Goal: Task Accomplishment & Management: Manage account settings

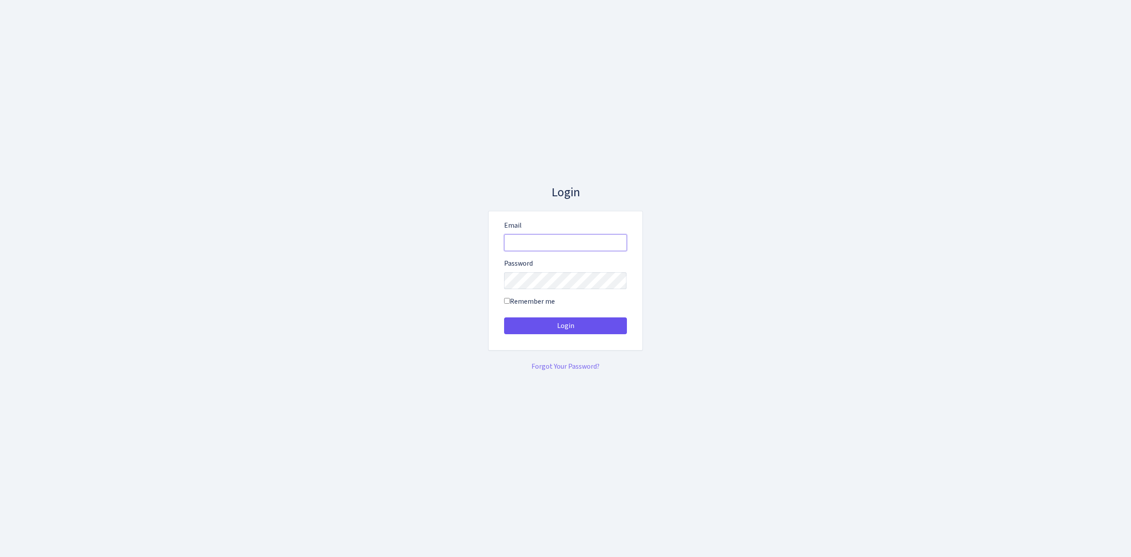
type input "[EMAIL_ADDRESS][DOMAIN_NAME]"
click at [553, 318] on button "Login" at bounding box center [565, 325] width 123 height 17
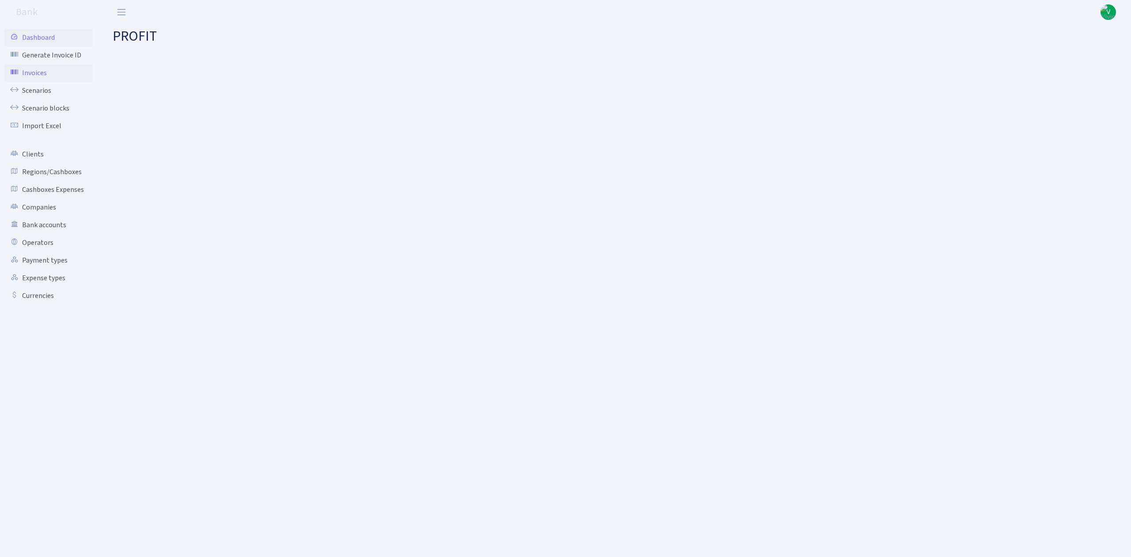
click at [32, 80] on link "Invoices" at bounding box center [48, 73] width 88 height 18
click at [34, 83] on link "Scenarios" at bounding box center [48, 91] width 88 height 18
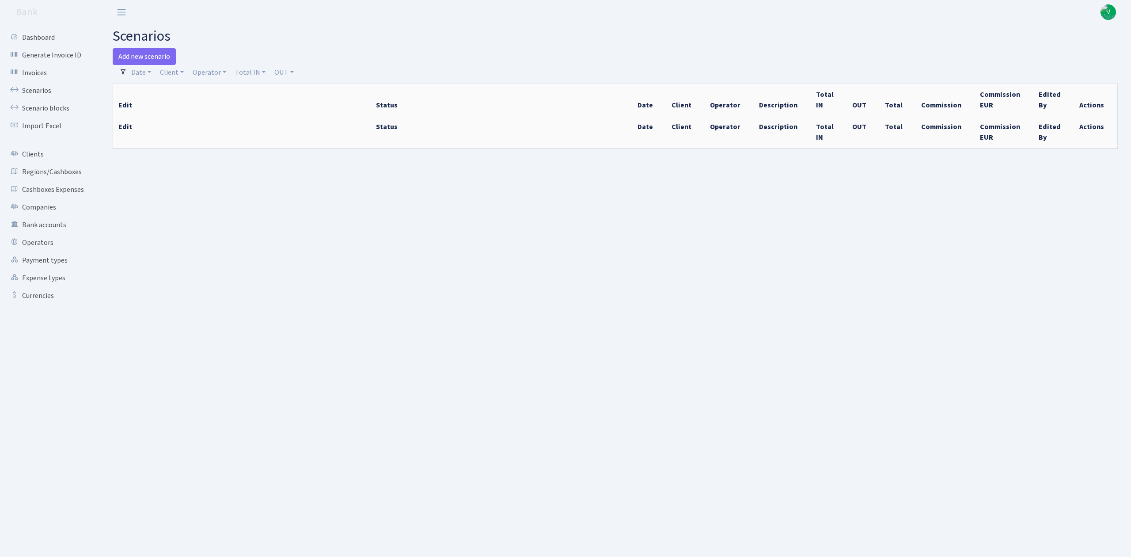
select select "100"
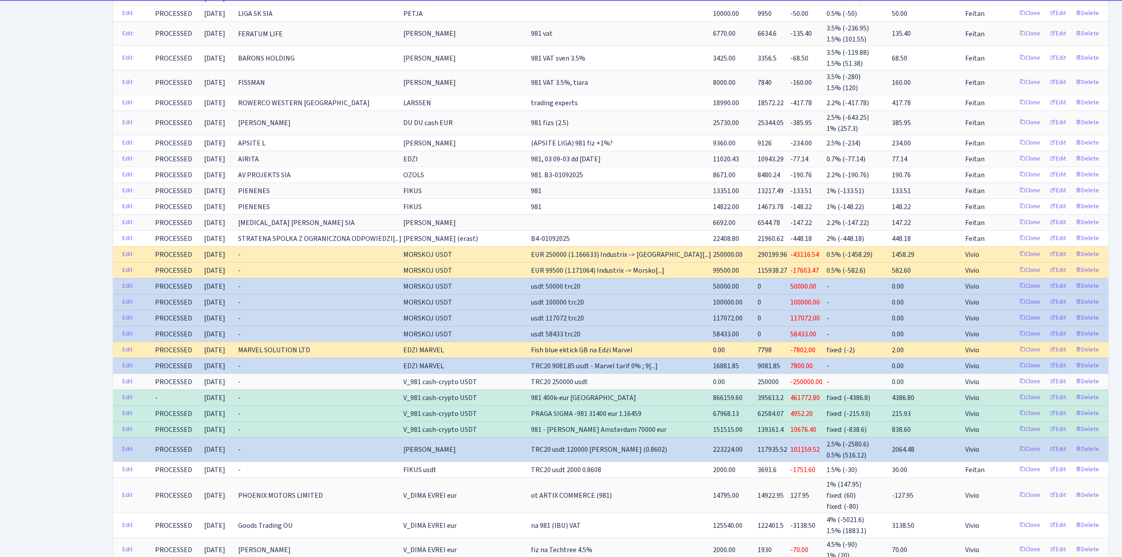
scroll to position [589, 0]
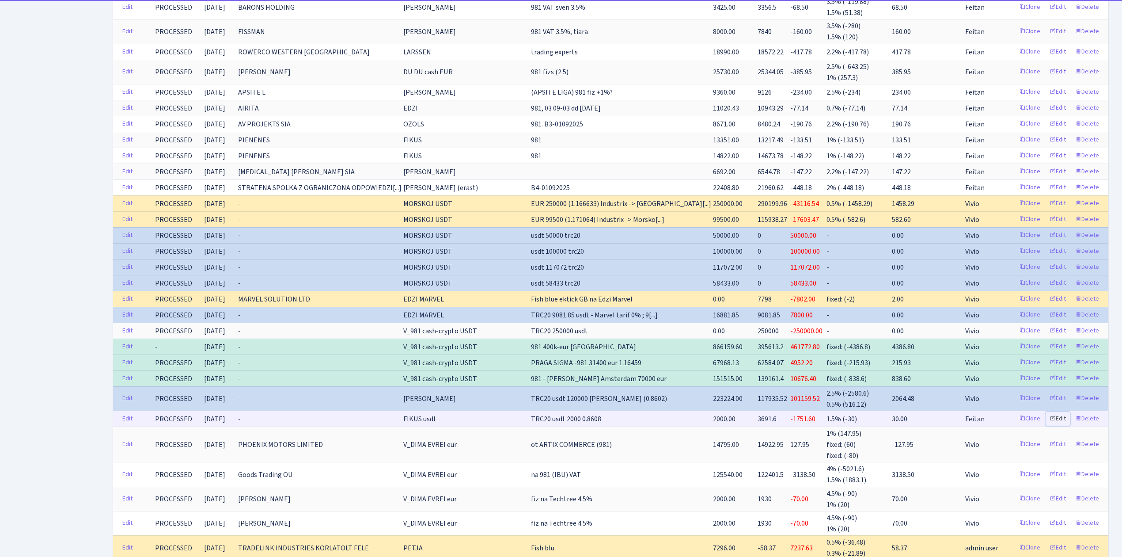
click at [1064, 425] on link "Edit" at bounding box center [1057, 419] width 24 height 14
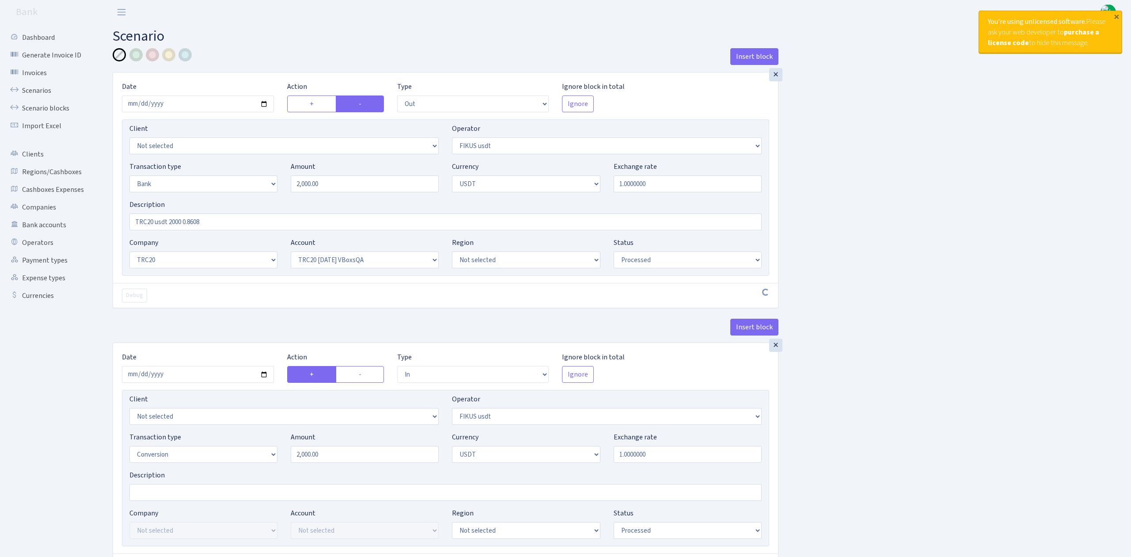
select select "out"
select select "423"
select select "2"
select select "6"
select select "20"
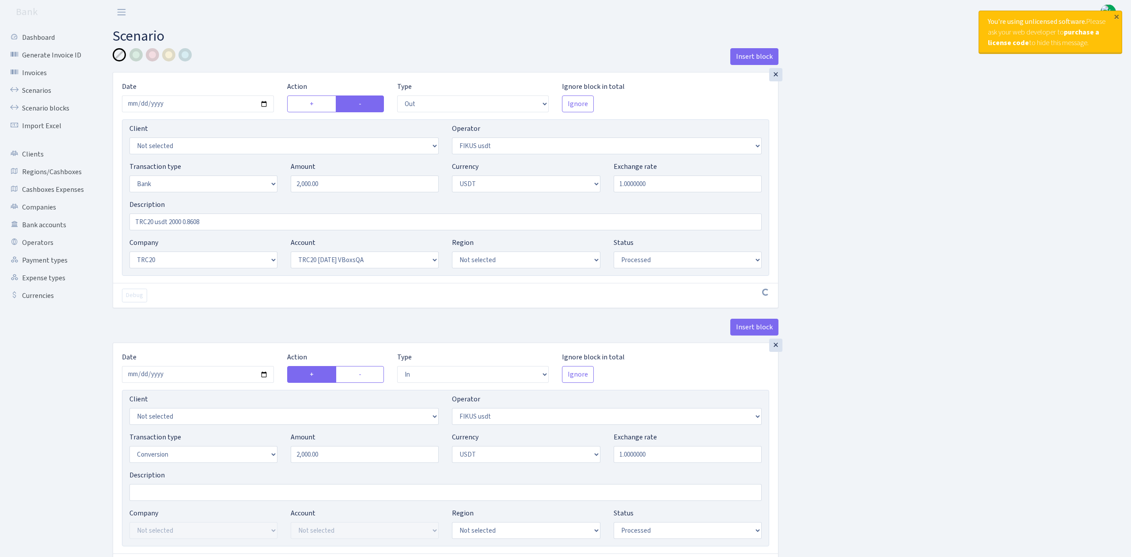
select select "57"
select select "processed"
select select "in"
select select "423"
select select "15"
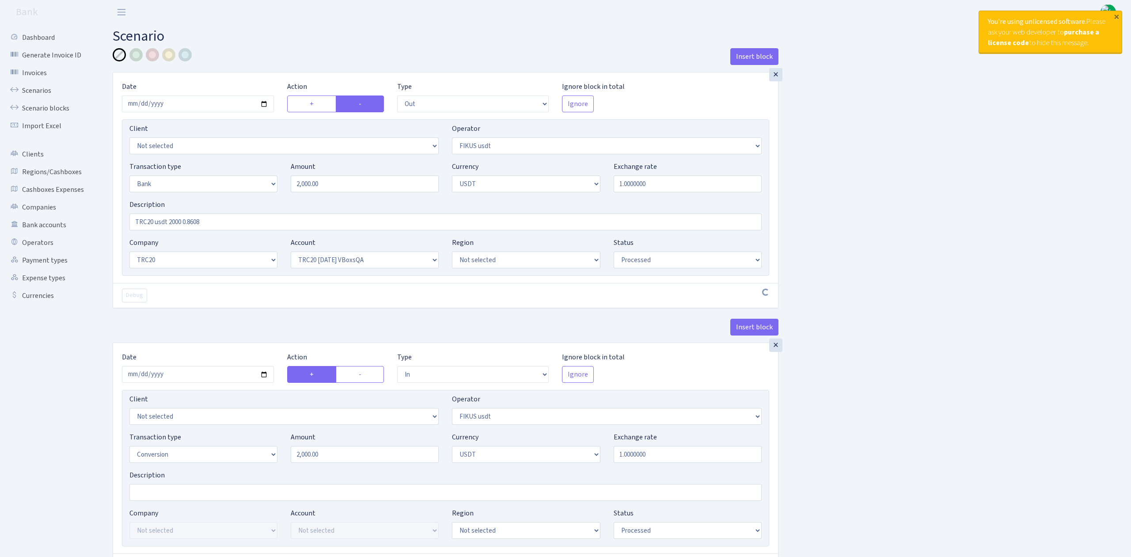
select select "6"
select select "processed"
select select "out"
select select "388"
select select "3"
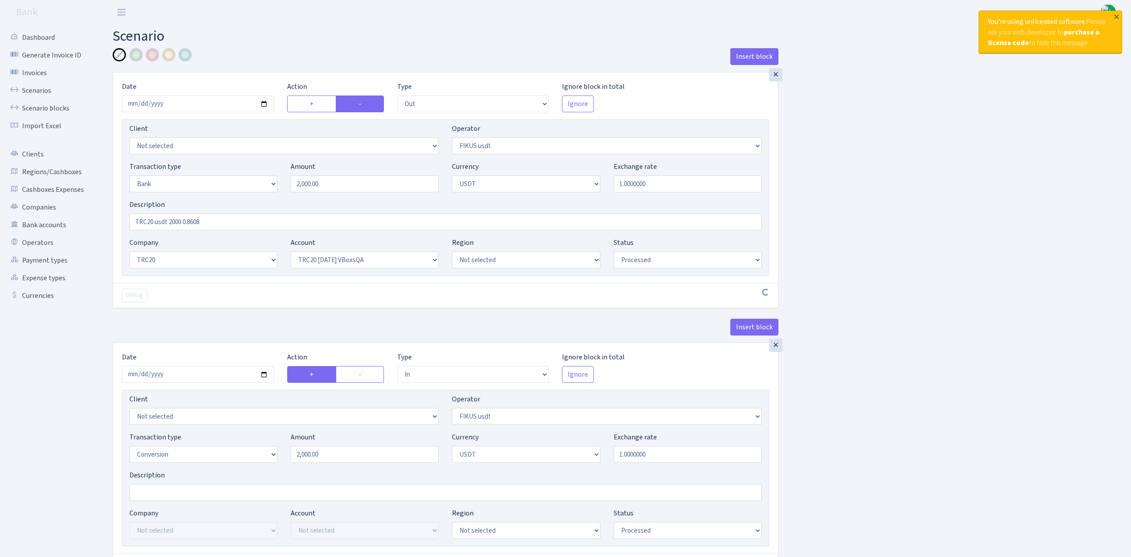
select select "6"
select select "processed"
select select "commission"
select select "388"
select select "processed"
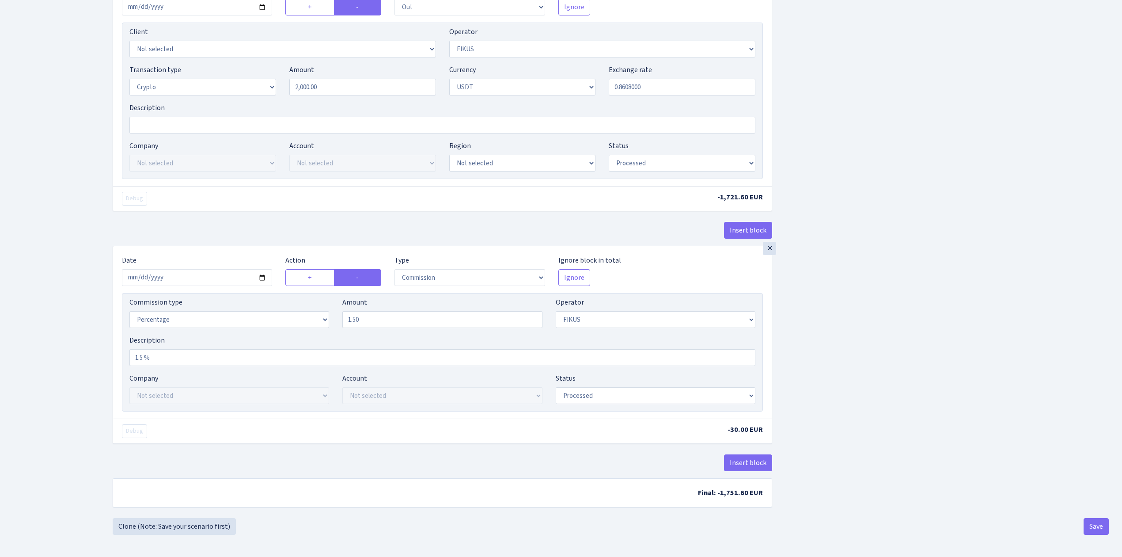
scroll to position [645, 0]
click at [207, 324] on select "Percentage Fixed Bank" at bounding box center [229, 319] width 200 height 17
select select "fixed"
click at [129, 313] on select "Percentage Fixed Bank" at bounding box center [229, 319] width 200 height 17
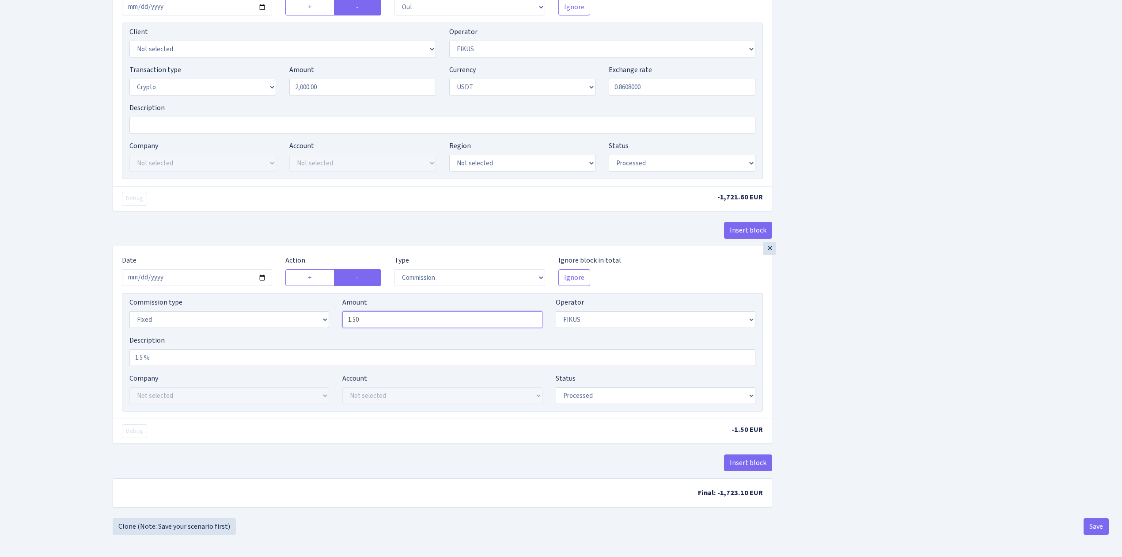
drag, startPoint x: 389, startPoint y: 315, endPoint x: 267, endPoint y: 299, distance: 122.6
click at [267, 299] on div "Commission type Percentage Fixed Bank Amount 1.50 Operator Not selected 981 981…" at bounding box center [442, 316] width 639 height 38
type input "25.82"
click at [172, 363] on input "1.5 %" at bounding box center [442, 357] width 626 height 17
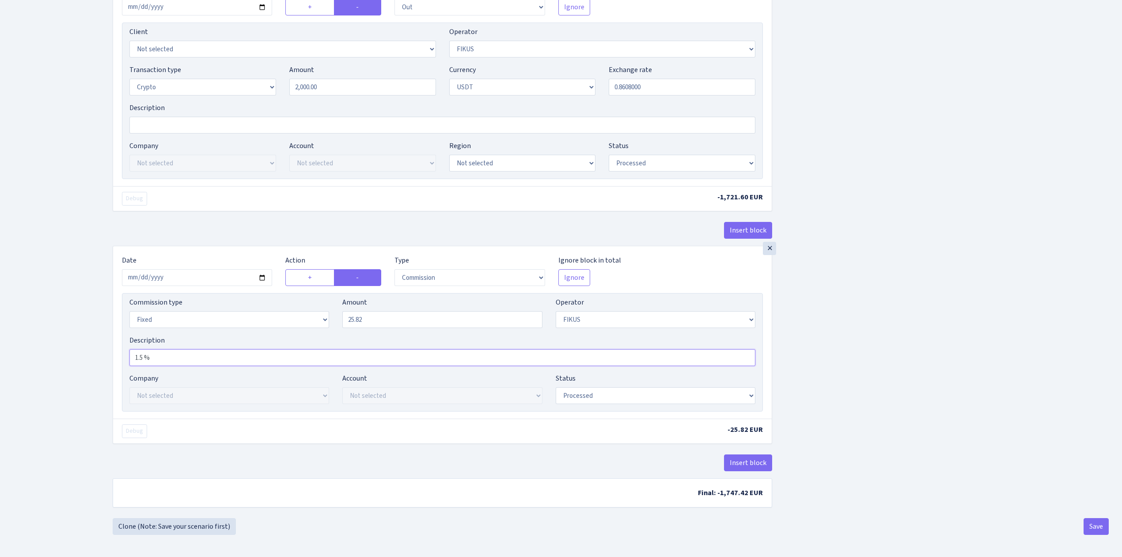
click at [136, 355] on input "1.5 %" at bounding box center [442, 357] width 626 height 17
drag, startPoint x: 173, startPoint y: 359, endPoint x: 94, endPoint y: 358, distance: 79.1
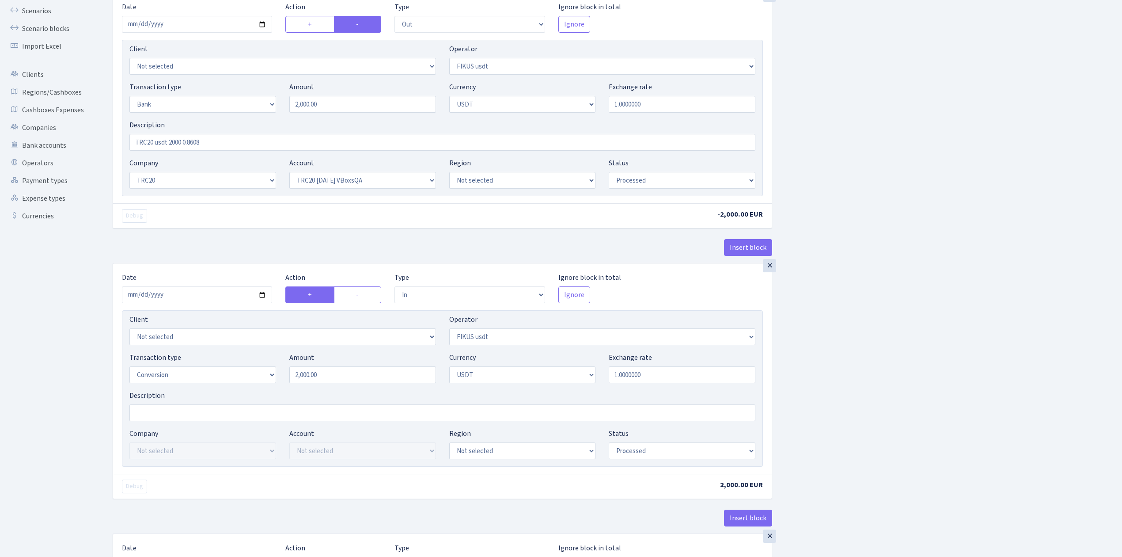
scroll to position [0, 0]
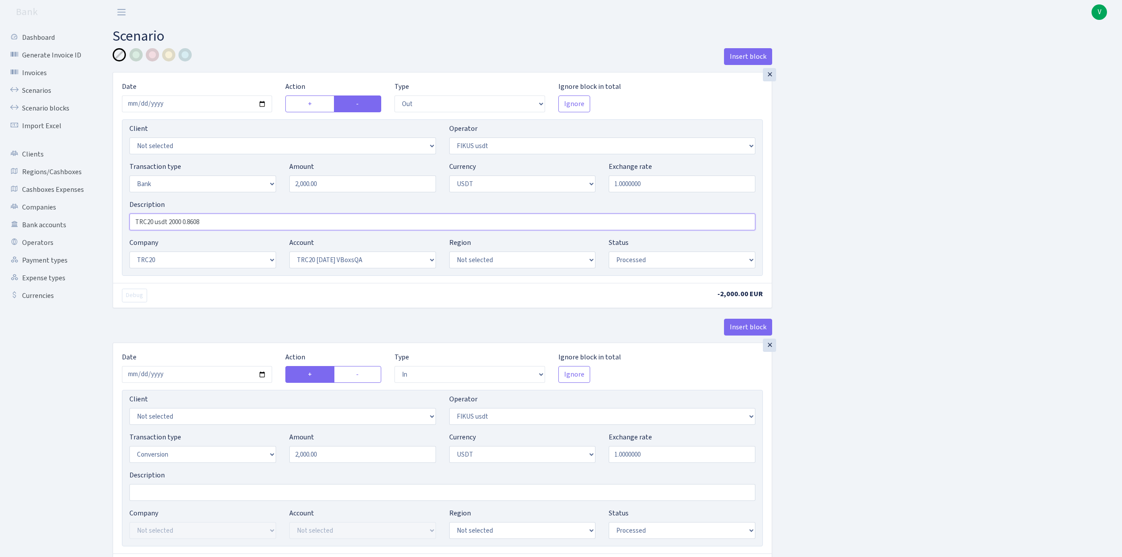
click at [234, 222] on input "TRC20 usdt 2000 0.8608" at bounding box center [442, 221] width 626 height 17
paste input "1.5 %"
drag, startPoint x: 235, startPoint y: 221, endPoint x: 69, endPoint y: 206, distance: 166.8
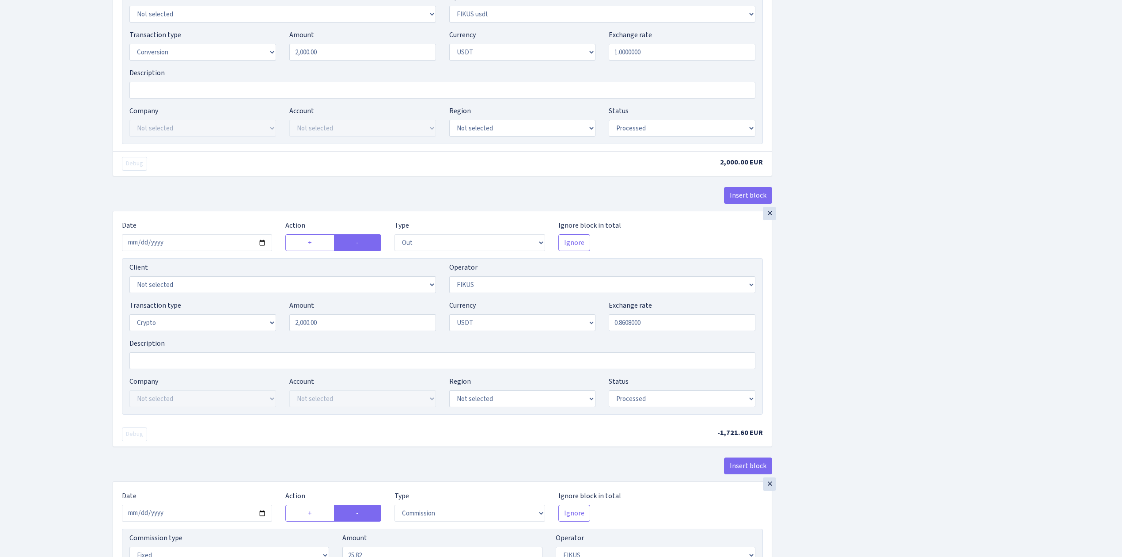
scroll to position [412, 0]
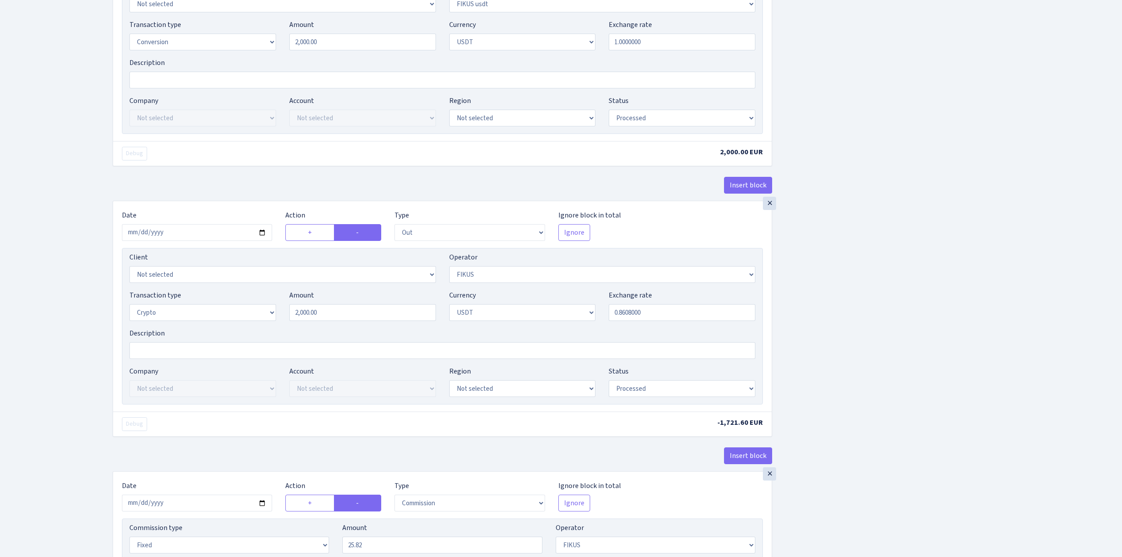
type input "TRC20 usdt 2000 0.8608, 1.5 %"
click at [207, 356] on input "Description" at bounding box center [442, 350] width 626 height 17
paste input "TRC20 usdt 2000 0.8608, 1.5 %"
type input "TRC20 usdt 2000 0.8608, 1.5 %"
click at [860, 327] on div "Insert block × Date 2025-09-03 Action + - Type --- In Out Commission Field requ…" at bounding box center [610, 189] width 1009 height 1107
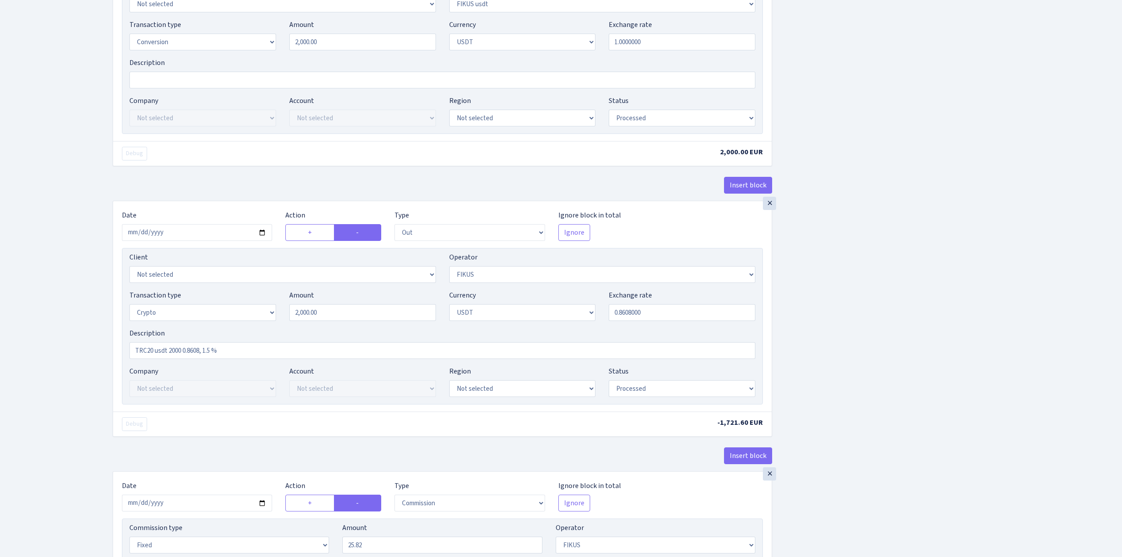
click at [864, 356] on div "Insert block × Date 2025-09-03 Action + - Type --- In Out Commission Field requ…" at bounding box center [610, 189] width 1009 height 1107
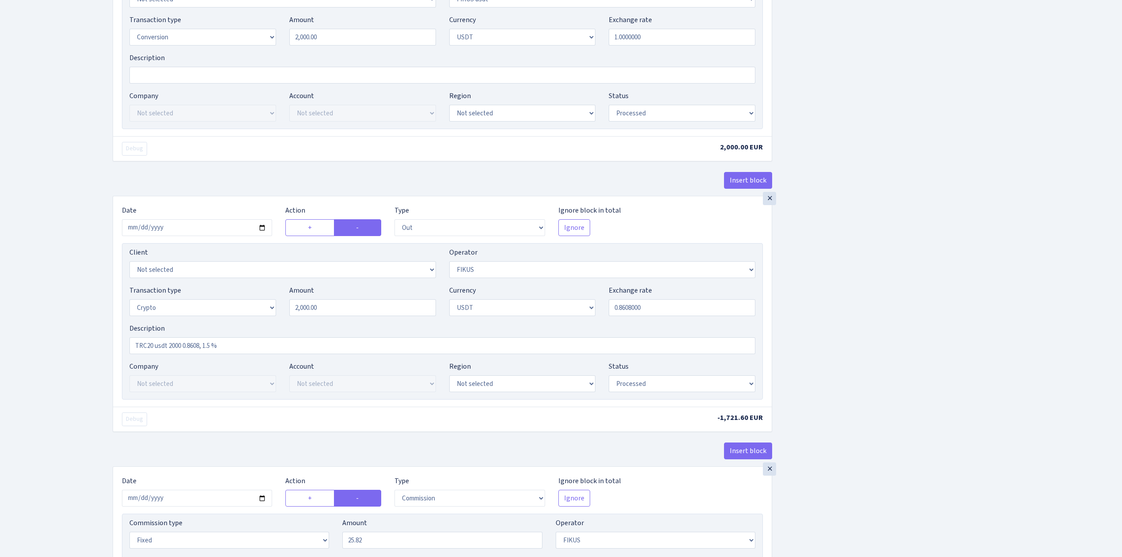
scroll to position [645, 0]
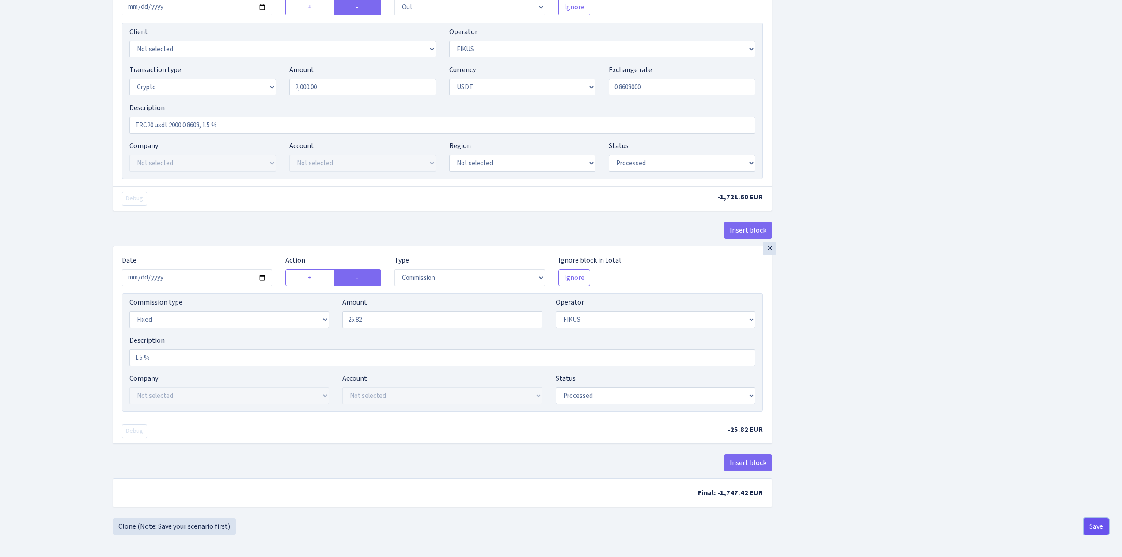
click at [1092, 522] on button "Save" at bounding box center [1095, 526] width 25 height 17
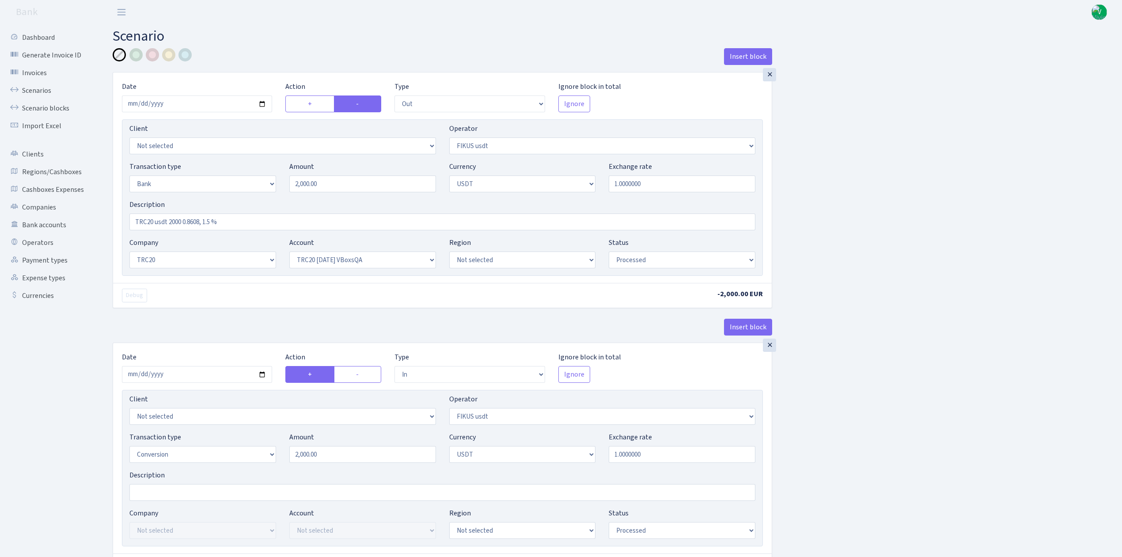
select select "out"
select select "423"
select select "2"
select select "6"
select select "20"
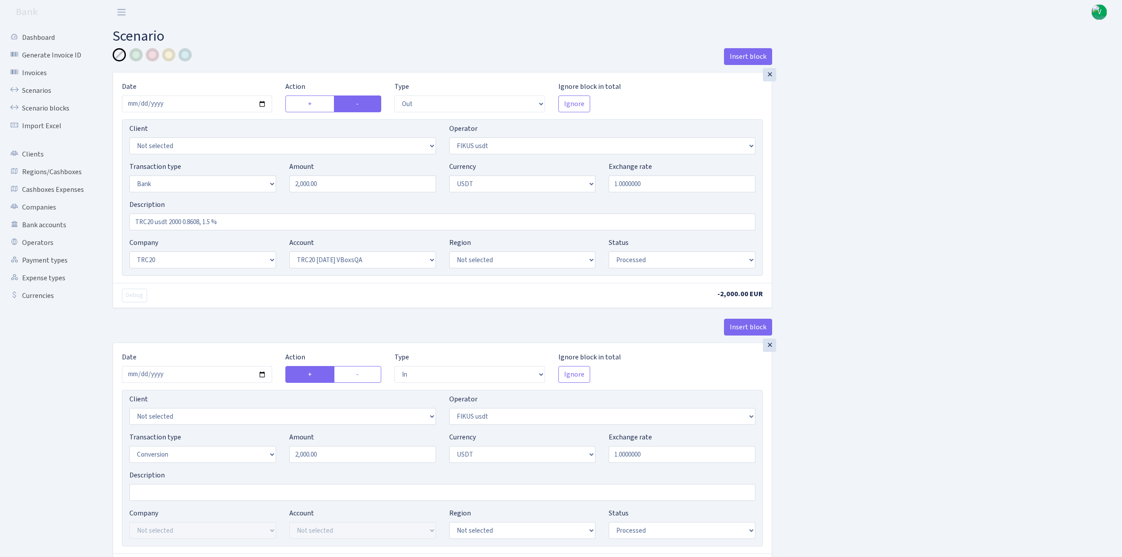
select select "57"
select select "processed"
select select "in"
select select "423"
select select "15"
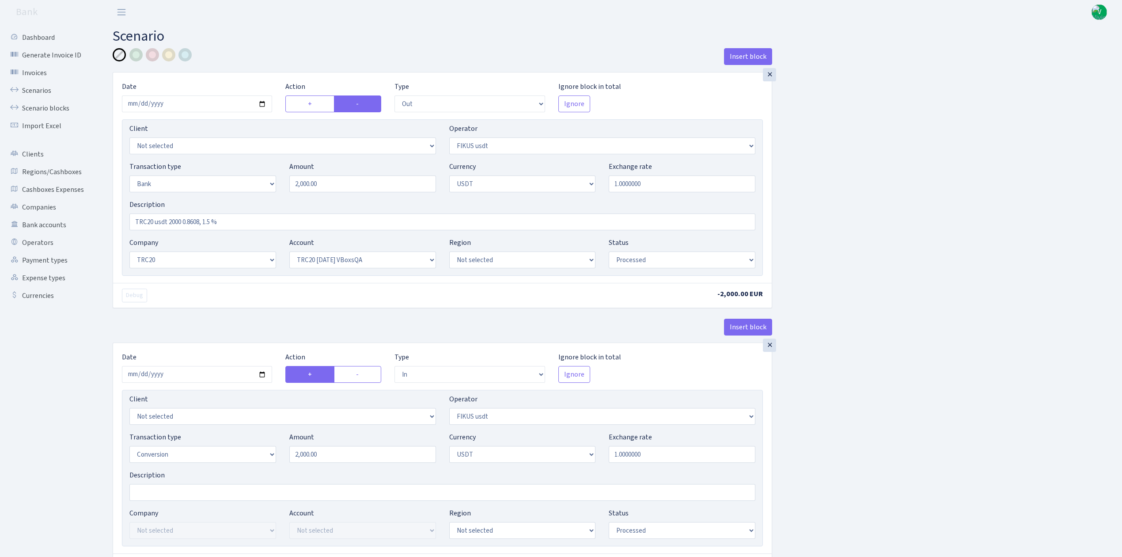
select select "6"
select select "processed"
select select "out"
select select "388"
select select "3"
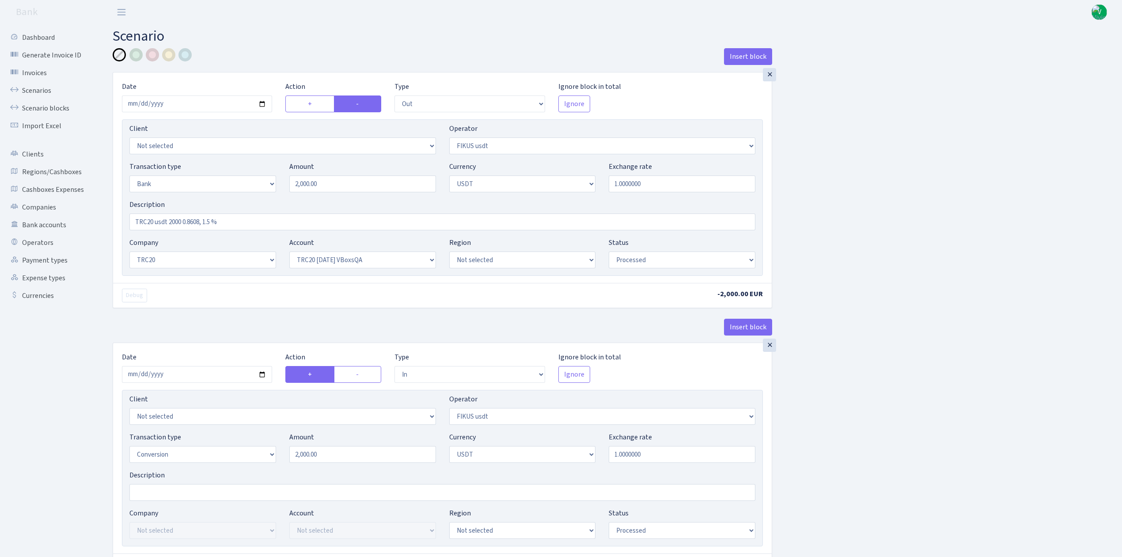
select select "6"
select select "processed"
select select "commission"
select select "fixed"
select select "388"
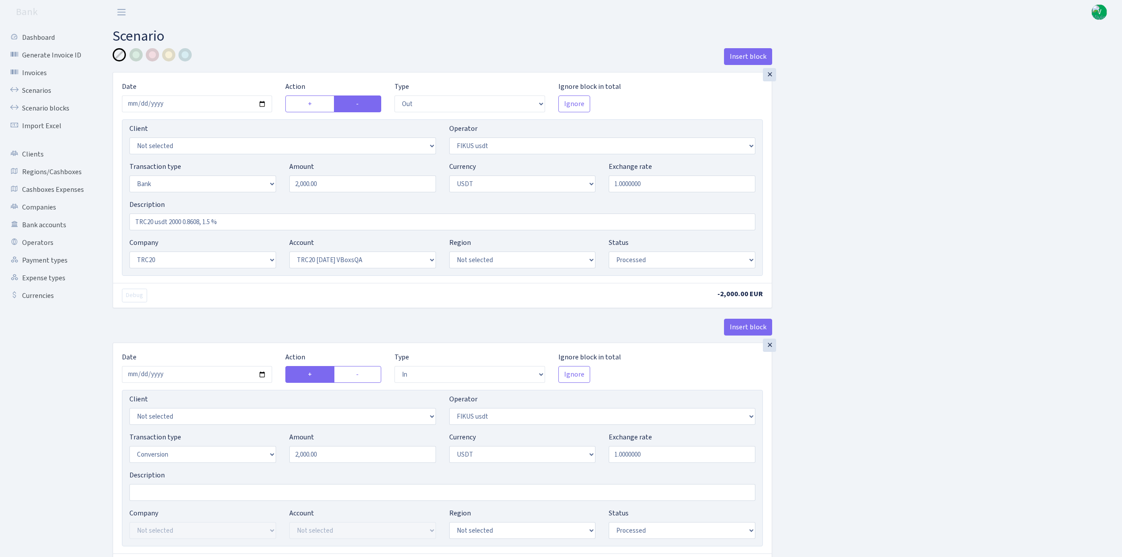
select select "processed"
click at [379, 260] on select "Not selected TRC20 2024.08.01 S8dYrDY TRC20 2024.09.12 KEMg2gdc TRC20 2024.10.1…" at bounding box center [362, 259] width 147 height 17
select select "66"
click at [289, 252] on select "Not selected TRC20 2024.08.01 S8dYrDY TRC20 2024.09.12 KEMg2gdc TRC20 2024.10.1…" at bounding box center [362, 259] width 147 height 17
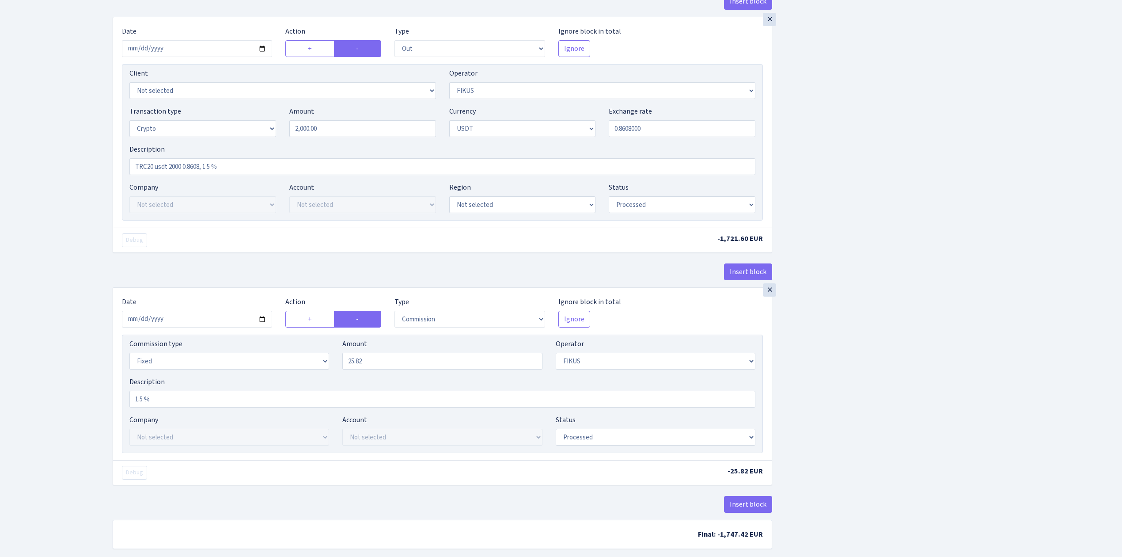
scroll to position [645, 0]
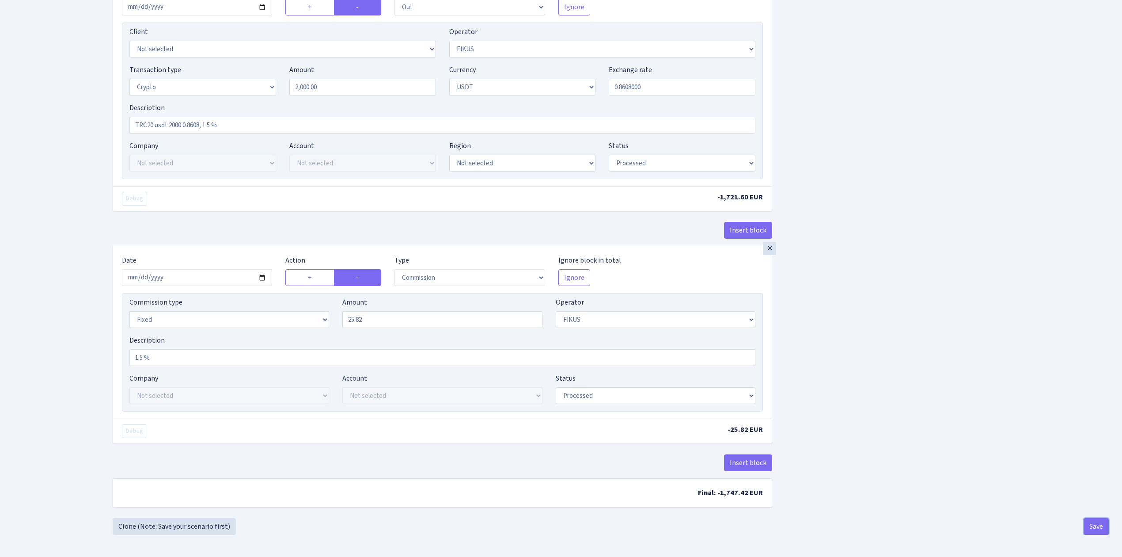
click at [1097, 524] on button "Save" at bounding box center [1095, 526] width 25 height 17
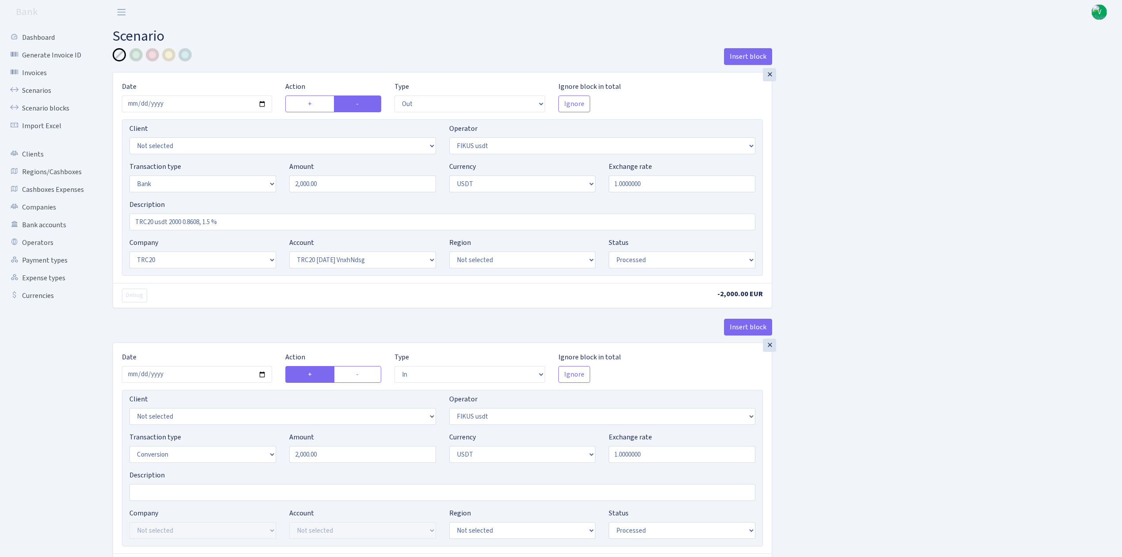
select select "out"
select select "423"
select select "2"
select select "6"
select select "20"
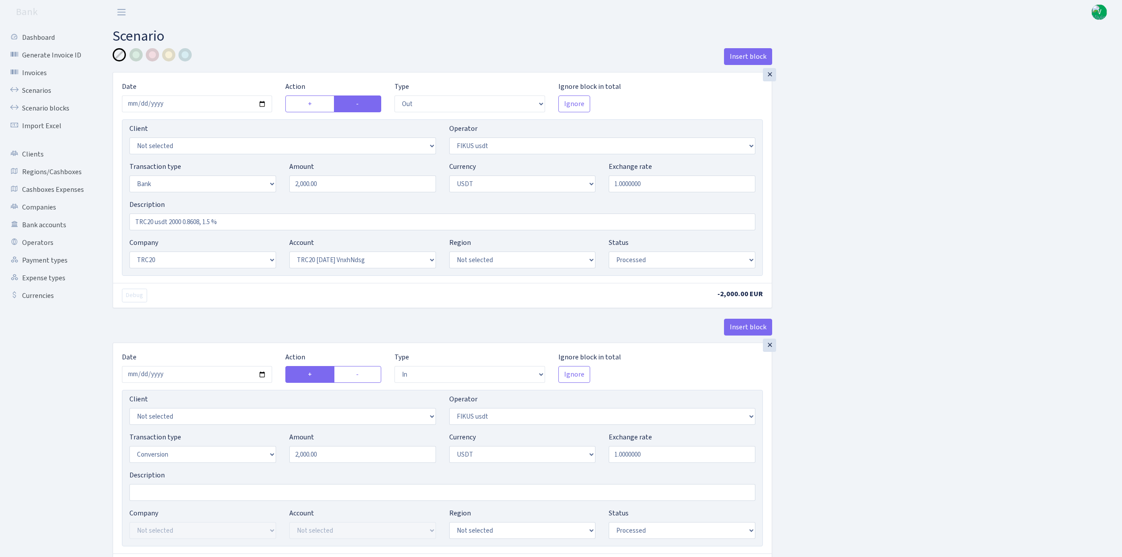
select select "66"
select select "processed"
select select "in"
select select "423"
select select "15"
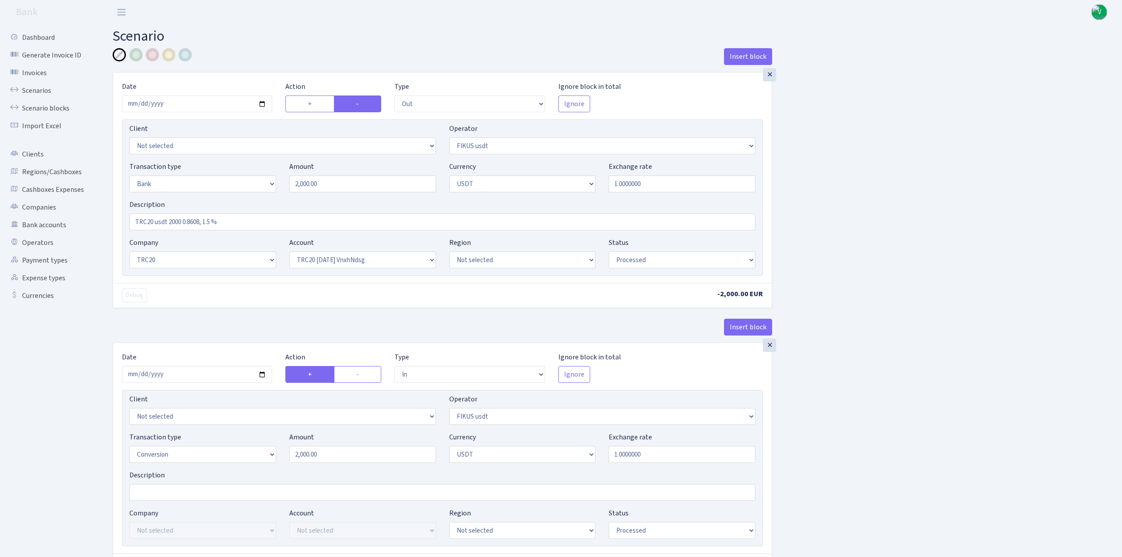
select select "6"
select select "processed"
select select "out"
select select "388"
select select "3"
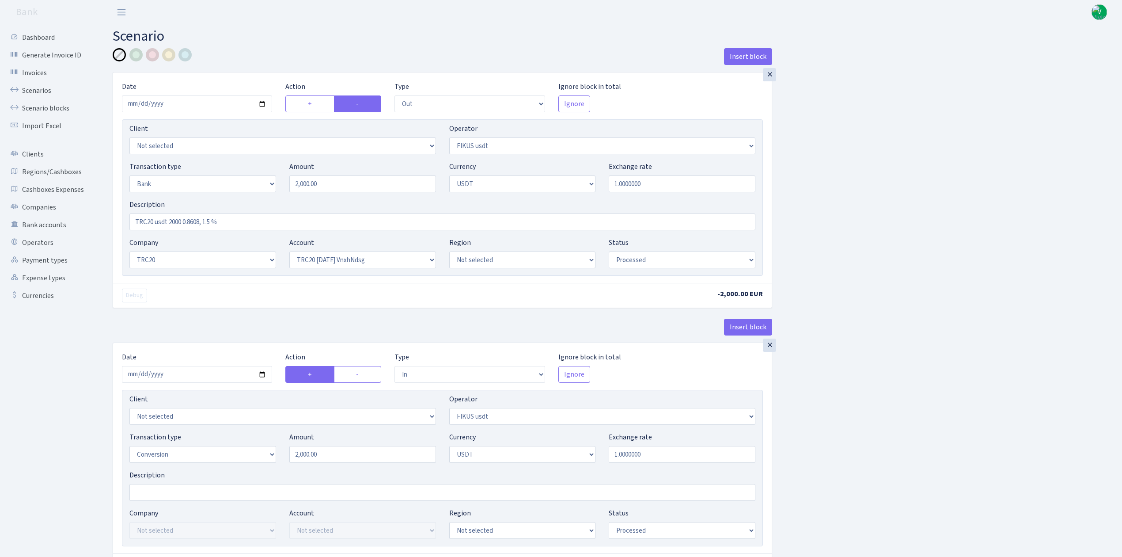
select select "6"
select select "processed"
select select "commission"
select select "fixed"
select select "388"
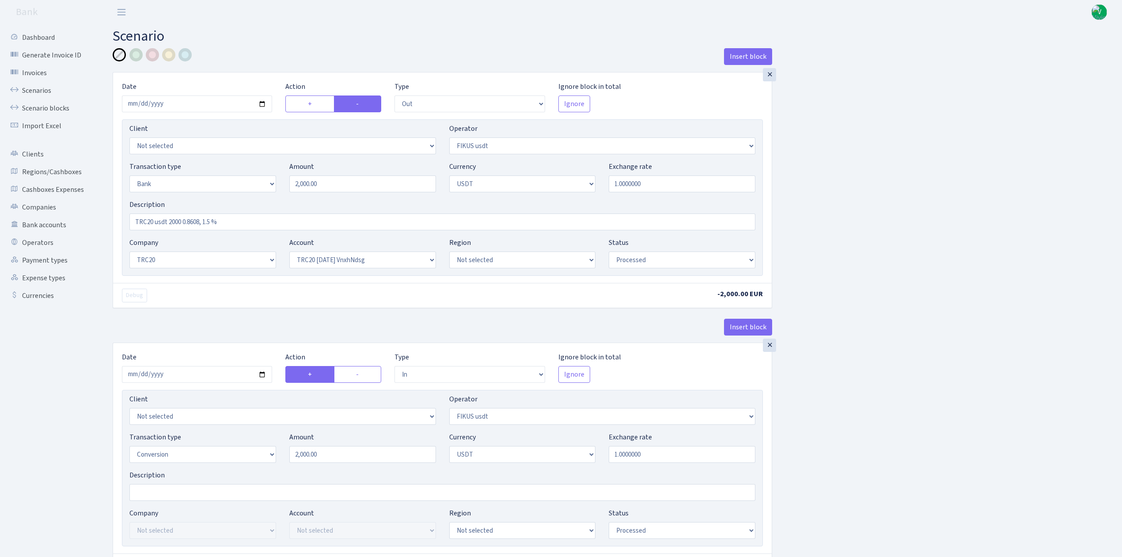
select select "processed"
click at [46, 87] on link "Scenarios" at bounding box center [48, 91] width 88 height 18
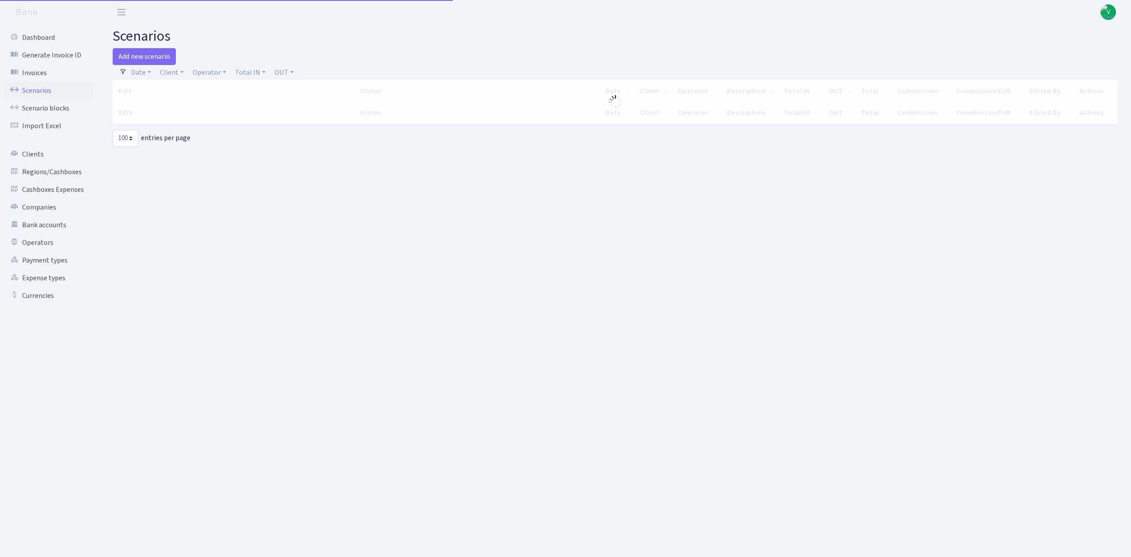
select select "100"
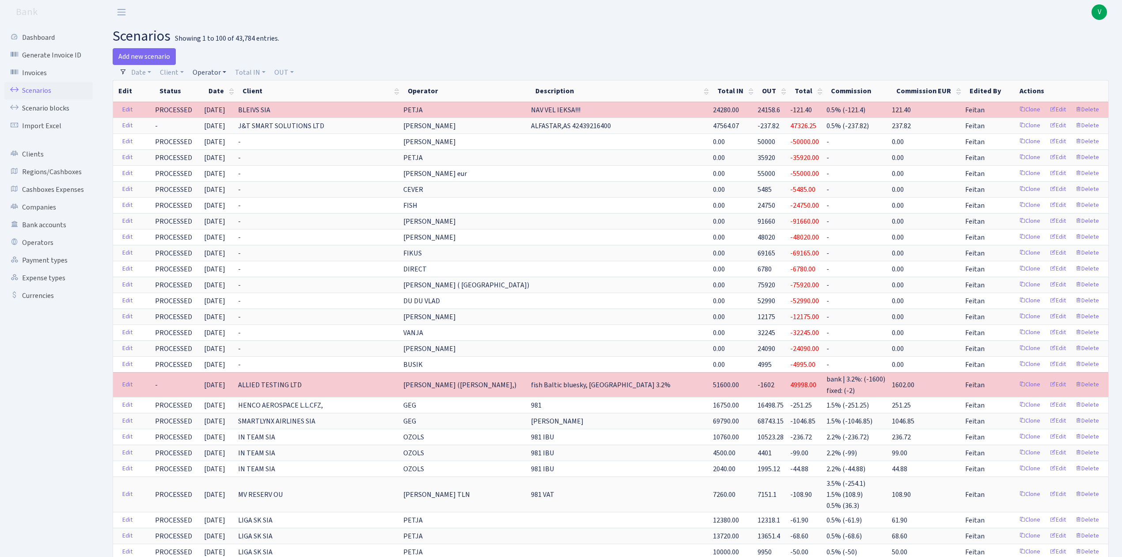
click at [216, 72] on link "Operator" at bounding box center [209, 72] width 41 height 15
click at [218, 101] on input "search" at bounding box center [224, 104] width 65 height 14
type input "981"
click at [221, 133] on li "V_981 cash-crypto USDT" at bounding box center [224, 141] width 67 height 25
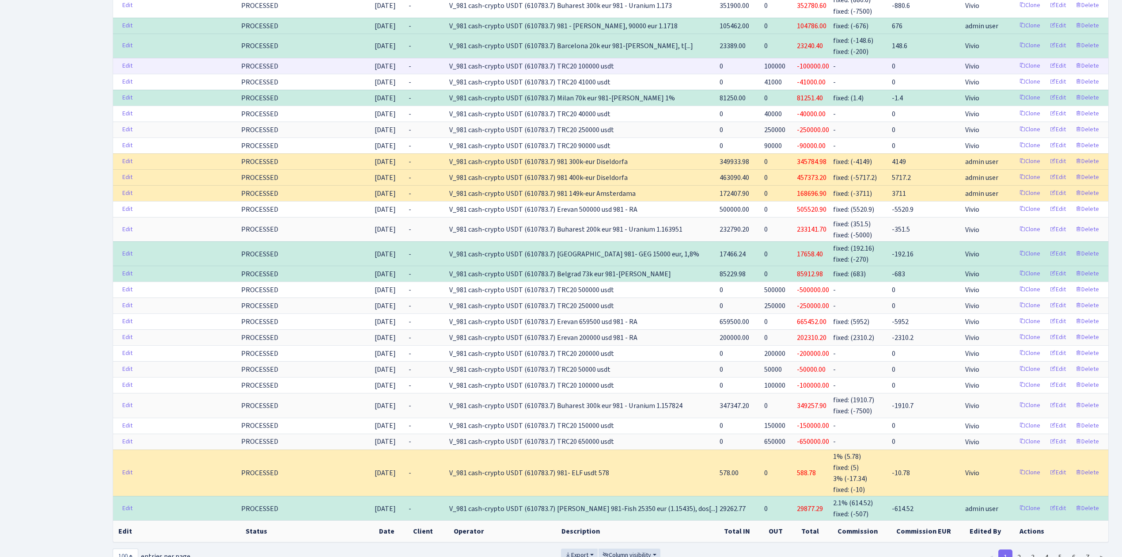
scroll to position [1476, 0]
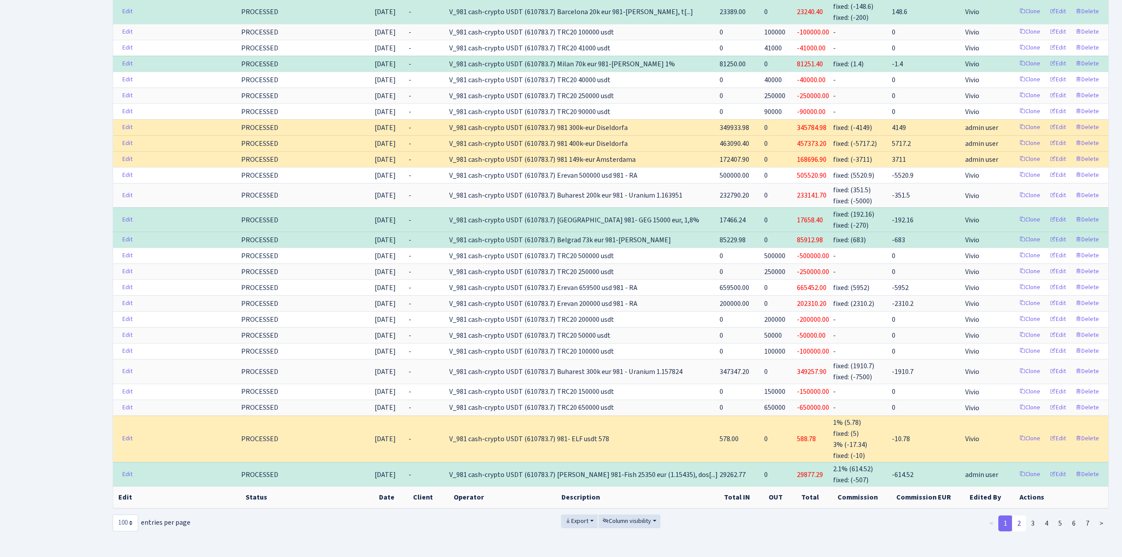
click at [1022, 515] on link "2" at bounding box center [1019, 523] width 14 height 16
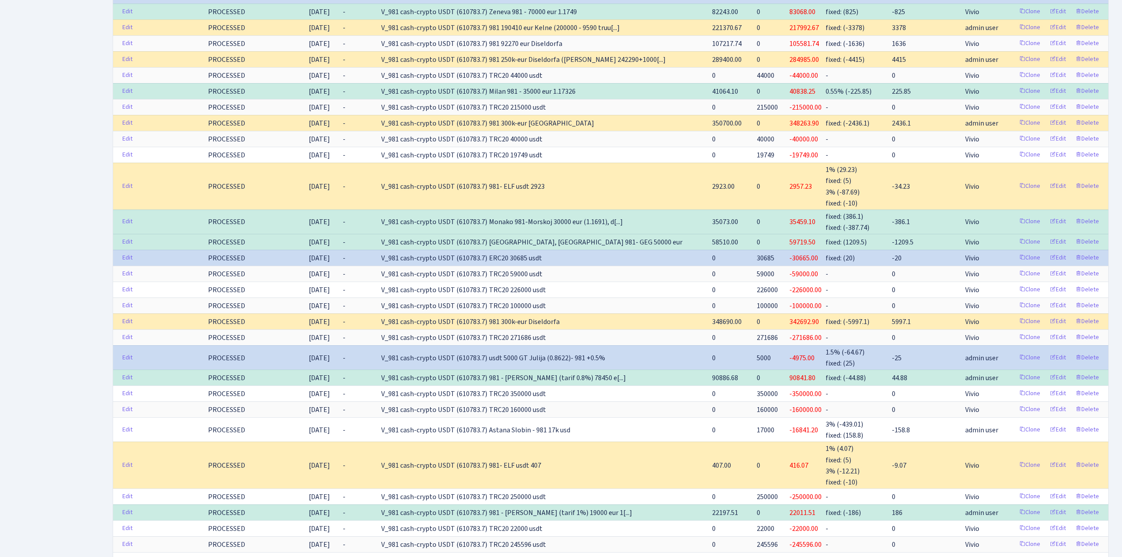
scroll to position [0, 0]
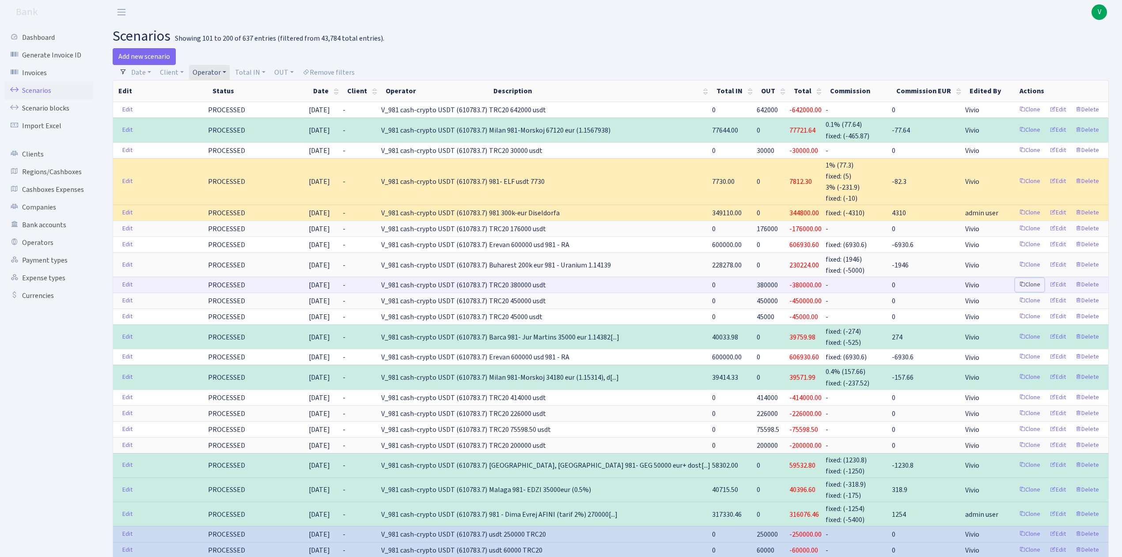
click at [1033, 283] on link "Clone" at bounding box center [1029, 285] width 29 height 14
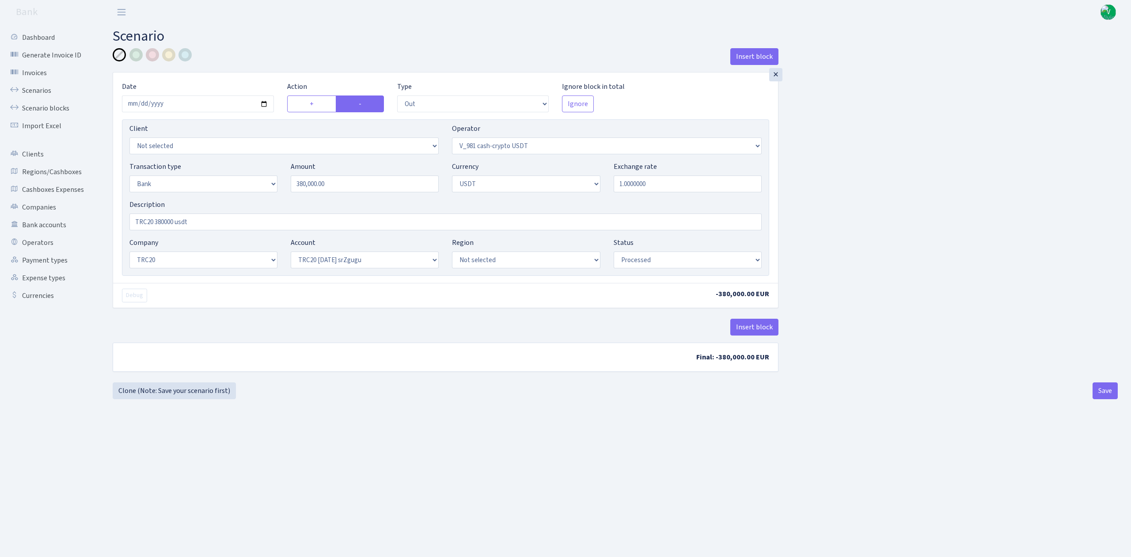
select select "out"
select select "435"
select select "2"
select select "6"
select select "20"
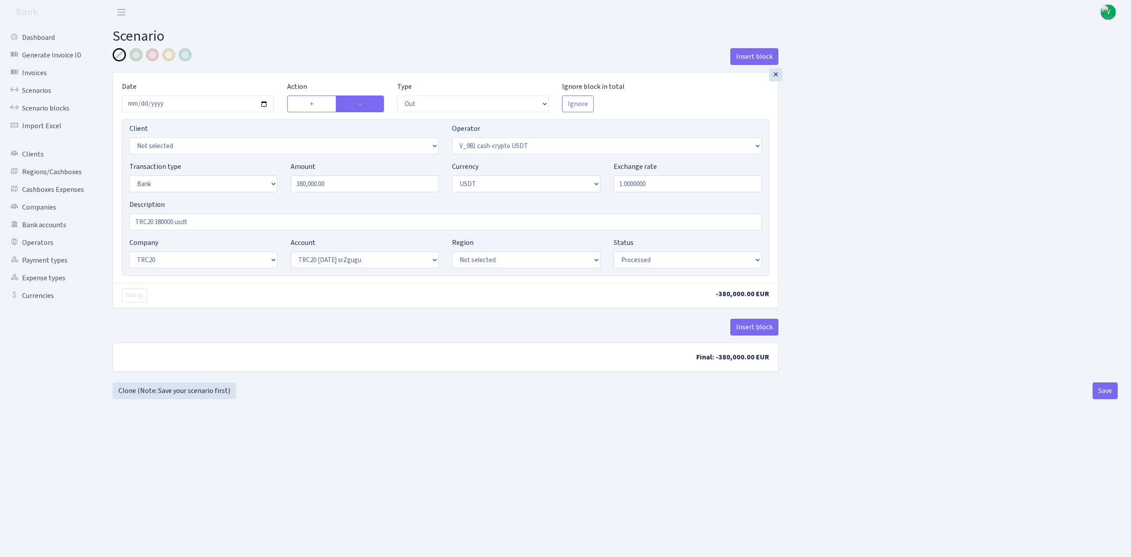
select select "61"
select select "processed"
click at [262, 99] on input "[DATE]" at bounding box center [198, 103] width 152 height 17
click at [262, 104] on input "[DATE]" at bounding box center [198, 103] width 152 height 17
type input "[DATE]"
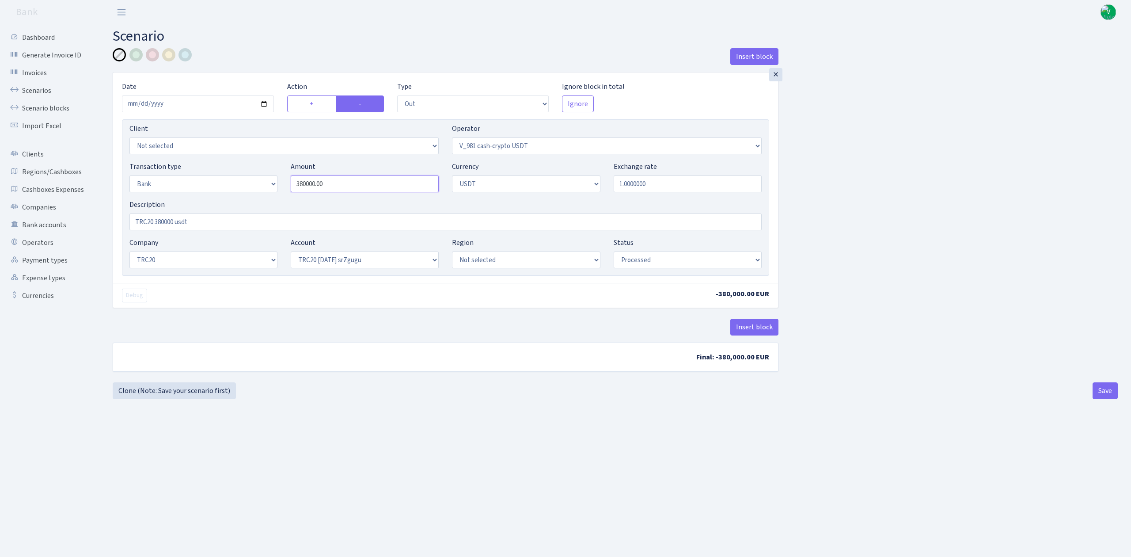
drag, startPoint x: 345, startPoint y: 186, endPoint x: 221, endPoint y: 139, distance: 133.4
click at [221, 139] on div "Client Not selected 1 KOC GEMICILIK VE TASIMACILIK 1/BALDERE-SILDEDZE SIGNE 1/S…" at bounding box center [445, 197] width 647 height 156
type input "310,783.50"
click at [836, 235] on div "Insert block × Date 2025-09-04 Action + - Type --- In Out Commission Field requ…" at bounding box center [615, 215] width 1018 height 334
click at [173, 221] on input "TRC20 380000 usdt" at bounding box center [445, 221] width 632 height 17
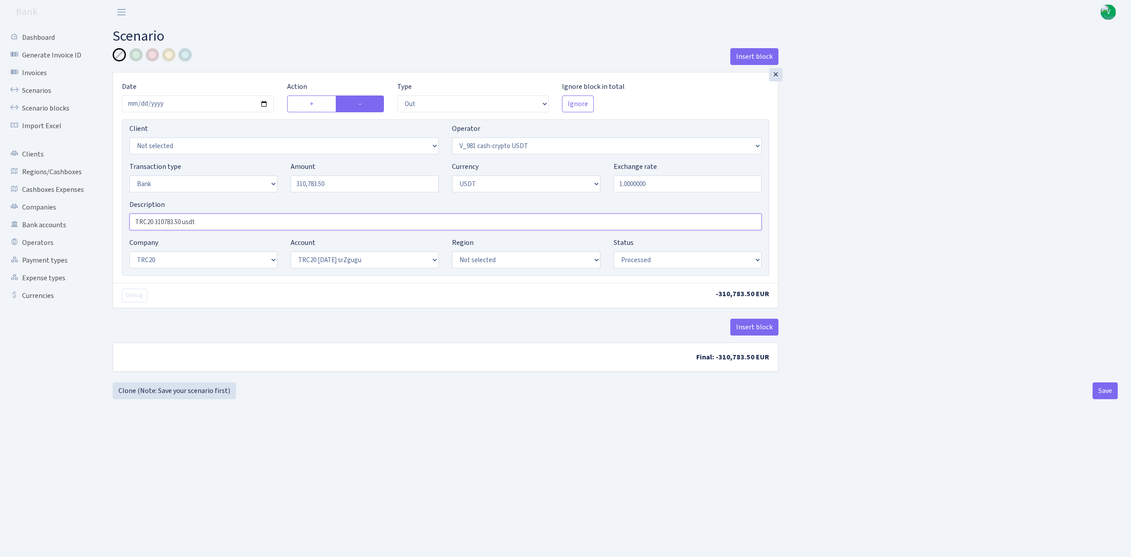
type input "TRC20 310783.50 usdt"
click at [420, 459] on main "Scenario Insert block × Date 2025-09-04 Action + - Type --- In Out Commission F…" at bounding box center [614, 279] width 1031 height 510
click at [1108, 389] on button "Save" at bounding box center [1104, 390] width 25 height 17
select select "out"
select select "435"
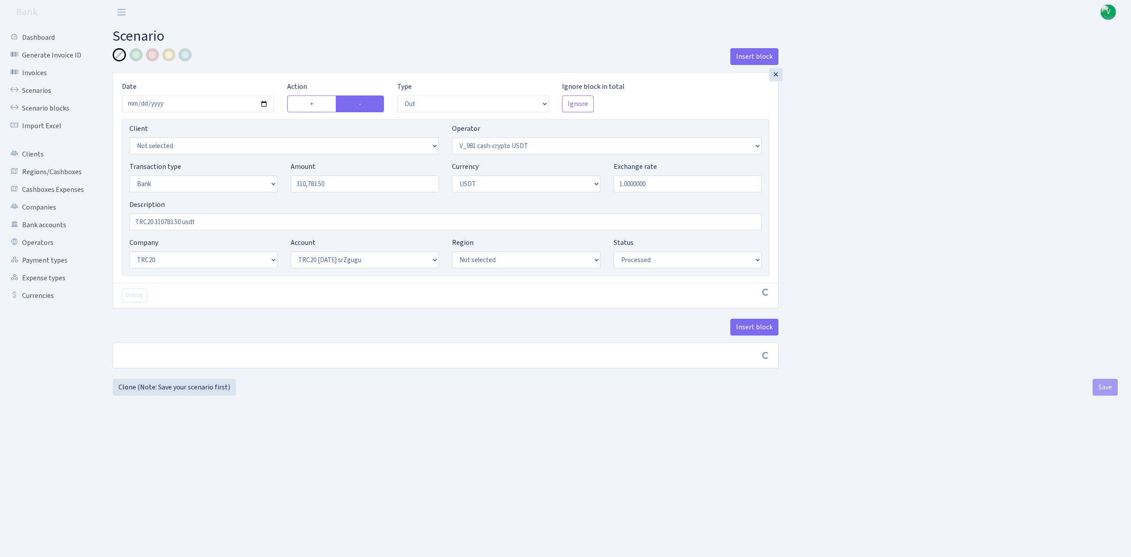
select select "2"
select select "6"
select select "20"
select select "61"
select select "processed"
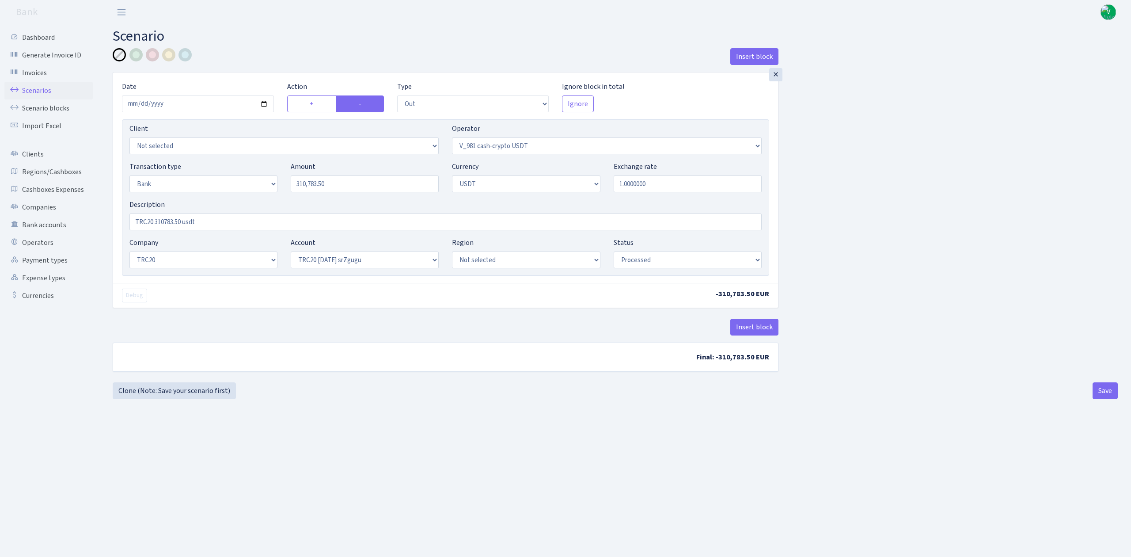
click at [43, 89] on link "Scenarios" at bounding box center [48, 91] width 88 height 18
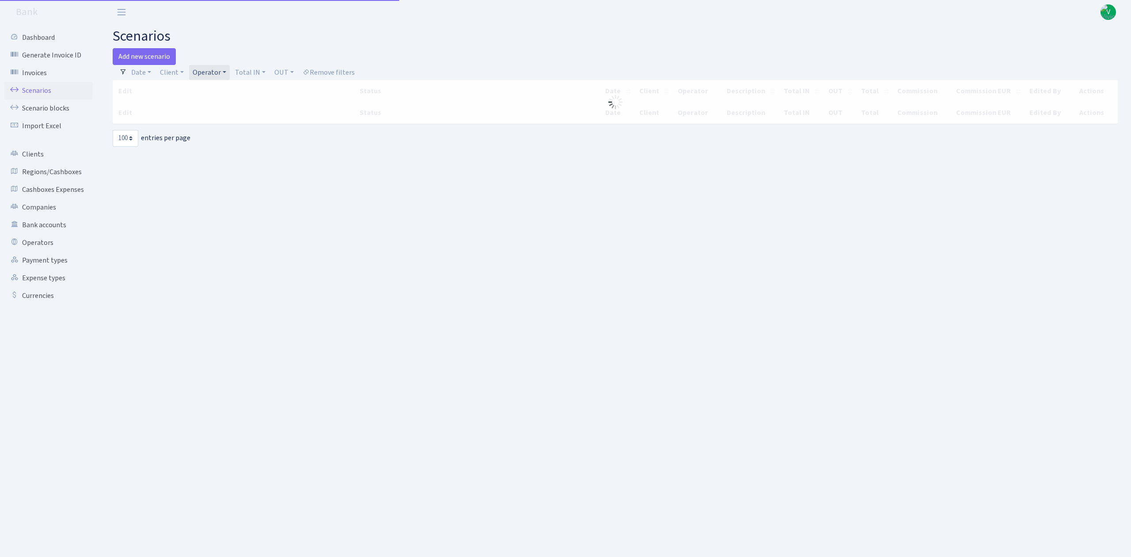
select select "100"
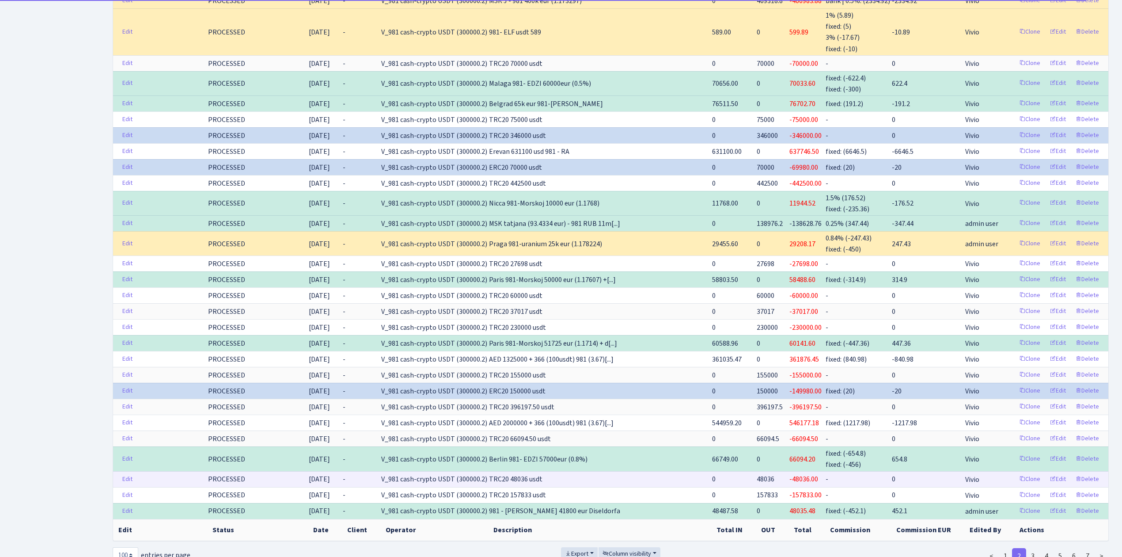
scroll to position [1534, 0]
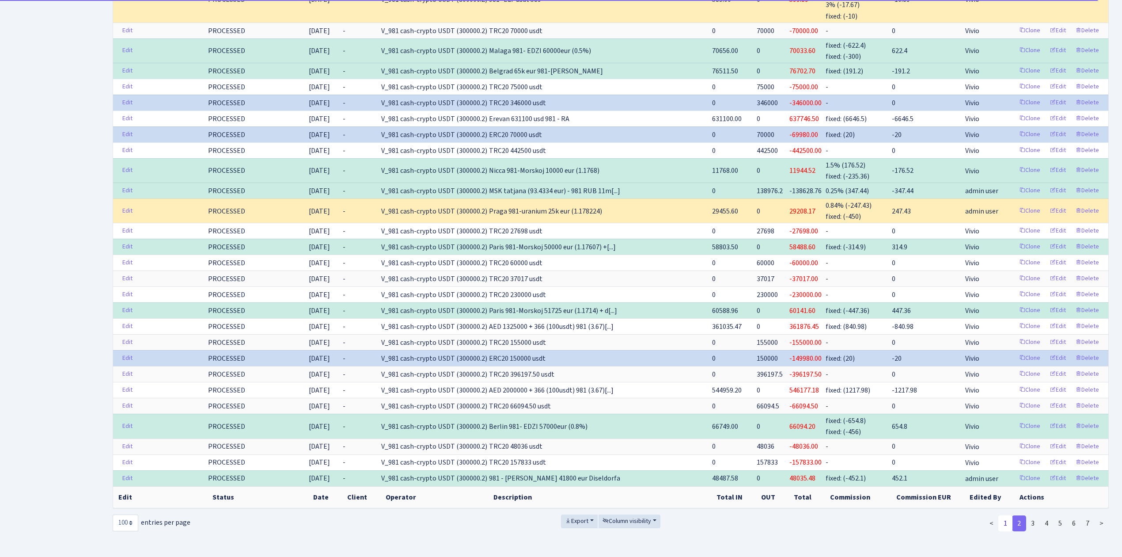
click at [1003, 515] on link "1" at bounding box center [1005, 523] width 14 height 16
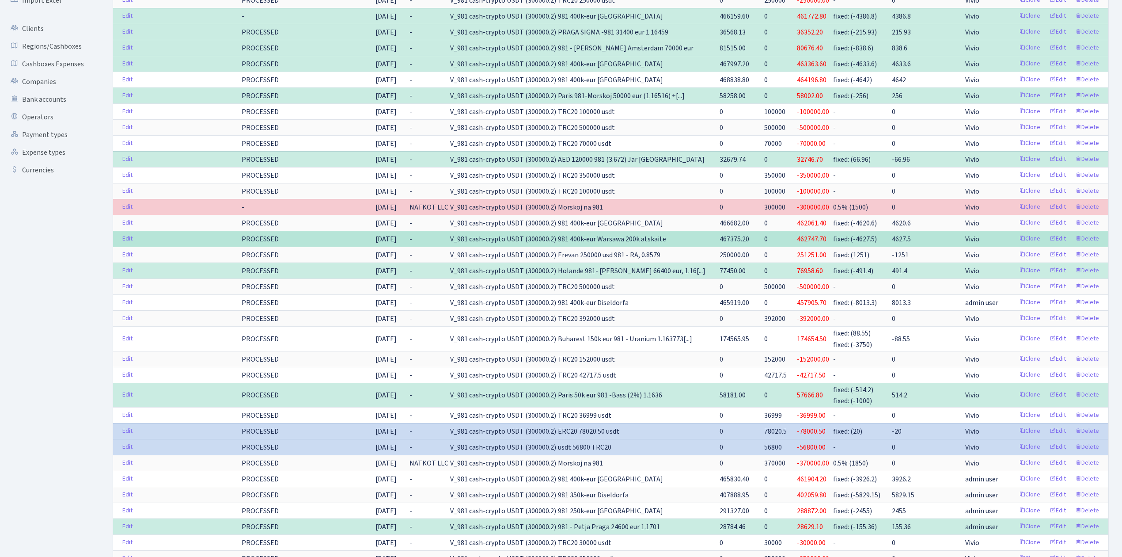
scroll to position [0, 0]
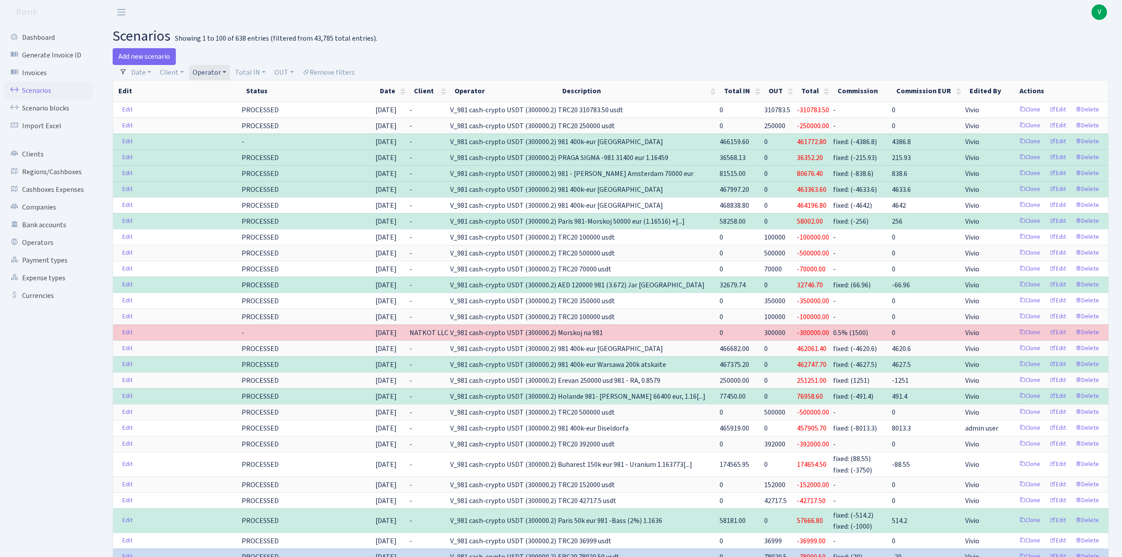
click at [221, 68] on link "Operator" at bounding box center [209, 72] width 41 height 15
select select
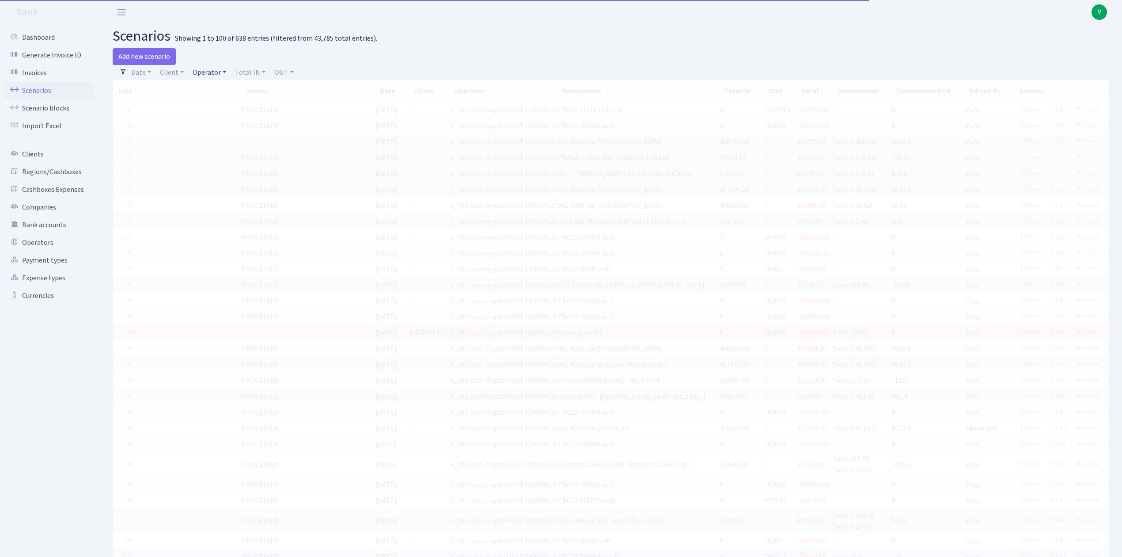
click at [202, 72] on link "Operator" at bounding box center [209, 72] width 41 height 15
click at [222, 102] on input "search" at bounding box center [224, 104] width 65 height 14
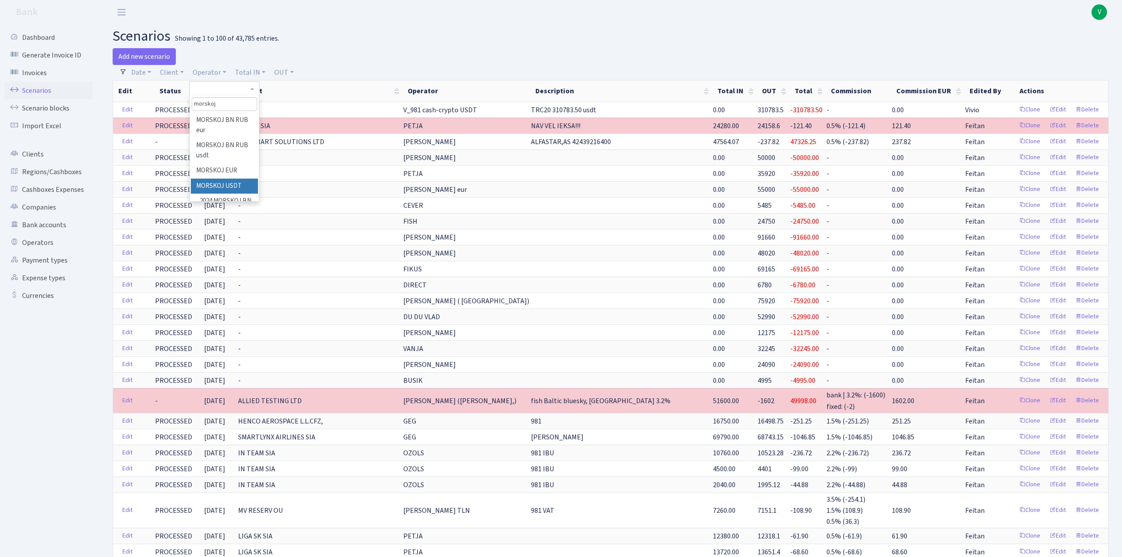
type input "morskoj"
click at [228, 184] on li "MORSKOJ USDT" at bounding box center [224, 185] width 67 height 15
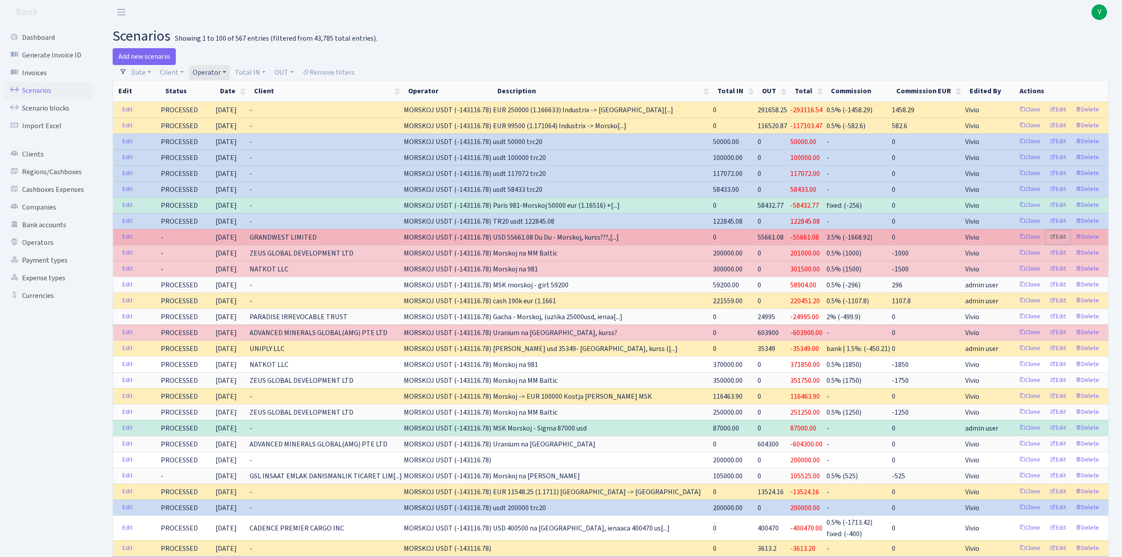
click at [1059, 240] on link "Edit" at bounding box center [1057, 237] width 24 height 14
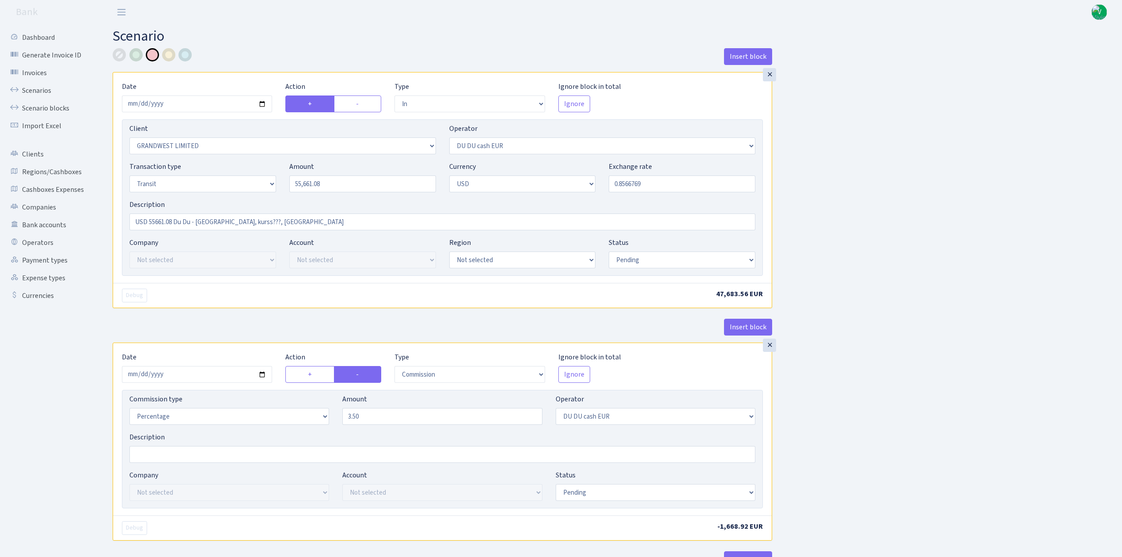
select select "in"
select select "2516"
select select "419"
select select "5"
select select "2"
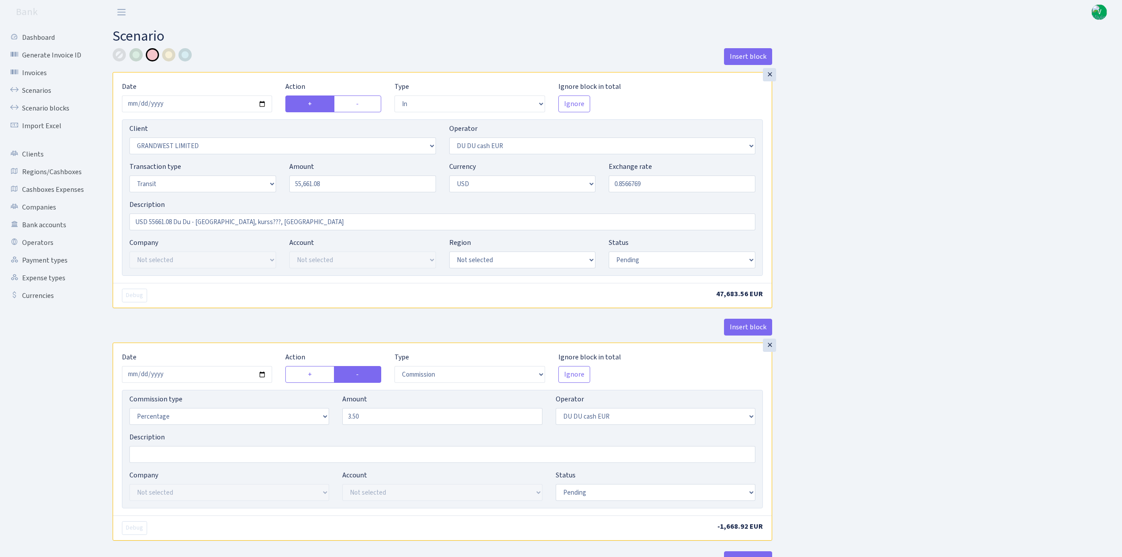
select select "pending"
select select "commission"
select select "419"
select select "pending"
select select "out"
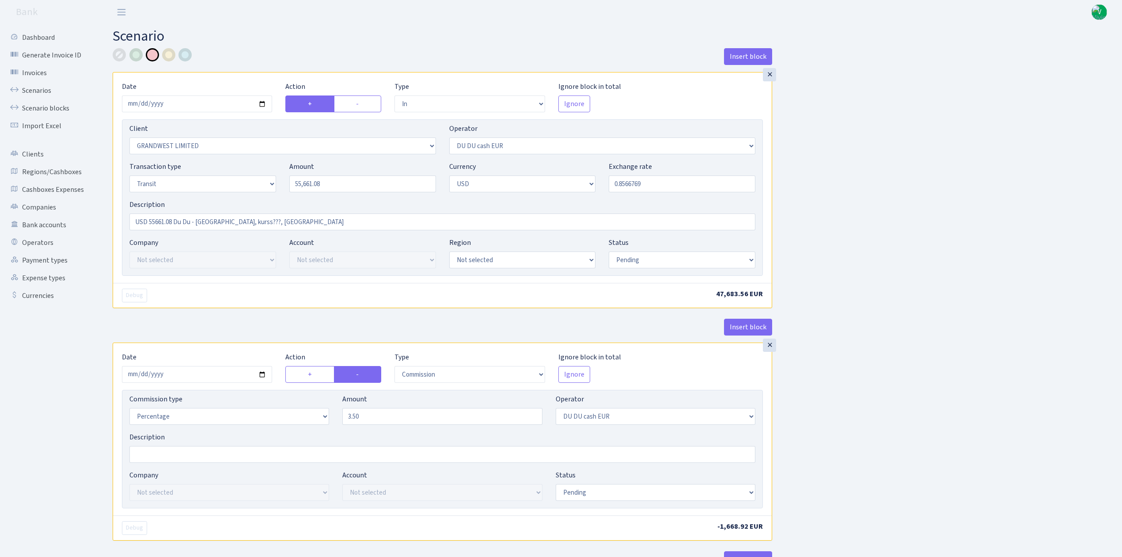
select select "2041"
select select "324"
select select "5"
select select "2"
select select "processed"
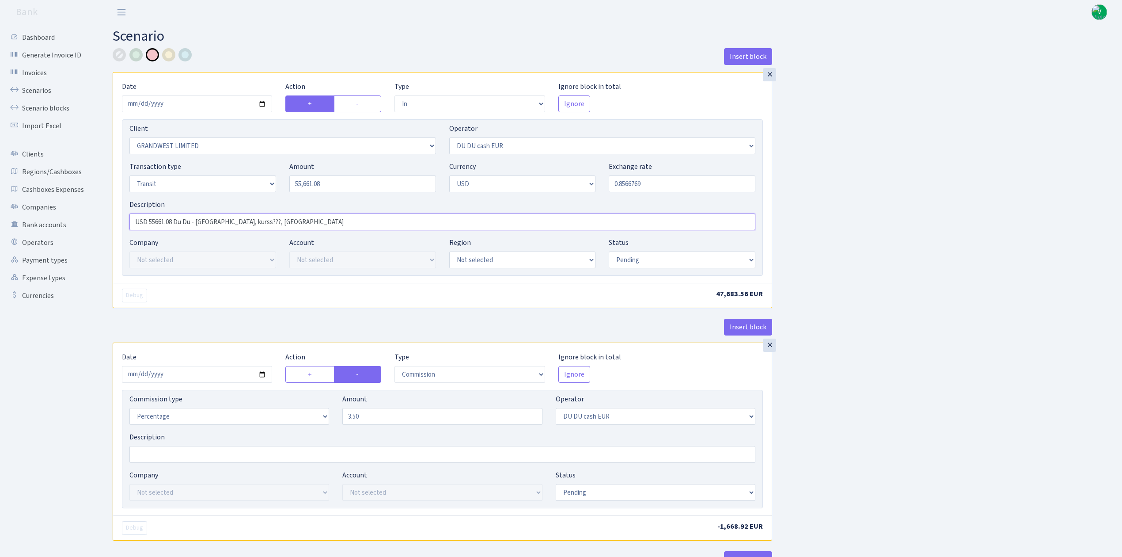
click at [242, 221] on input "USD 55661.08 Du Du - [GEOGRAPHIC_DATA], kurss???, [GEOGRAPHIC_DATA]" at bounding box center [442, 221] width 626 height 17
type input "USD 55661.08 Du Du - [GEOGRAPHIC_DATA], 0.8583, [GEOGRAPHIC_DATA]"
click at [398, 182] on input "55661.08" at bounding box center [362, 183] width 147 height 17
click at [632, 182] on input "0.8566769" at bounding box center [682, 183] width 147 height 17
type input "55,661.08"
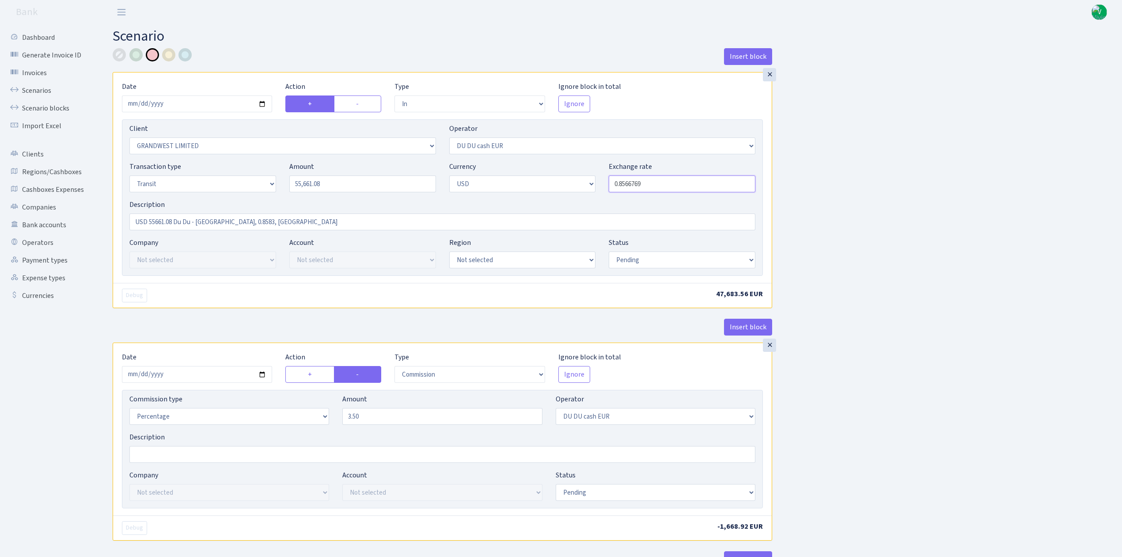
drag, startPoint x: 625, startPoint y: 182, endPoint x: 716, endPoint y: 195, distance: 92.3
click at [716, 195] on div "Transaction type Not selected 981 ELF FISH crypto GIRT IVO dekl MM-BALTIC eur U…" at bounding box center [442, 180] width 639 height 38
click at [842, 193] on div "Insert block × Date 2025-09-02 Action + - Type --- In Out Commission Field requ…" at bounding box center [610, 466] width 1009 height 837
type input "0.8583000"
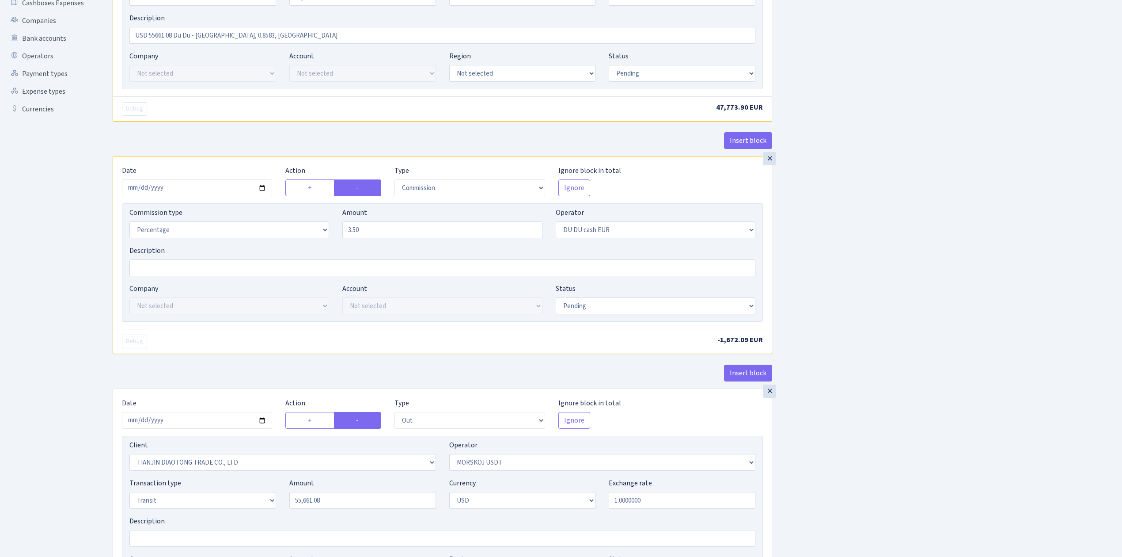
scroll to position [137, 0]
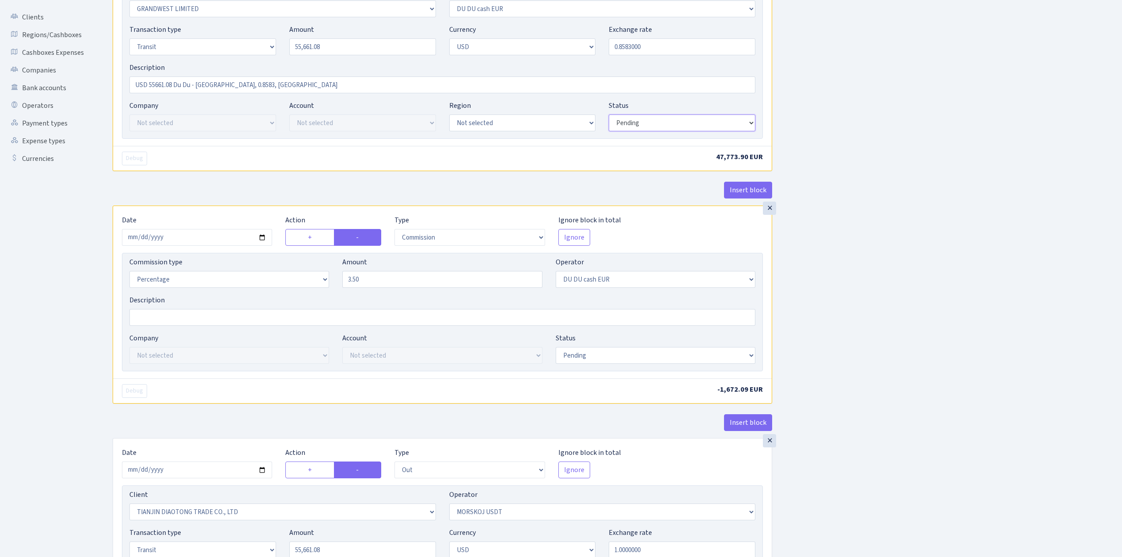
click at [654, 121] on select "Draft Pending Later Never Processed" at bounding box center [682, 122] width 147 height 17
select select "processed"
click at [609, 115] on select "Draft Pending Later Never Processed" at bounding box center [682, 122] width 147 height 17
click at [868, 218] on div "Insert block × Date 2025-09-02 Action + - Type --- In Out Commission Field requ…" at bounding box center [610, 329] width 1009 height 837
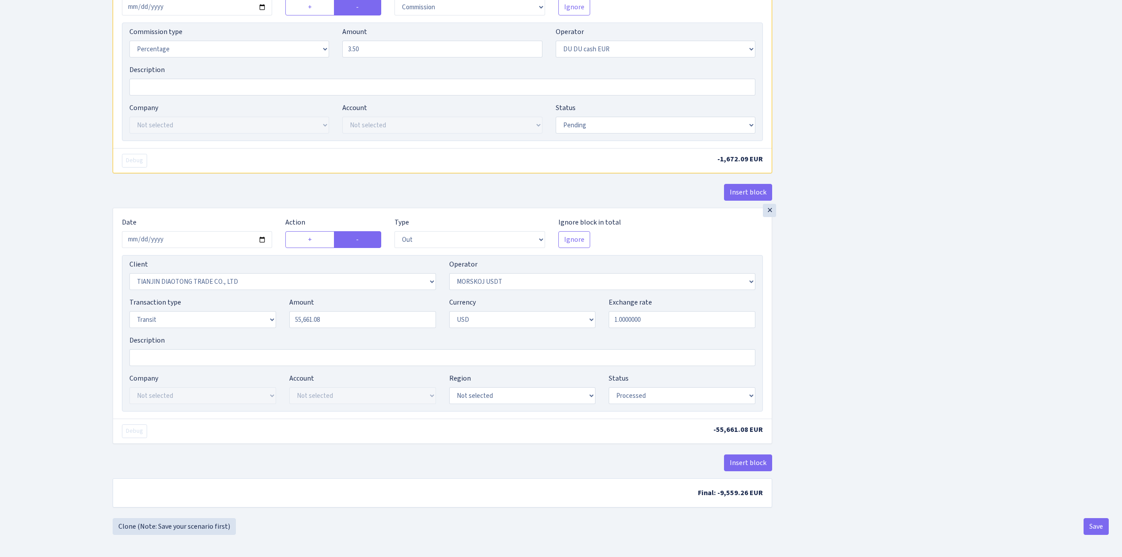
scroll to position [373, 0]
click at [608, 124] on select "Draft Pending Later Never Processed" at bounding box center [656, 125] width 200 height 17
select select "processed"
click at [556, 117] on select "Draft Pending Later Never Processed" at bounding box center [656, 125] width 200 height 17
click at [949, 300] on div "Insert block × Date 2025-09-02 Action + - Type --- In Out Commission Field requ…" at bounding box center [610, 99] width 1009 height 837
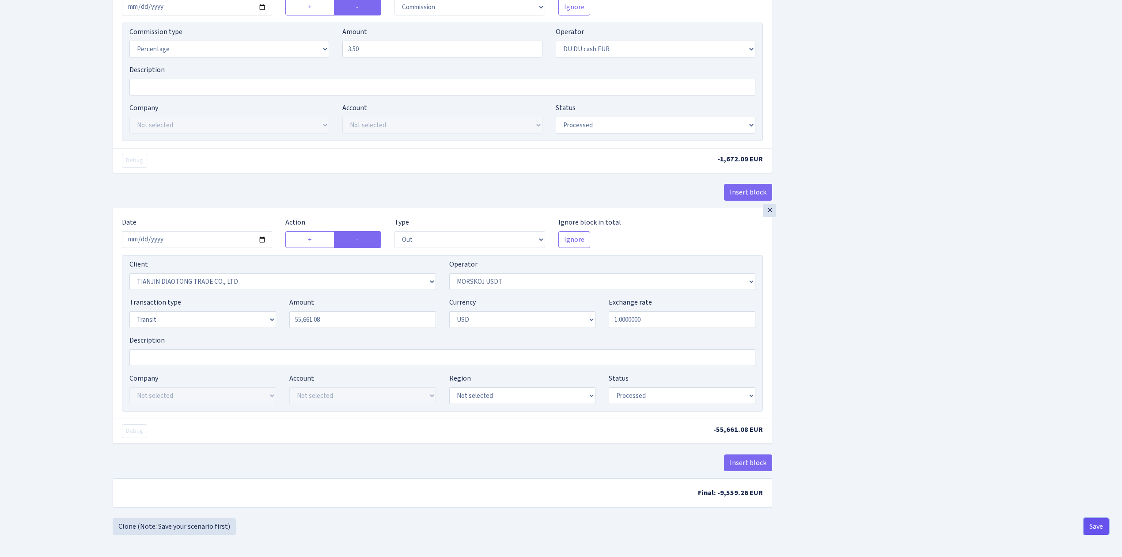
click at [1102, 525] on button "Save" at bounding box center [1095, 526] width 25 height 17
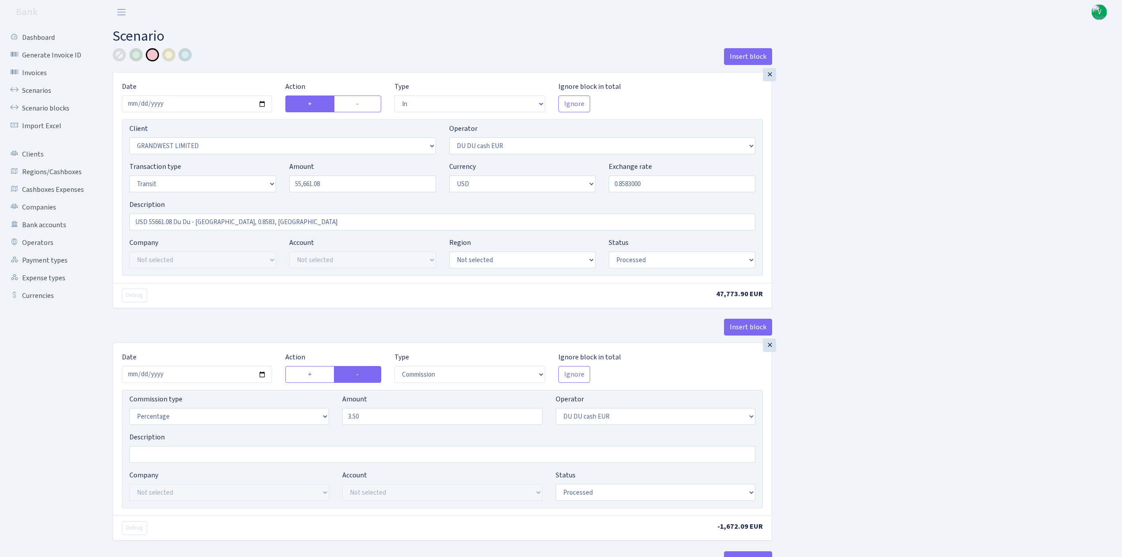
select select "in"
select select "2516"
select select "419"
select select "5"
select select "2"
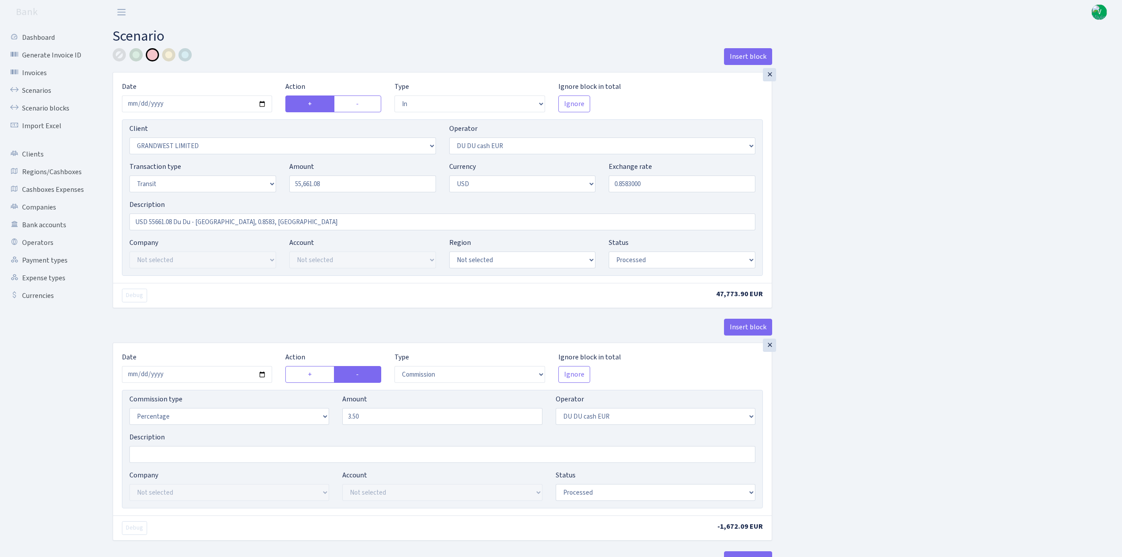
select select "processed"
select select "commission"
select select "419"
select select "processed"
select select "out"
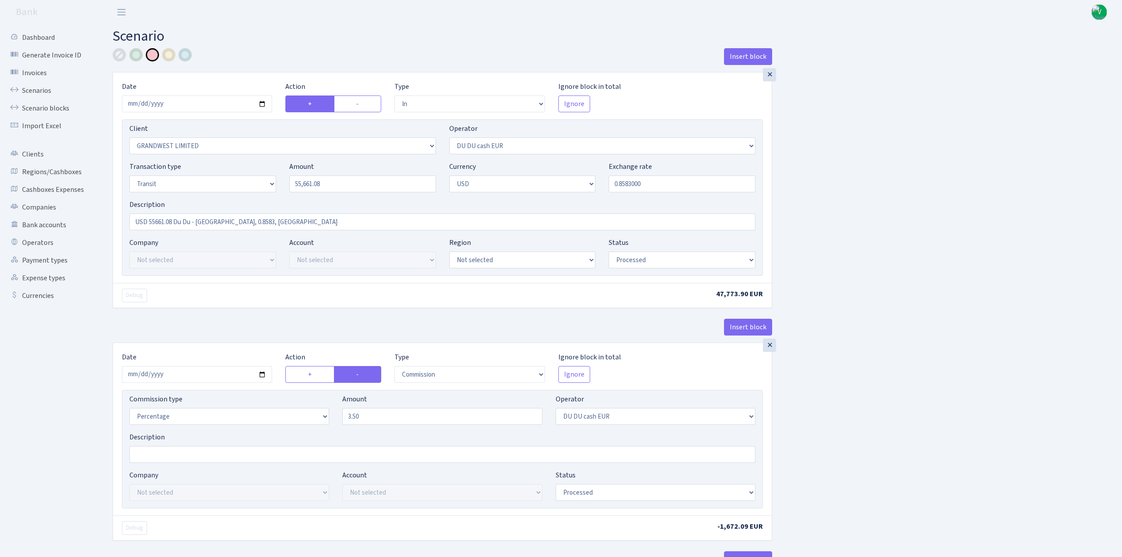
select select "2041"
select select "324"
select select "5"
select select "2"
select select "processed"
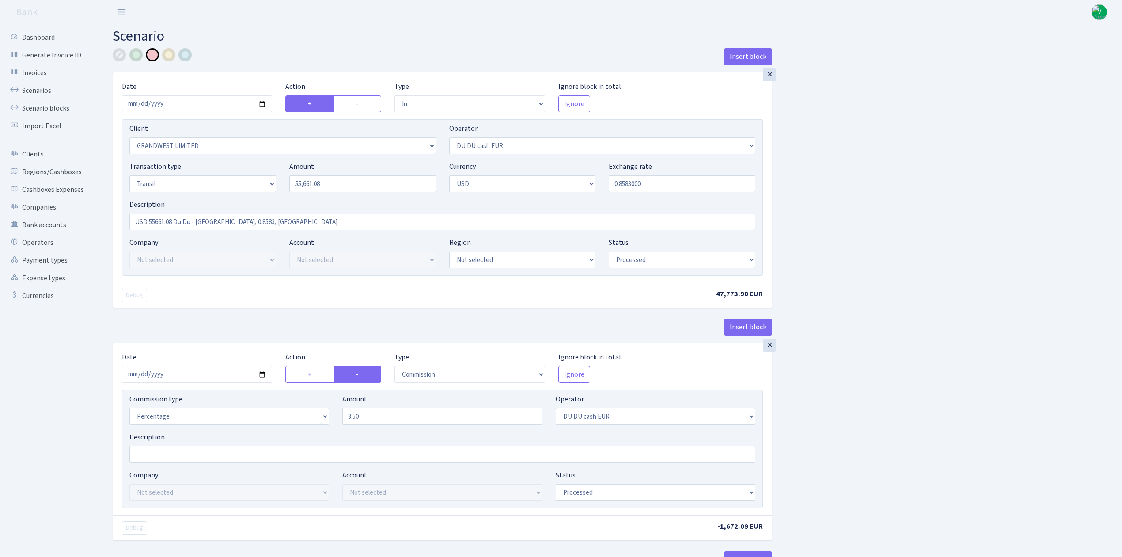
scroll to position [59, 0]
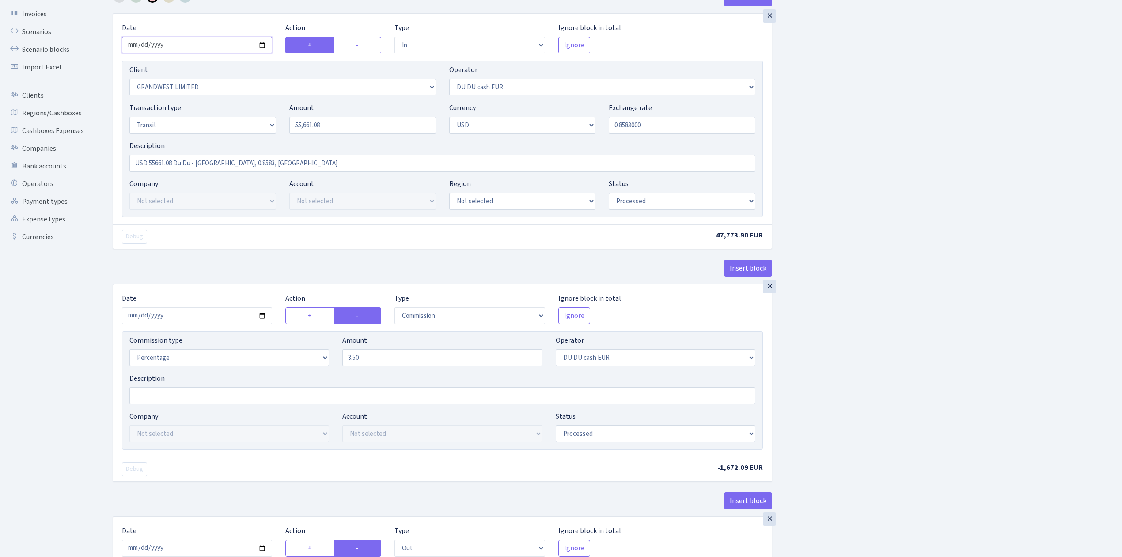
click at [261, 43] on input "[DATE]" at bounding box center [197, 45] width 150 height 17
type input "[DATE]"
click at [890, 177] on div "Insert block × Date 2025-09-04 Action + - Type --- In Out Commission Field requ…" at bounding box center [610, 407] width 1009 height 837
click at [264, 319] on input "[DATE]" at bounding box center [197, 315] width 150 height 17
type input "[DATE]"
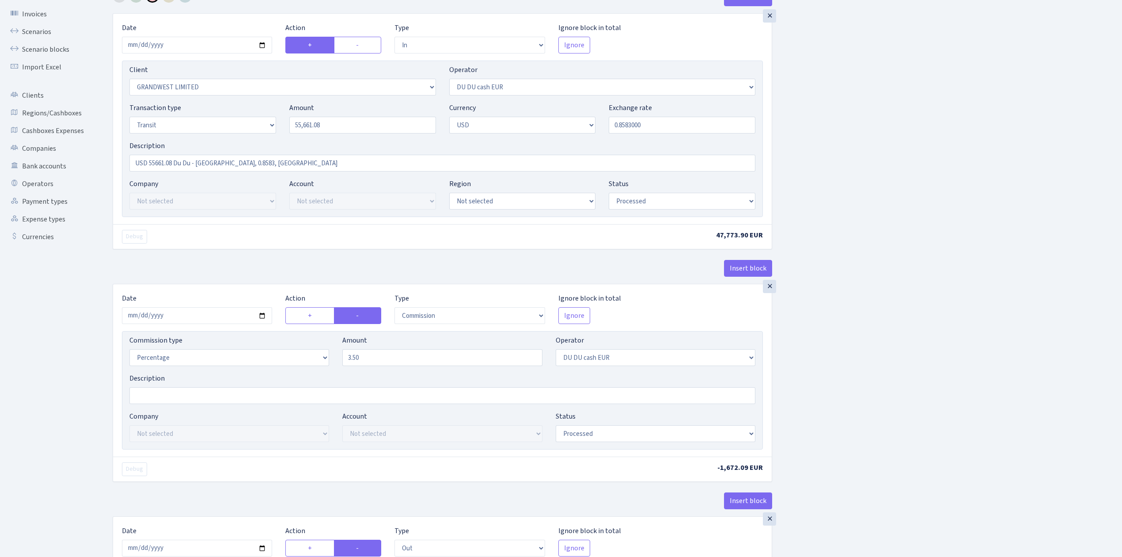
click at [839, 396] on div "Insert block × Date 2025-09-04 Action + - Type --- In Out Commission Field requ…" at bounding box center [610, 407] width 1009 height 837
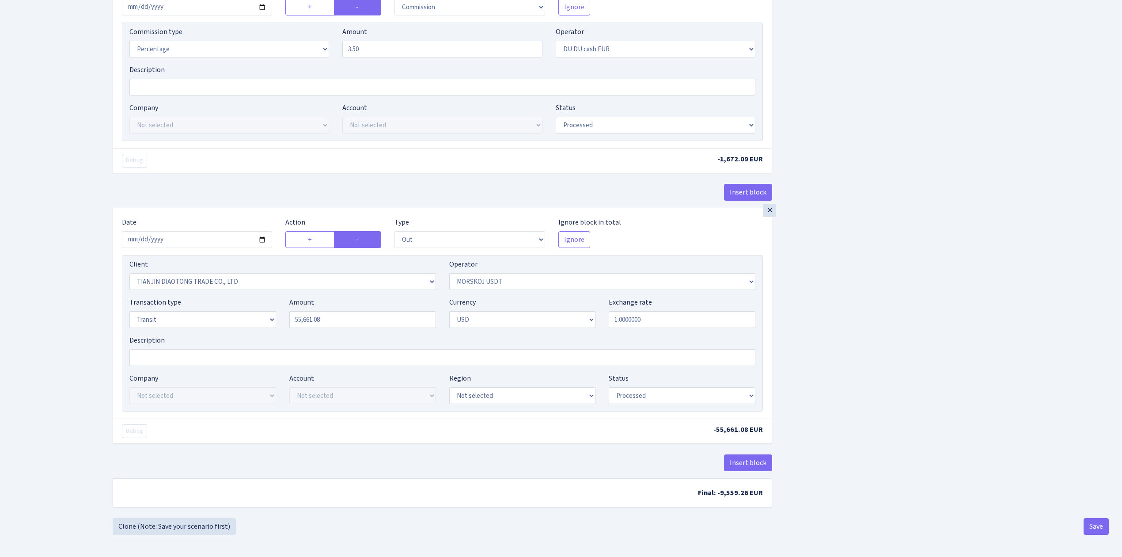
scroll to position [373, 0]
click at [1098, 523] on button "Save" at bounding box center [1095, 526] width 25 height 17
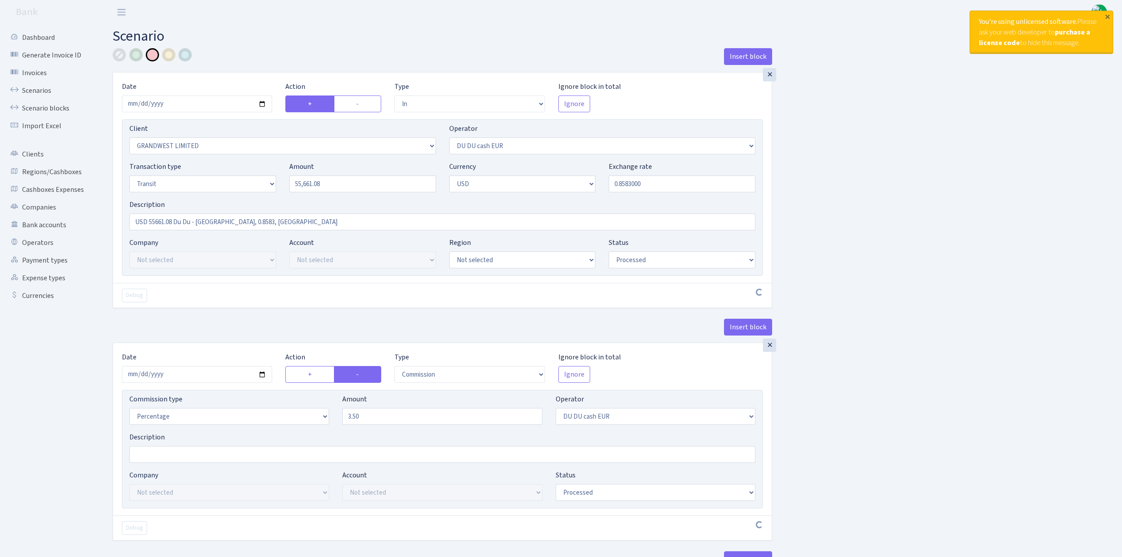
select select "in"
select select "2516"
select select "419"
select select "5"
select select "2"
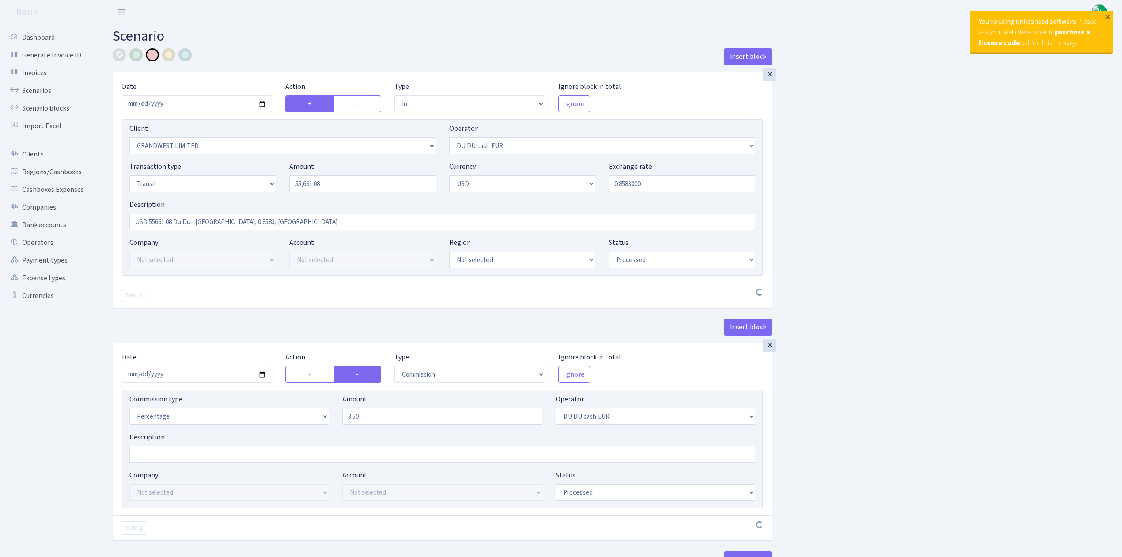
select select "processed"
select select "commission"
select select "419"
select select "processed"
select select "out"
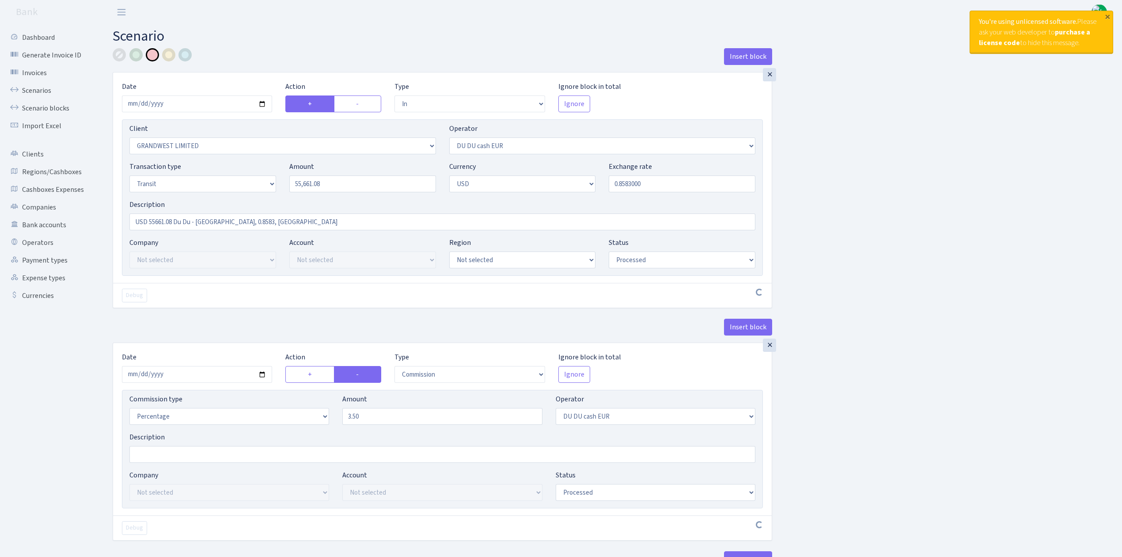
select select "2041"
select select "324"
select select "5"
select select "2"
select select "processed"
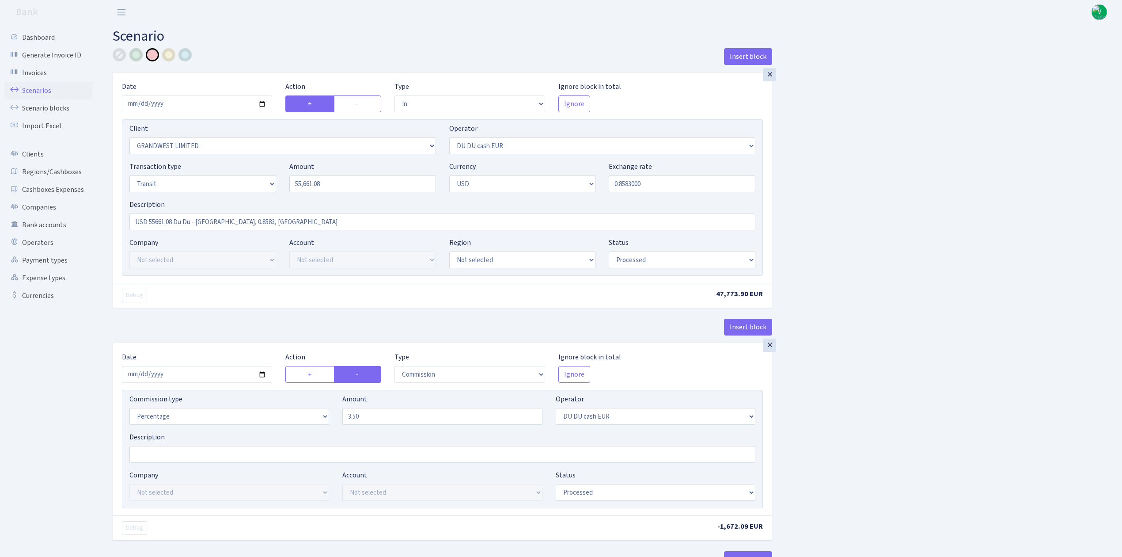
click at [38, 86] on link "Scenarios" at bounding box center [48, 91] width 88 height 18
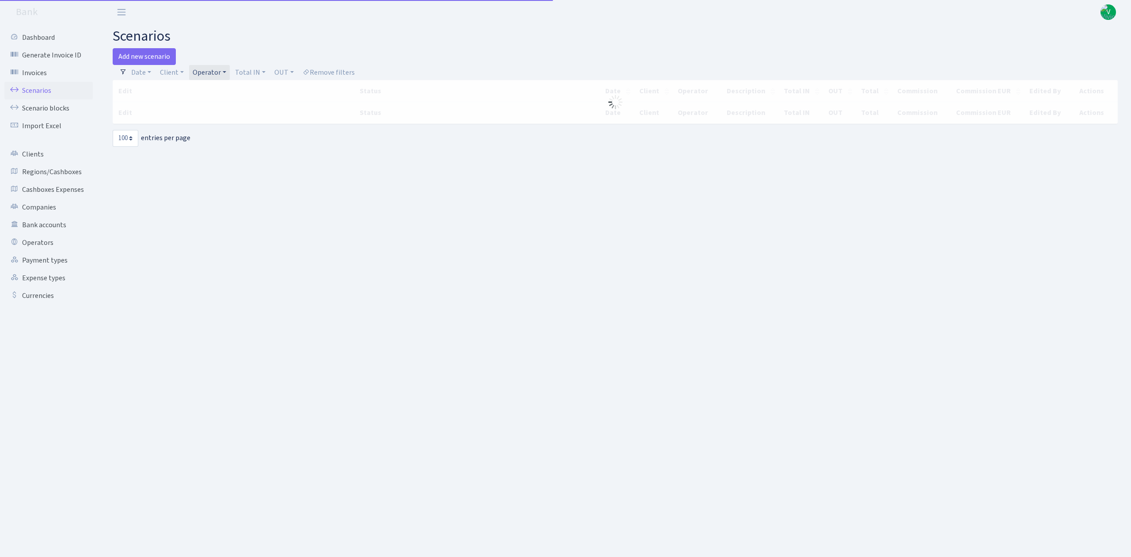
select select "100"
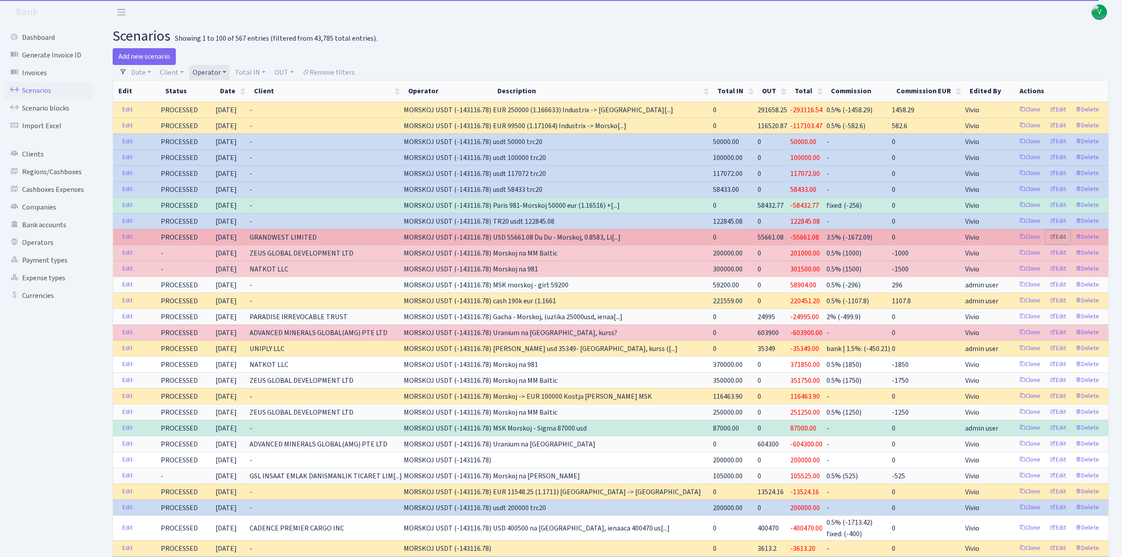
click at [1059, 239] on link "Edit" at bounding box center [1057, 237] width 24 height 14
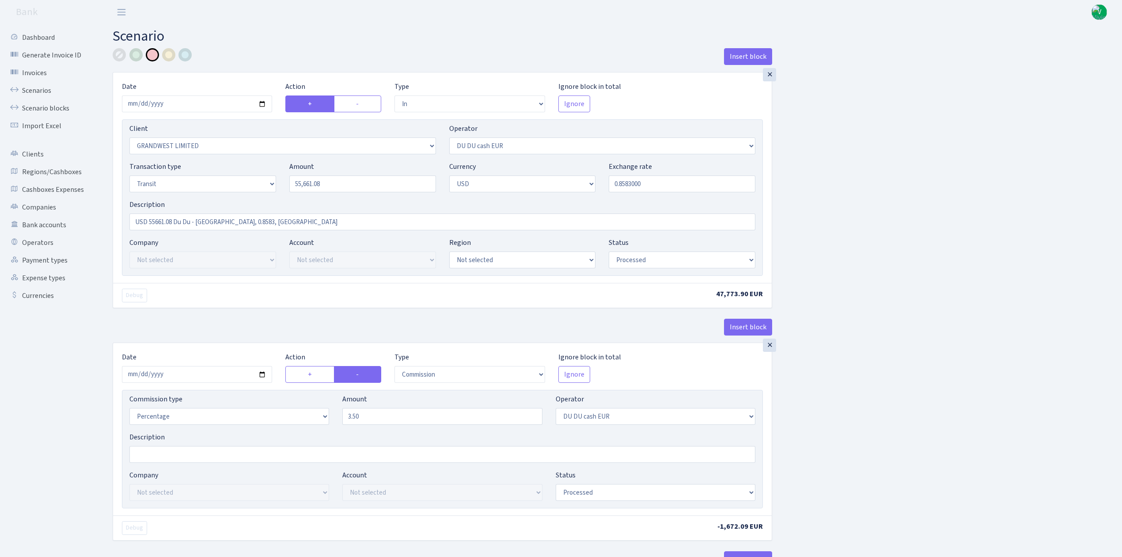
select select "in"
select select "2516"
select select "419"
select select "5"
select select "2"
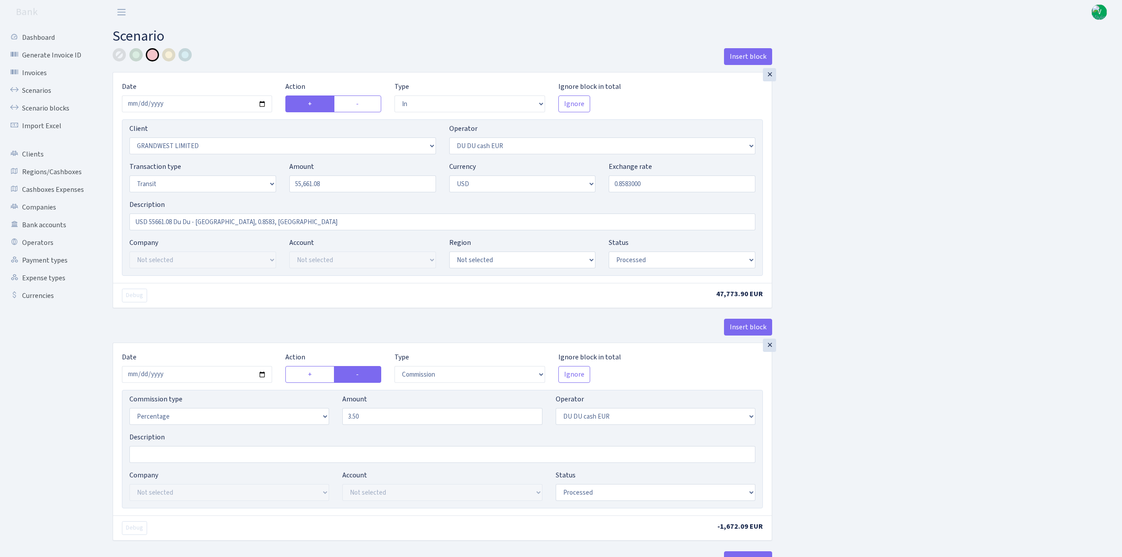
select select "processed"
select select "commission"
select select "419"
select select "processed"
select select "out"
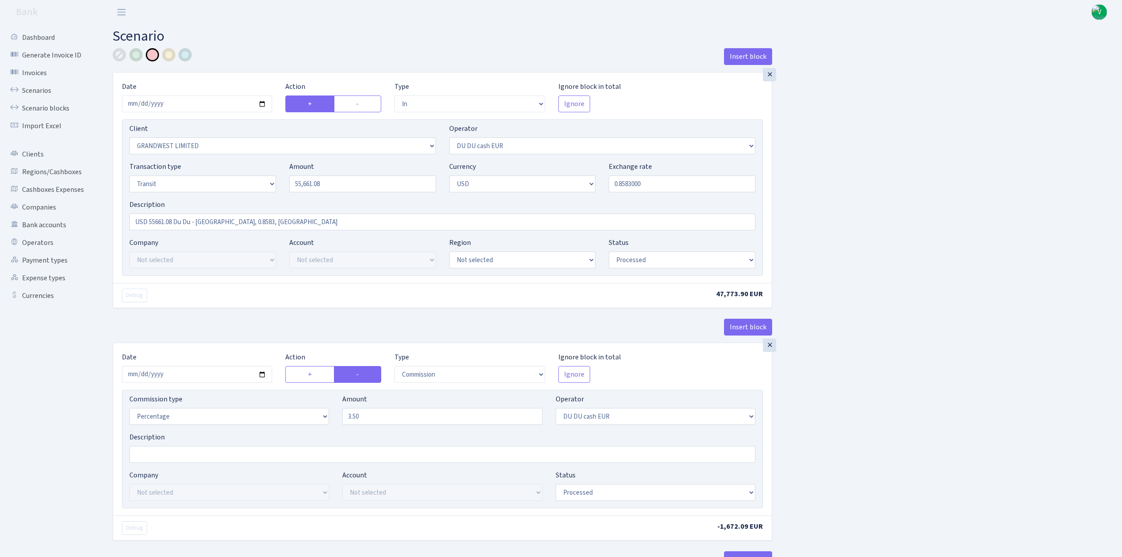
select select "2041"
select select "324"
select select "5"
select select "2"
select select "processed"
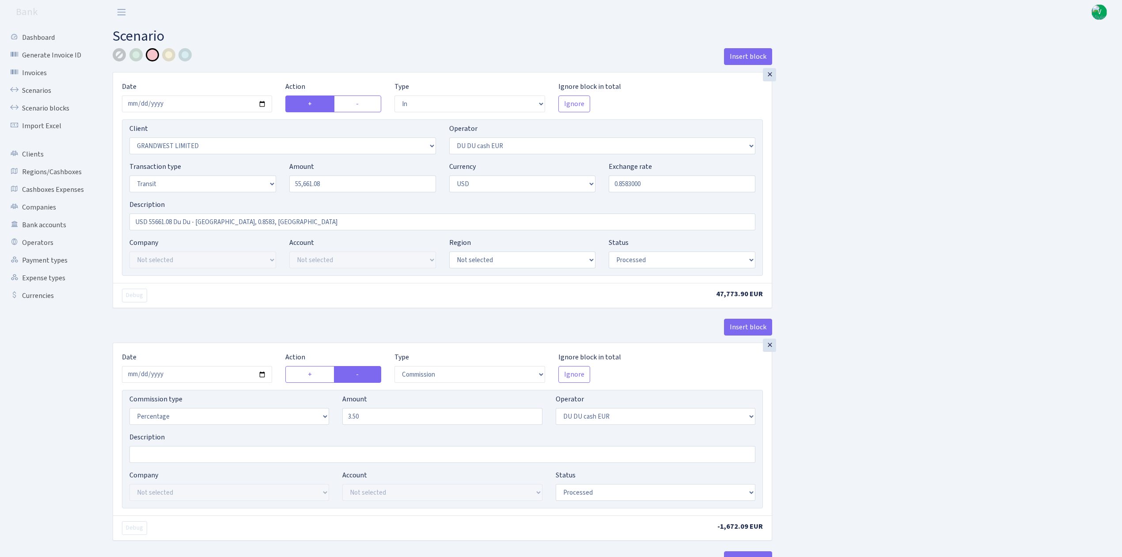
click at [119, 52] on div at bounding box center [119, 54] width 13 height 13
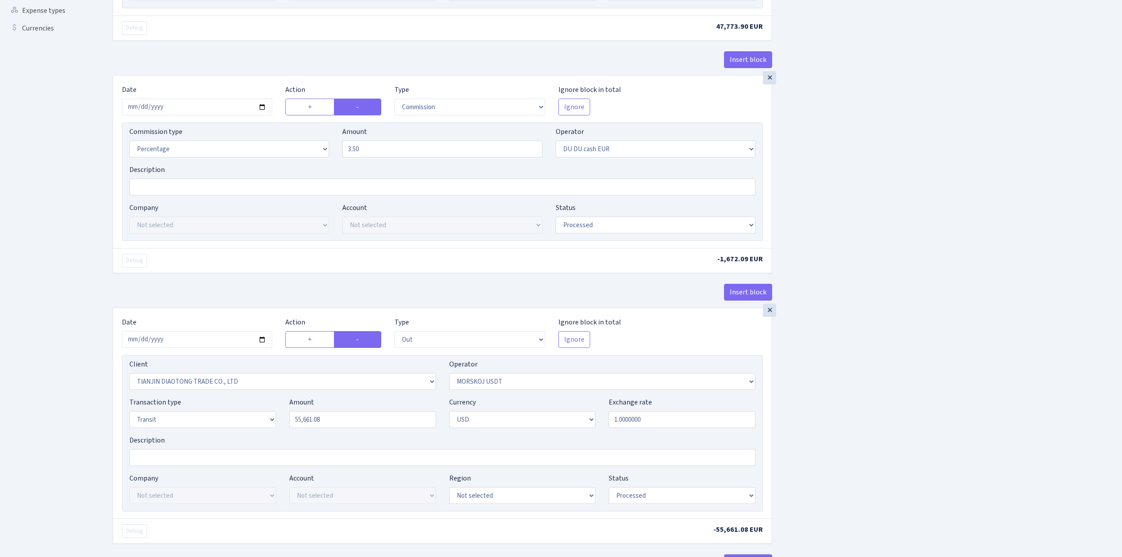
scroll to position [373, 0]
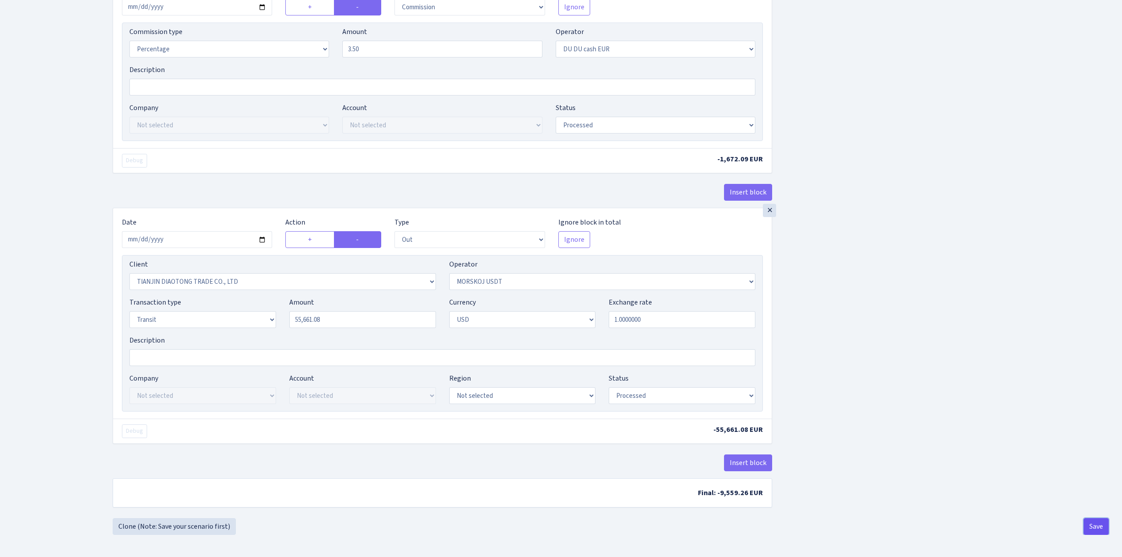
click at [1101, 521] on button "Save" at bounding box center [1095, 526] width 25 height 17
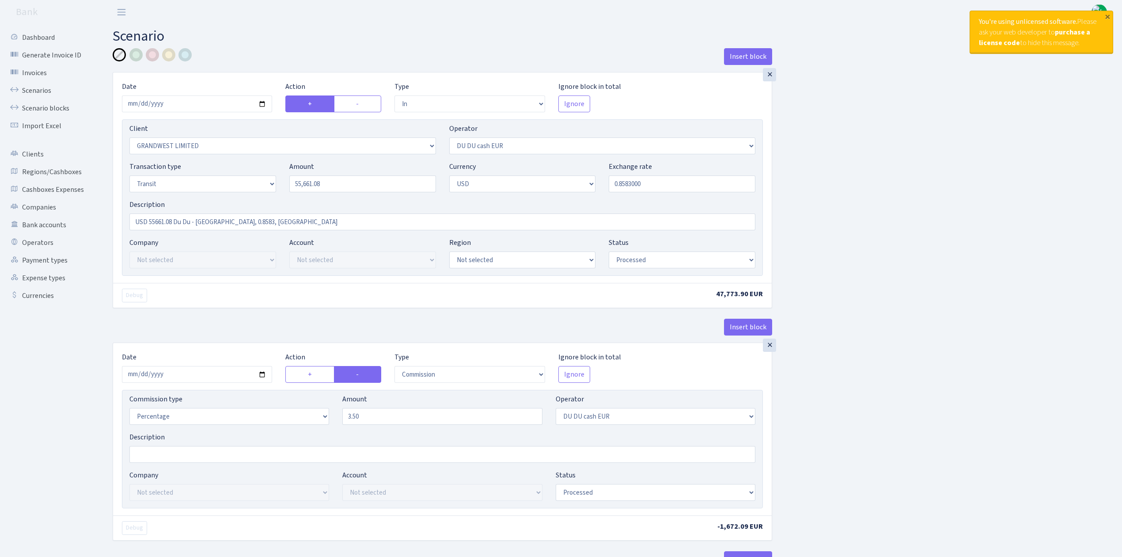
select select "in"
select select "2516"
select select "419"
select select "5"
select select "2"
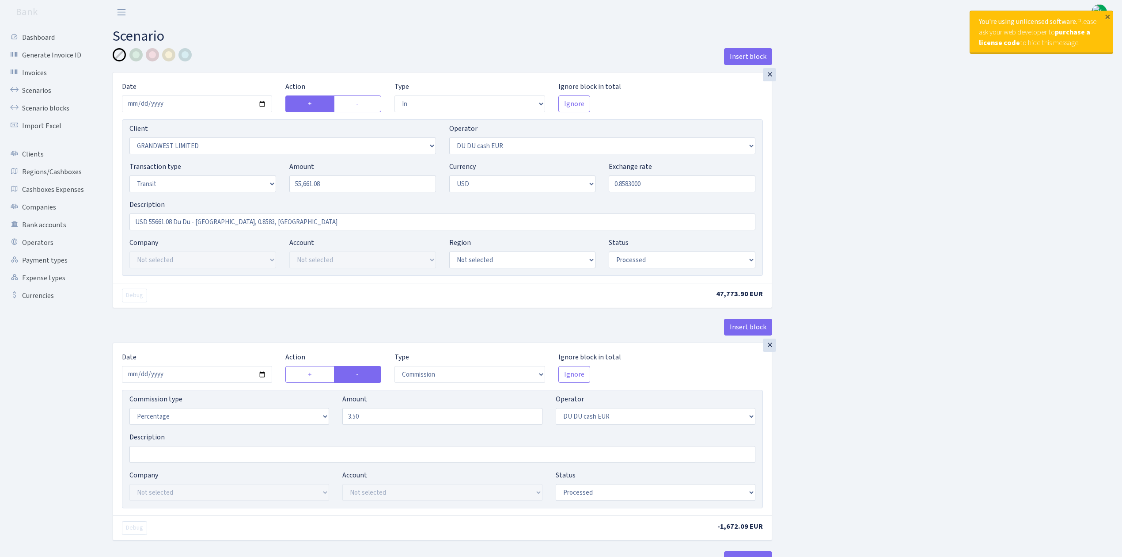
select select "processed"
select select "commission"
select select "419"
select select "processed"
select select "out"
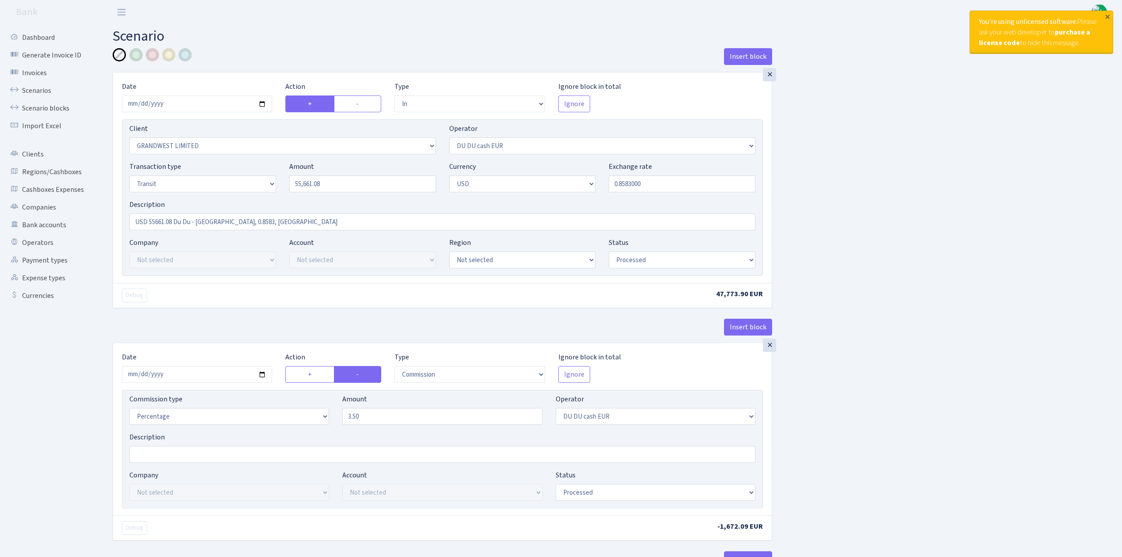
select select "2041"
select select "324"
select select "5"
select select "2"
select select "processed"
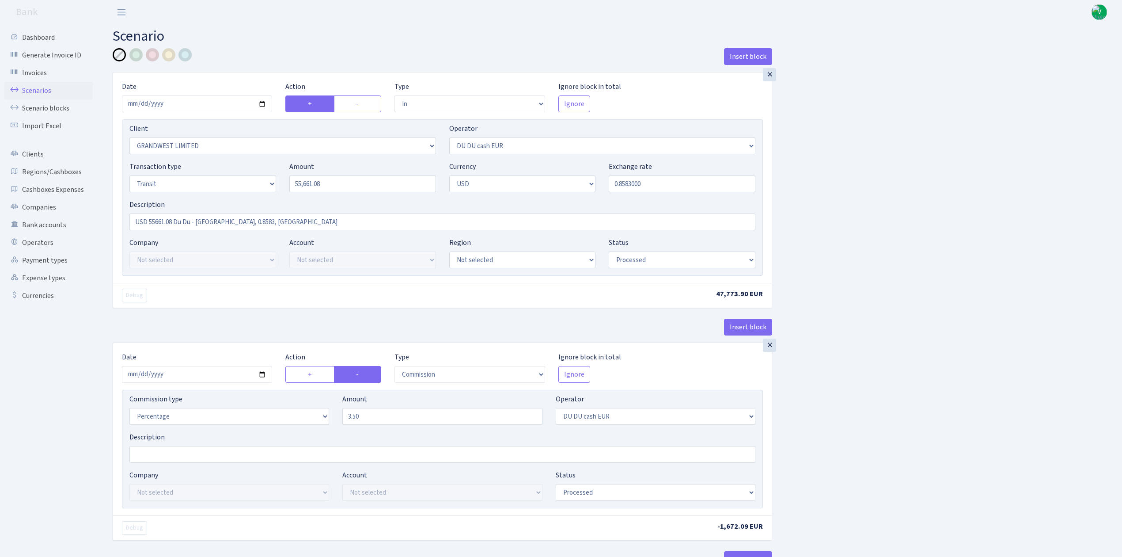
click at [40, 85] on link "Scenarios" at bounding box center [48, 91] width 88 height 18
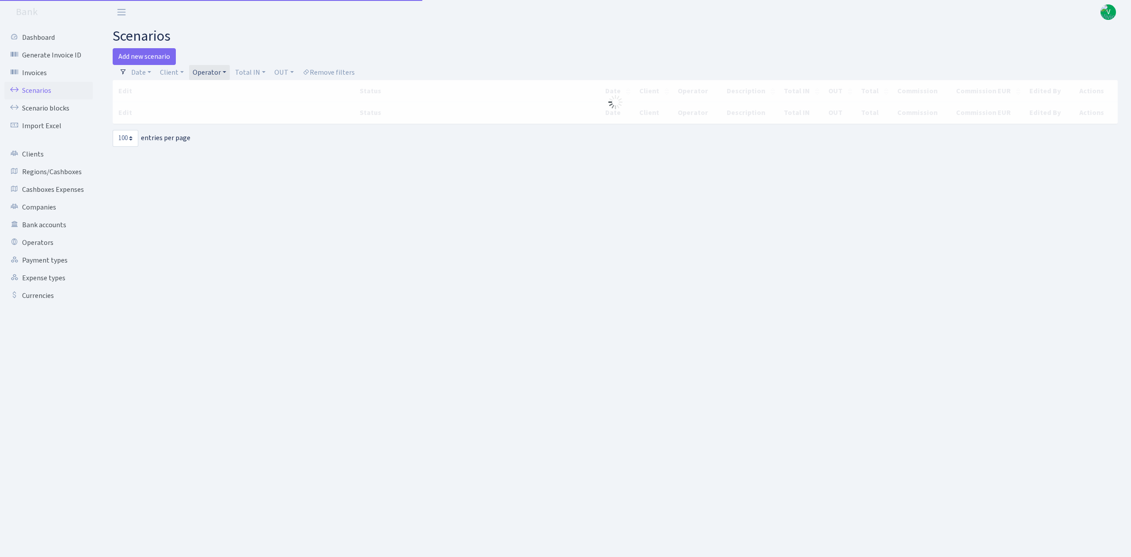
select select "100"
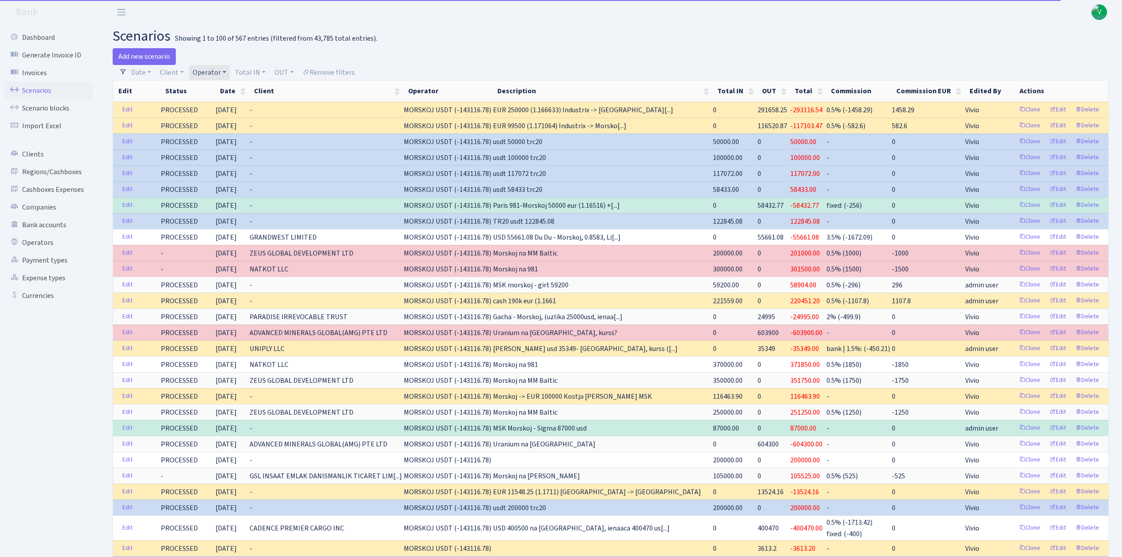
click at [219, 69] on link "Operator" at bounding box center [209, 72] width 41 height 15
select select
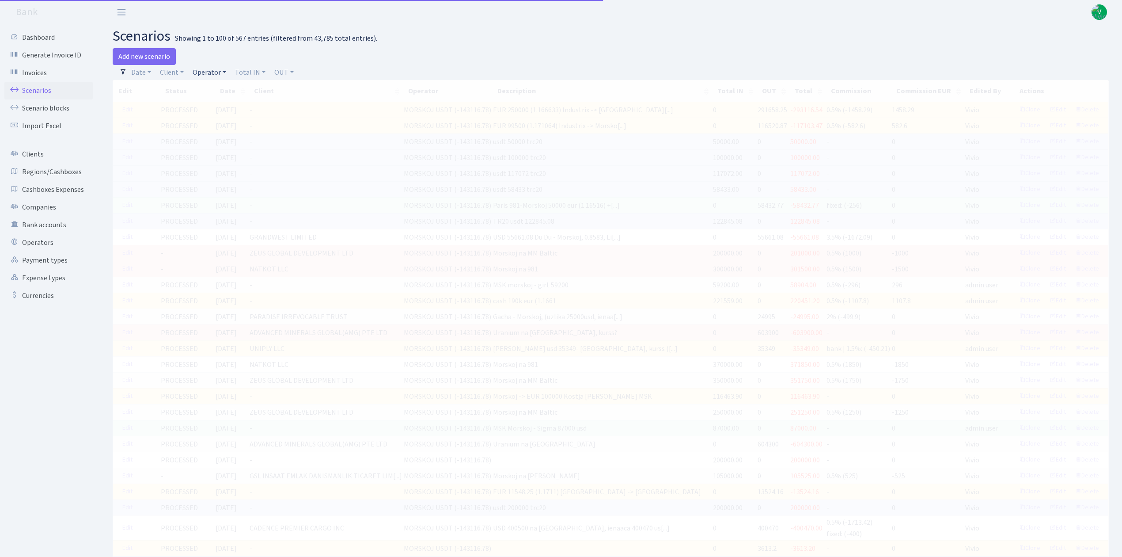
click at [200, 68] on link "Operator" at bounding box center [209, 72] width 41 height 15
click at [219, 103] on input "search" at bounding box center [224, 104] width 65 height 14
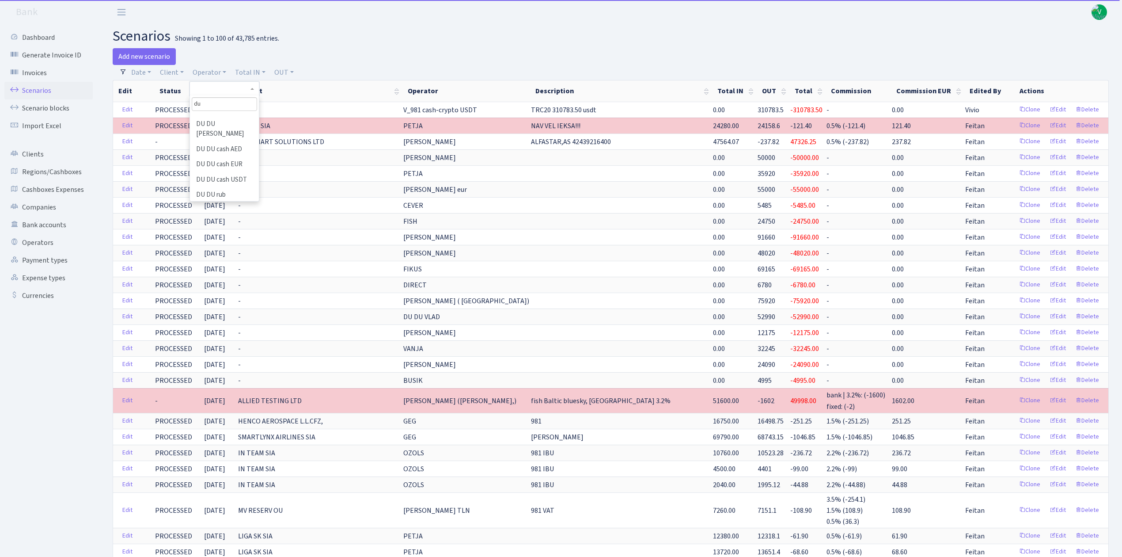
scroll to position [94, 0]
type input "du"
click at [235, 151] on li "DU DU cash EUR" at bounding box center [224, 142] width 67 height 15
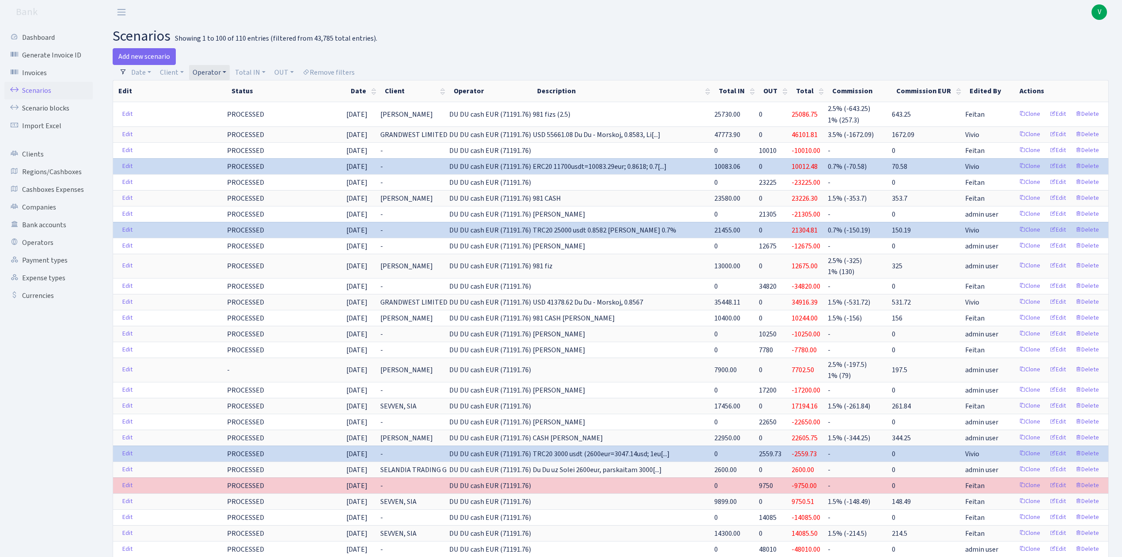
click at [219, 71] on link "Operator" at bounding box center [209, 72] width 41 height 15
click at [628, 11] on header "Bank V My Account Logout" at bounding box center [561, 12] width 1122 height 24
click at [1061, 134] on link "Edit" at bounding box center [1057, 135] width 24 height 14
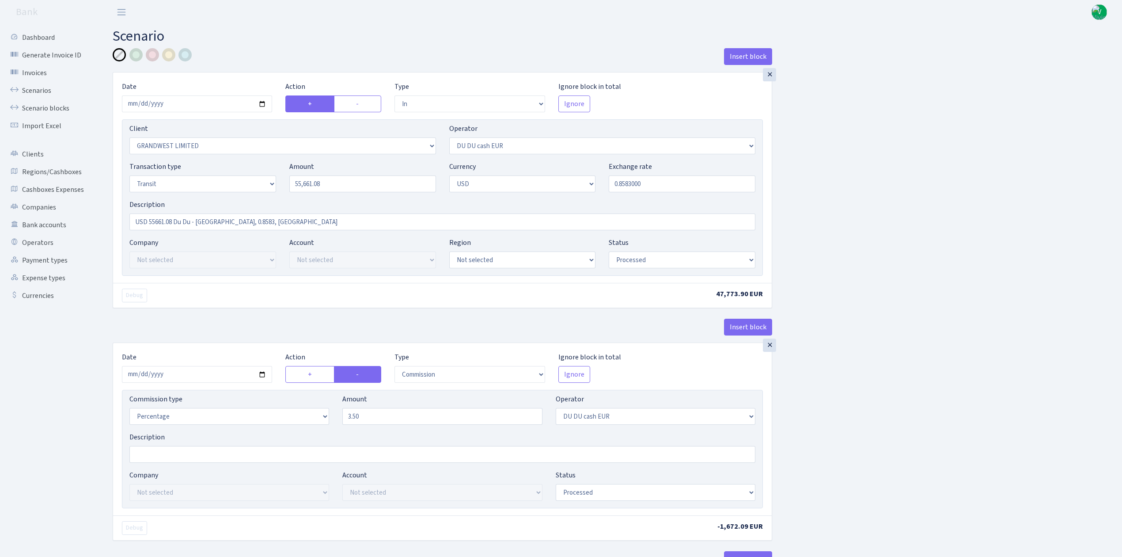
select select "in"
select select "2516"
select select "419"
select select "5"
select select "2"
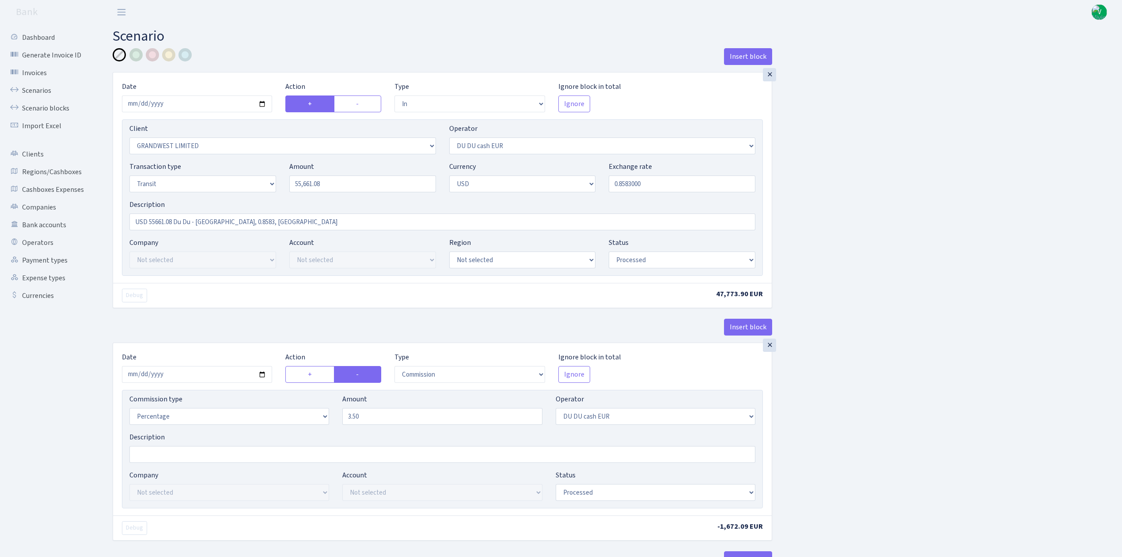
select select "processed"
select select "commission"
select select "419"
select select "processed"
select select "out"
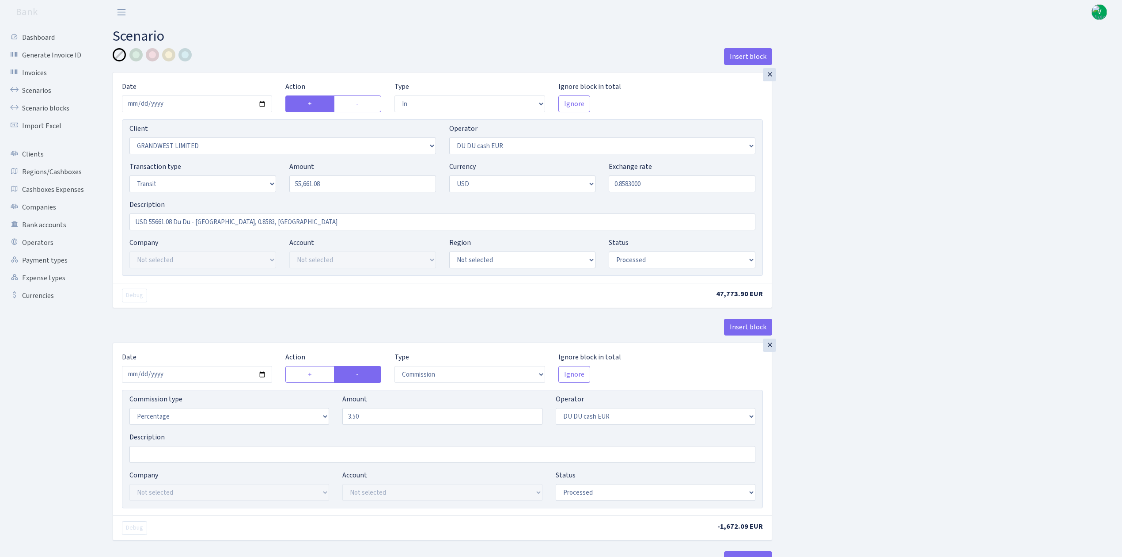
select select "2041"
select select "324"
select select "5"
select select "2"
select select "processed"
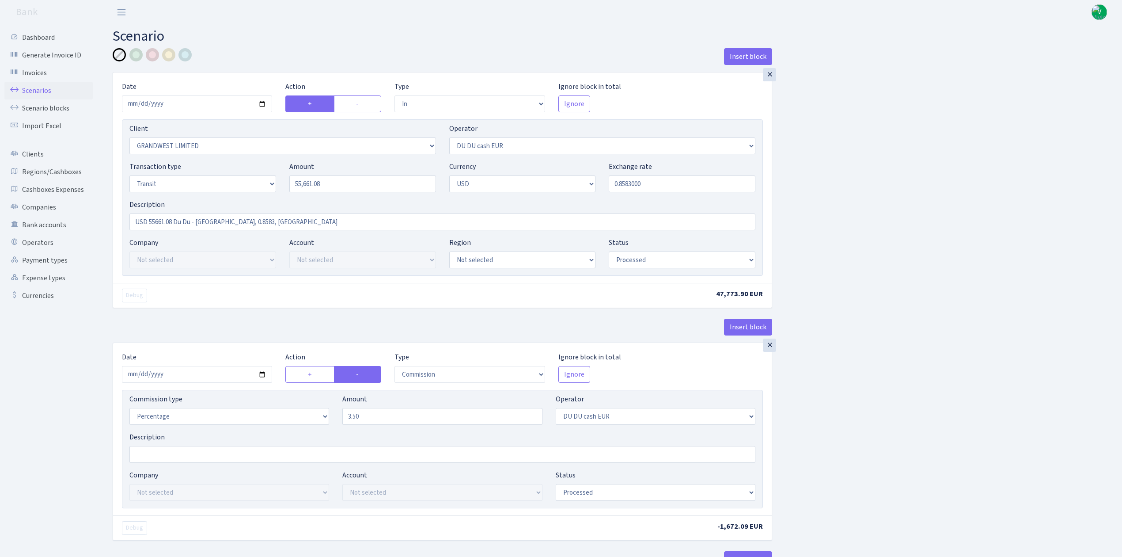
click at [36, 87] on link "Scenarios" at bounding box center [48, 91] width 88 height 18
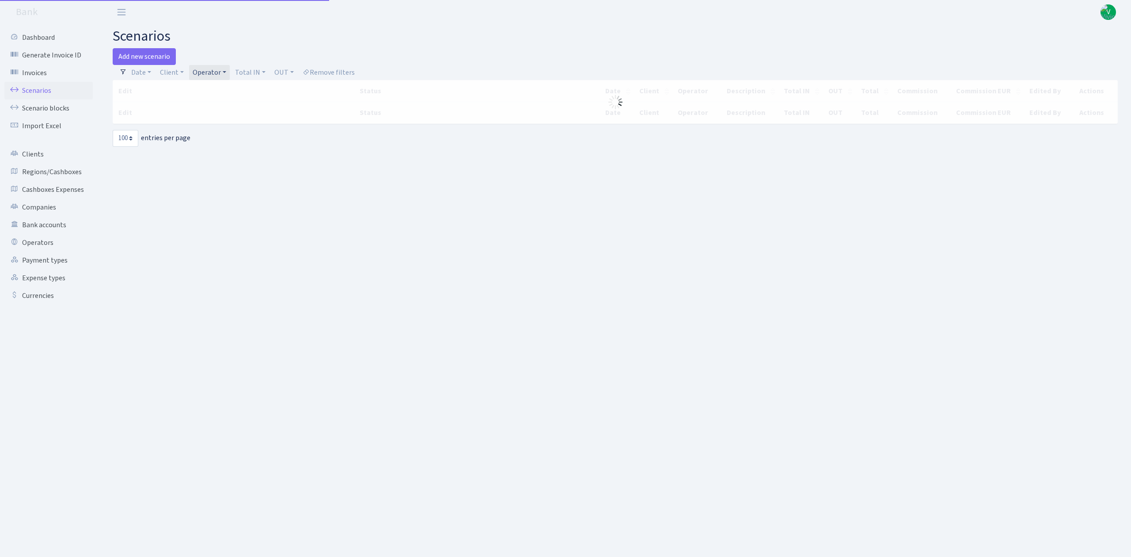
select select "100"
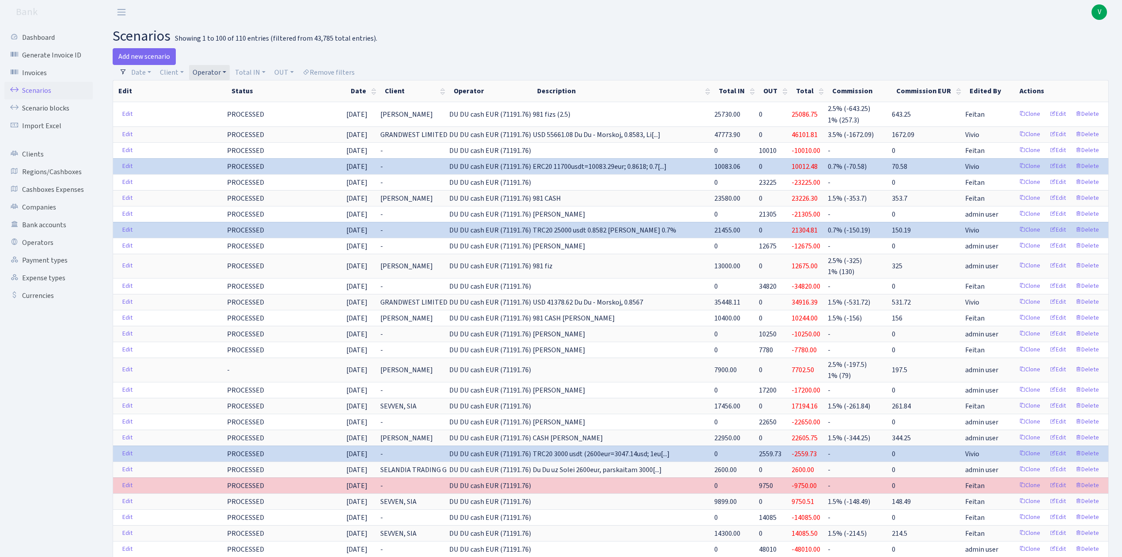
click at [213, 73] on link "Operator" at bounding box center [209, 72] width 41 height 15
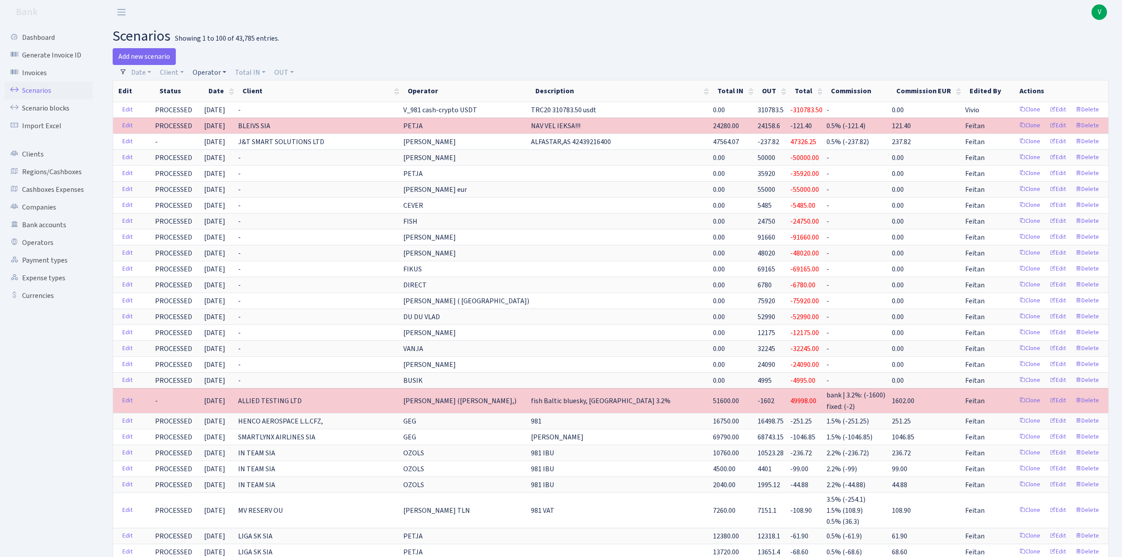
click at [207, 66] on link "Operator" at bounding box center [209, 72] width 41 height 15
click at [227, 108] on input "search" at bounding box center [224, 104] width 65 height 14
type input "ivar"
click at [239, 134] on li "[PERSON_NAME]" at bounding box center [224, 135] width 67 height 15
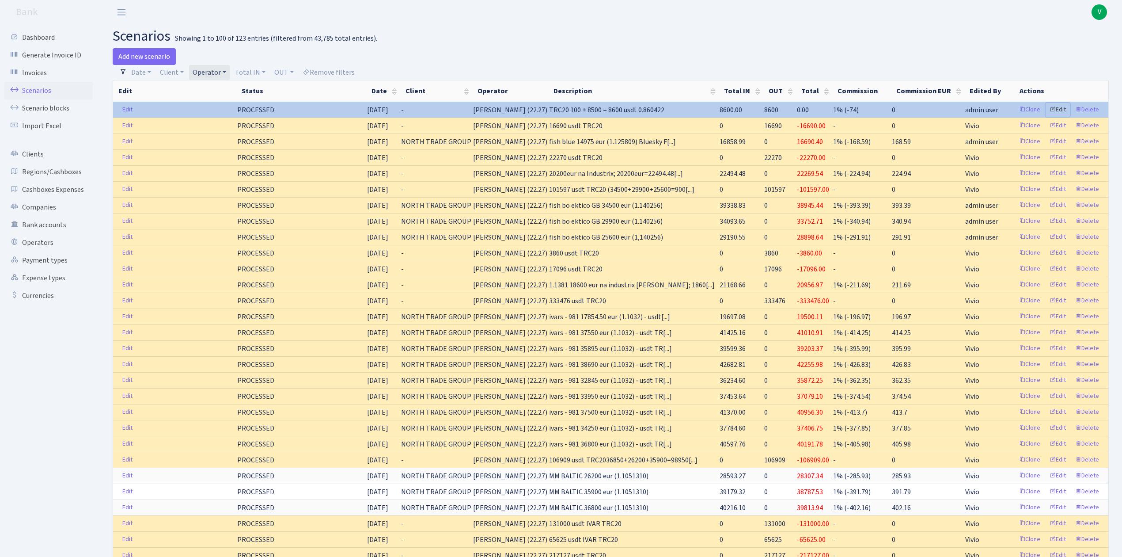
click at [1062, 106] on link "Edit" at bounding box center [1057, 110] width 24 height 14
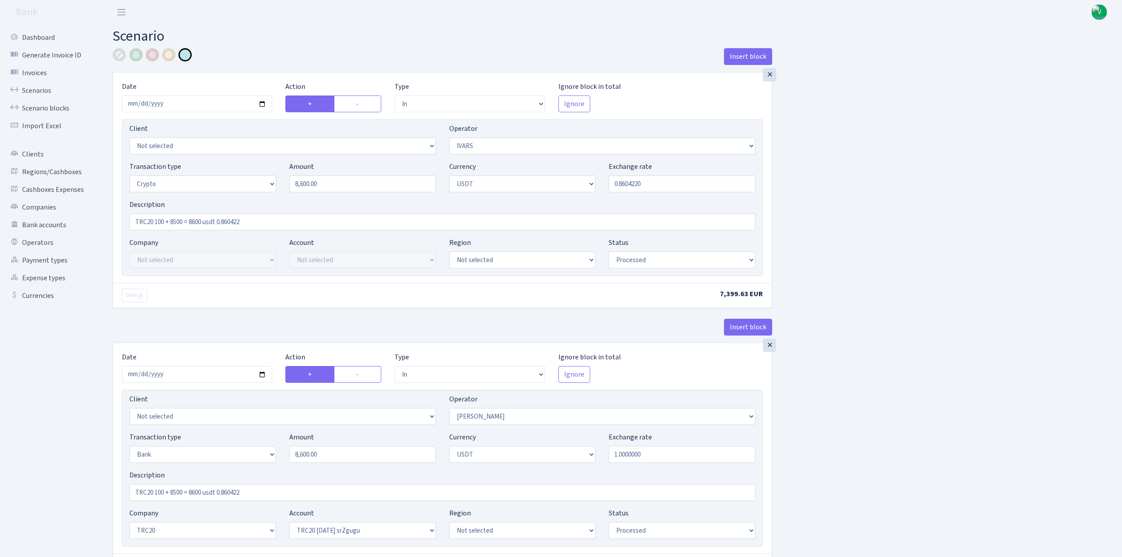
select select "in"
select select "199"
select select "3"
select select "6"
select select "processed"
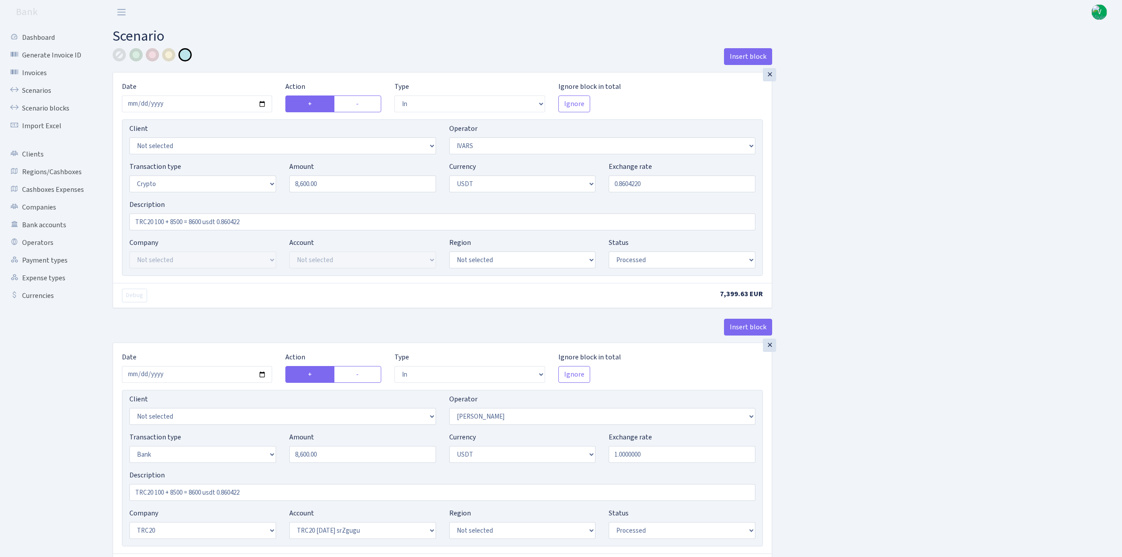
select select "in"
select select "293"
select select "2"
select select "6"
select select "20"
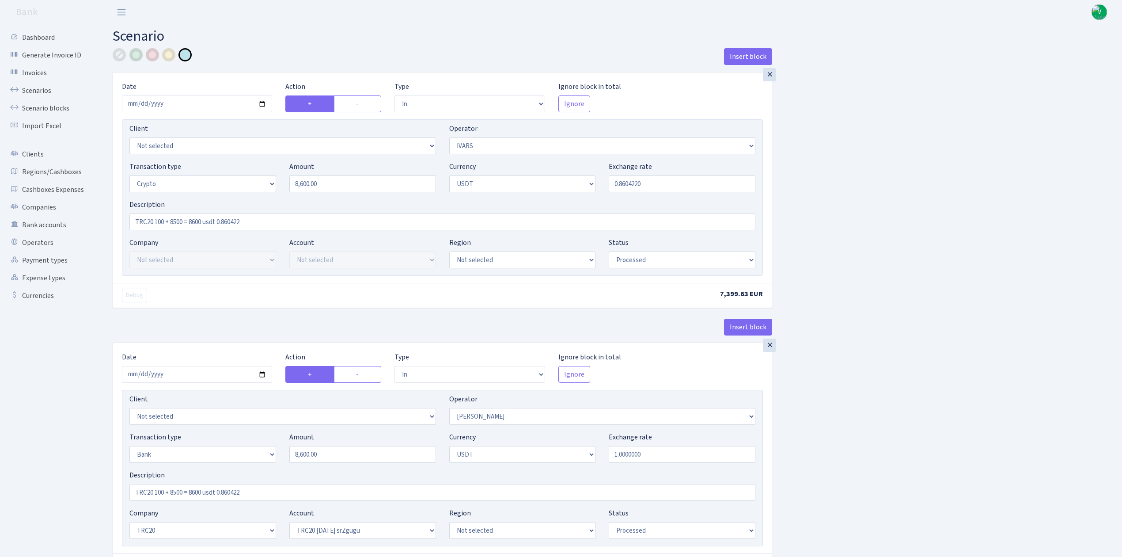
select select "61"
select select "processed"
select select "out"
select select "293"
select select "15"
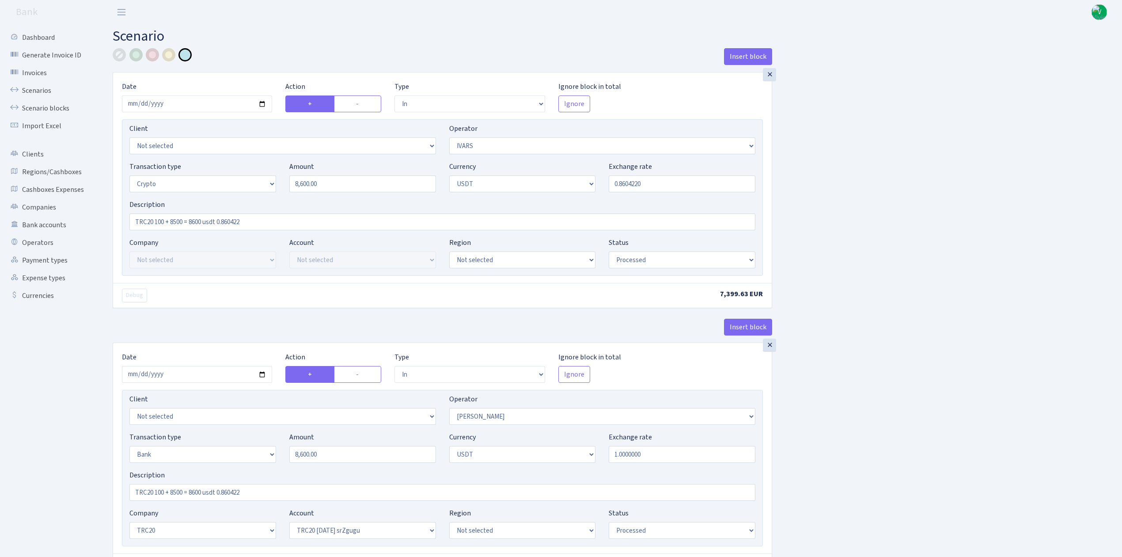
select select "6"
select select "processed"
select select "commission"
select select "199"
select select "processed"
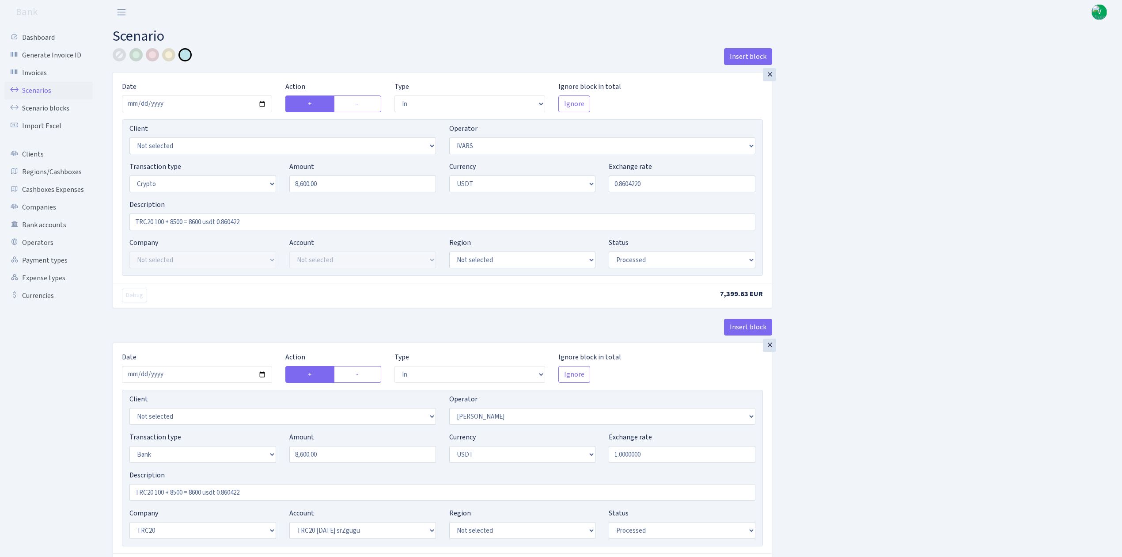
click at [52, 87] on link "Scenarios" at bounding box center [48, 91] width 88 height 18
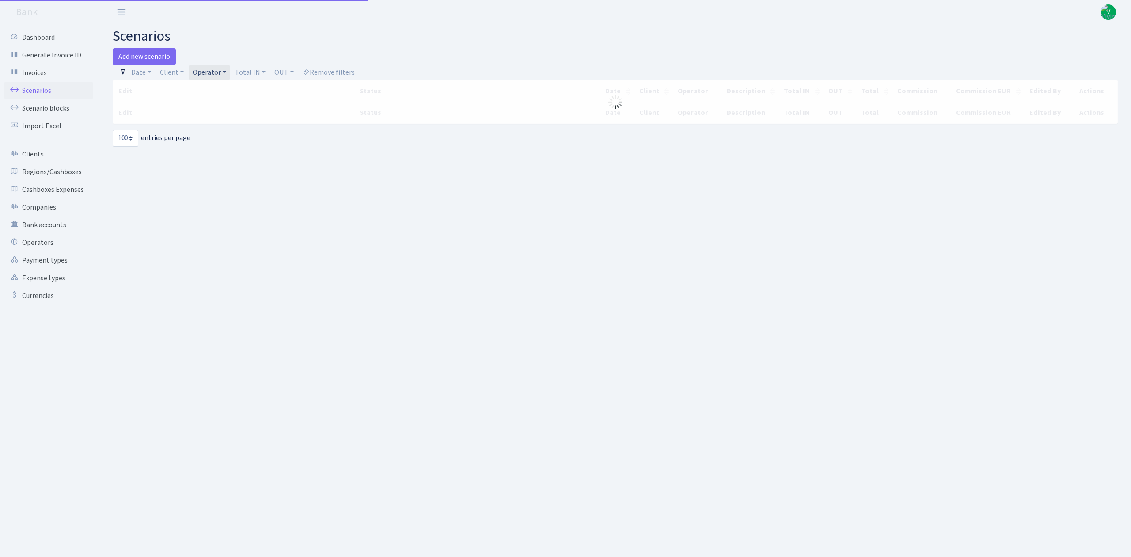
select select "100"
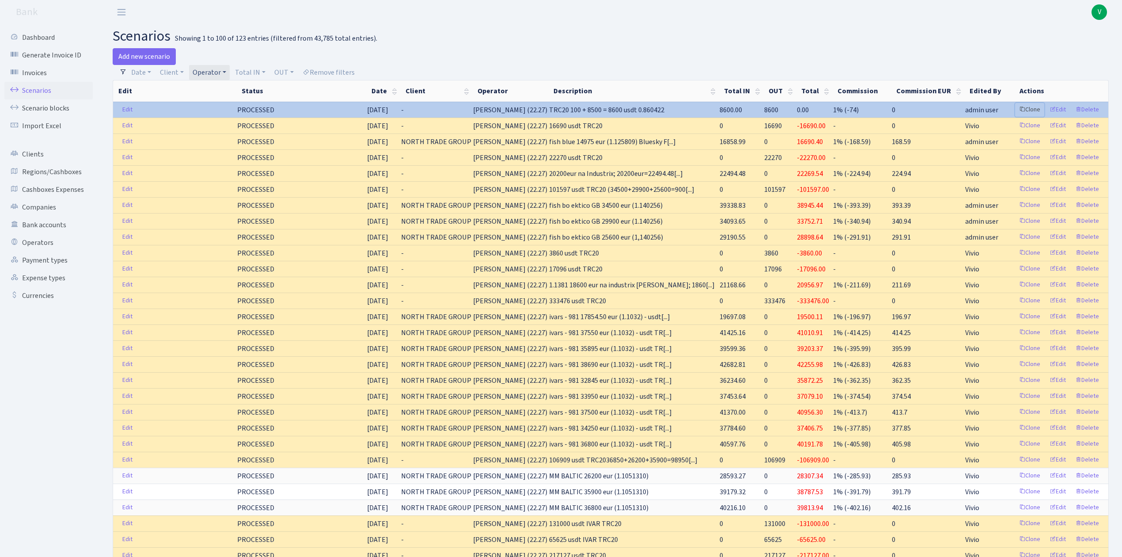
click at [1033, 110] on link "Clone" at bounding box center [1029, 110] width 29 height 14
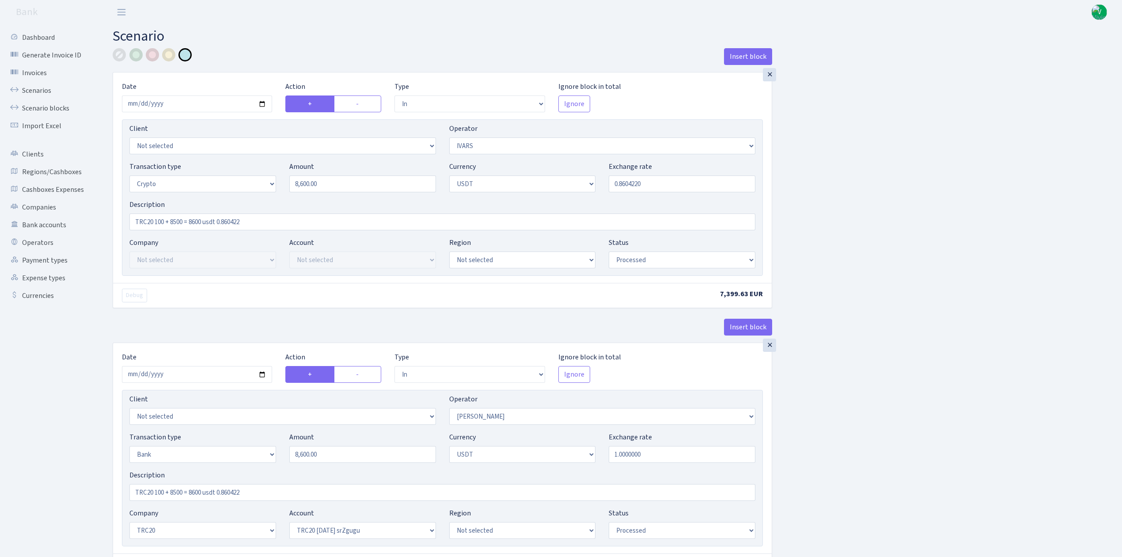
select select "in"
select select "199"
select select "3"
select select "6"
select select "processed"
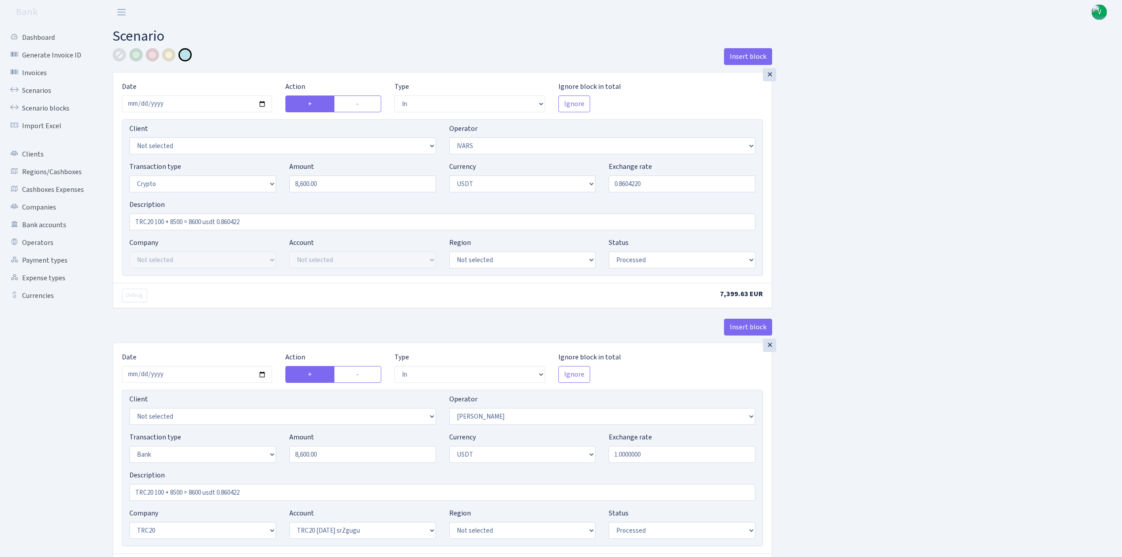
select select "in"
select select "293"
select select "2"
select select "6"
select select "20"
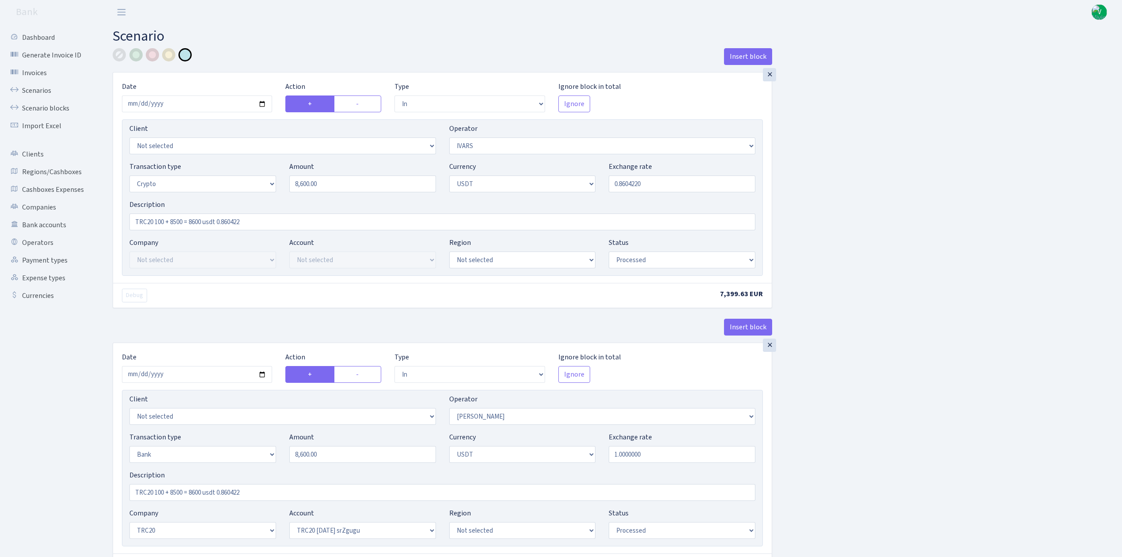
select select "61"
select select "processed"
select select "out"
select select "293"
select select "15"
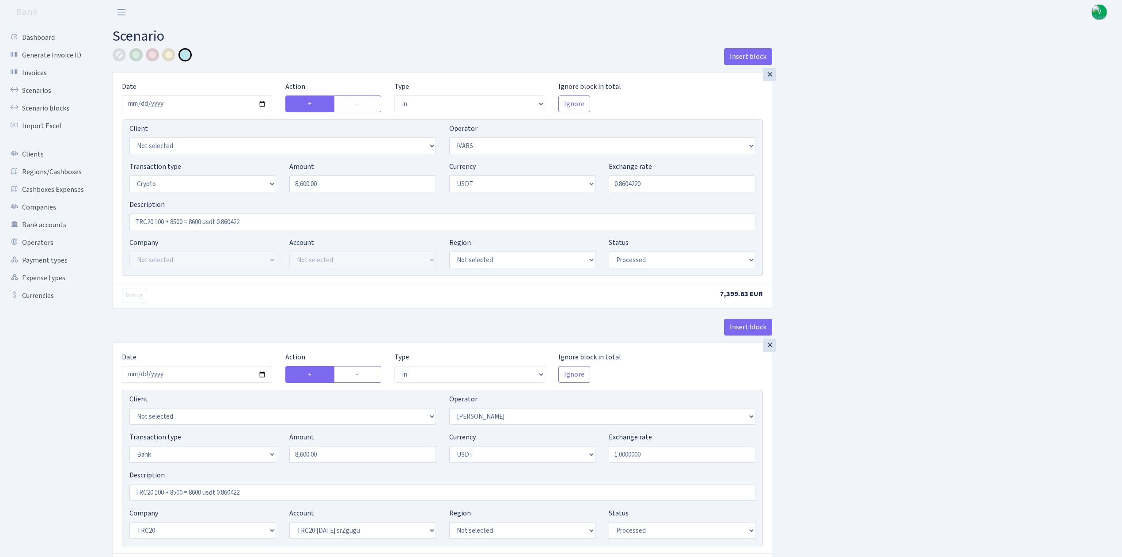
select select "6"
select select "processed"
select select "commission"
select select "199"
select select "processed"
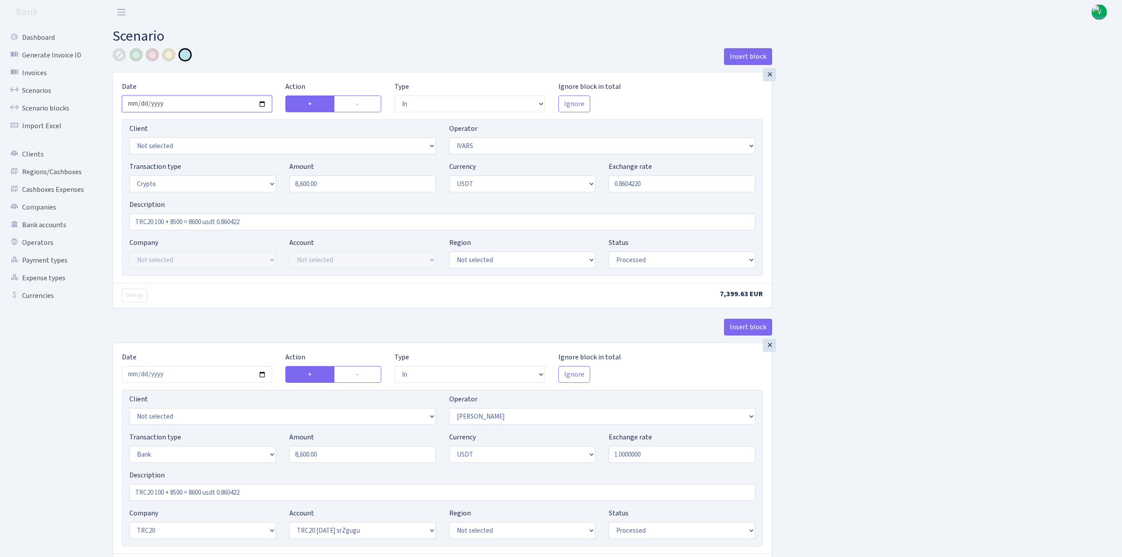
click at [261, 106] on input "2025-07-16" at bounding box center [197, 103] width 150 height 17
type input "2025-09-04"
click at [307, 178] on input "8600.00" at bounding box center [362, 183] width 147 height 17
drag, startPoint x: 345, startPoint y: 184, endPoint x: 251, endPoint y: 178, distance: 93.4
click at [251, 178] on div "Transaction type Not selected 981 ELF FISH crypto GIRT IVO dekl MM-BALTIC eur U…" at bounding box center [442, 180] width 639 height 38
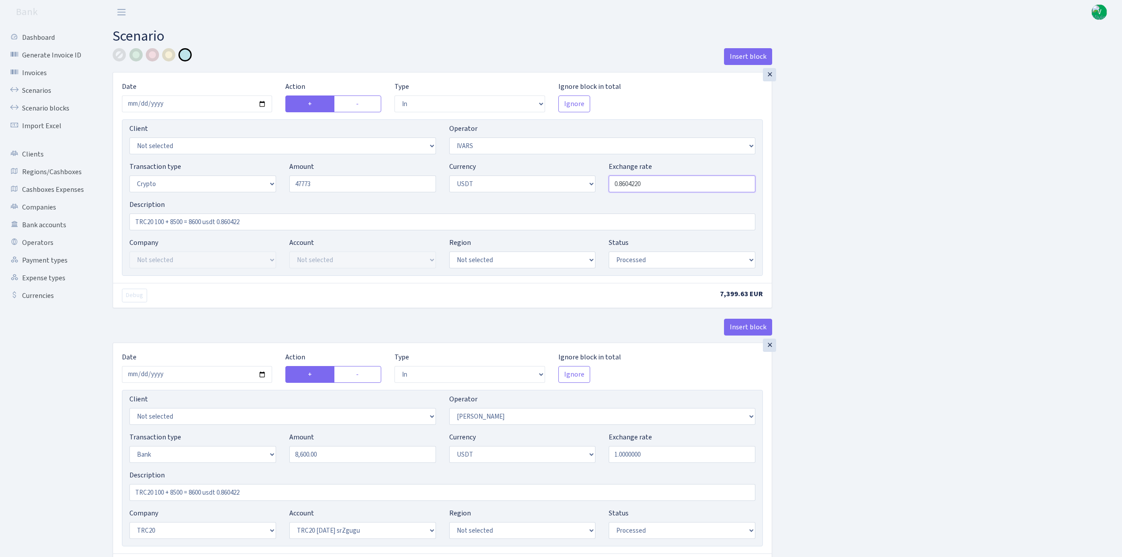
click at [626, 179] on input "0.8604220" at bounding box center [682, 183] width 147 height 17
type input "47,773.00"
drag, startPoint x: 624, startPoint y: 182, endPoint x: 700, endPoint y: 188, distance: 76.2
click at [700, 188] on input "0.8604220" at bounding box center [682, 183] width 147 height 17
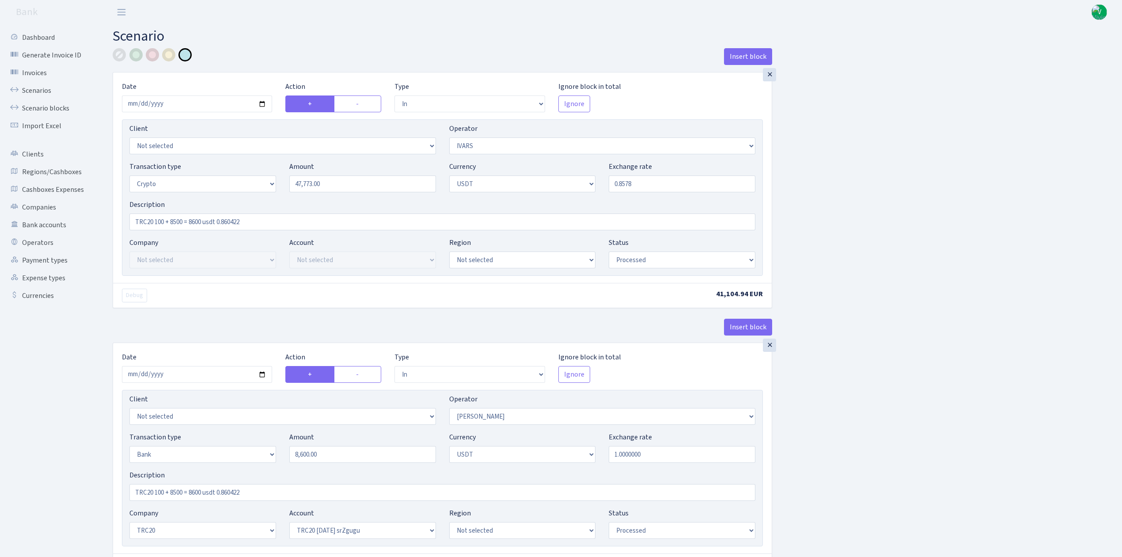
type input "0.8578000"
drag, startPoint x: 154, startPoint y: 220, endPoint x: 202, endPoint y: 223, distance: 47.8
click at [202, 223] on input "TRC20 100 + 8500 = 8600 usdt 0.860422" at bounding box center [442, 221] width 626 height 17
drag, startPoint x: 193, startPoint y: 223, endPoint x: 337, endPoint y: 225, distance: 143.1
click at [337, 224] on input "TRC20 47773 usdt 0.860422" at bounding box center [442, 221] width 626 height 17
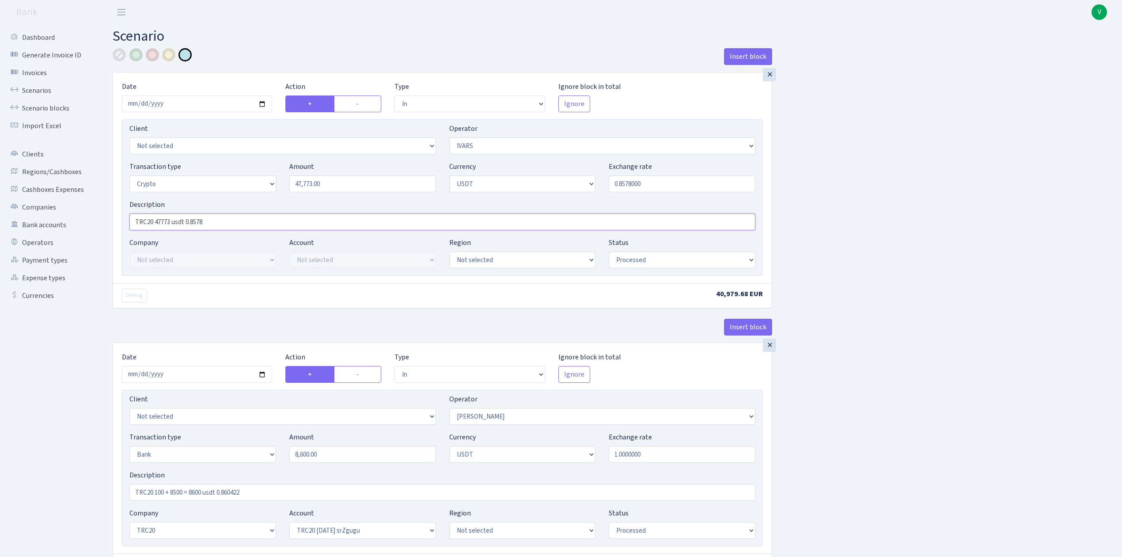
type input "TRC20 47773 usdt 0.8578"
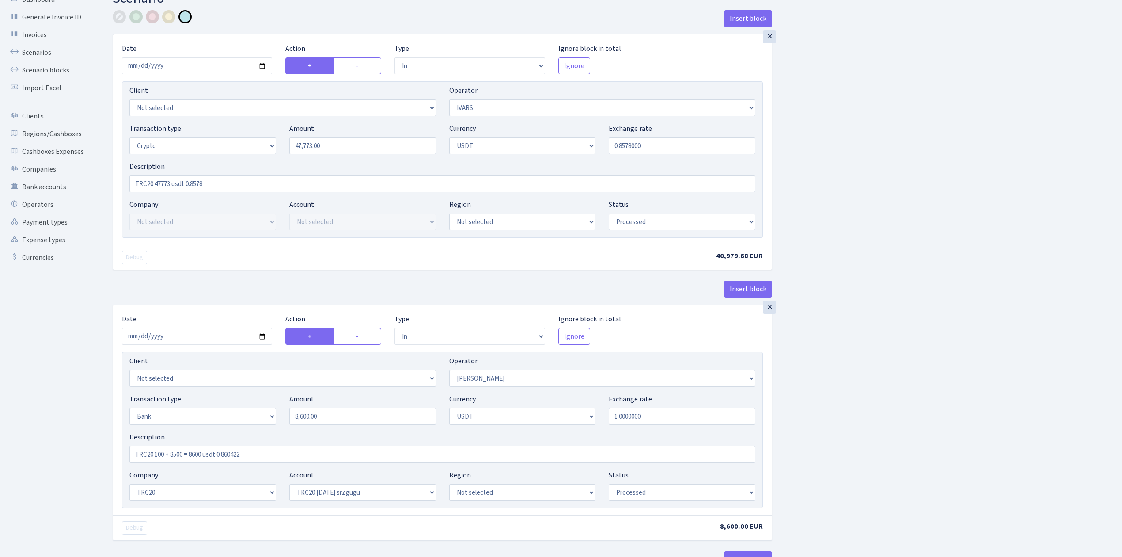
scroll to position [59, 0]
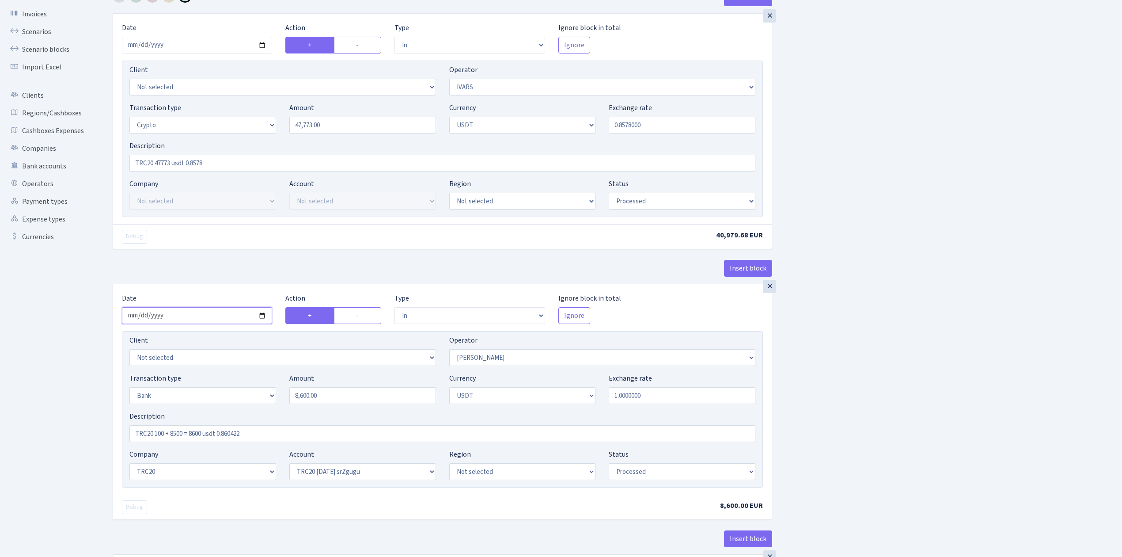
click at [263, 315] on input "2025-07-16" at bounding box center [197, 315] width 150 height 17
type input "[DATE]"
drag, startPoint x: 334, startPoint y: 122, endPoint x: 220, endPoint y: 110, distance: 114.5
click at [221, 109] on div "Transaction type Not selected 981 ELF FISH crypto GIRT IVO dekl MM-BALTIC eur U…" at bounding box center [442, 121] width 639 height 38
click at [304, 394] on input "8,600.00" at bounding box center [362, 395] width 147 height 17
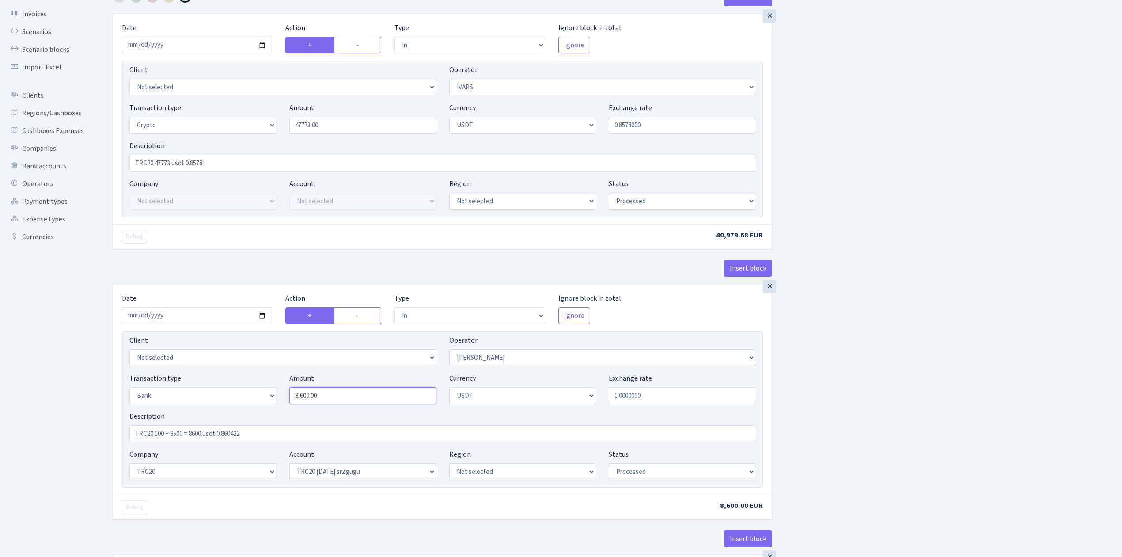
type input "47,773.00"
drag, startPoint x: 339, startPoint y: 397, endPoint x: 269, endPoint y: 393, distance: 70.3
click at [273, 393] on div "Transaction type Not selected 981 ELF FISH crypto GIRT IVO dekl MM-BALTIC eur U…" at bounding box center [442, 392] width 639 height 38
paste input "47773"
click at [244, 164] on input "TRC20 47773 usdt 0.8578" at bounding box center [442, 163] width 626 height 17
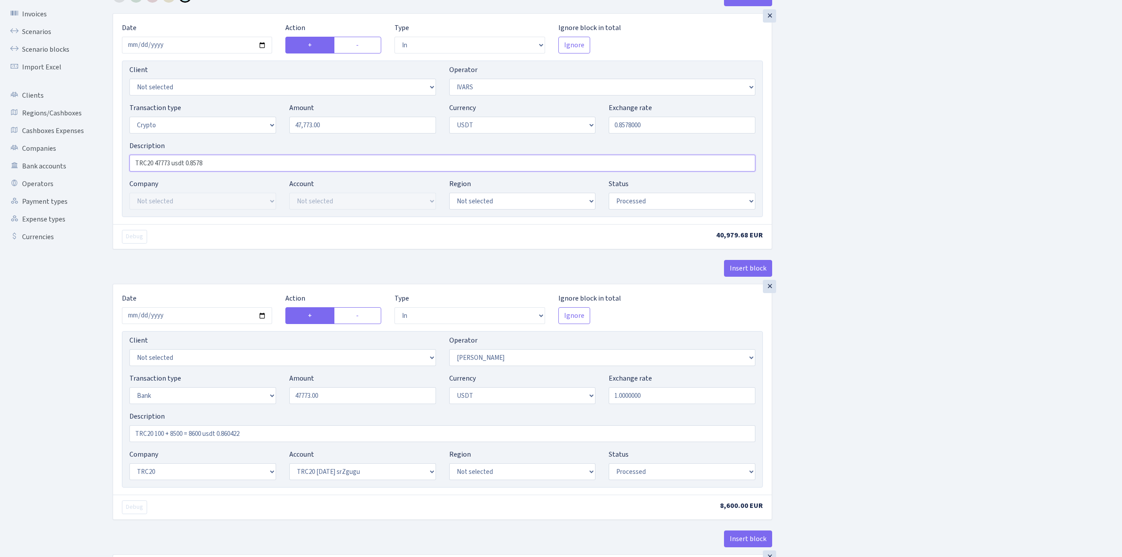
type input "47,773.00"
drag, startPoint x: 250, startPoint y: 165, endPoint x: 126, endPoint y: 155, distance: 124.1
click at [126, 155] on div "Description TRC20 47773 usdt 0.8578" at bounding box center [442, 155] width 639 height 31
click at [201, 432] on input "TRC20 100 + 8500 = 8600 usdt 0.860422" at bounding box center [442, 433] width 626 height 17
drag, startPoint x: 274, startPoint y: 439, endPoint x: 125, endPoint y: 421, distance: 150.3
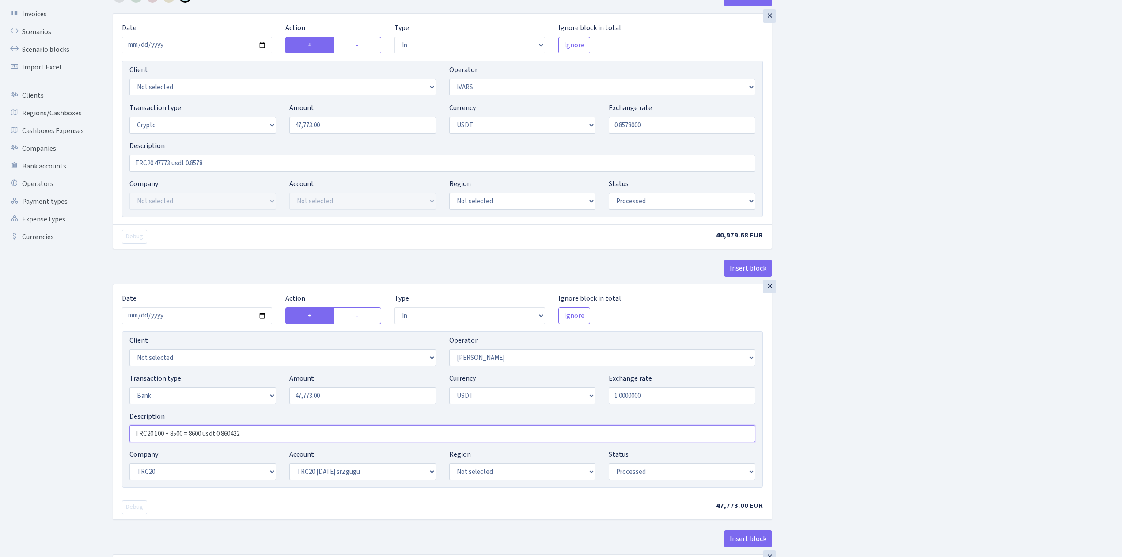
click at [117, 425] on div "× Date 2025-09-04 Action + - Type --- In Out Commission Field required. Ignore …" at bounding box center [442, 389] width 659 height 210
paste input "47773 usdt 0.8578"
type input "TRC20 47773 usdt 0.8578"
drag, startPoint x: 844, startPoint y: 404, endPoint x: 846, endPoint y: 411, distance: 7.3
click at [844, 405] on div "Insert block × Date 2025-09-04 Action + - Type --- In Out Commission Field requ…" at bounding box center [610, 542] width 1009 height 1107
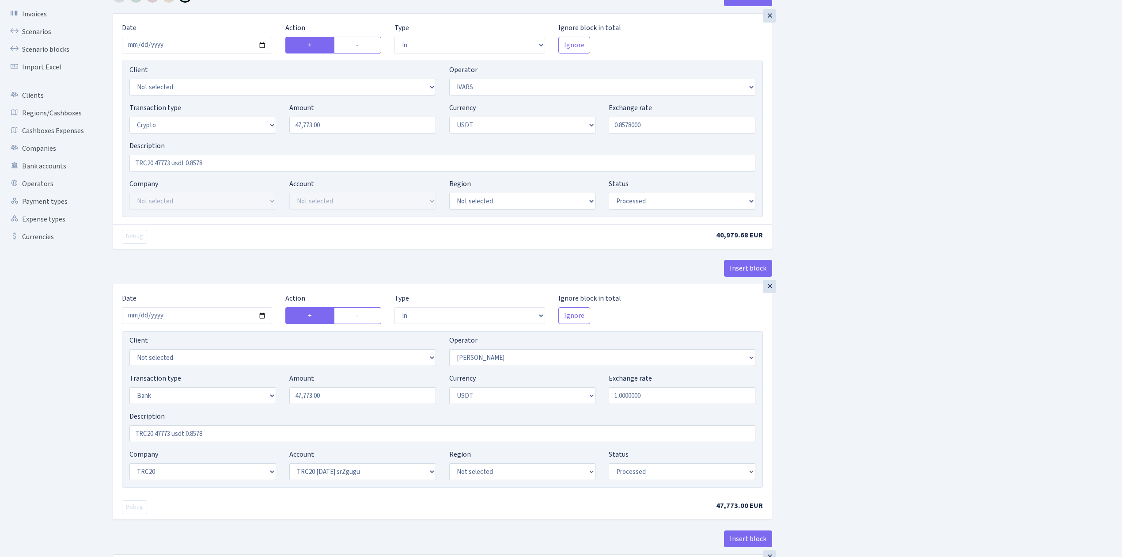
click at [896, 413] on div "Insert block × Date 2025-09-04 Action + - Type --- In Out Commission Field requ…" at bounding box center [610, 542] width 1009 height 1107
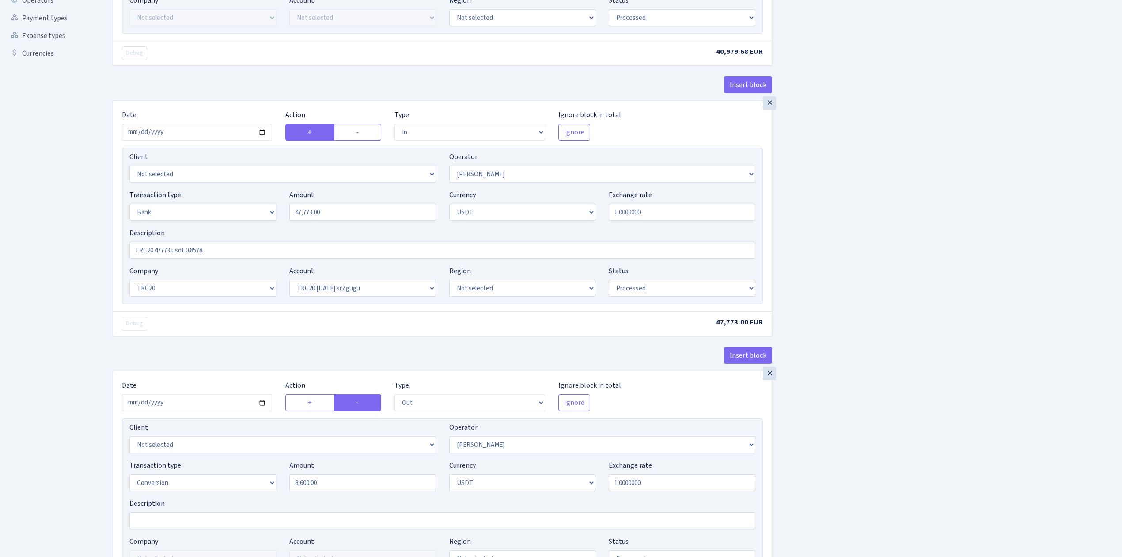
scroll to position [294, 0]
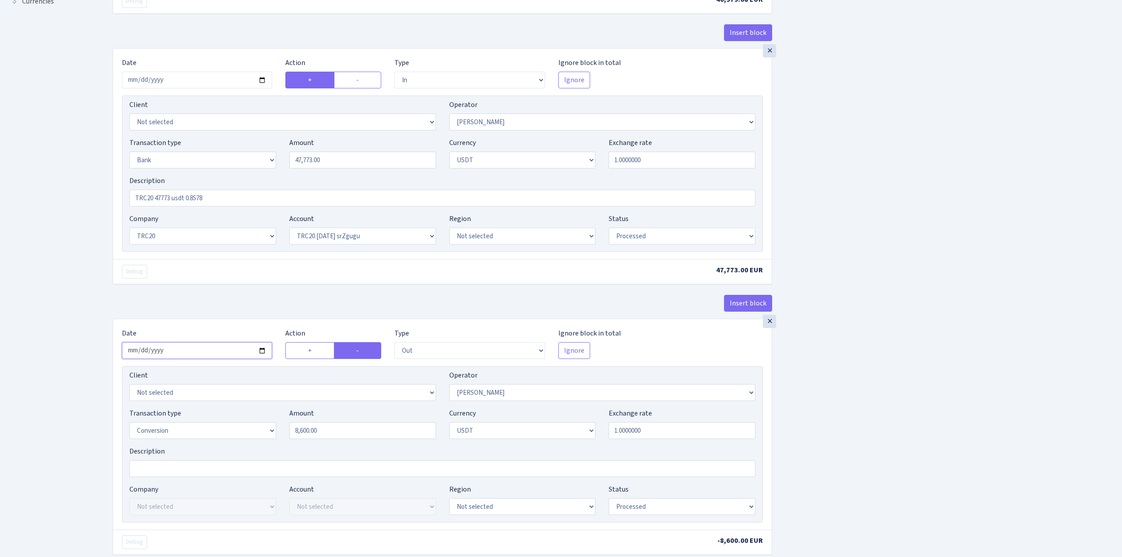
click at [265, 352] on input "2025-07-16" at bounding box center [197, 350] width 150 height 17
type input "2025-09-04"
drag, startPoint x: 337, startPoint y: 163, endPoint x: 280, endPoint y: 140, distance: 61.0
click at [280, 140] on div "Transaction type Not selected 981 ELF FISH crypto GIRT IVO dekl MM-BALTIC eur U…" at bounding box center [442, 156] width 639 height 38
click at [315, 431] on input "8,600.00" at bounding box center [362, 430] width 147 height 17
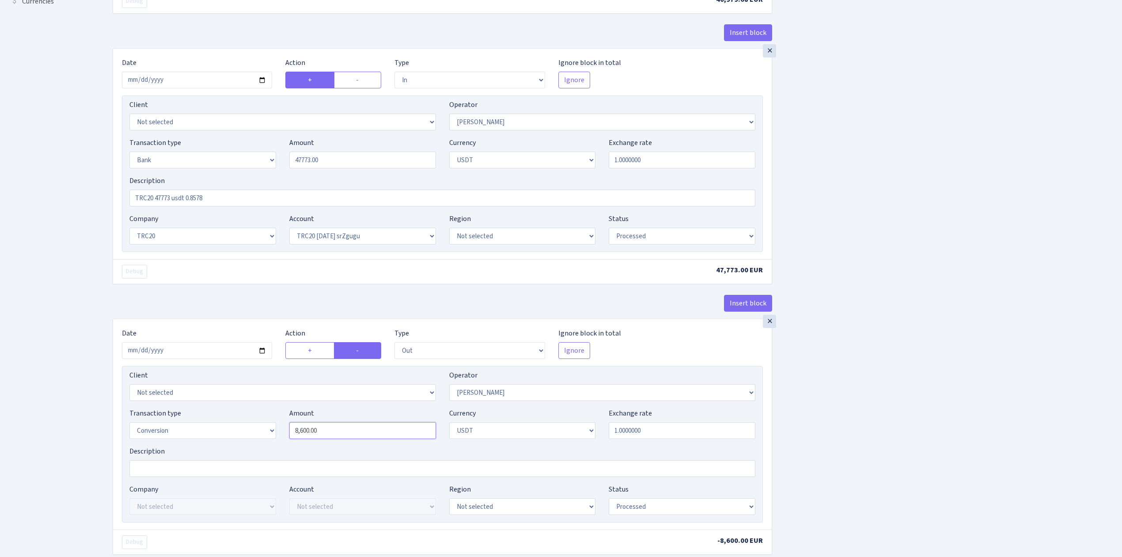
type input "47,773.00"
drag, startPoint x: 345, startPoint y: 435, endPoint x: 264, endPoint y: 426, distance: 82.2
click at [264, 426] on div "Transaction type Not selected 981 ELF FISH crypto GIRT IVO dekl MM-BALTIC eur U…" at bounding box center [442, 427] width 639 height 38
paste input "47773"
click at [806, 418] on div "Insert block × Date 2025-09-04 Action + - Type --- In Out Commission Field requ…" at bounding box center [610, 307] width 1009 height 1107
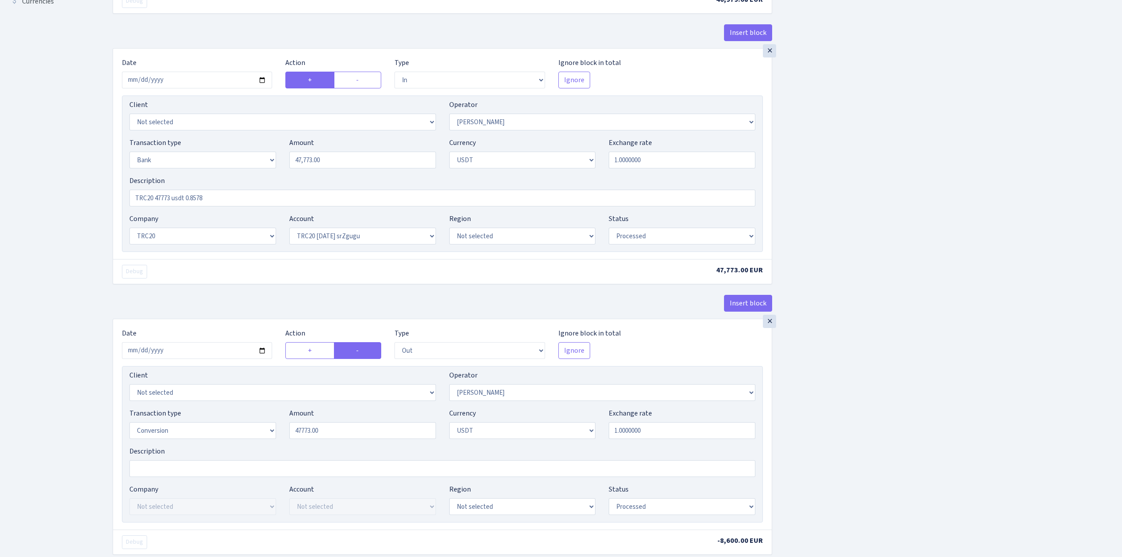
type input "47,773.00"
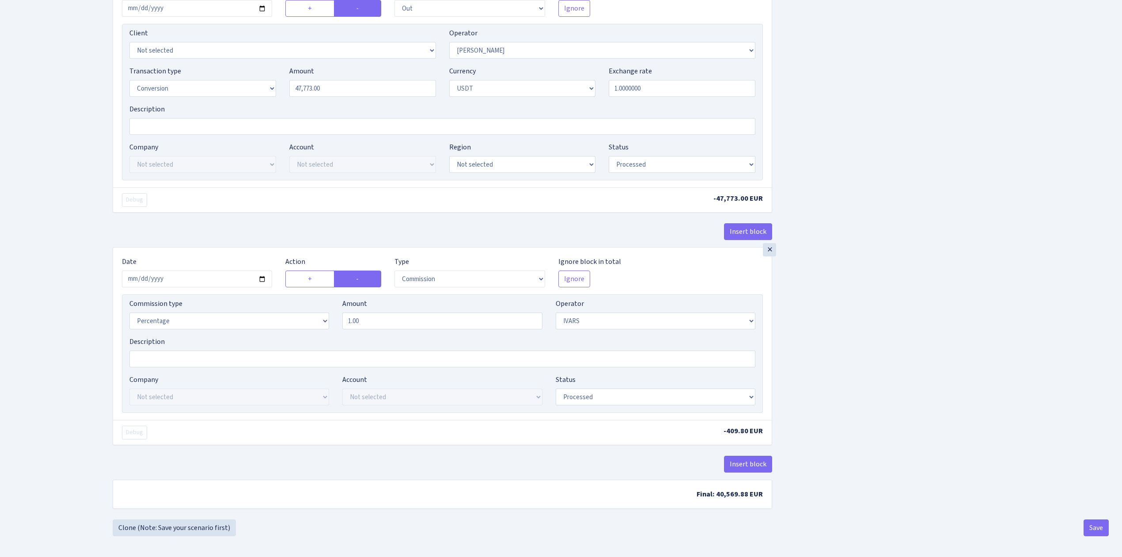
scroll to position [645, 0]
click at [262, 276] on input "2025-07-16" at bounding box center [197, 277] width 150 height 17
type input "[DATE]"
drag, startPoint x: 375, startPoint y: 316, endPoint x: 331, endPoint y: 314, distance: 43.8
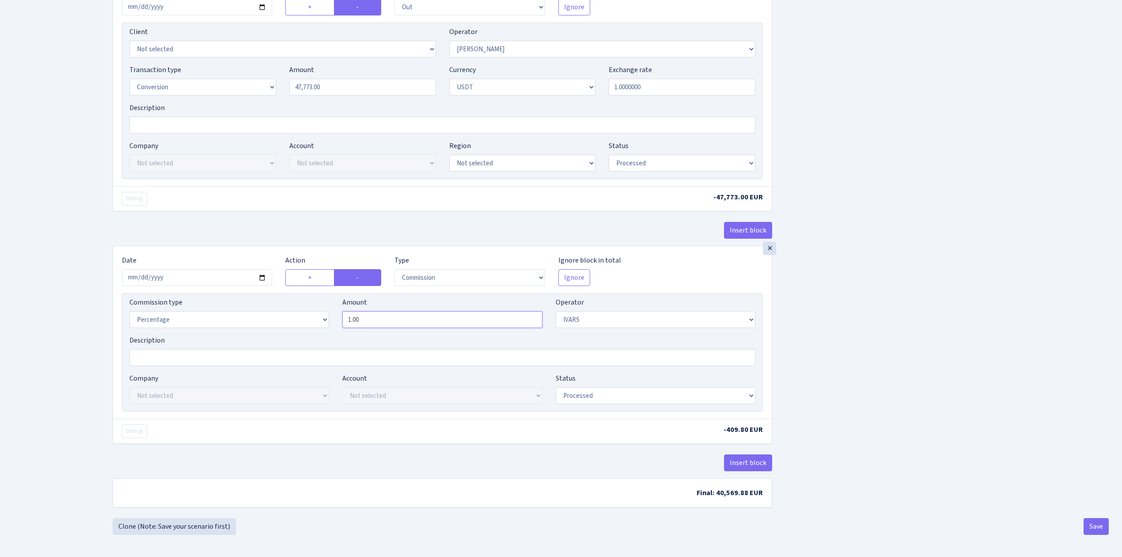
click at [331, 314] on div "Commission type Percentage Fixed Bank Amount 1.00 Operator Not selected 981 981…" at bounding box center [442, 316] width 639 height 38
type input "0.00"
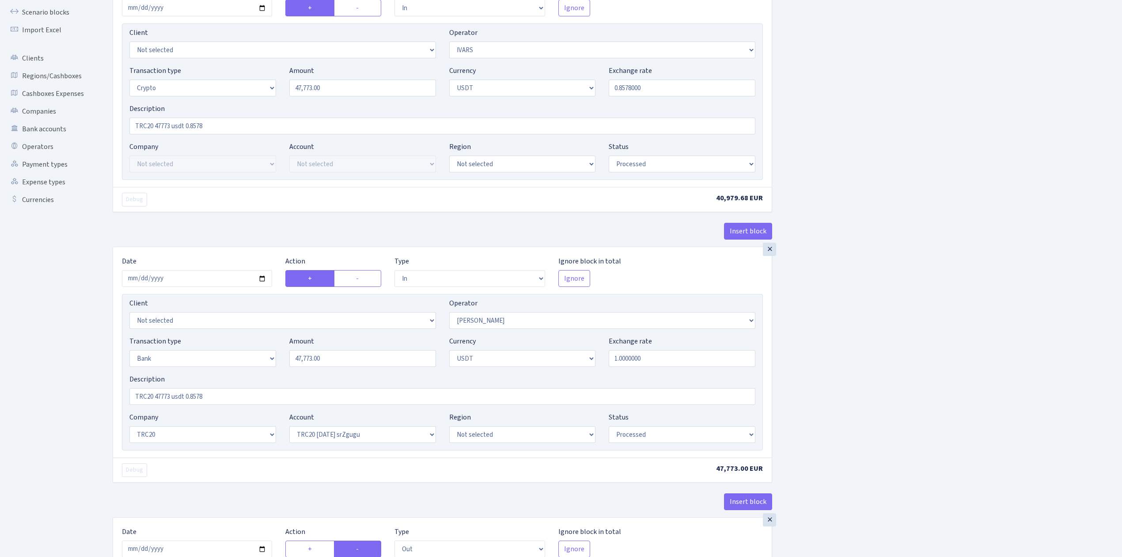
scroll to position [0, 0]
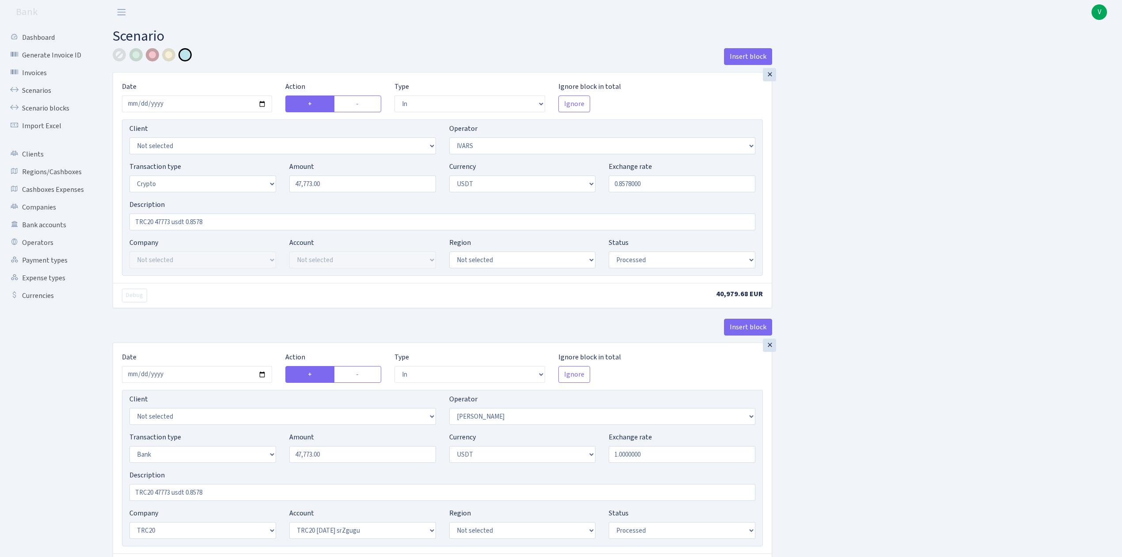
click at [152, 55] on div at bounding box center [152, 54] width 13 height 13
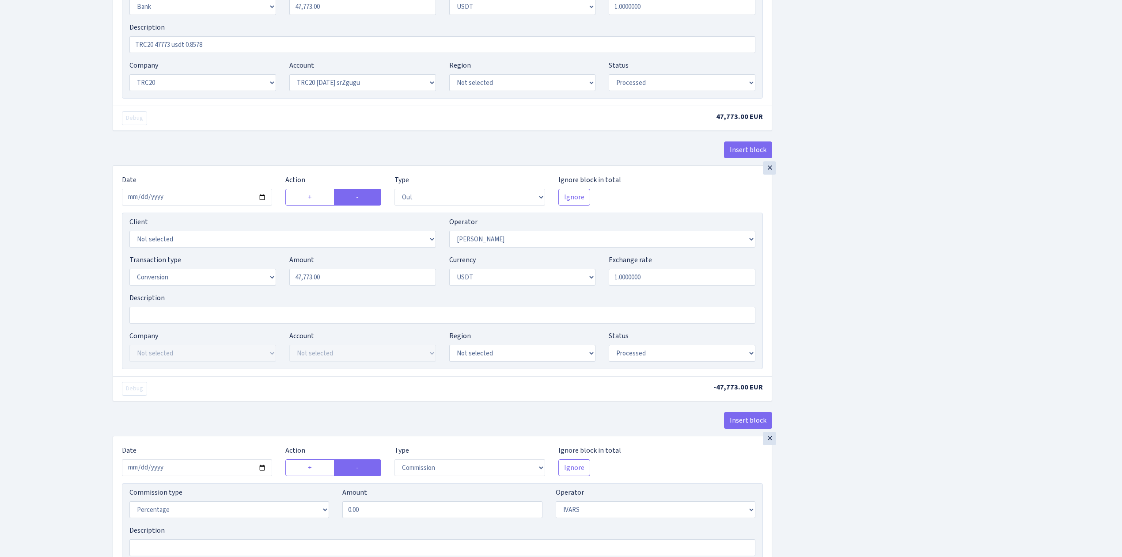
scroll to position [645, 0]
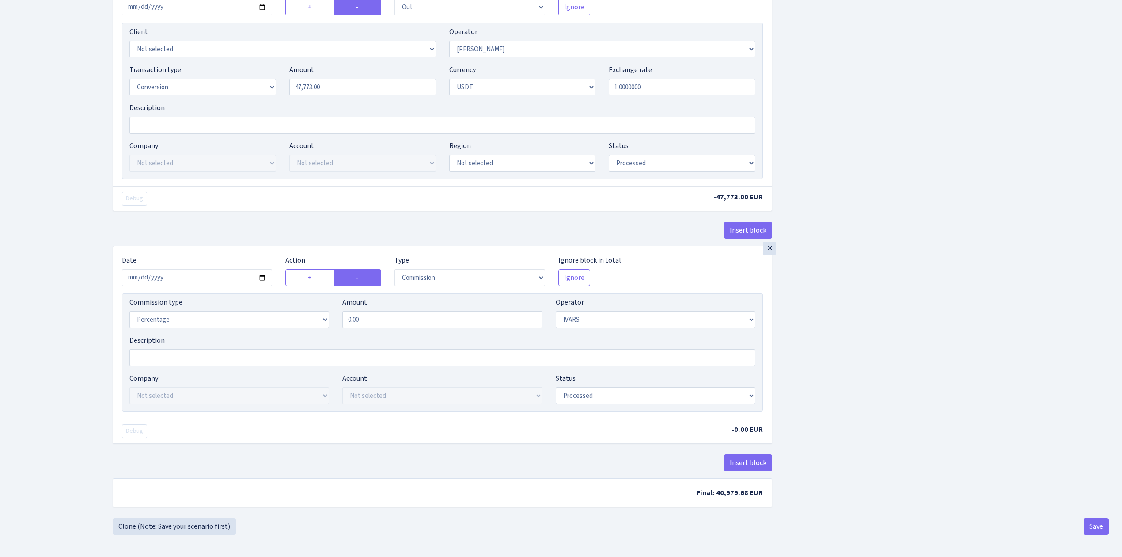
click at [1096, 519] on button "Save" at bounding box center [1095, 526] width 25 height 17
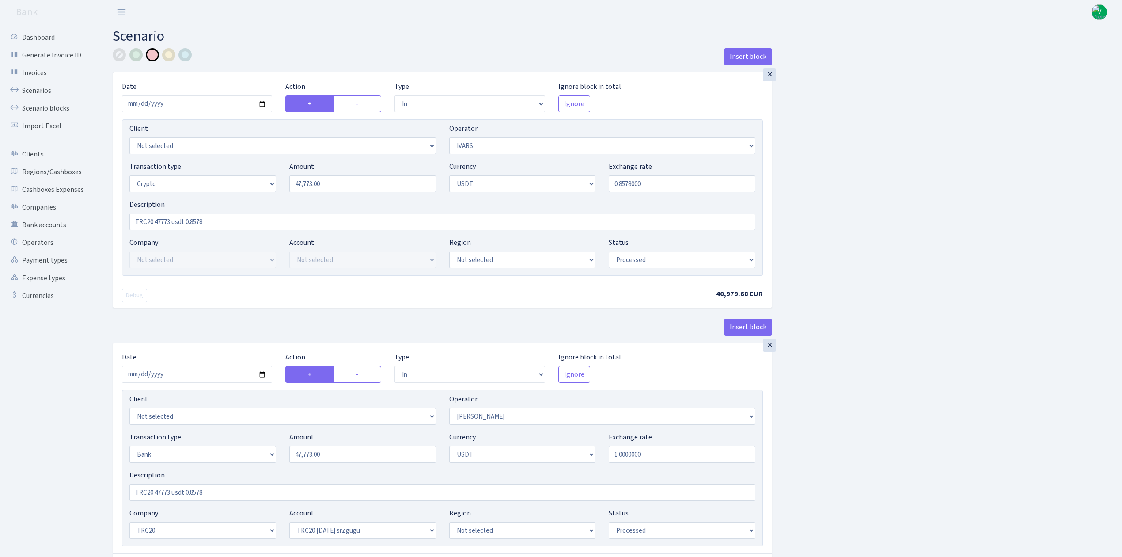
select select "in"
select select "199"
select select "3"
select select "6"
select select "processed"
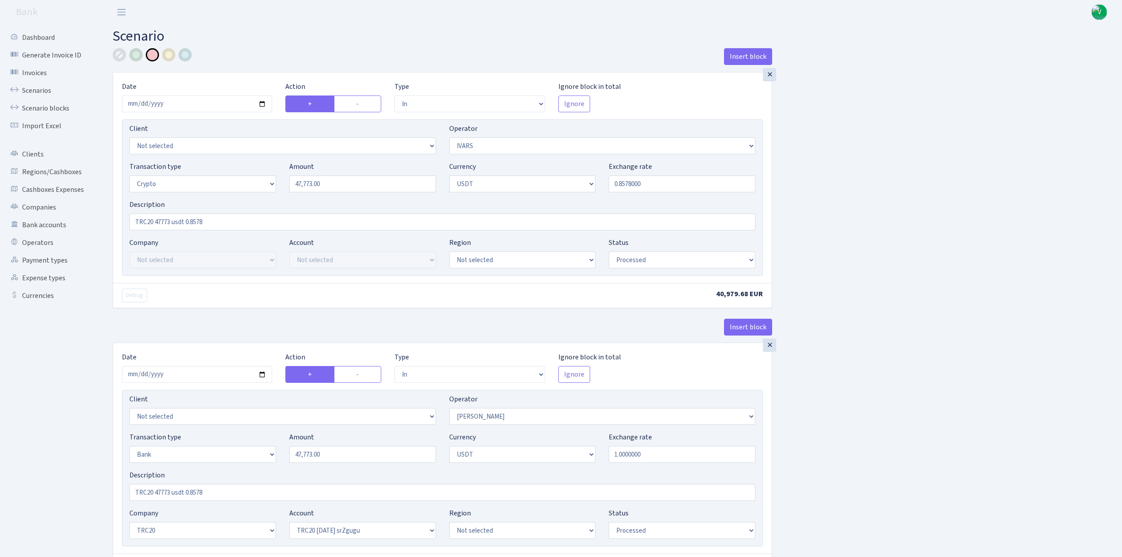
select select "in"
select select "293"
select select "2"
select select "6"
select select "20"
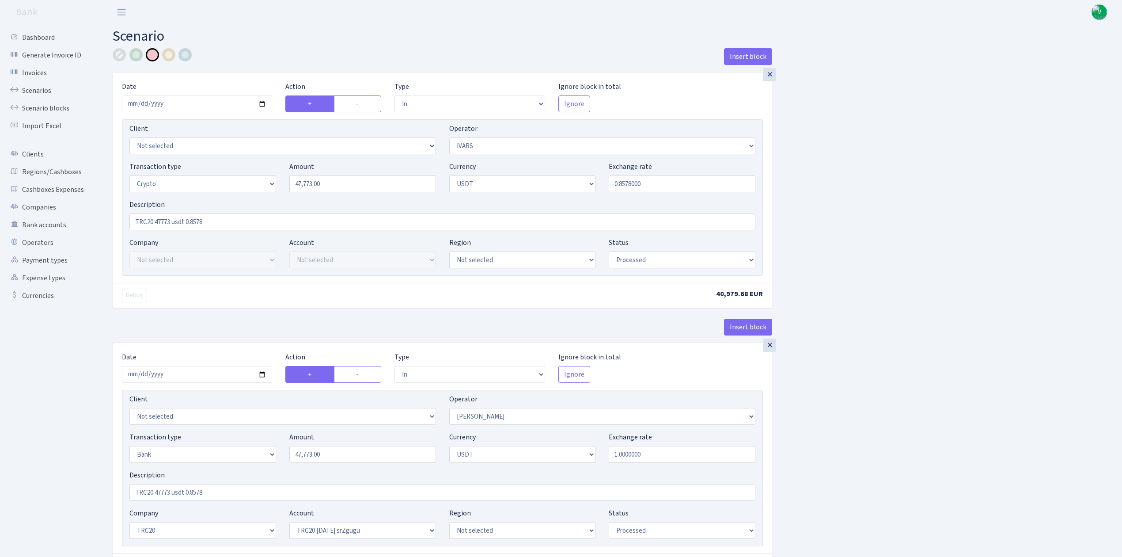
select select "61"
select select "processed"
select select "out"
select select "293"
select select "15"
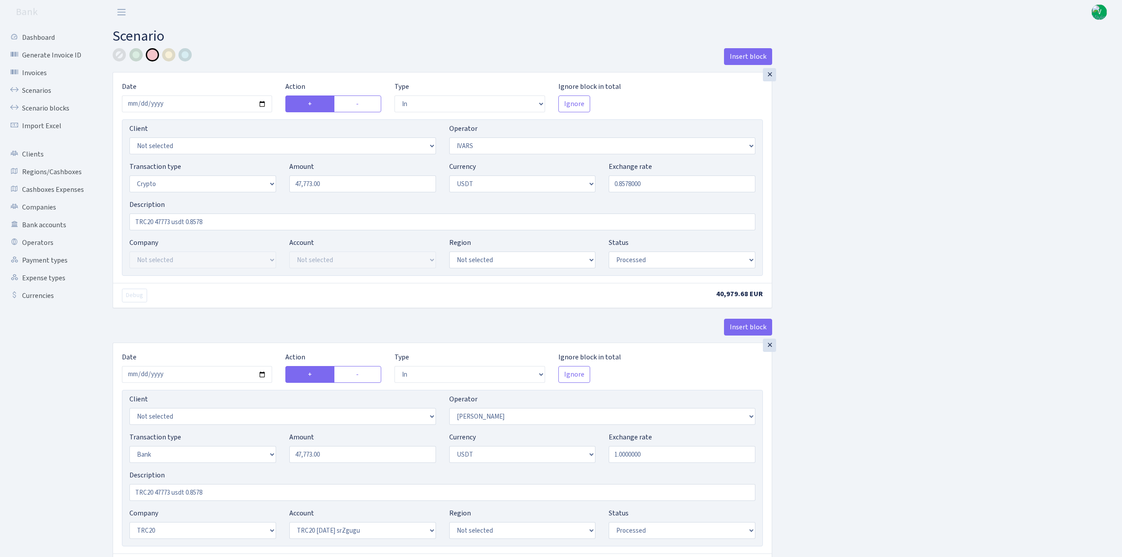
select select "6"
select select "processed"
select select "commission"
select select "199"
select select "processed"
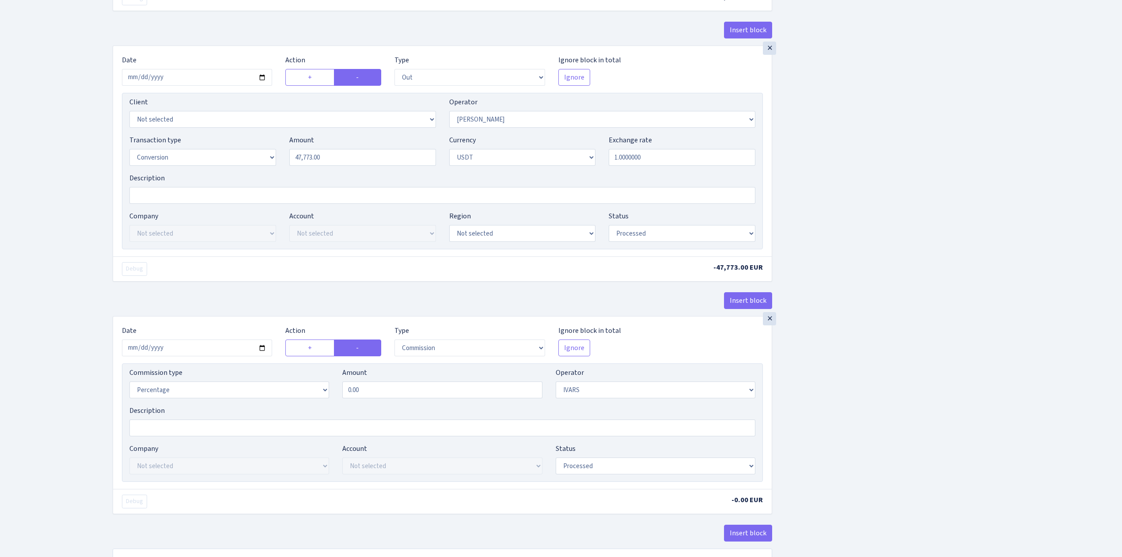
scroll to position [645, 0]
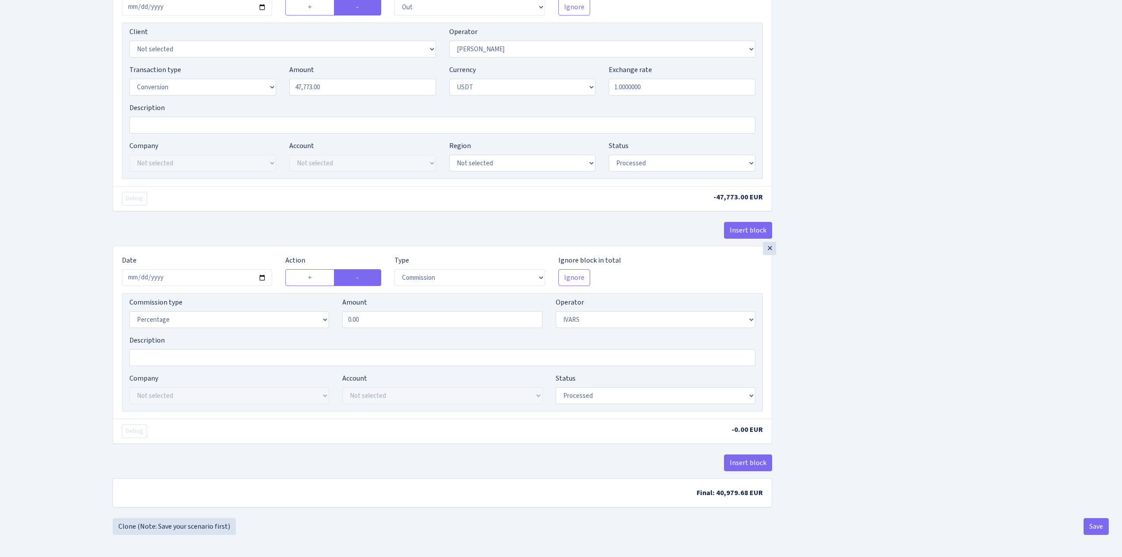
click at [1093, 521] on button "Save" at bounding box center [1095, 526] width 25 height 17
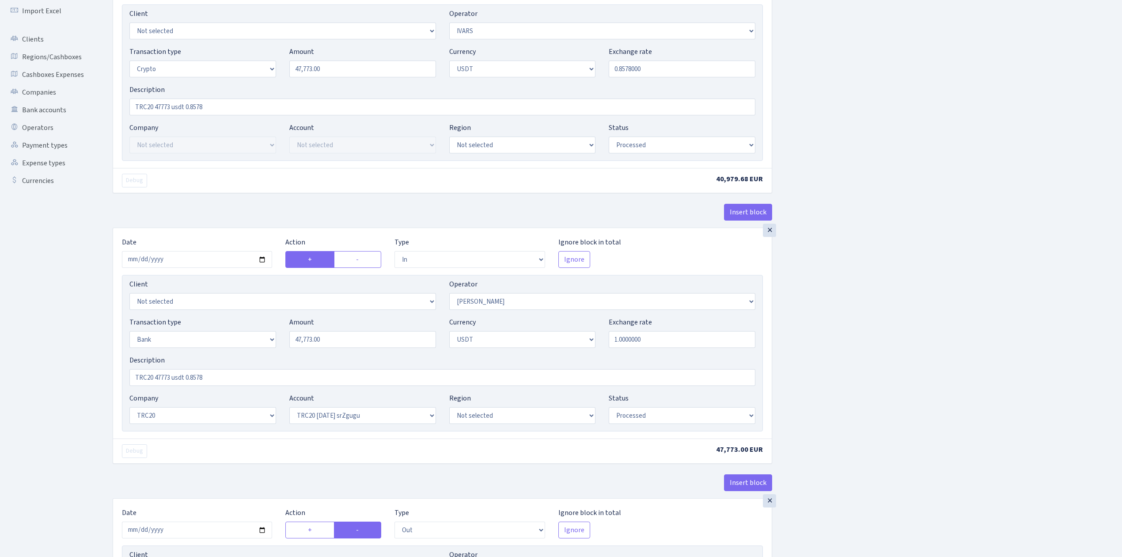
scroll to position [0, 0]
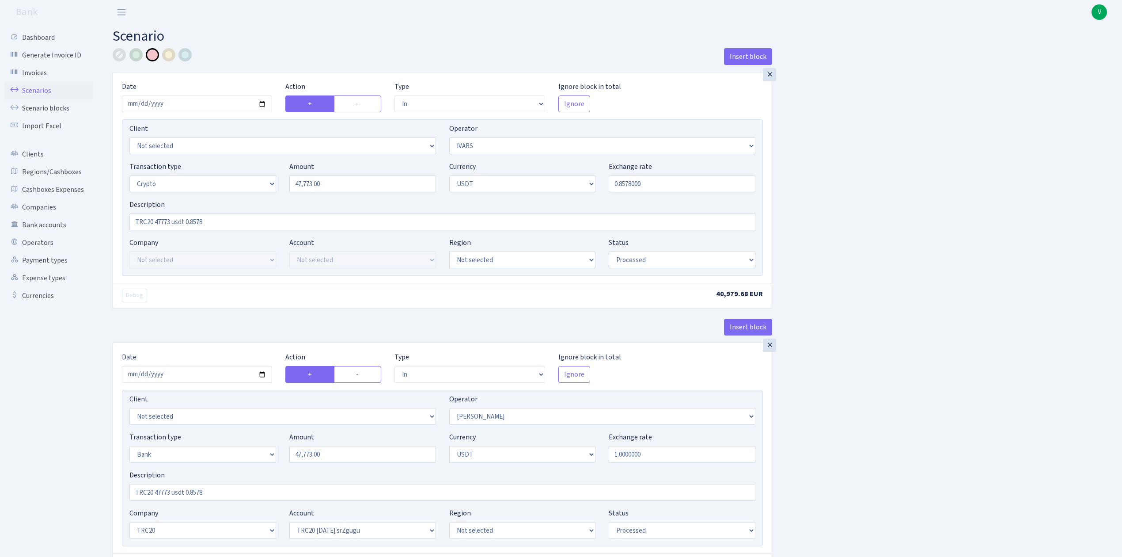
click at [47, 88] on link "Scenarios" at bounding box center [48, 91] width 88 height 18
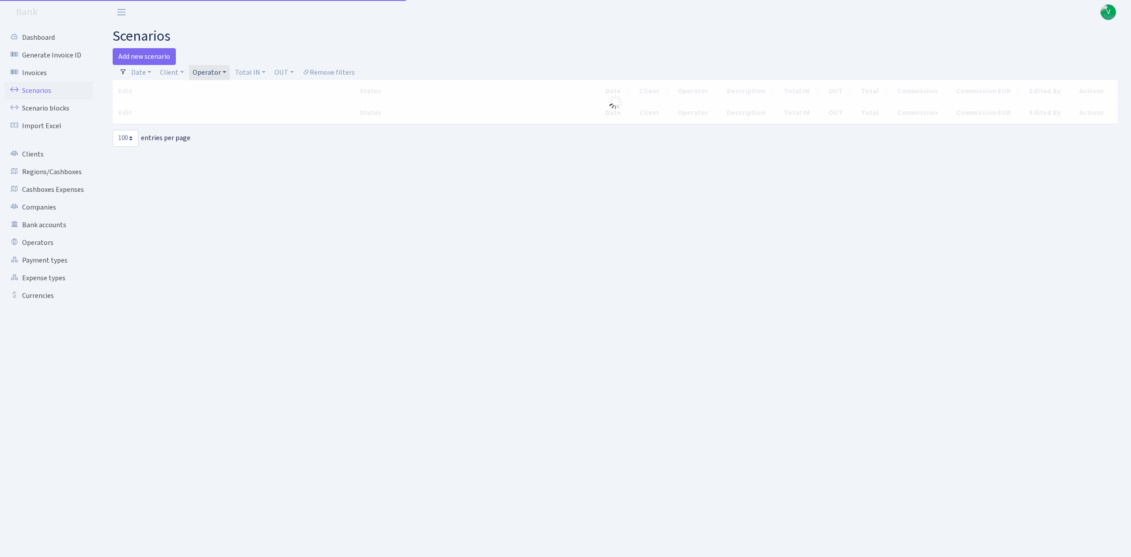
select select "100"
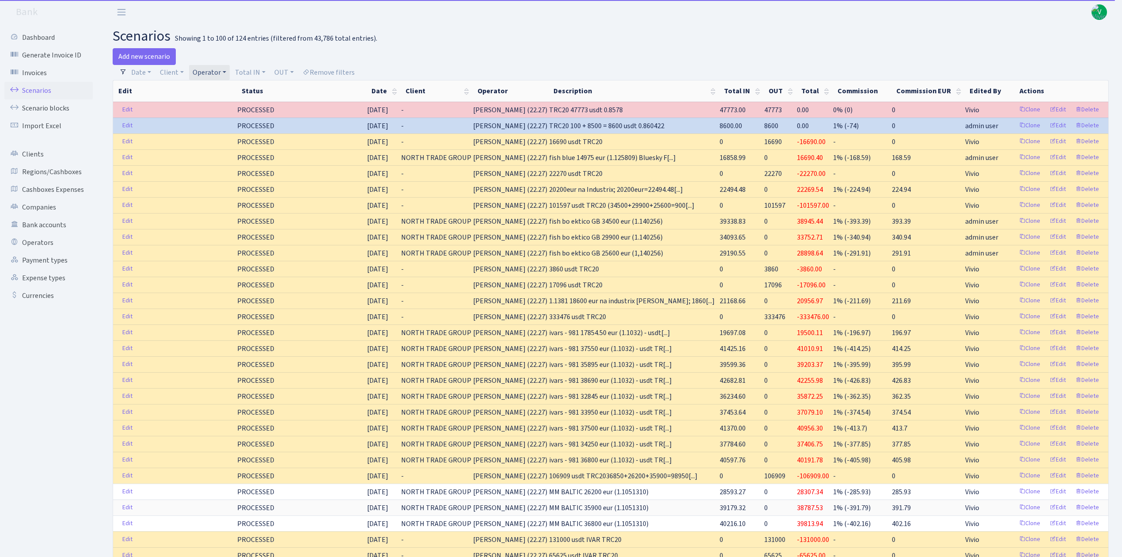
click at [205, 66] on link "Operator" at bounding box center [209, 72] width 41 height 15
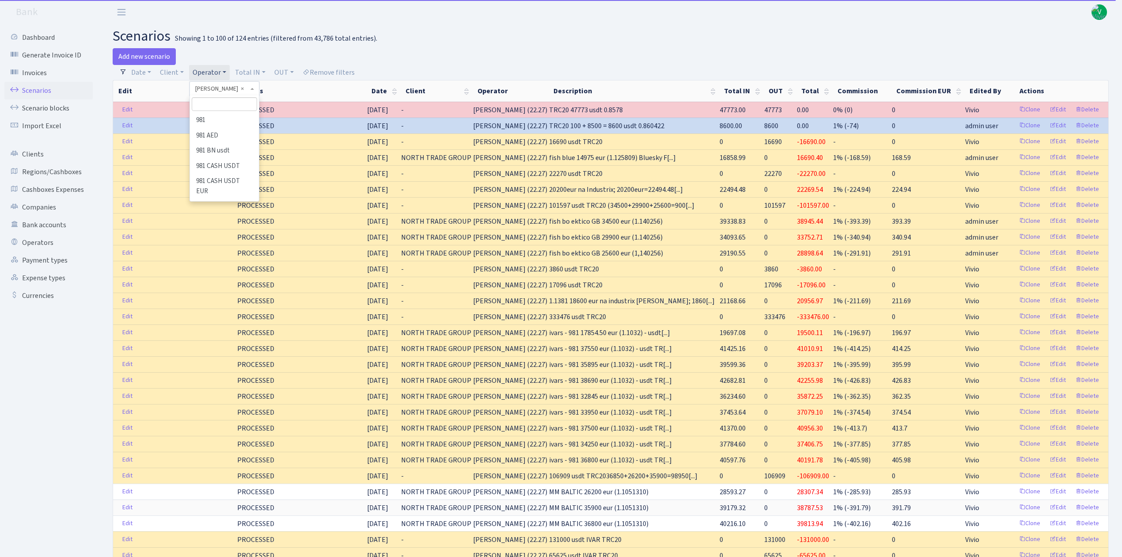
scroll to position [2748, 0]
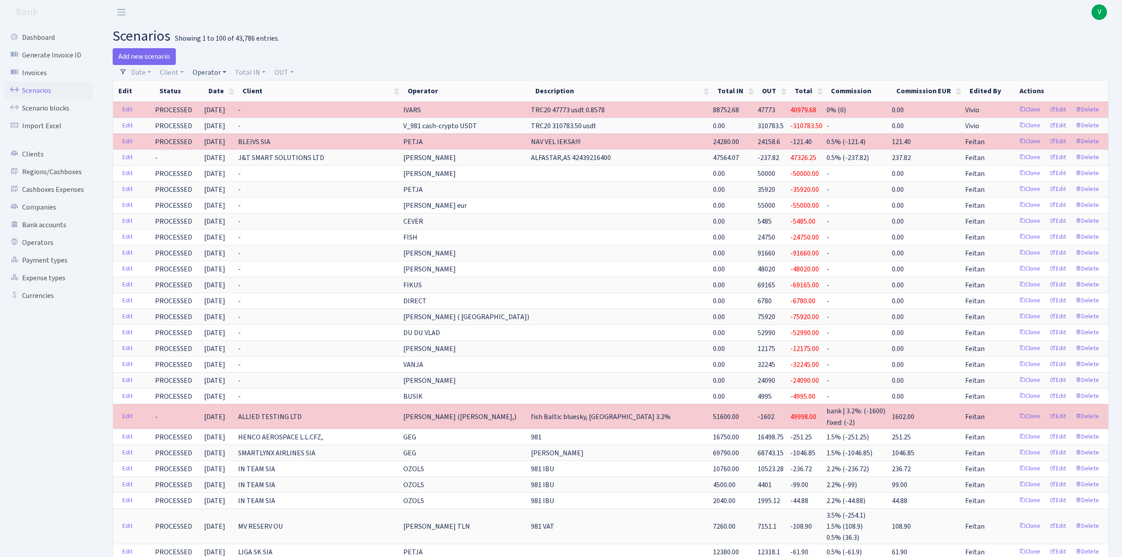
click at [201, 75] on link "Operator" at bounding box center [209, 72] width 41 height 15
click at [220, 102] on input "search" at bounding box center [224, 104] width 65 height 14
type input "981"
click at [237, 184] on li "V_981 cash-crypto USDT" at bounding box center [224, 188] width 67 height 25
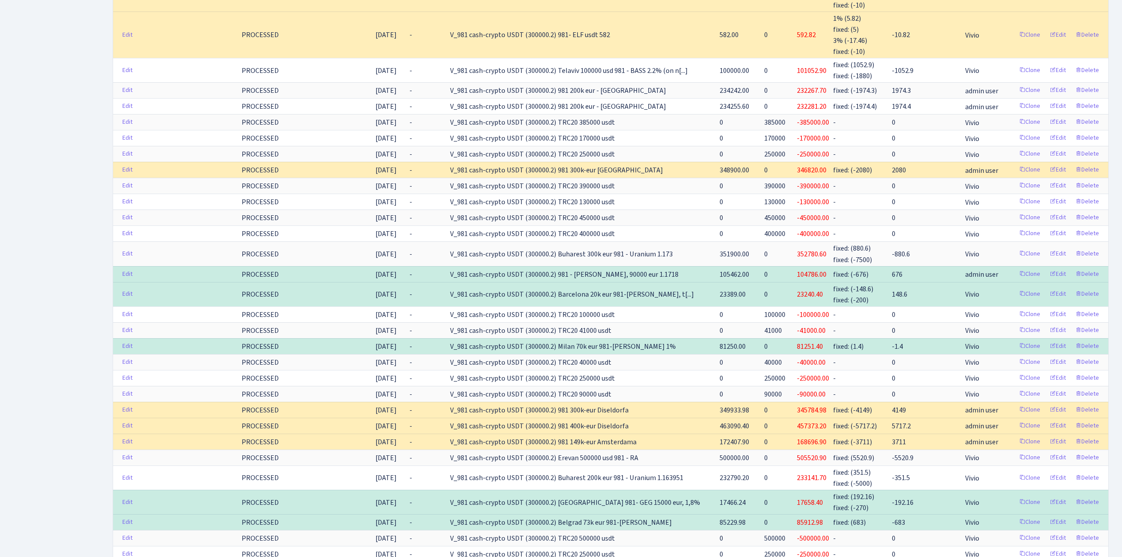
scroll to position [1413, 0]
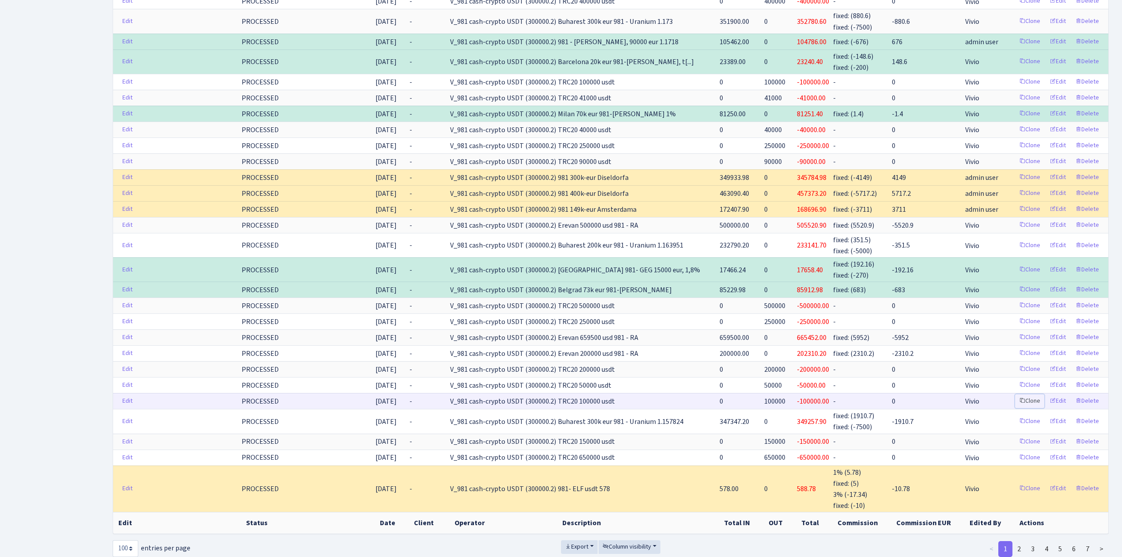
click at [1028, 408] on link "Clone" at bounding box center [1029, 401] width 29 height 14
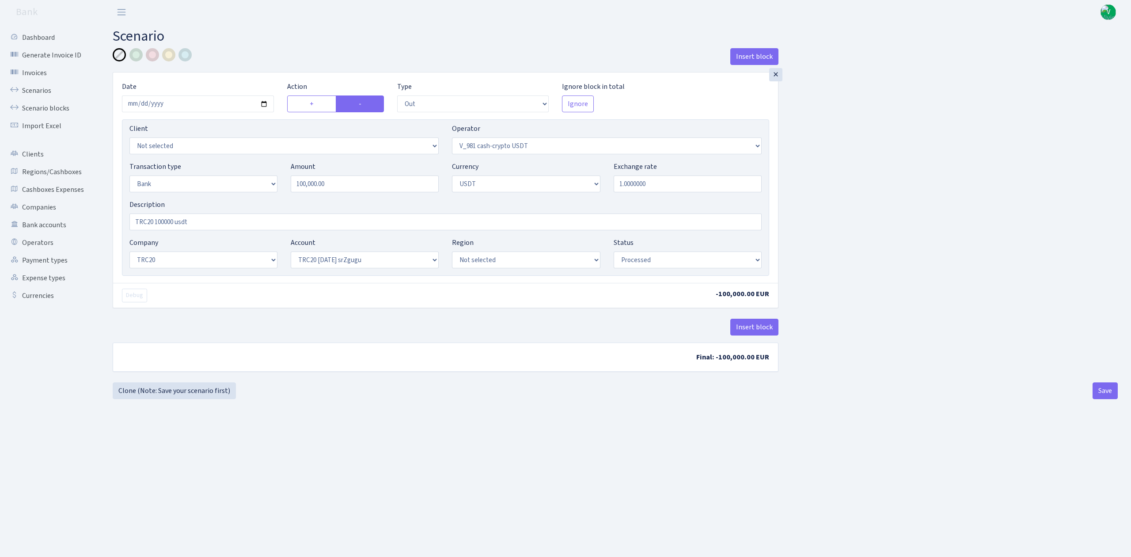
select select "out"
select select "435"
select select "2"
select select "6"
select select "20"
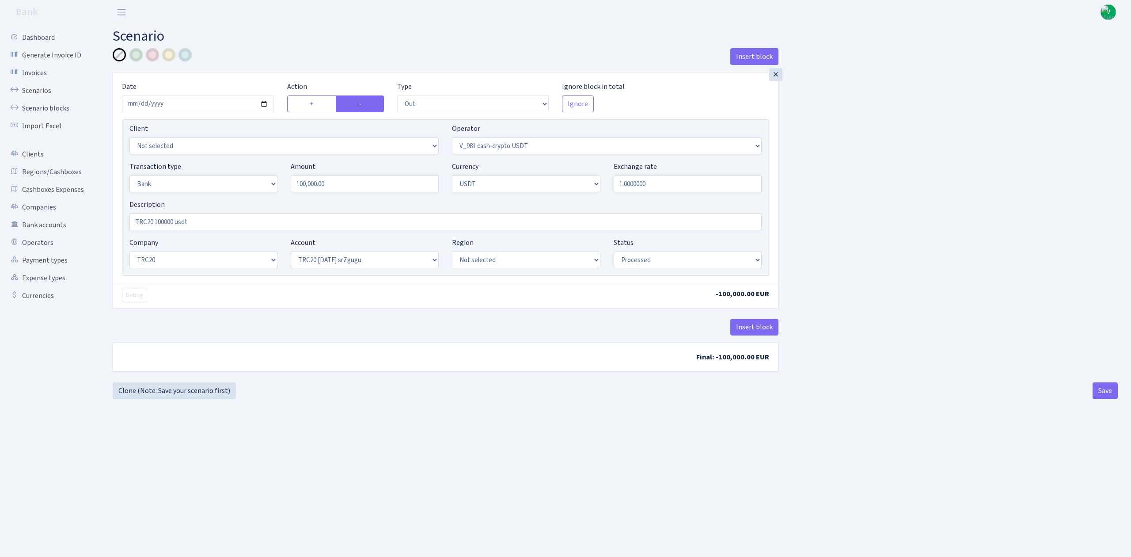
select select "61"
select select "processed"
click at [261, 103] on input "2025-08-07" at bounding box center [198, 103] width 152 height 17
type input "2025-09-04"
drag, startPoint x: 349, startPoint y: 186, endPoint x: 128, endPoint y: 134, distance: 226.8
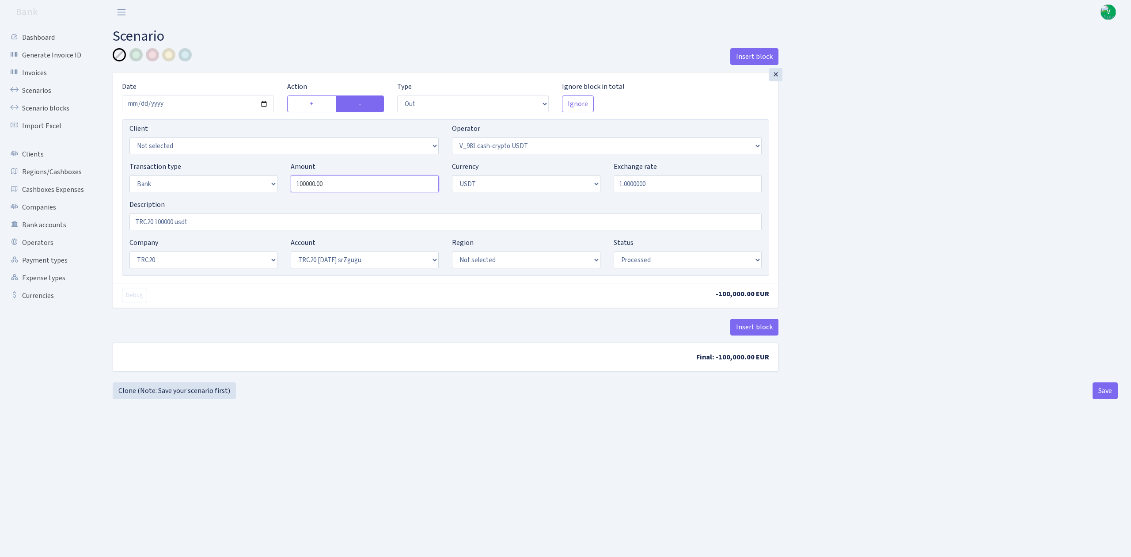
click at [136, 140] on div "Client Not selected 1 KOC GEMICILIK VE TASIMACILIK 1/BALDERE-SILDEDZE SIGNE 1/S…" at bounding box center [445, 197] width 647 height 156
type input "90,000.00"
click at [398, 354] on b "Final: -100,000.00 EUR" at bounding box center [445, 357] width 665 height 28
click at [161, 220] on input "TRC20 100000 usdt" at bounding box center [445, 221] width 632 height 17
type input "TRC20 90000 usdt"
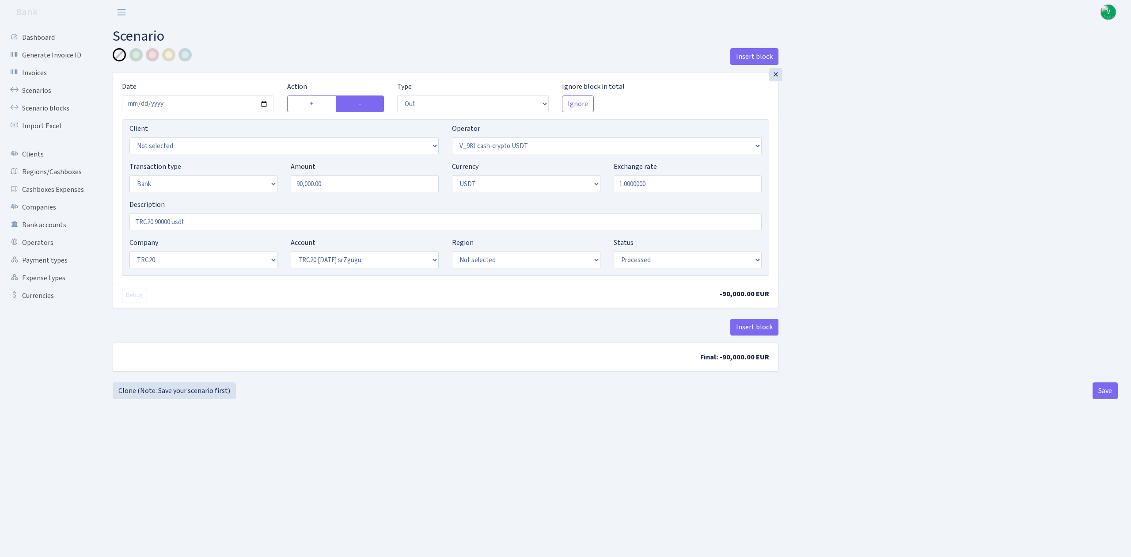
click at [516, 424] on main "Scenario Insert block × Date 2025-09-04 Action + - Type --- In Out Commission F…" at bounding box center [614, 279] width 1031 height 510
click at [1102, 387] on button "Save" at bounding box center [1104, 390] width 25 height 17
select select "out"
select select "435"
select select "2"
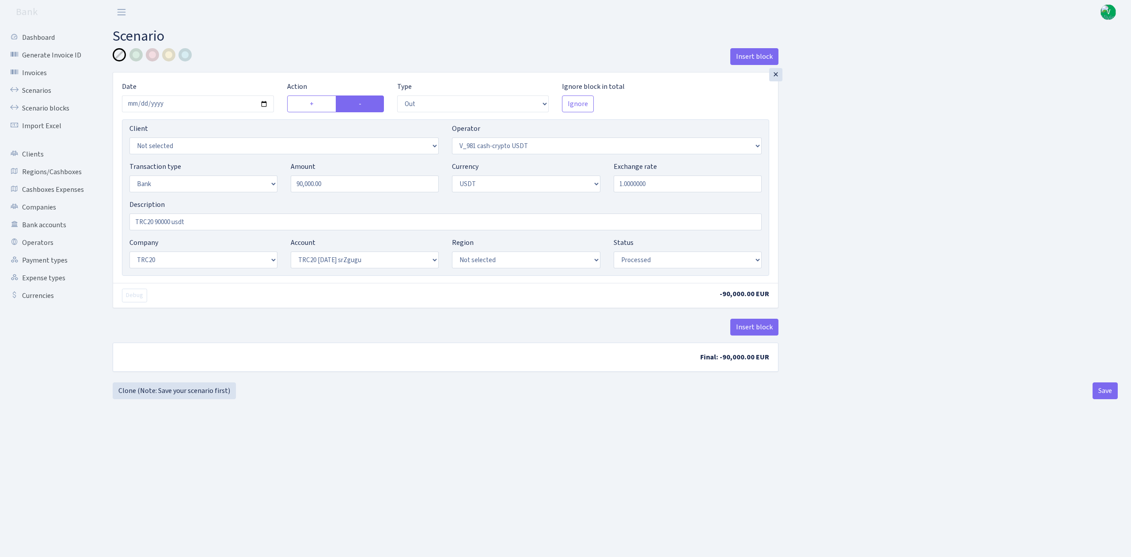
select select "6"
select select "20"
select select "61"
select select "processed"
click at [41, 85] on link "Scenarios" at bounding box center [48, 91] width 88 height 18
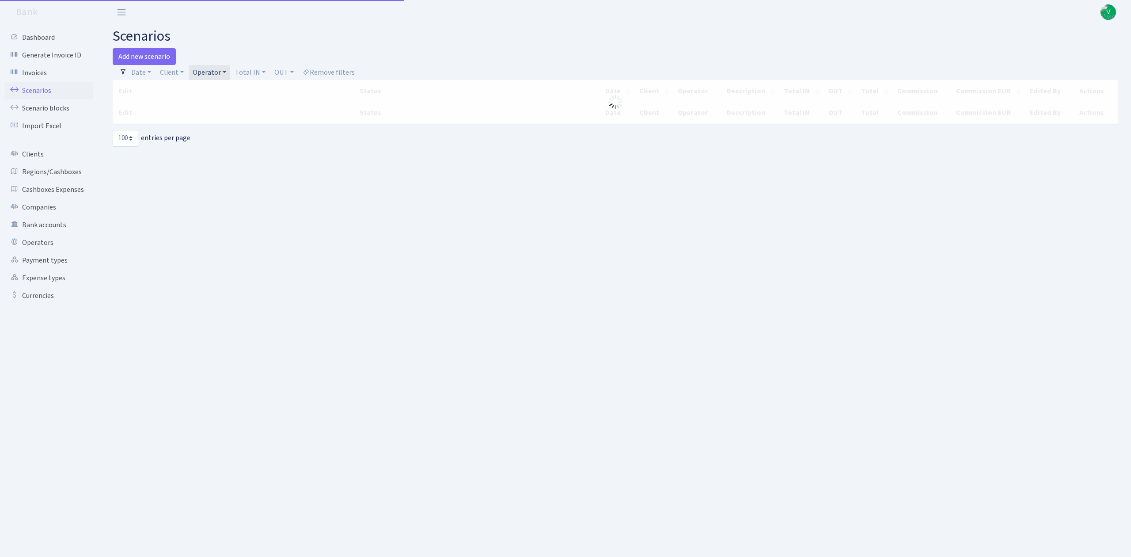
select select "100"
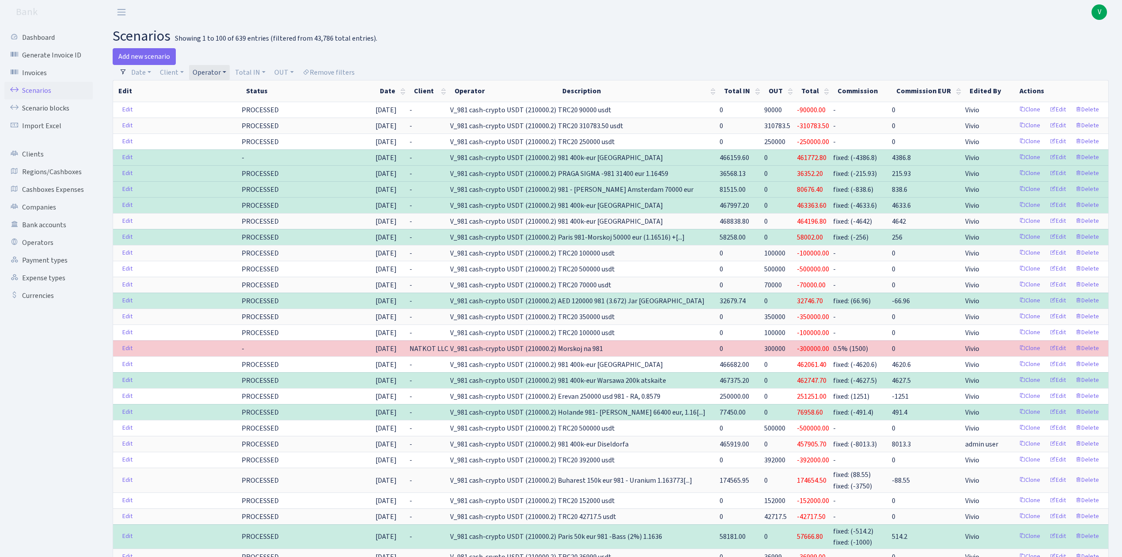
click at [208, 69] on link "Operator" at bounding box center [209, 72] width 41 height 15
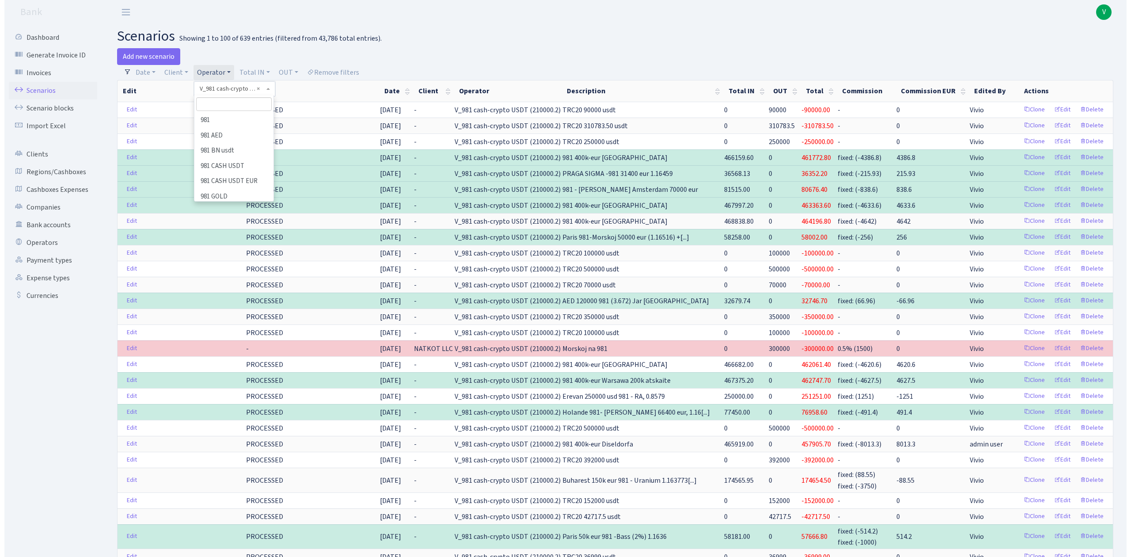
scroll to position [5309, 0]
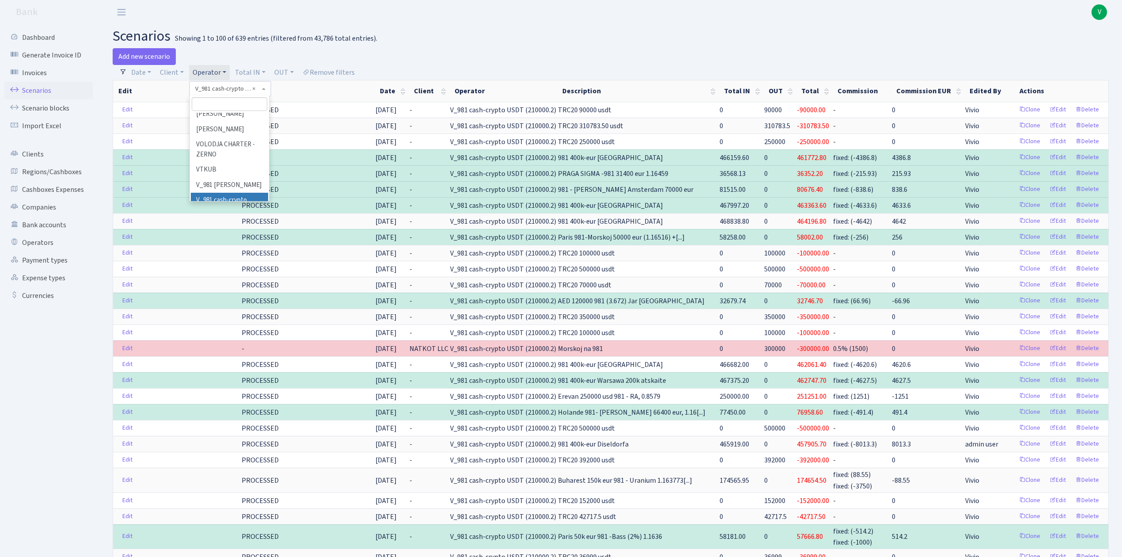
select select
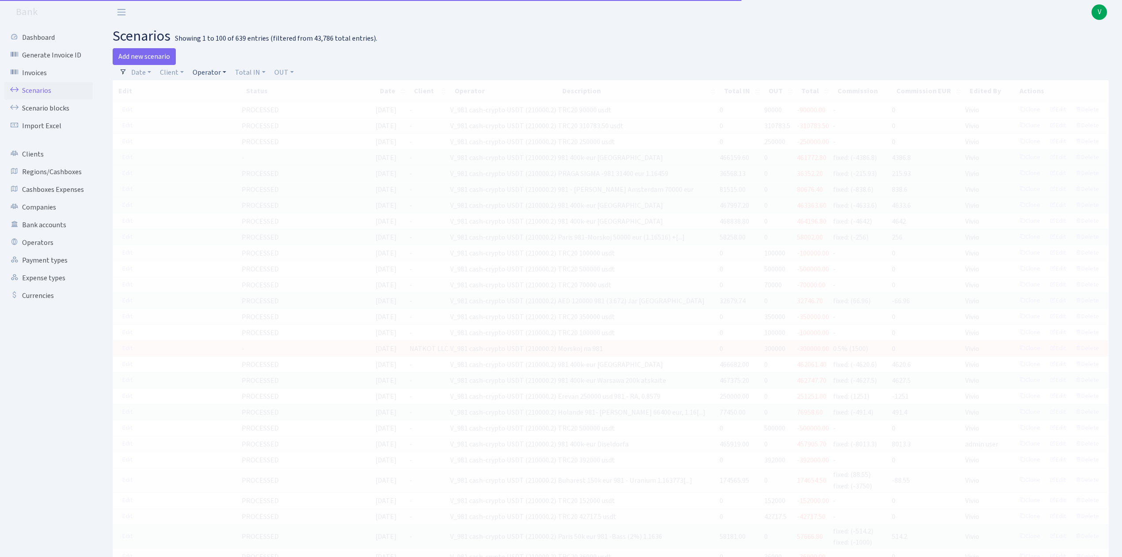
click at [202, 71] on link "Operator" at bounding box center [209, 72] width 41 height 15
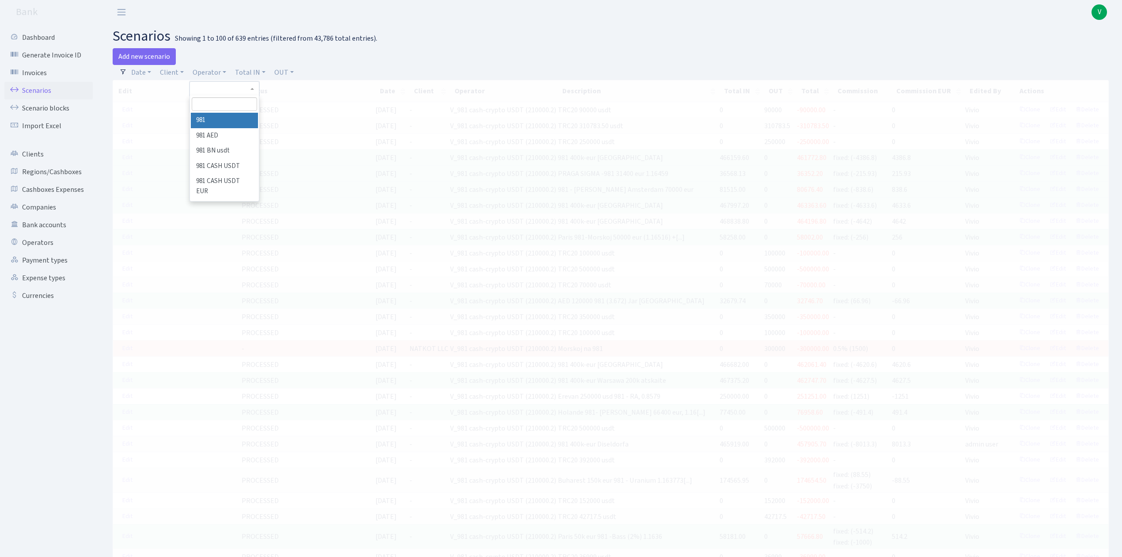
click at [224, 108] on input "search" at bounding box center [224, 104] width 65 height 14
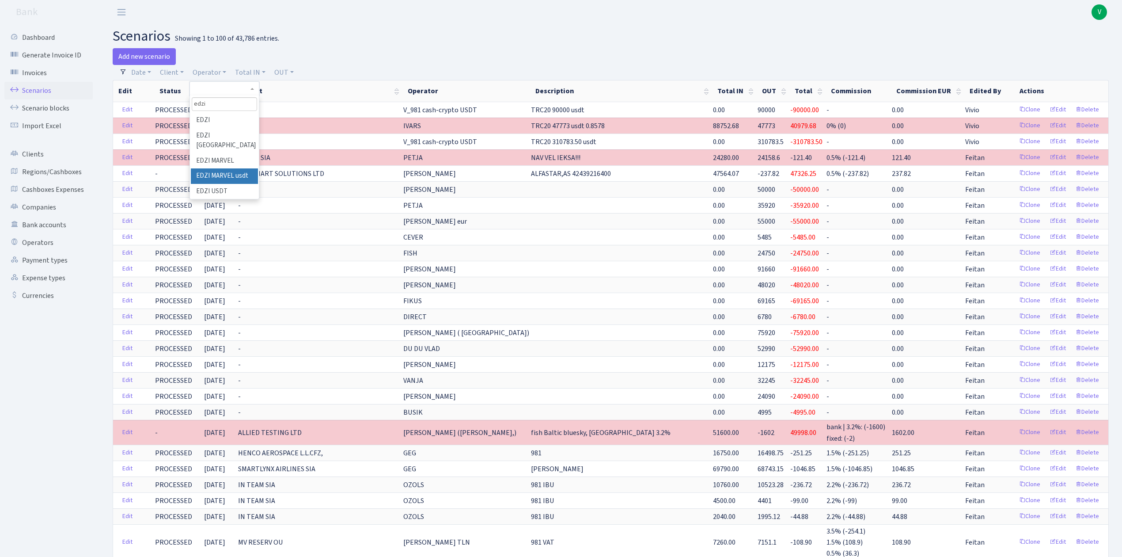
type input "edzi"
click at [234, 168] on li "EDZI MARVEL usdt" at bounding box center [224, 175] width 67 height 15
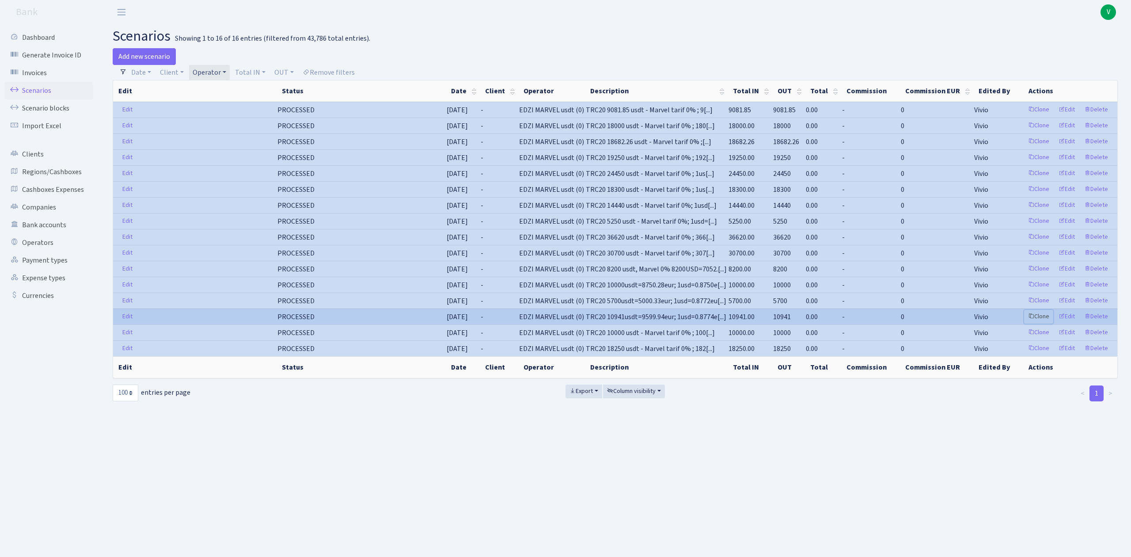
click at [1040, 321] on link "Clone" at bounding box center [1038, 317] width 29 height 14
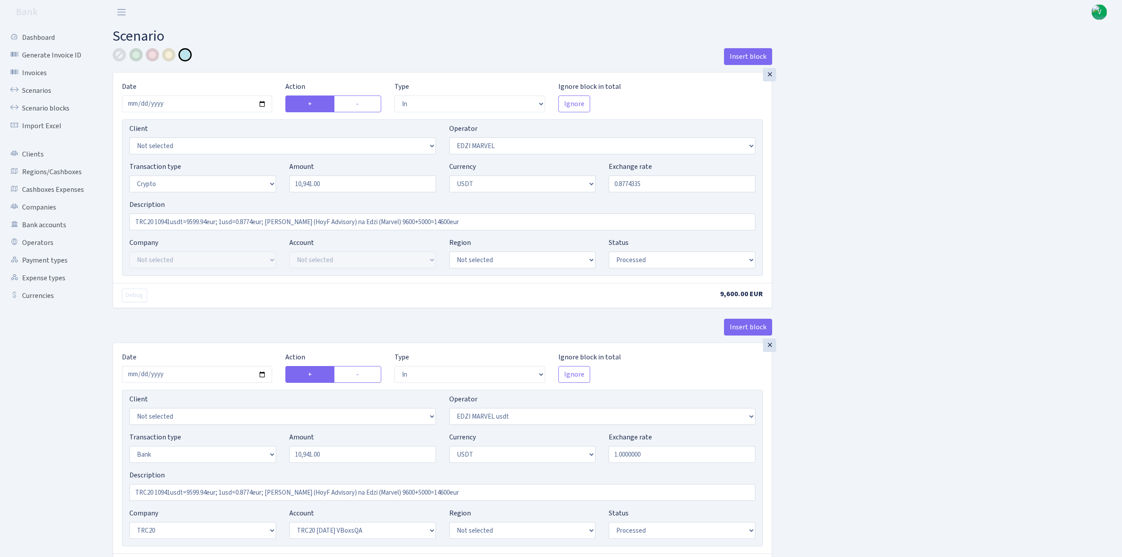
select select "in"
select select "494"
select select "3"
select select "6"
select select "processed"
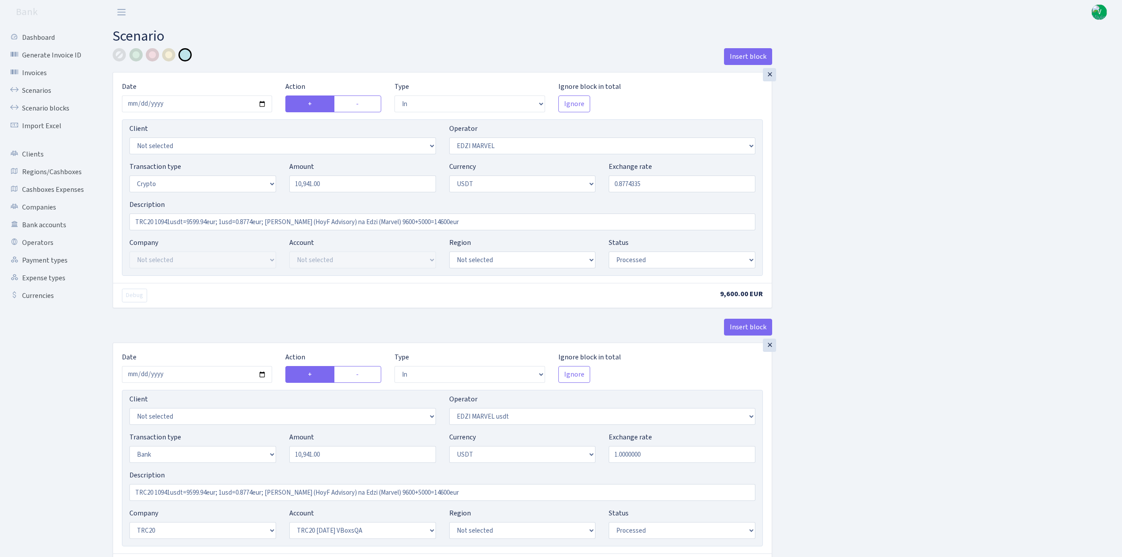
select select "in"
select select "495"
select select "2"
select select "6"
select select "20"
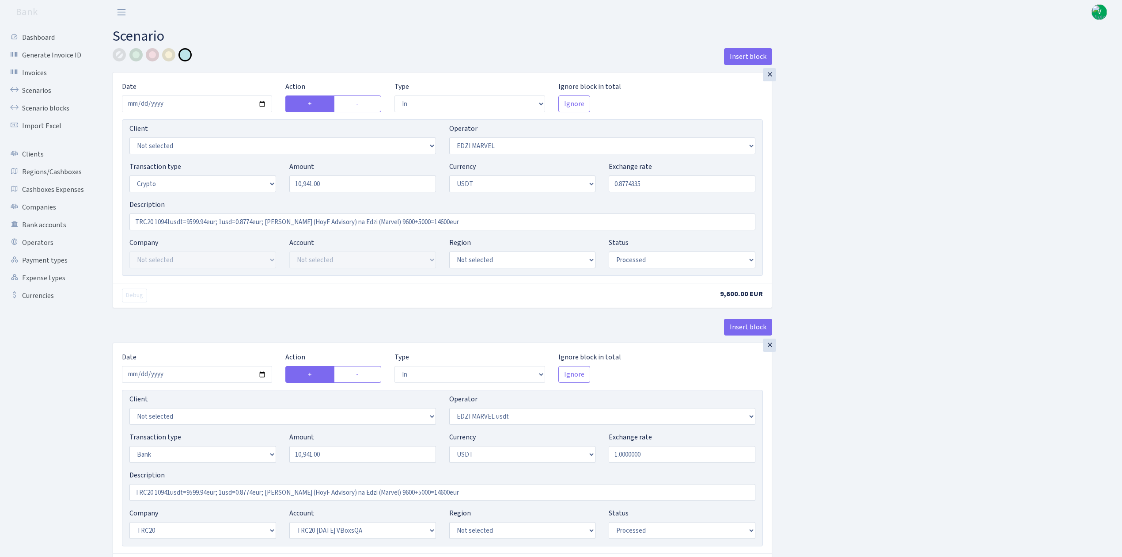
select select "57"
select select "processed"
select select "out"
select select "495"
select select "15"
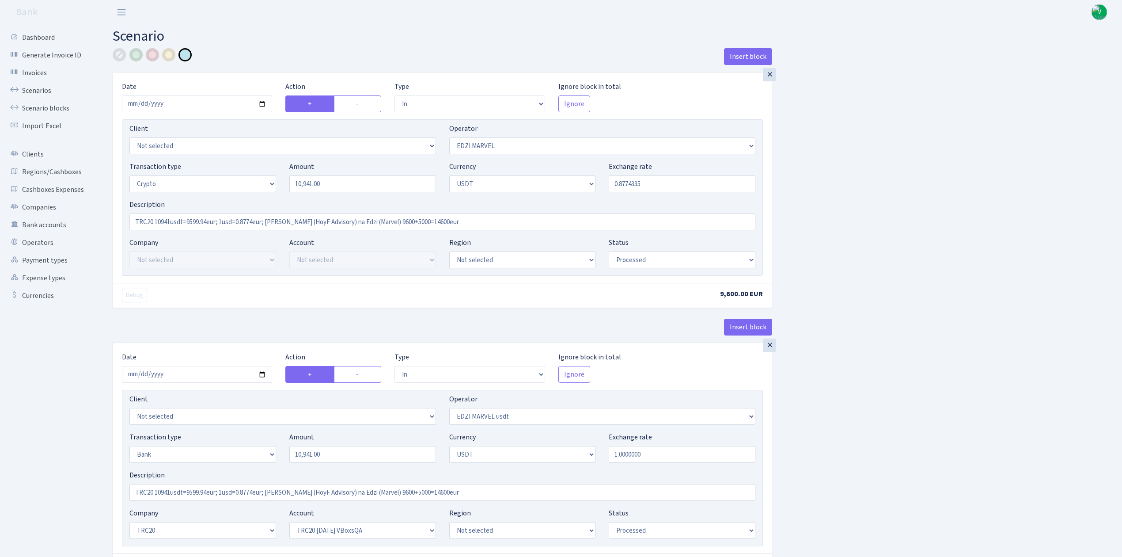
select select "6"
select select "processed"
click at [261, 102] on input "[DATE]" at bounding box center [197, 103] width 150 height 17
type input "2025-09-04"
drag, startPoint x: 318, startPoint y: 188, endPoint x: 244, endPoint y: 179, distance: 74.7
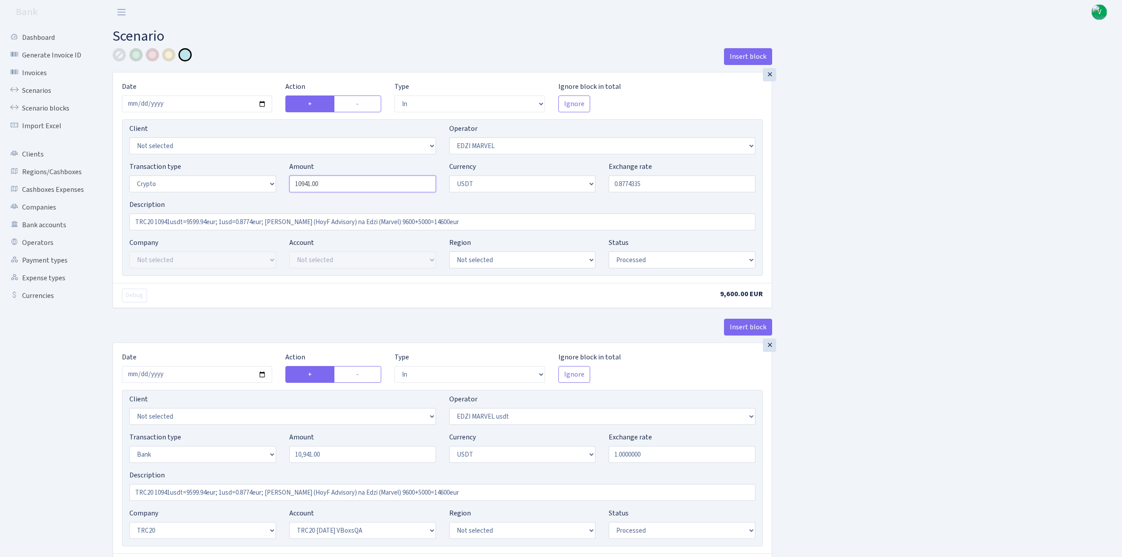
click at [244, 179] on div "Transaction type Not selected 981 ELF FISH crypto GIRT IVO dekl MM-BALTIC eur U…" at bounding box center [442, 180] width 639 height 38
click at [644, 184] on input "0.8774335" at bounding box center [682, 183] width 147 height 17
type input "30,300.00"
drag, startPoint x: 621, startPoint y: 185, endPoint x: 745, endPoint y: 198, distance: 124.4
click at [745, 198] on div "Transaction type Not selected 981 ELF FISH crypto GIRT IVO dekl MM-BALTIC eur U…" at bounding box center [442, 180] width 639 height 38
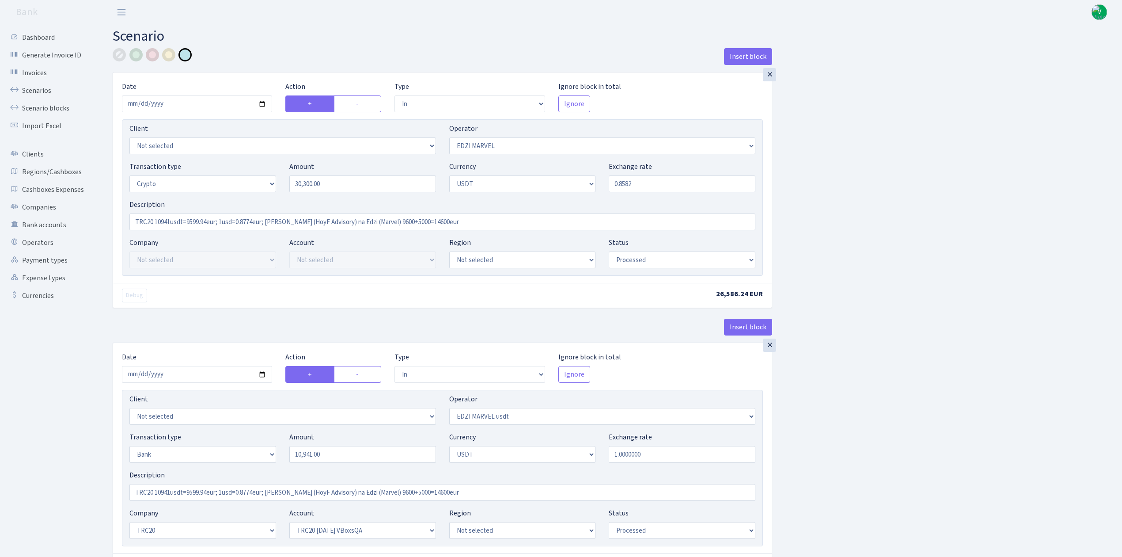
click at [947, 212] on div "Insert block × Date 2025-09-04 Action + - Type --- In Out Commission Field requ…" at bounding box center [610, 485] width 1009 height 875
type input "0.8582000"
drag, startPoint x: 155, startPoint y: 222, endPoint x: 620, endPoint y: 246, distance: 466.2
click at [618, 245] on div "Client Not selected 1 KOC GEMICILIK VE TASIMACILIK 1/BALDERE-SILDEDZE SIGNE 1/S…" at bounding box center [442, 197] width 641 height 156
click at [194, 222] on input "TRC20 30300 usdt" at bounding box center [442, 221] width 626 height 17
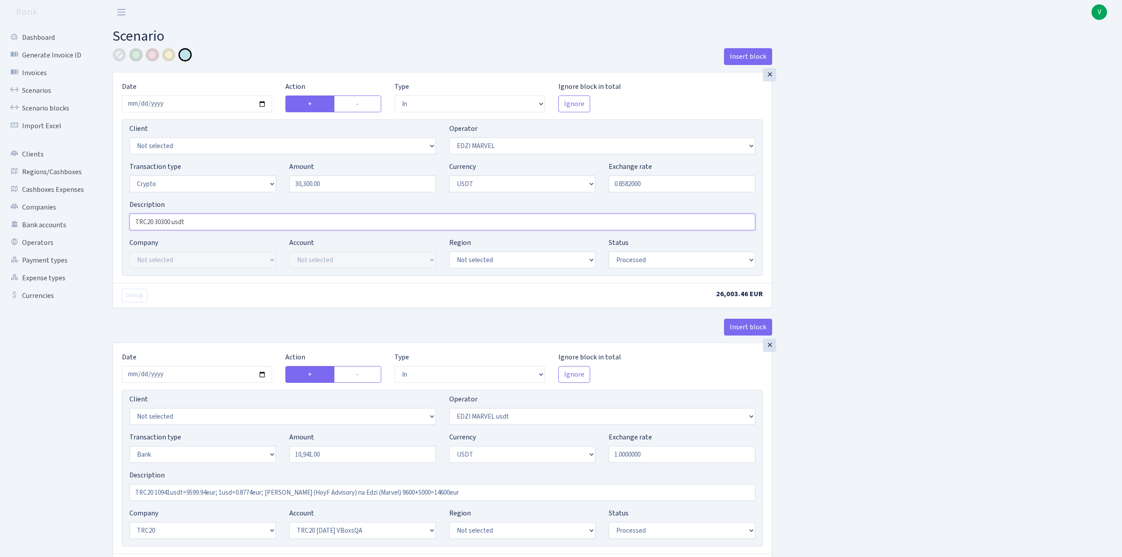
paste input "=26002.01eur; 0.8582"
type input "TRC20 30300 usdt =26002.01eur; 0.8582"
click at [949, 326] on div "Insert block × Date 2025-09-04 Action + - Type --- In Out Commission Field requ…" at bounding box center [610, 485] width 1009 height 875
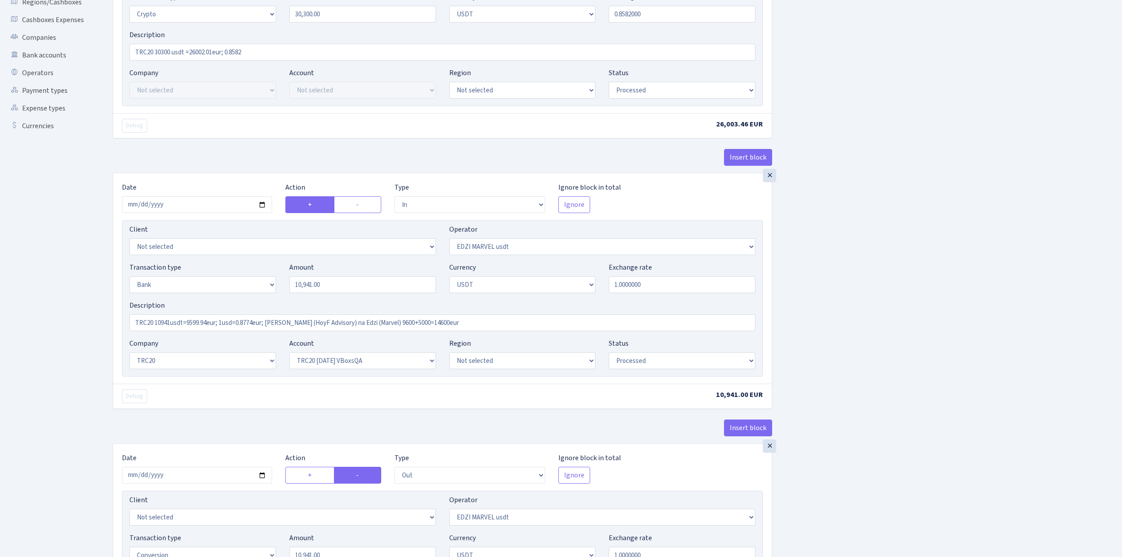
scroll to position [177, 0]
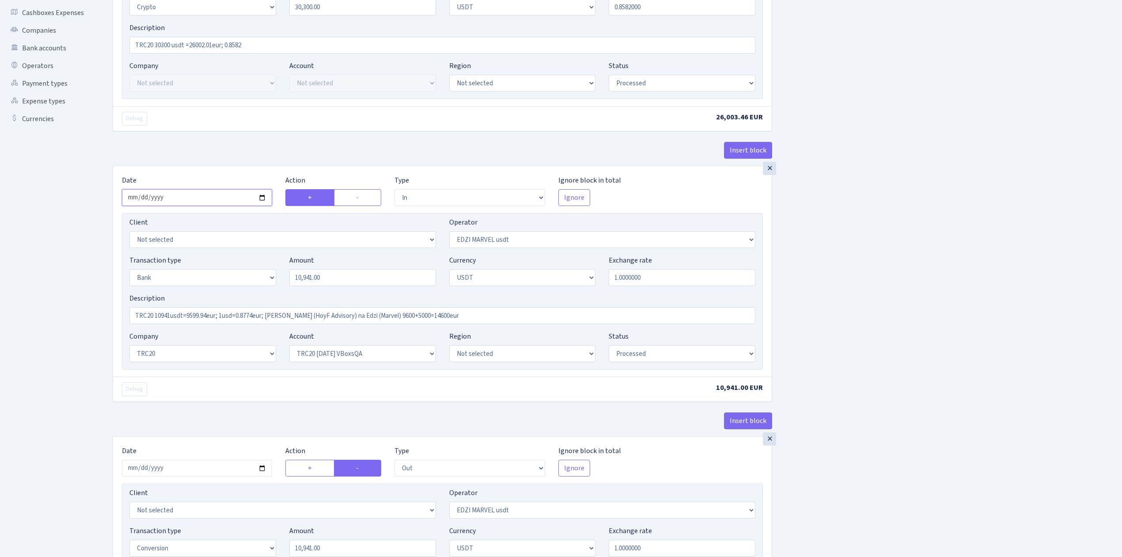
click at [260, 201] on input "2025-06-10" at bounding box center [197, 197] width 150 height 17
type input "[DATE]"
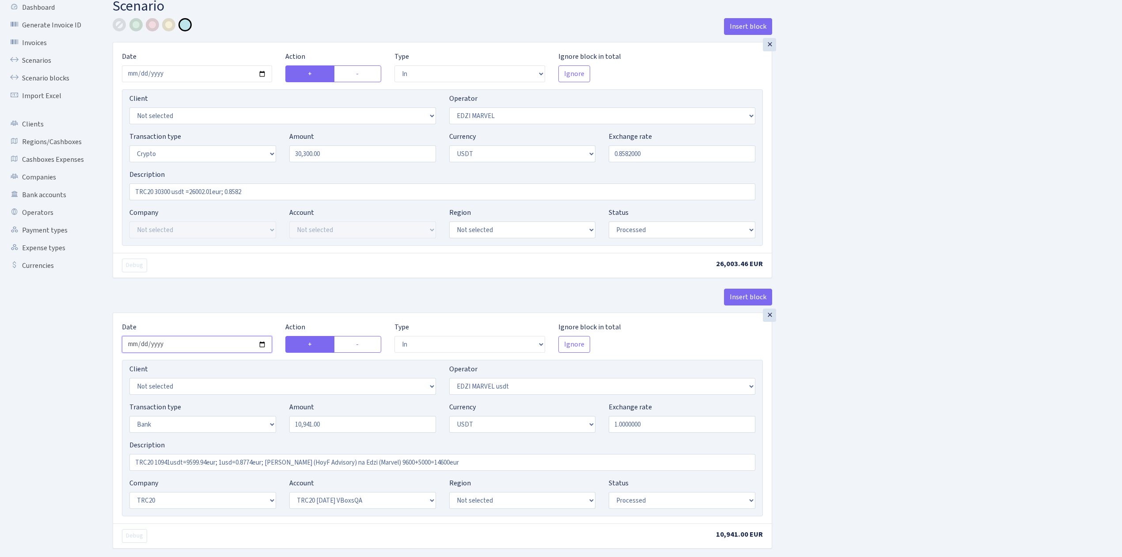
scroll to position [0, 0]
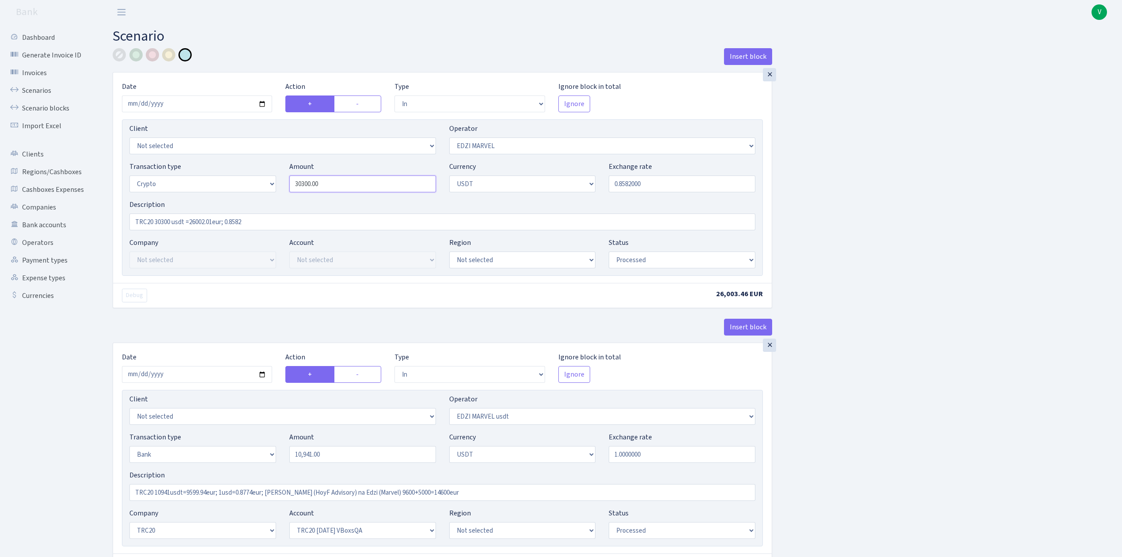
drag, startPoint x: 299, startPoint y: 178, endPoint x: 269, endPoint y: 172, distance: 30.6
click at [269, 172] on div "Transaction type Not selected 981 ELF FISH crypto GIRT IVO dekl MM-BALTIC eur U…" at bounding box center [442, 180] width 639 height 38
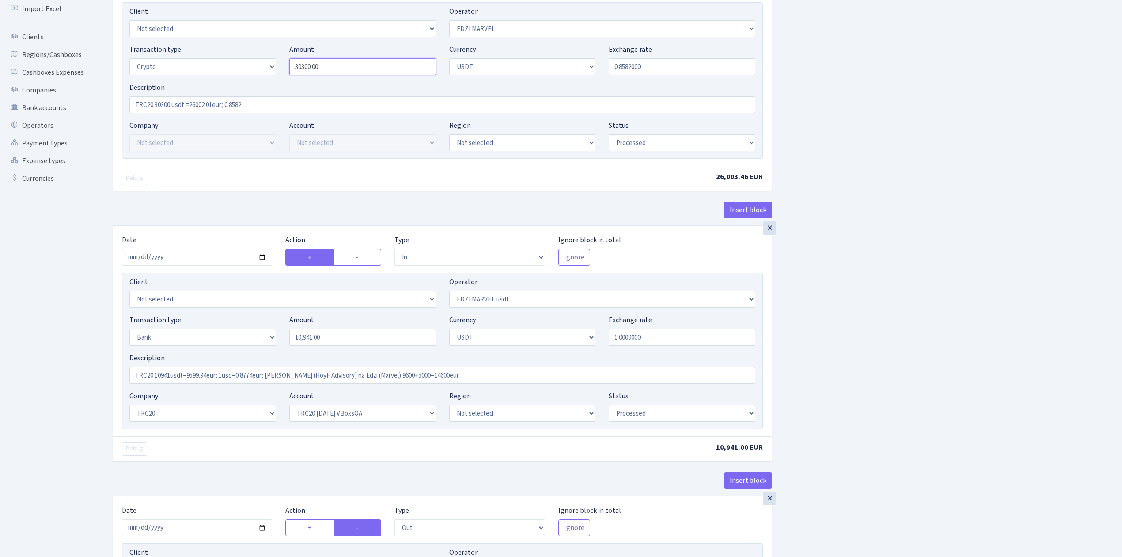
scroll to position [117, 0]
type input "30,300.00"
drag, startPoint x: 285, startPoint y: 336, endPoint x: 276, endPoint y: 336, distance: 9.7
click at [276, 336] on div "Transaction type Not selected 981 ELF FISH crypto GIRT IVO dekl MM-BALTIC eur U…" at bounding box center [442, 333] width 639 height 38
paste input "30300"
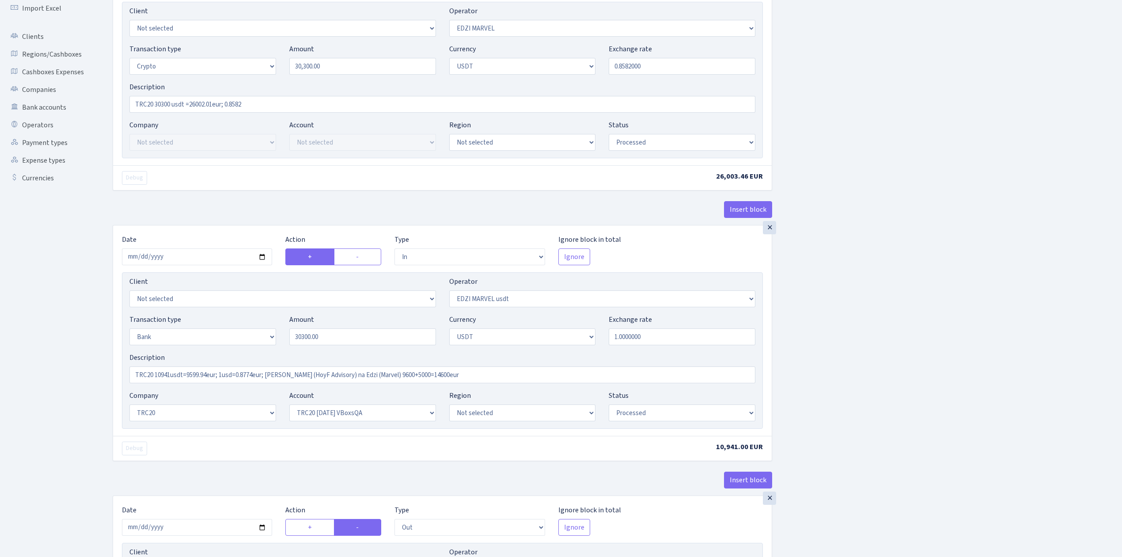
click at [860, 343] on div "Insert block × Date 2025-09-04 Action + - Type --- In Out Commission Field requ…" at bounding box center [610, 368] width 1009 height 875
type input "30,300.00"
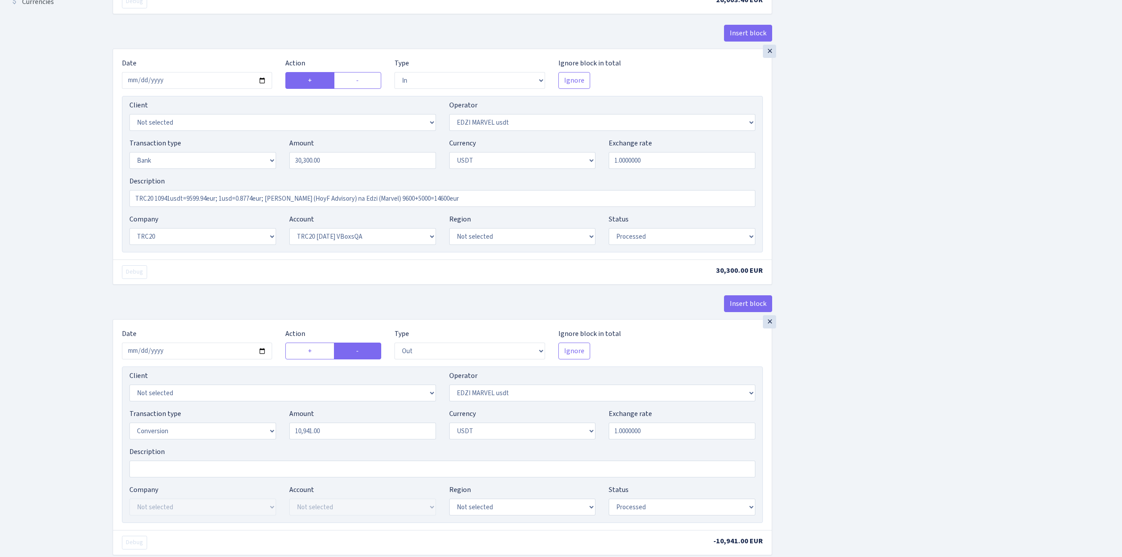
scroll to position [353, 0]
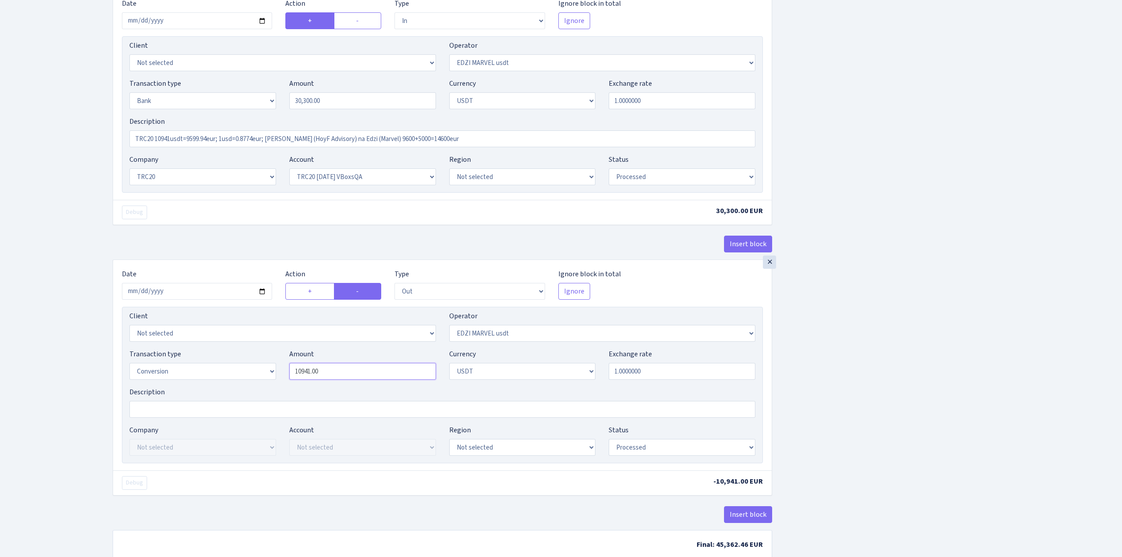
drag, startPoint x: 335, startPoint y: 370, endPoint x: 280, endPoint y: 373, distance: 55.3
click at [280, 373] on div "Transaction type Not selected 981 ELF FISH crypto GIRT IVO dekl MM-BALTIC eur U…" at bounding box center [442, 367] width 639 height 38
paste input "30300"
click at [843, 367] on div "Insert block × Date [DATE] Action + - Type --- In Out Commission Field required…" at bounding box center [610, 132] width 1009 height 875
type input "30,300.00"
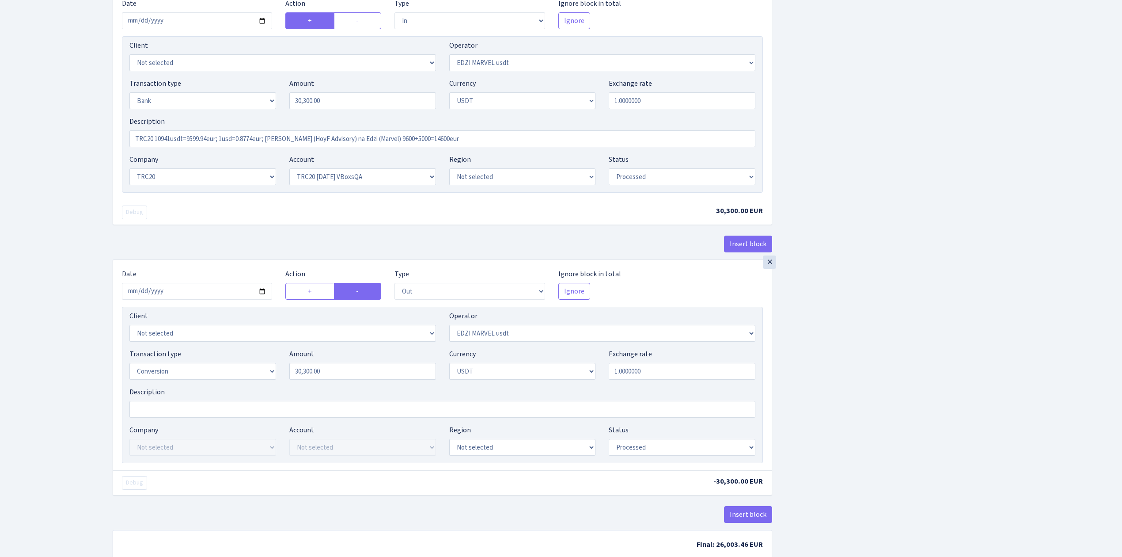
scroll to position [411, 0]
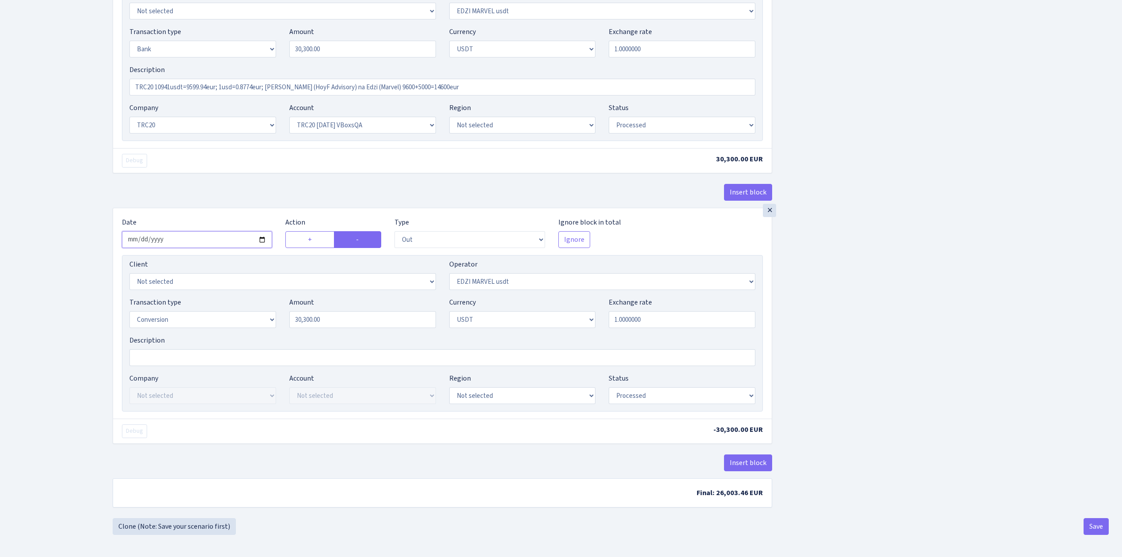
click at [264, 235] on input "2025-06-10" at bounding box center [197, 239] width 150 height 17
type input "[DATE]"
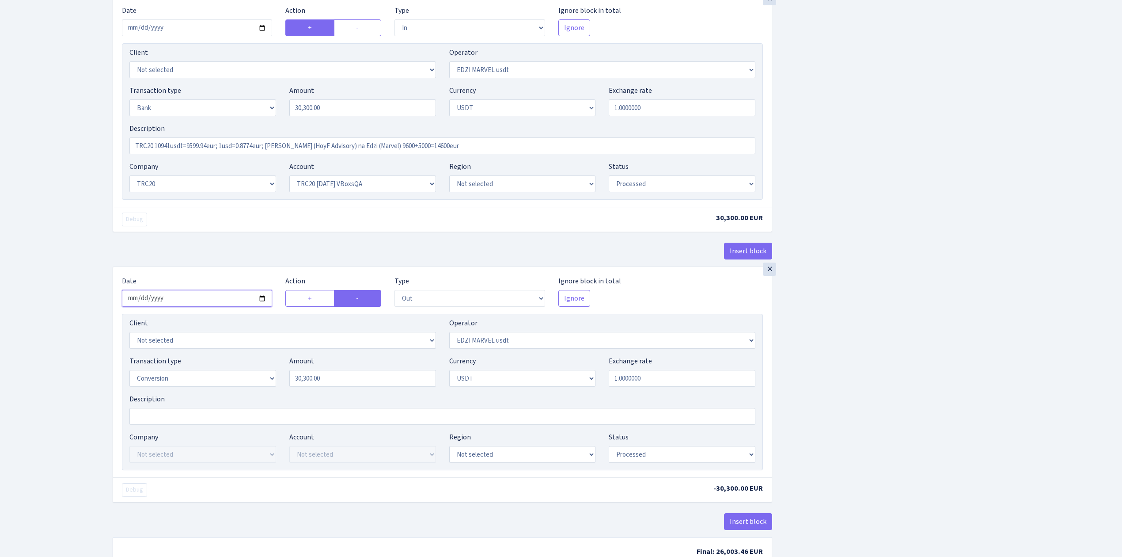
scroll to position [175, 0]
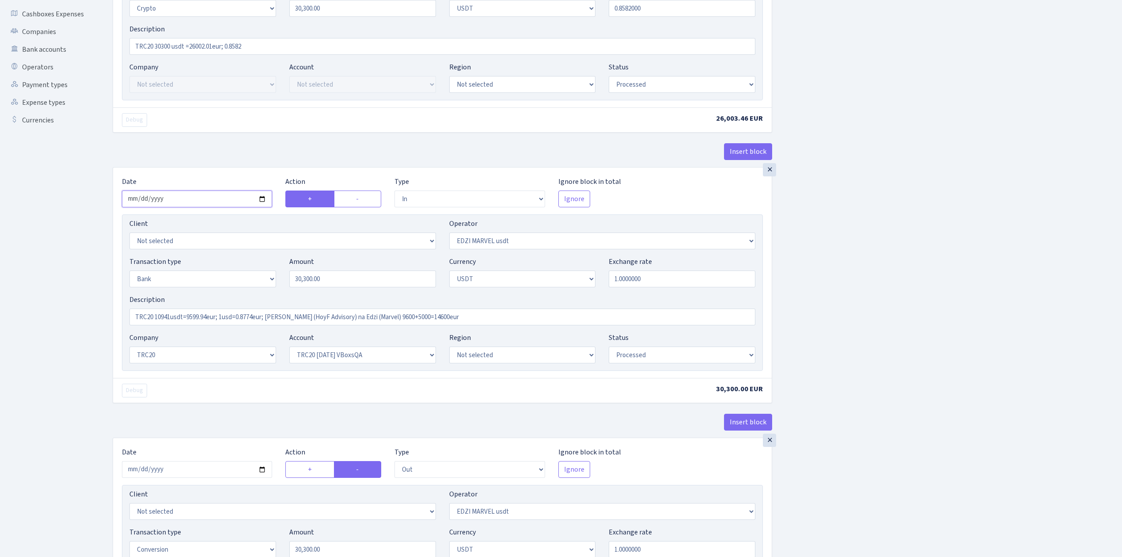
click at [260, 202] on input "[DATE]" at bounding box center [197, 198] width 150 height 17
drag, startPoint x: 284, startPoint y: 48, endPoint x: 124, endPoint y: 39, distance: 160.1
click at [124, 39] on div "Description TRC20 30300 usdt =26002.01eur; 0.8582" at bounding box center [442, 39] width 639 height 31
click at [201, 320] on input "TRC20 10941usdt=9599.94eur; 1usd=0.8774eur; Oleg Bab (HoyF Advisory) na Edzi (M…" at bounding box center [442, 316] width 626 height 17
drag, startPoint x: 473, startPoint y: 322, endPoint x: 0, endPoint y: 299, distance: 474.0
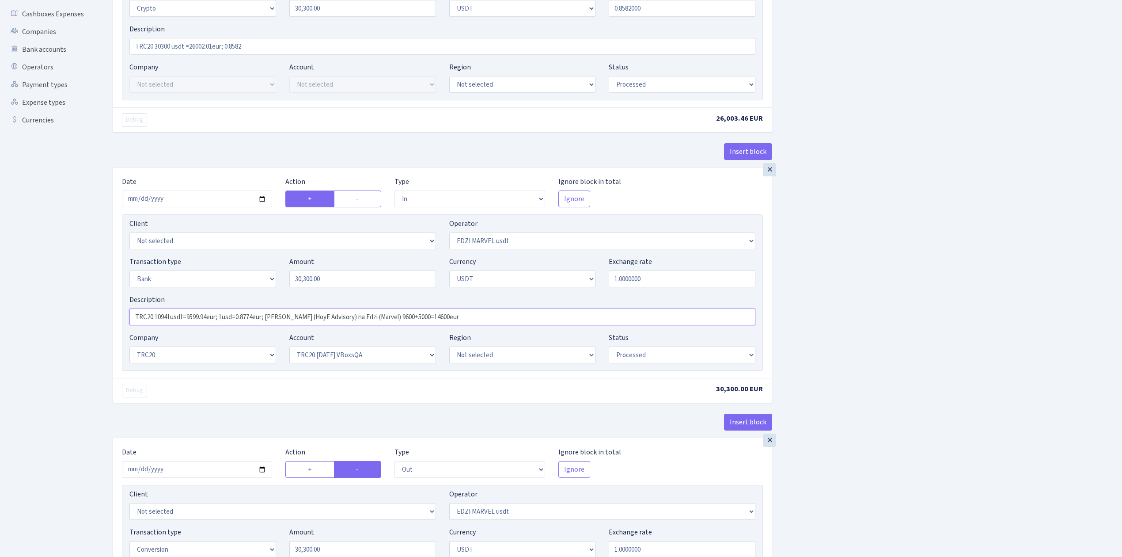
click at [0, 299] on div "Dashboard Generate Invoice ID Invoices Scenarios Scenario blocks Import Excel C…" at bounding box center [561, 306] width 1122 height 915
paste input "30300 usdt =26002.01eur; 0.8582"
type input "TRC20 30300 usdt =26002.01eur; 0.8582"
click at [842, 286] on div "Insert block × Date 2025-09-04 Action + - Type --- In Out Commission Field requ…" at bounding box center [610, 310] width 1009 height 875
click at [357, 352] on select "Not selected TRC20 2024.08.01 S8dYrDY TRC20 2024.09.12 KEMg2gdc TRC20 2024.10.1…" at bounding box center [362, 354] width 147 height 17
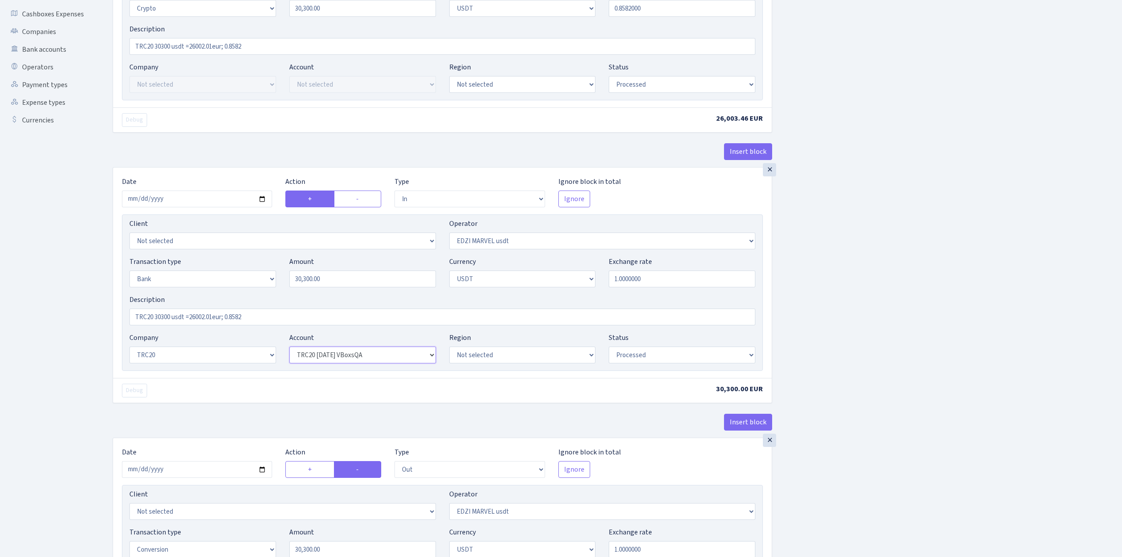
select select "61"
click at [289, 348] on select "Not selected TRC20 2024.08.01 S8dYrDY TRC20 2024.09.12 KEMg2gdc TRC20 2024.10.1…" at bounding box center [362, 354] width 147 height 17
click at [934, 400] on div "Insert block × Date 2025-09-04 Action + - Type --- In Out Commission Field requ…" at bounding box center [610, 310] width 1009 height 875
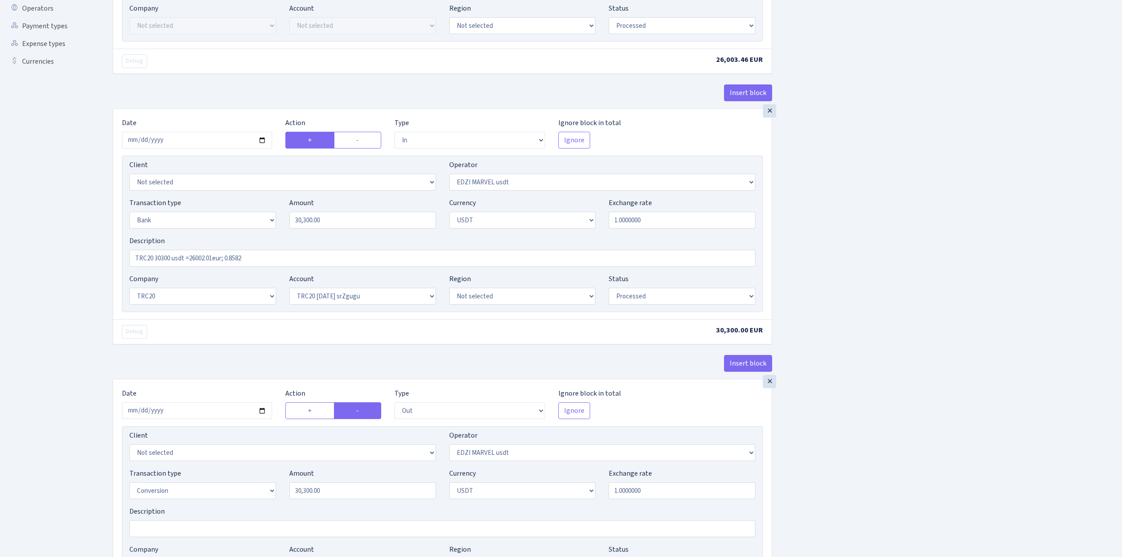
scroll to position [411, 0]
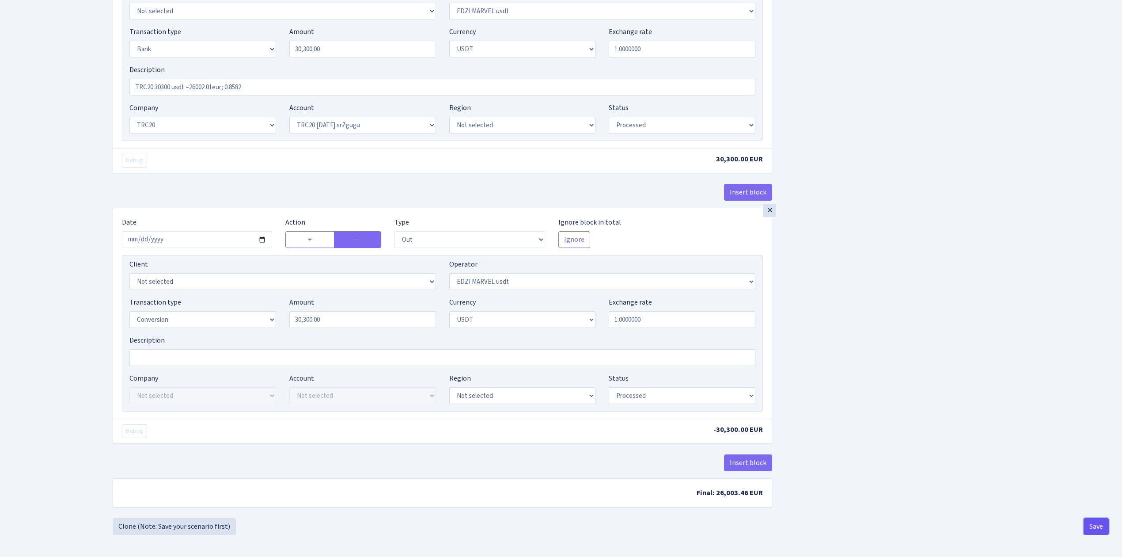
click at [1102, 521] on button "Save" at bounding box center [1095, 526] width 25 height 17
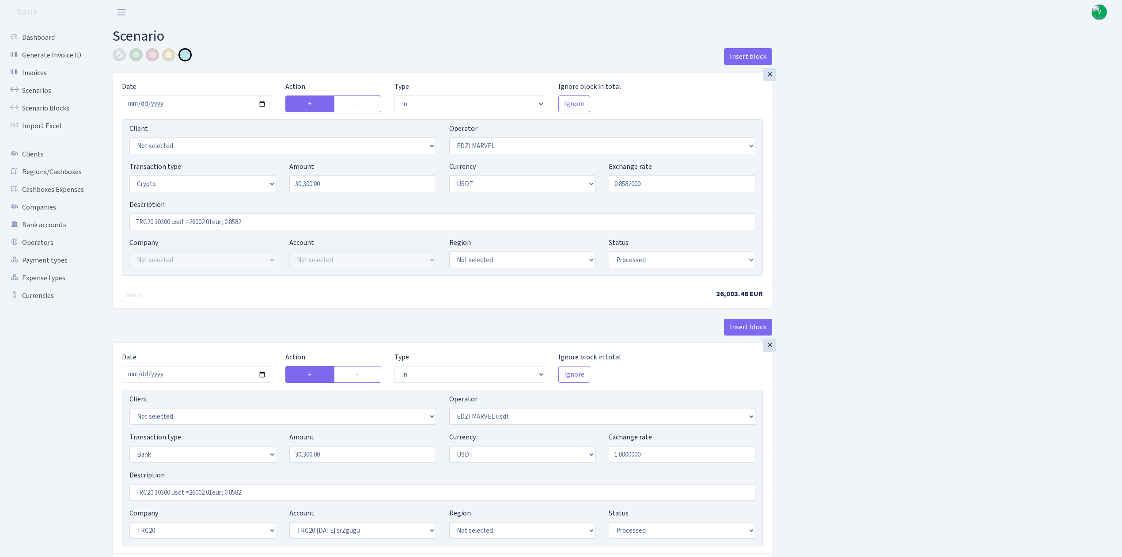
select select "in"
select select "494"
select select "3"
select select "6"
select select "processed"
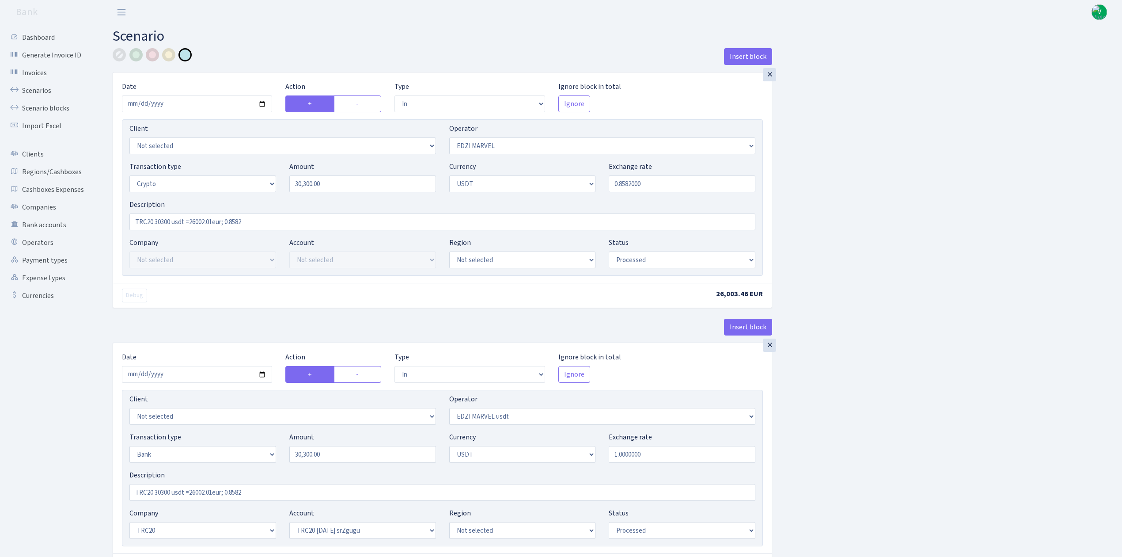
select select "in"
select select "495"
select select "2"
select select "6"
select select "20"
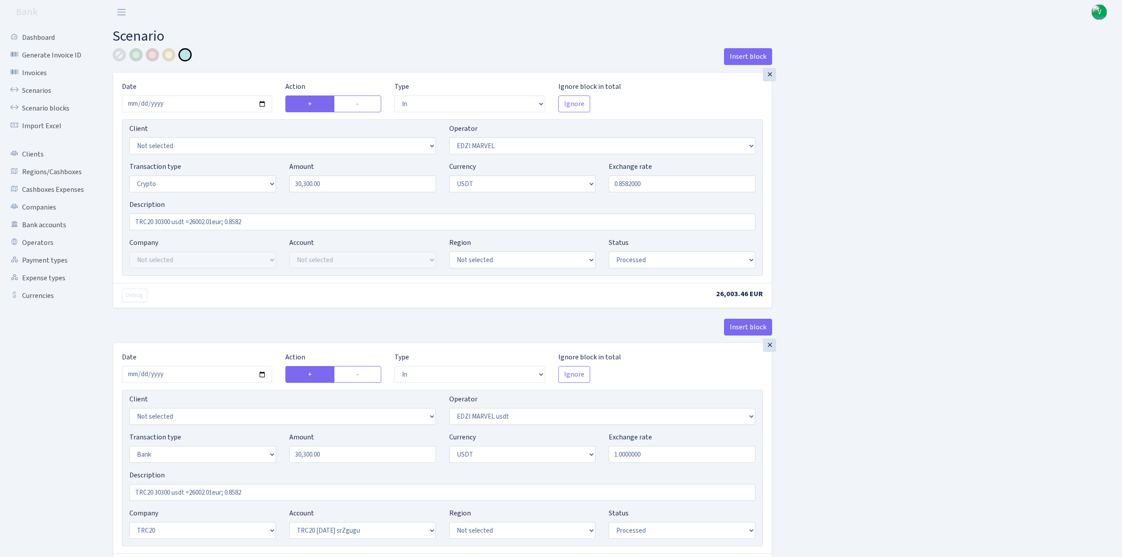
select select "61"
select select "processed"
select select "out"
select select "495"
select select "15"
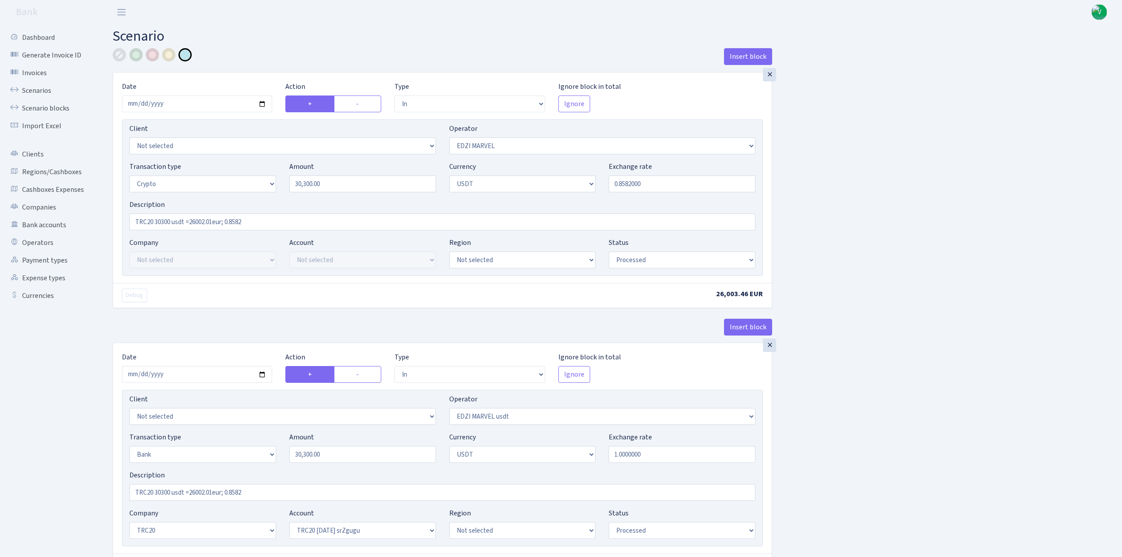
select select "6"
select select "processed"
click at [54, 82] on link "Scenarios" at bounding box center [48, 91] width 88 height 18
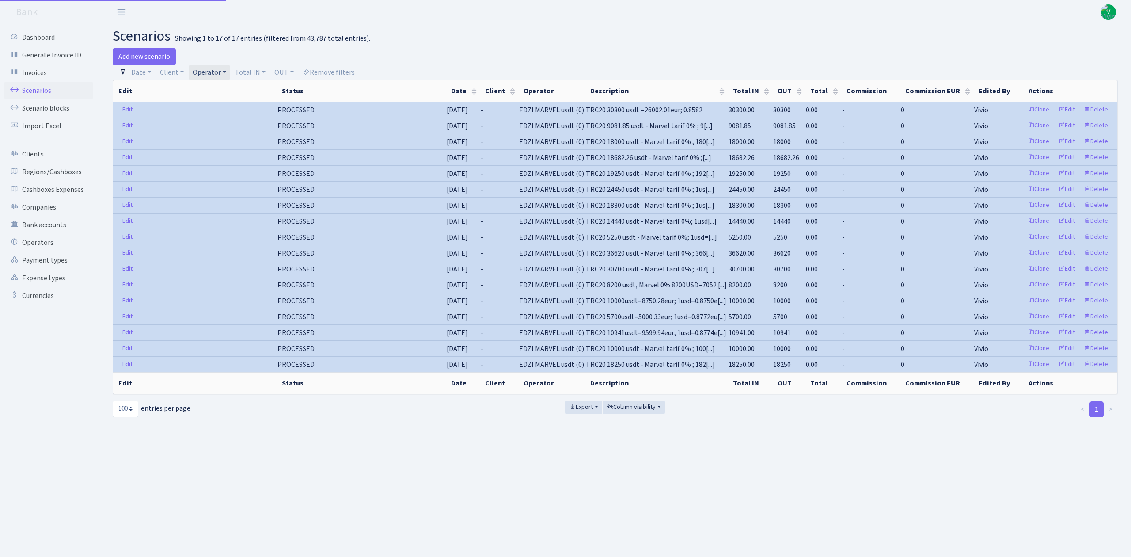
select select "100"
click at [219, 71] on link "Operator" at bounding box center [209, 72] width 41 height 15
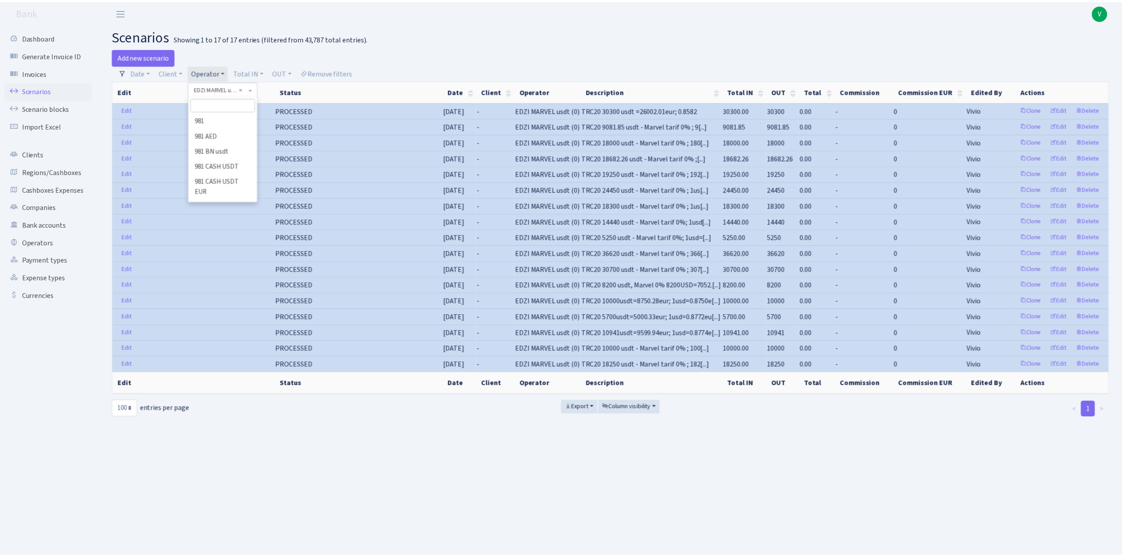
scroll to position [1519, 0]
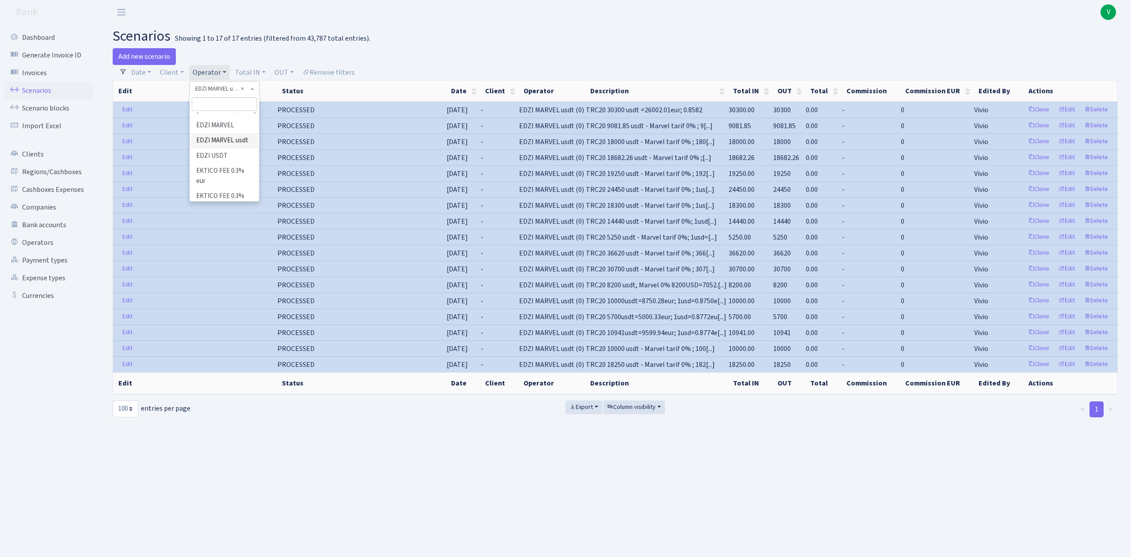
click at [216, 93] on li "EDZI" at bounding box center [224, 84] width 67 height 15
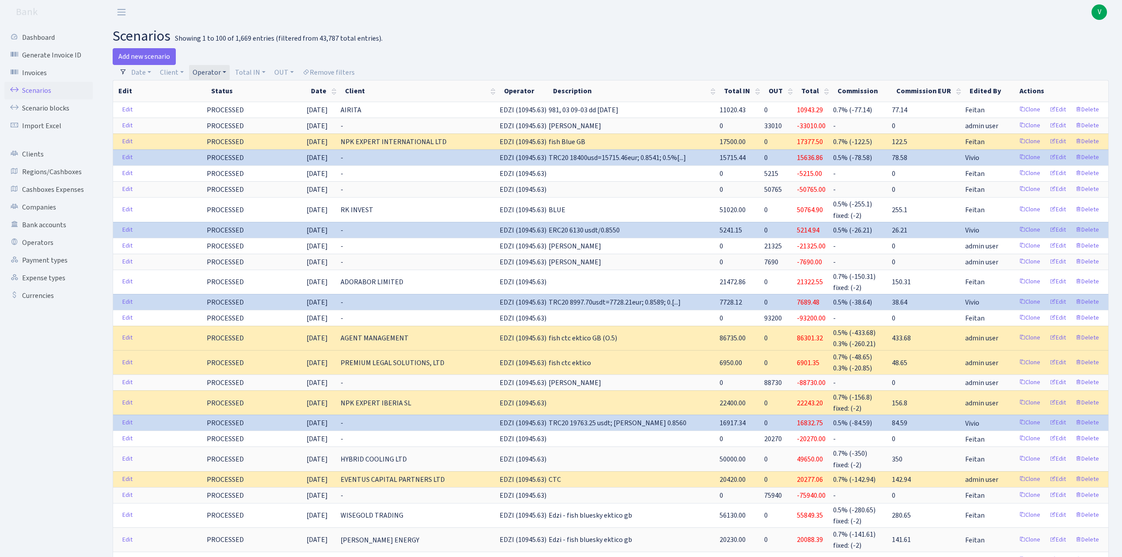
click at [224, 75] on link "Operator" at bounding box center [209, 72] width 41 height 15
drag, startPoint x: 230, startPoint y: 158, endPoint x: 231, endPoint y: 163, distance: 5.6
click at [231, 163] on ul "981 981 AED 981 BN usdt 981 CASH USDT 981 CASH USDT EUR 981 GOLD 981 RUB 981 US…" at bounding box center [224, 157] width 68 height 88
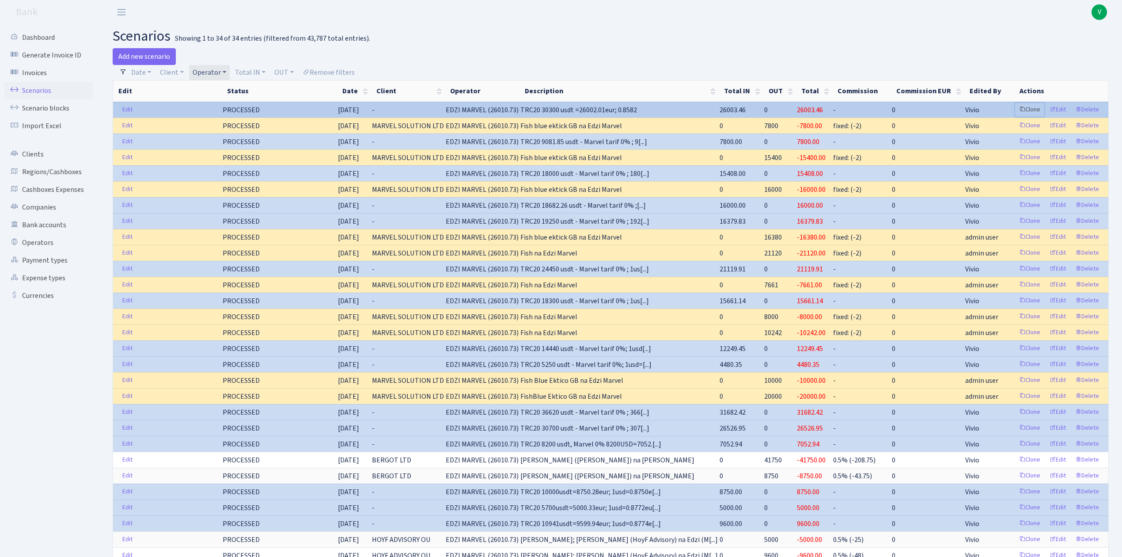
click at [1032, 107] on link "Clone" at bounding box center [1029, 110] width 29 height 14
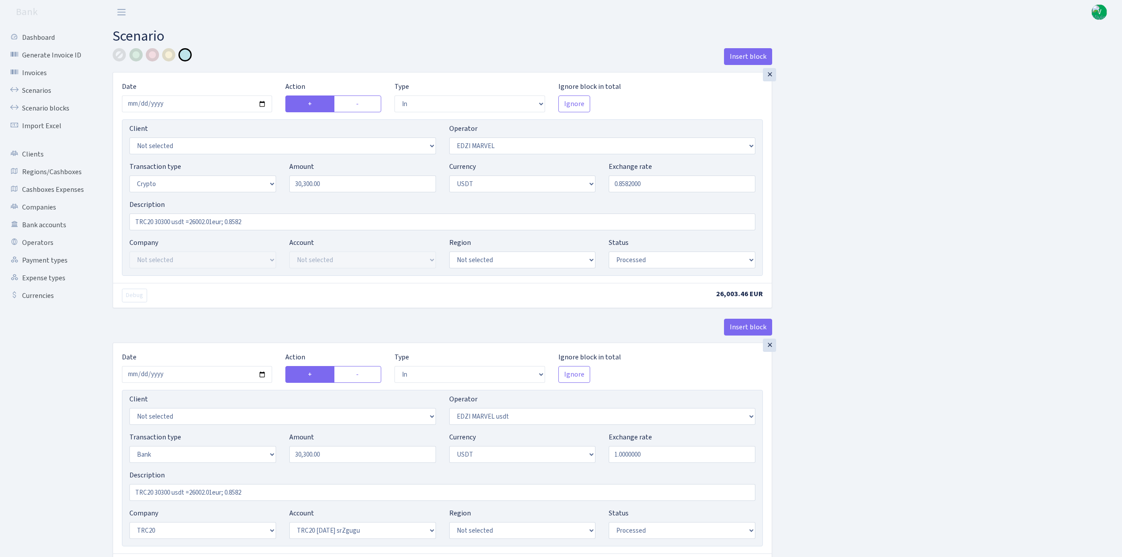
select select "in"
select select "494"
select select "3"
select select "6"
select select "processed"
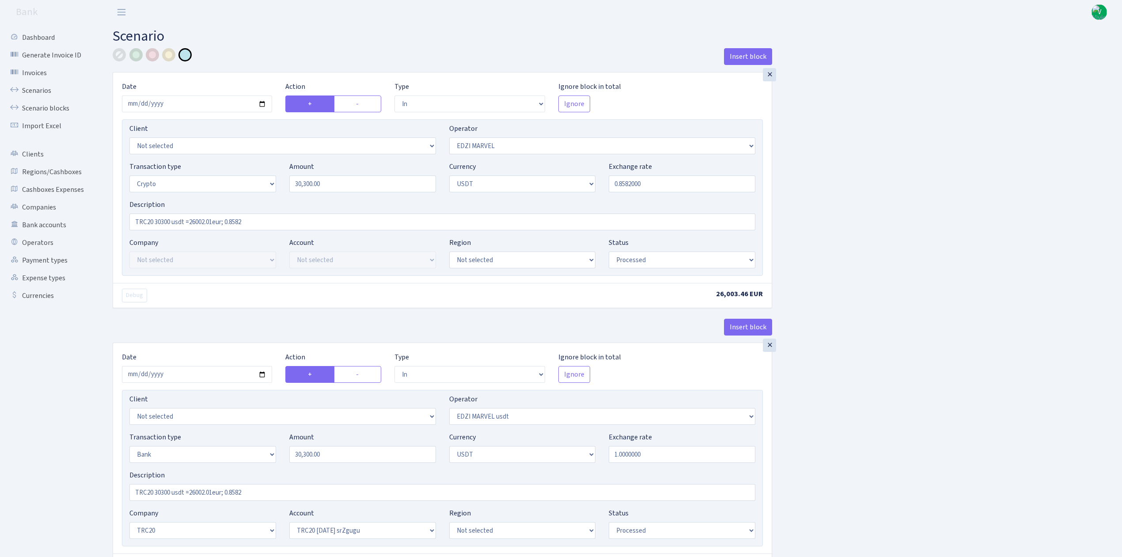
select select "in"
select select "495"
select select "2"
select select "6"
select select "20"
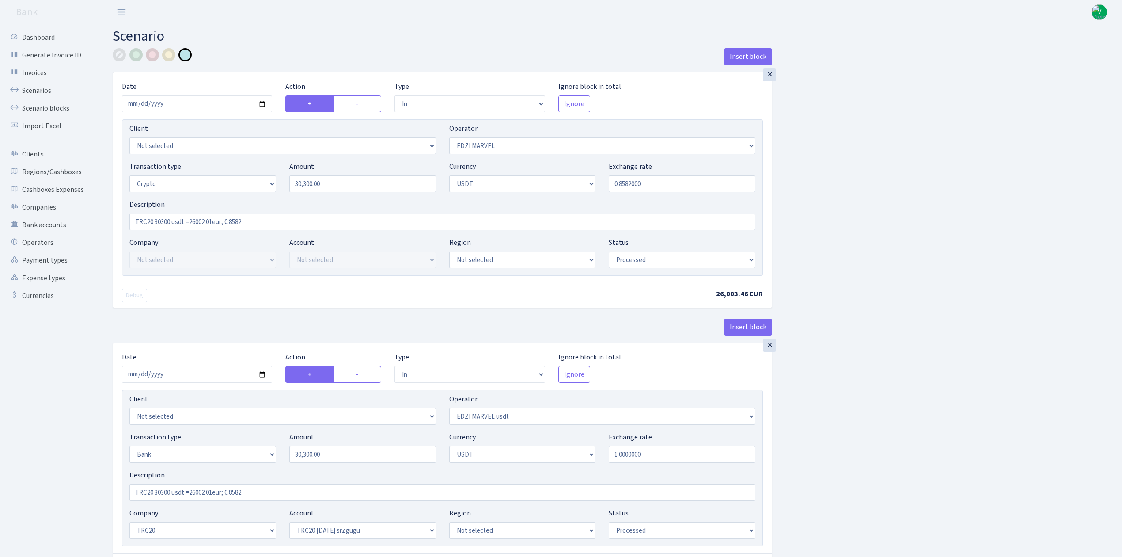
select select "61"
select select "processed"
select select "out"
select select "495"
select select "15"
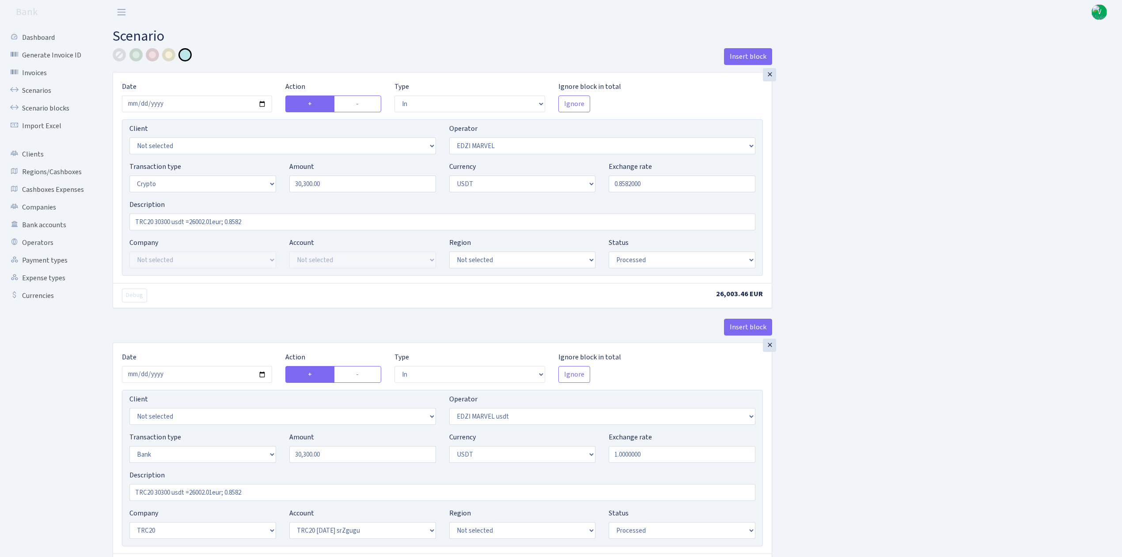
select select "6"
select select "processed"
click at [264, 105] on input "[DATE]" at bounding box center [197, 103] width 150 height 17
click at [298, 57] on div "Insert block" at bounding box center [442, 60] width 659 height 24
click at [39, 88] on link "Scenarios" at bounding box center [48, 91] width 88 height 18
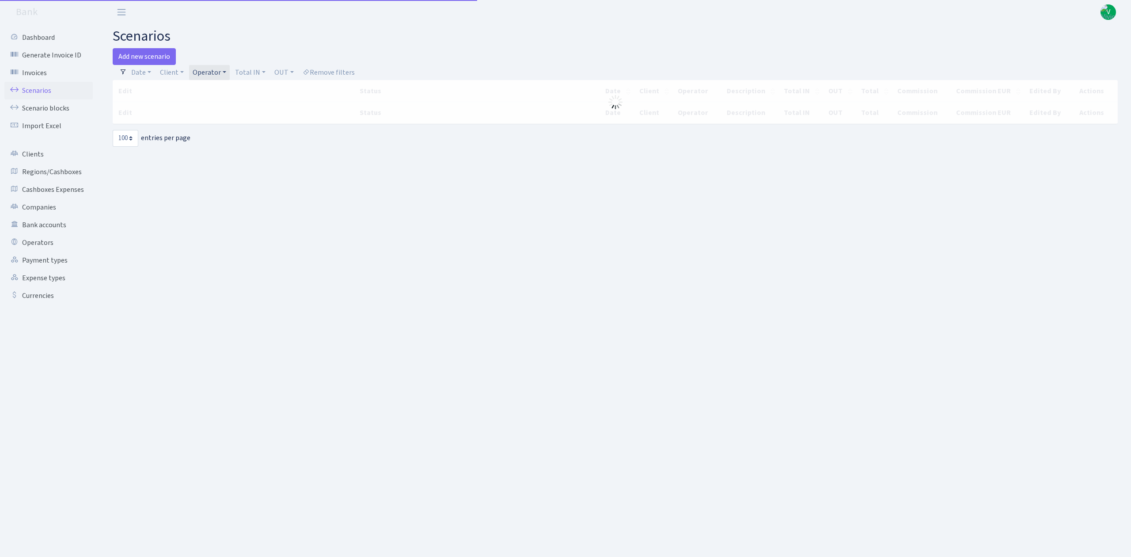
select select "100"
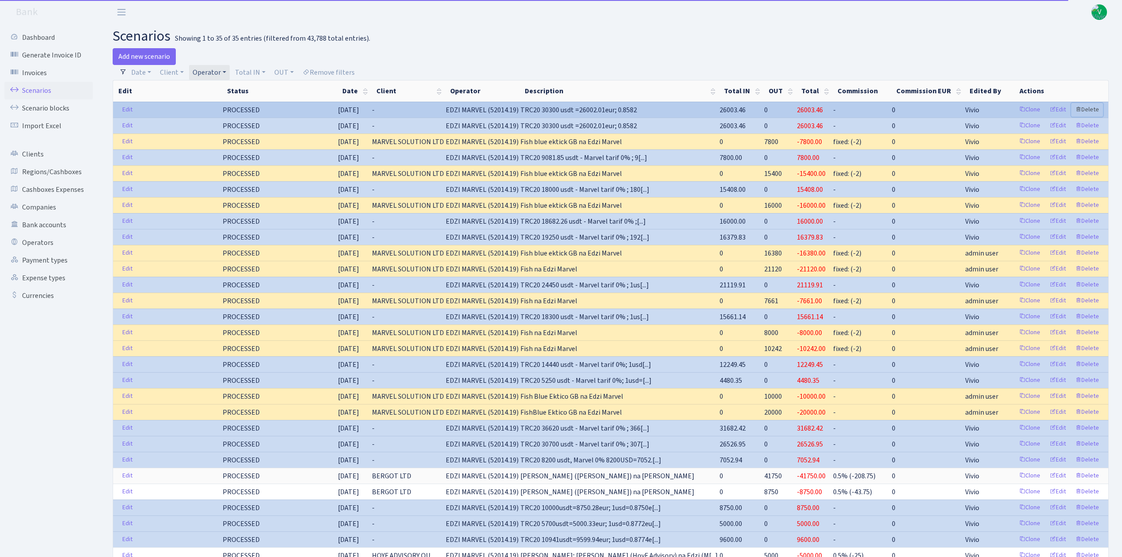
click at [1090, 106] on link "Delete" at bounding box center [1087, 110] width 32 height 14
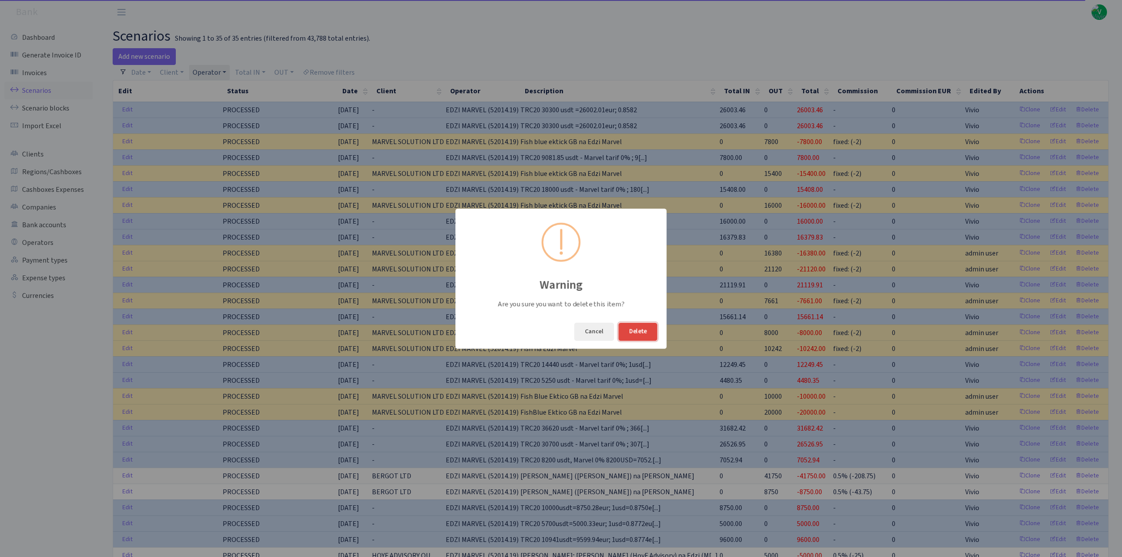
click at [632, 333] on button "Delete" at bounding box center [637, 331] width 39 height 18
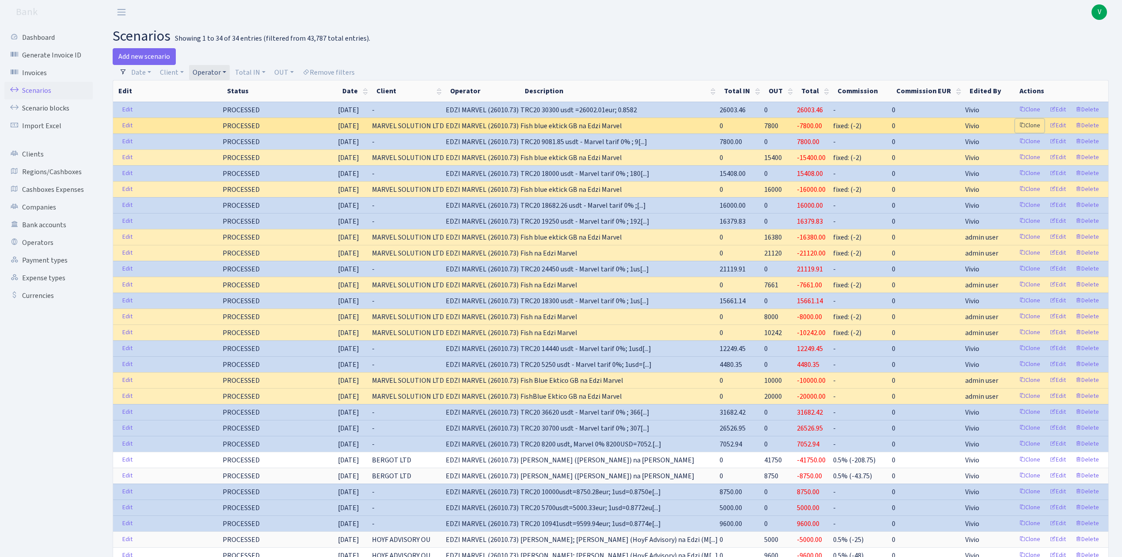
click at [1034, 122] on link "Clone" at bounding box center [1029, 126] width 29 height 14
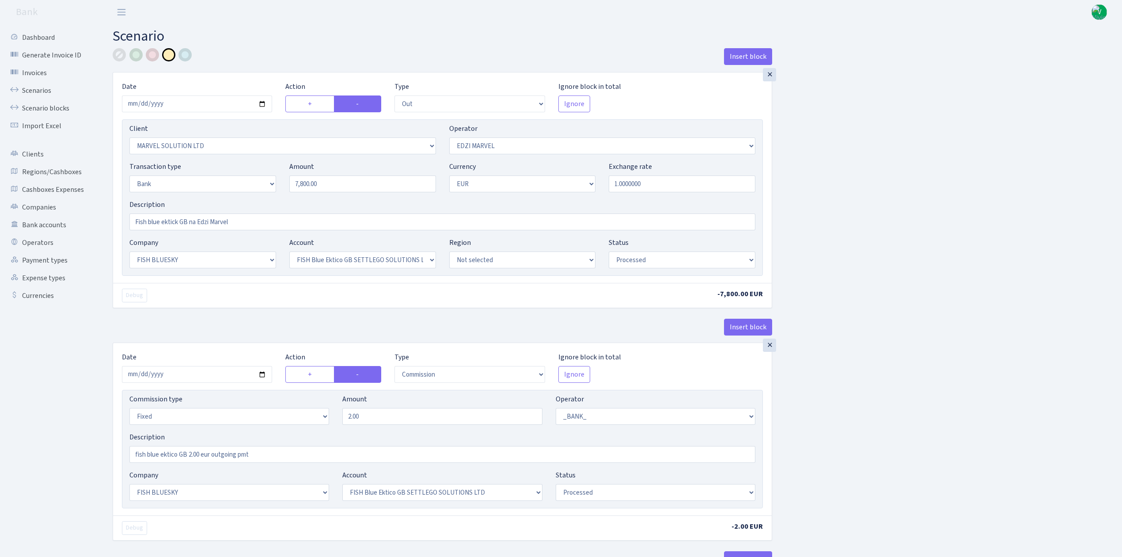
select select "out"
select select "3154"
select select "494"
select select "2"
select select "1"
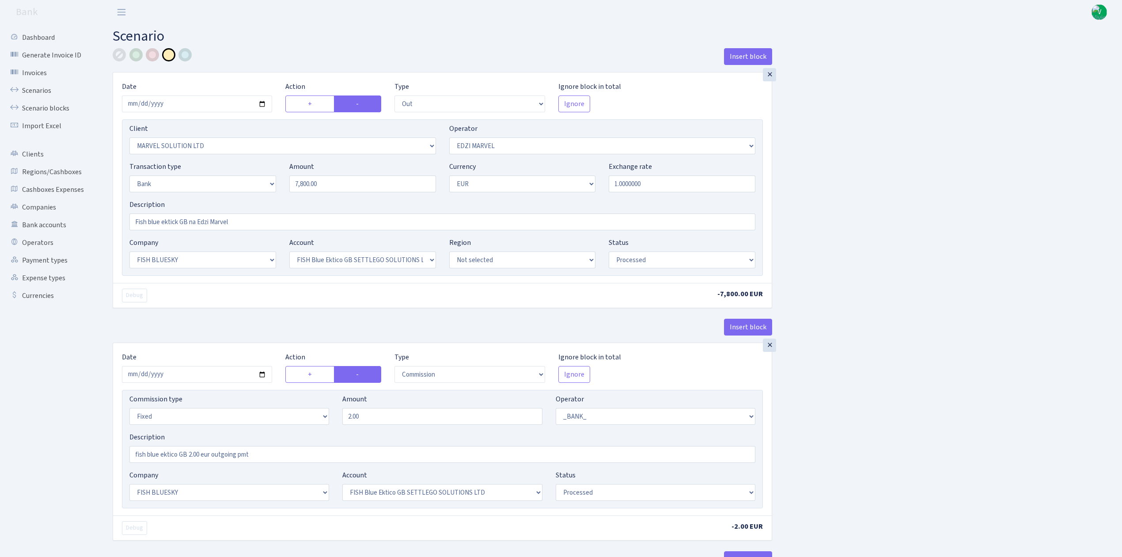
select select "23"
select select "67"
select select "processed"
select select "commission"
select select "fixed"
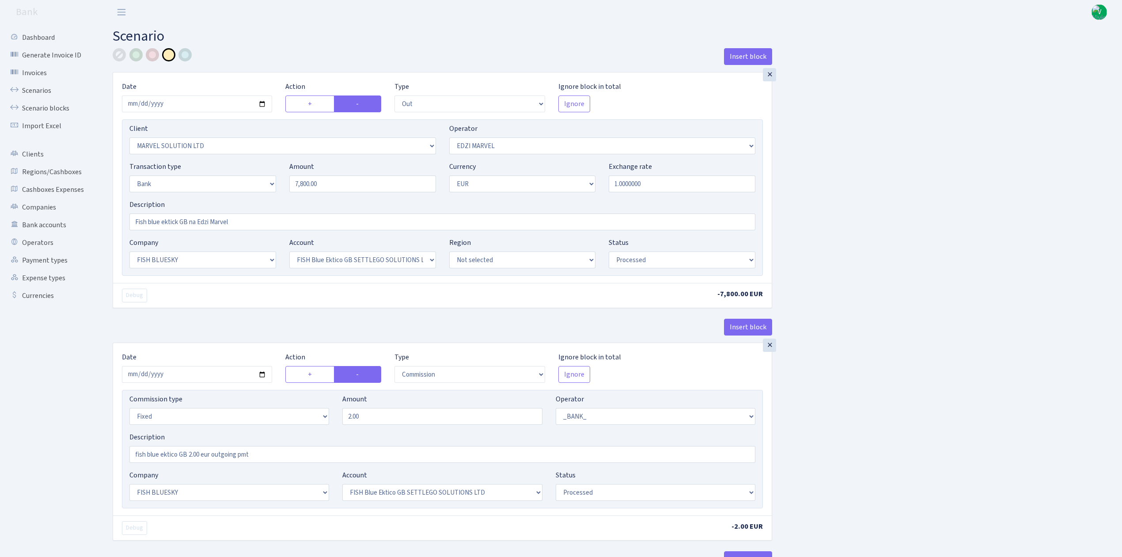
select select "1"
select select "23"
select select "67"
select select "processed"
click at [265, 103] on input "2025-09-03" at bounding box center [197, 103] width 150 height 17
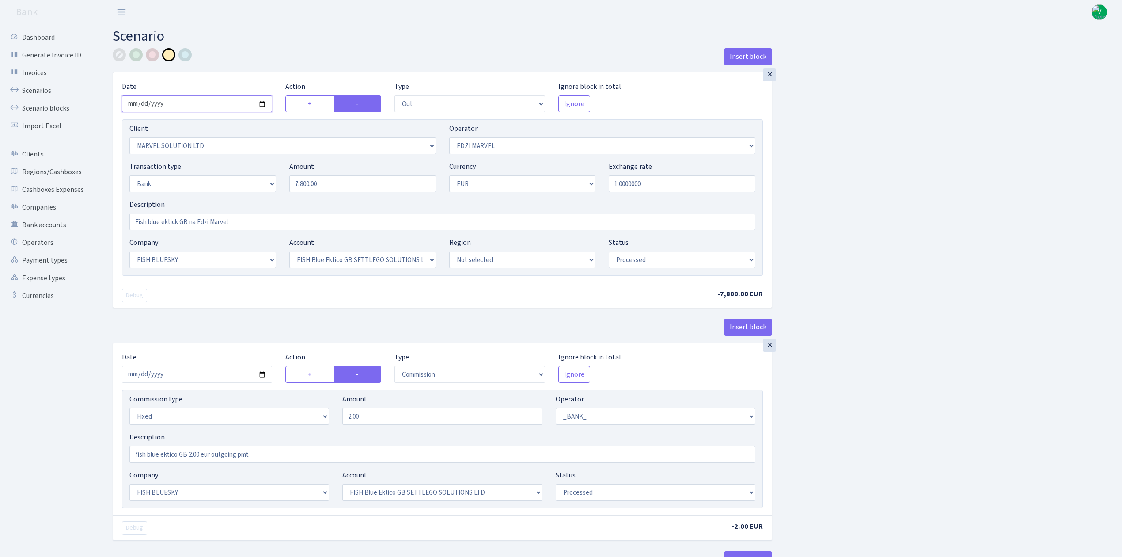
type input "[DATE]"
drag, startPoint x: 325, startPoint y: 186, endPoint x: 227, endPoint y: 172, distance: 99.5
click at [227, 172] on div "Transaction type Not selected 981 ELF FISH crypto GIRT IVO dekl MM-BALTIC eur U…" at bounding box center [442, 180] width 639 height 38
type input "26,000.00"
click at [999, 259] on div "Insert block × Date 2025-09-04 Action + - Type --- In Out Commission Field requ…" at bounding box center [610, 329] width 1009 height 563
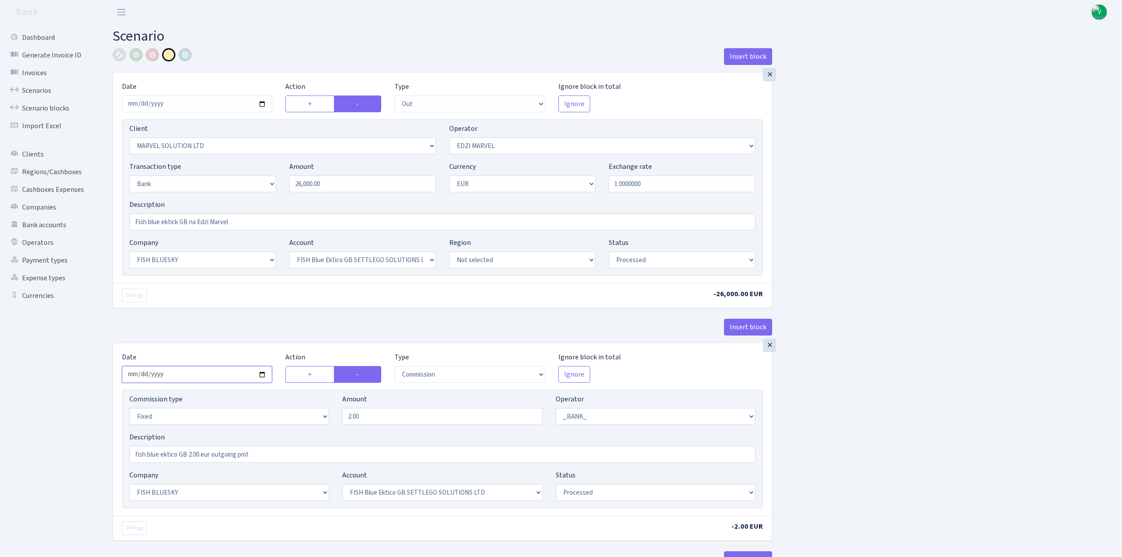
click at [261, 375] on input "2025-09-03" at bounding box center [197, 374] width 150 height 17
type input "[DATE]"
click at [958, 444] on div "Insert block × Date 2025-09-04 Action + - Type --- In Out Commission Field requ…" at bounding box center [610, 331] width 1009 height 566
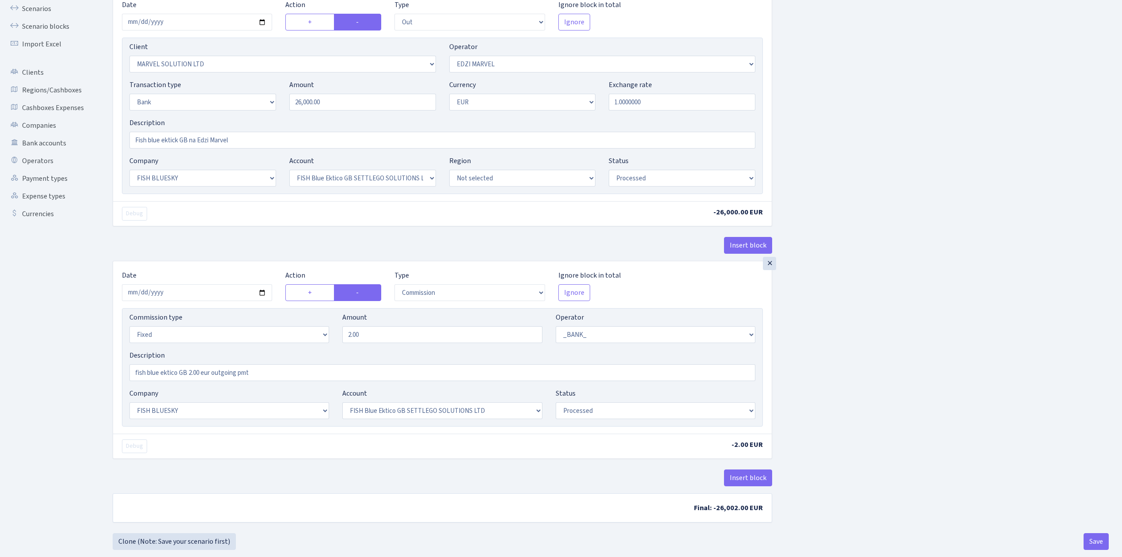
scroll to position [101, 0]
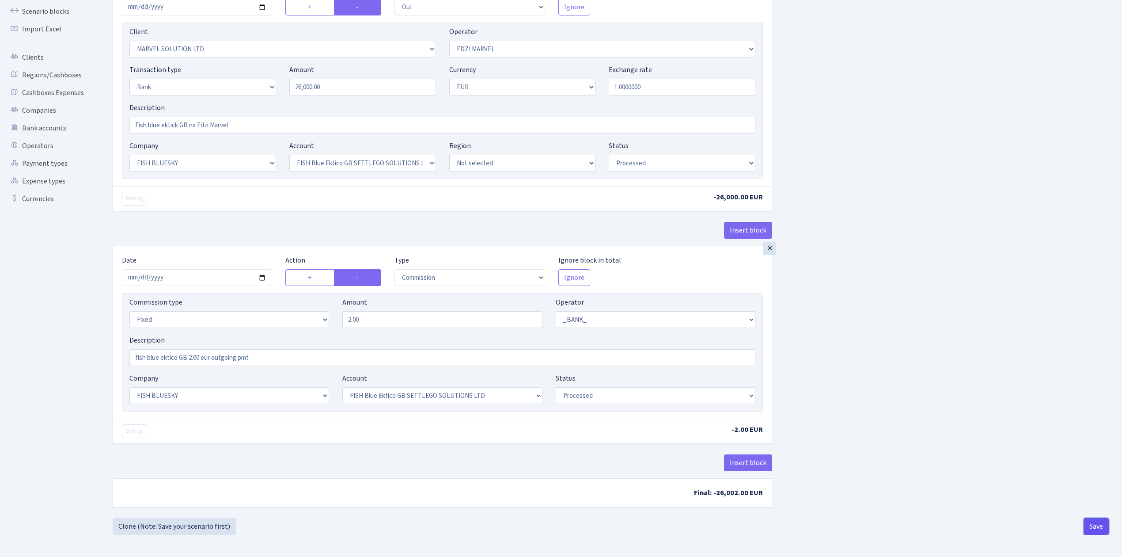
click at [1095, 521] on button "Save" at bounding box center [1095, 526] width 25 height 17
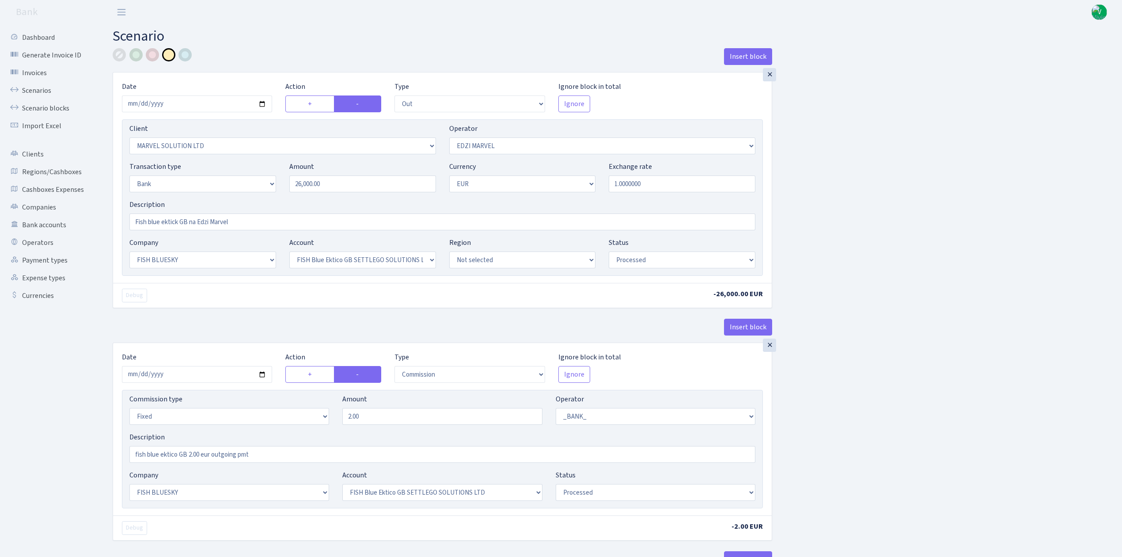
select select "out"
select select "3154"
select select "494"
select select "2"
select select "1"
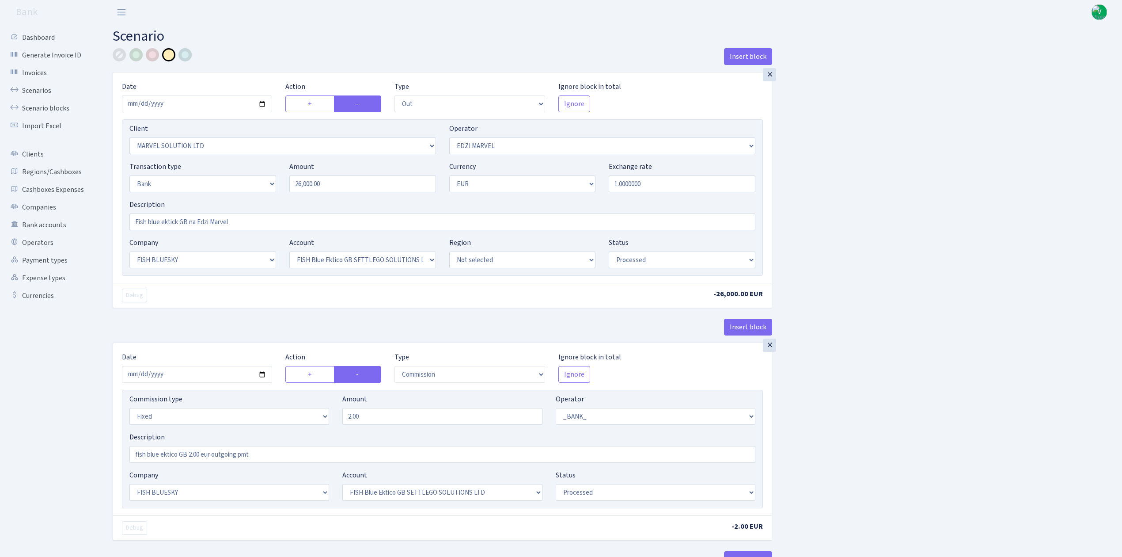
select select "23"
select select "67"
select select "processed"
select select "commission"
select select "fixed"
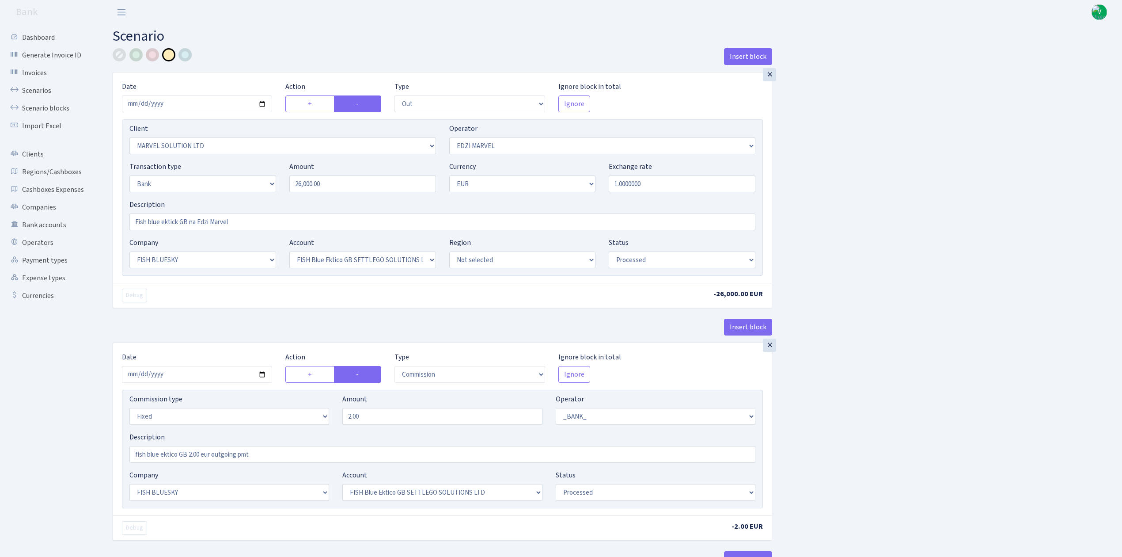
select select "1"
select select "23"
select select "67"
select select "processed"
click at [42, 89] on link "Scenarios" at bounding box center [48, 91] width 88 height 18
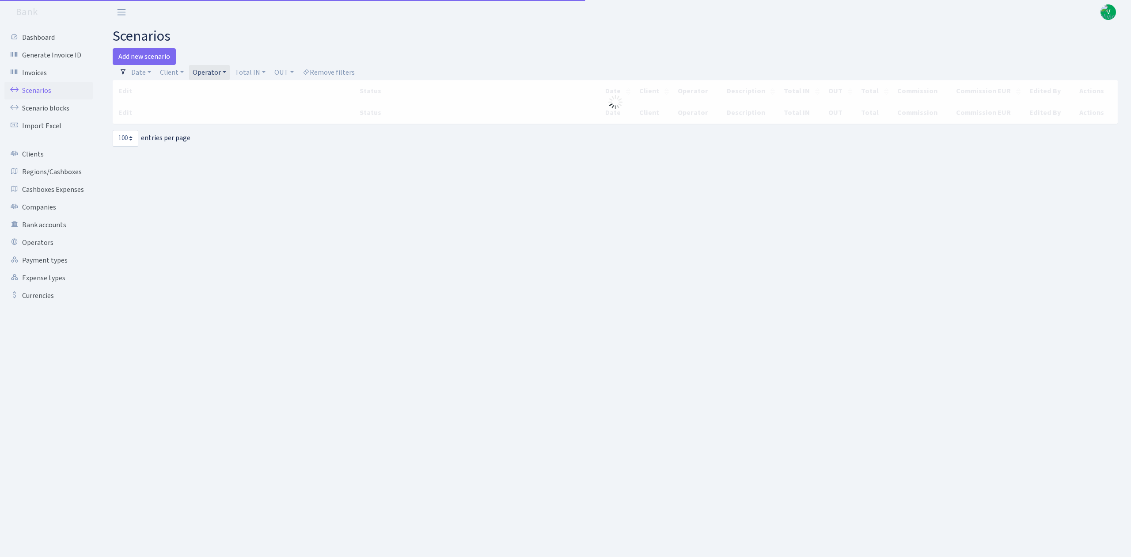
select select "100"
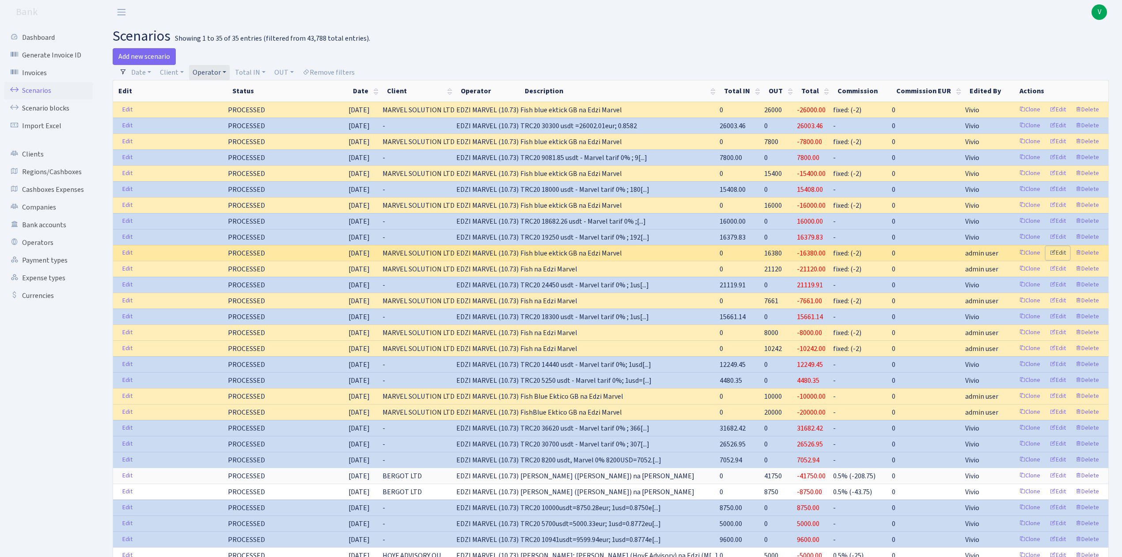
click at [1057, 255] on link "Edit" at bounding box center [1057, 253] width 24 height 14
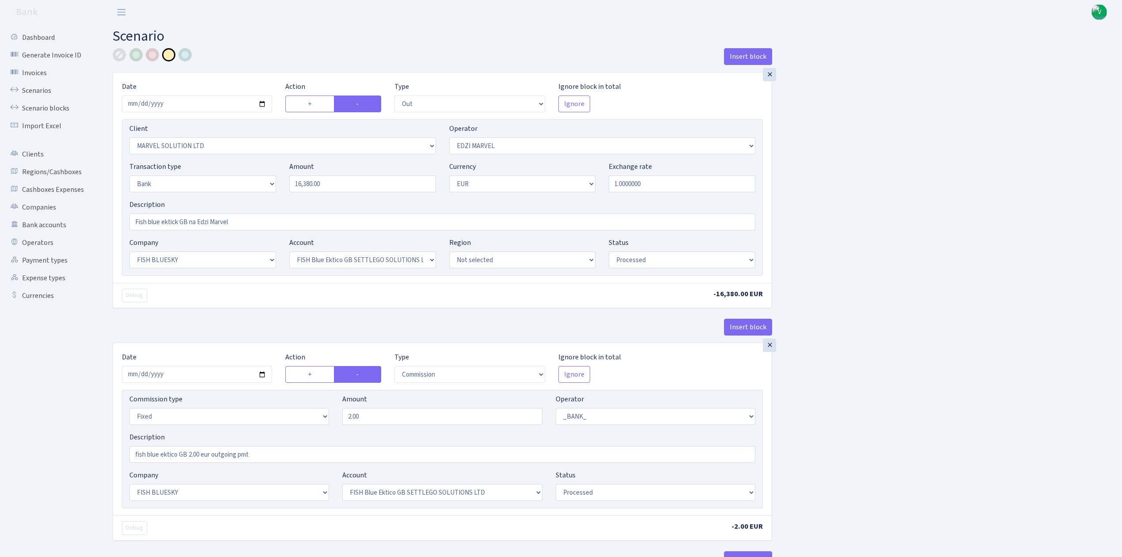
select select "out"
select select "3154"
select select "494"
select select "2"
select select "1"
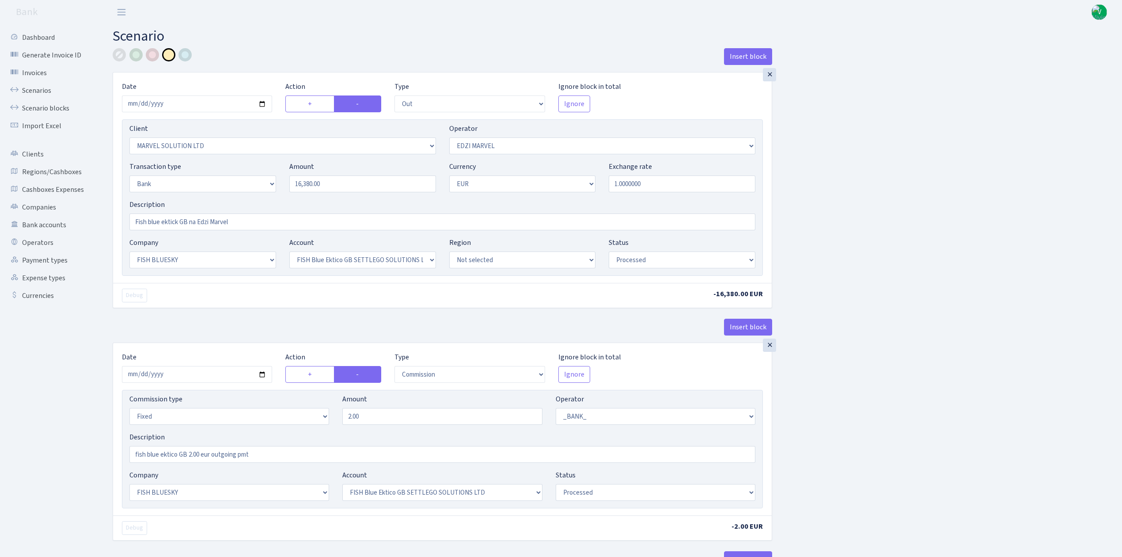
select select "23"
select select "67"
select select "processed"
select select "commission"
select select "fixed"
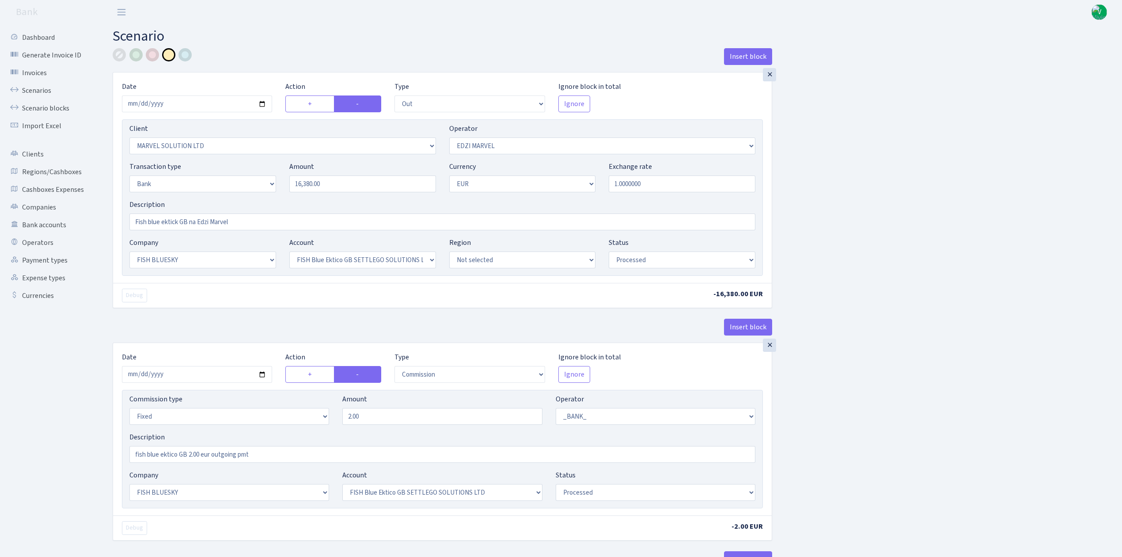
select select "1"
select select "23"
select select "67"
select select "processed"
click at [34, 87] on link "Scenarios" at bounding box center [48, 91] width 88 height 18
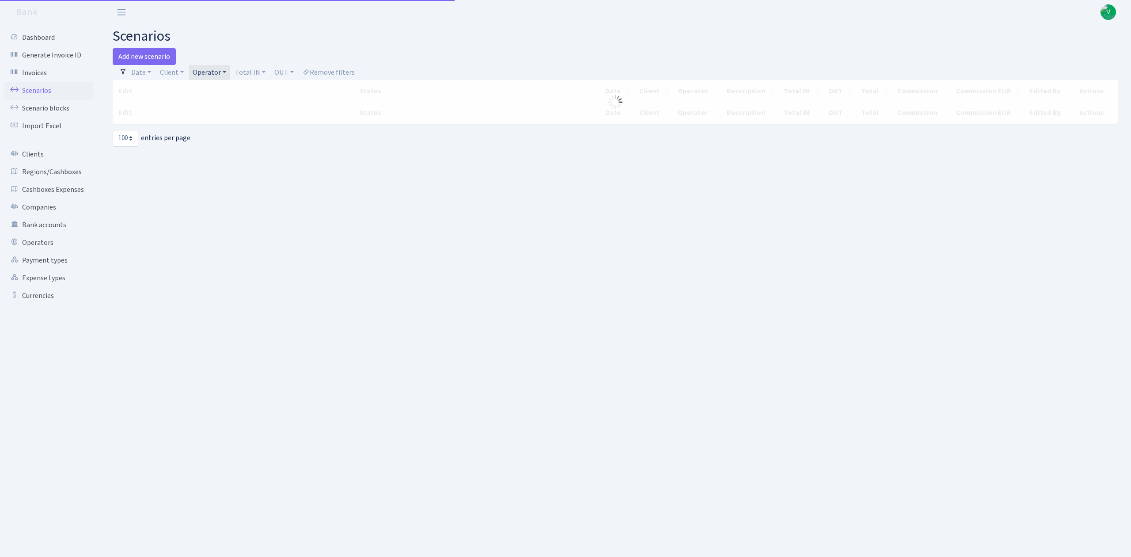
select select "100"
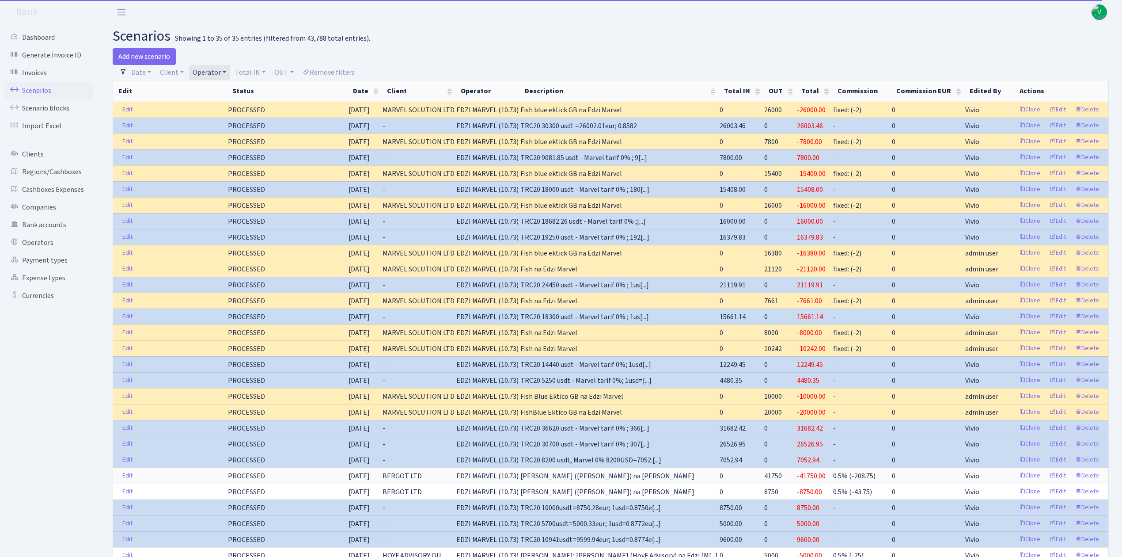
click at [215, 69] on link "Operator" at bounding box center [209, 72] width 41 height 15
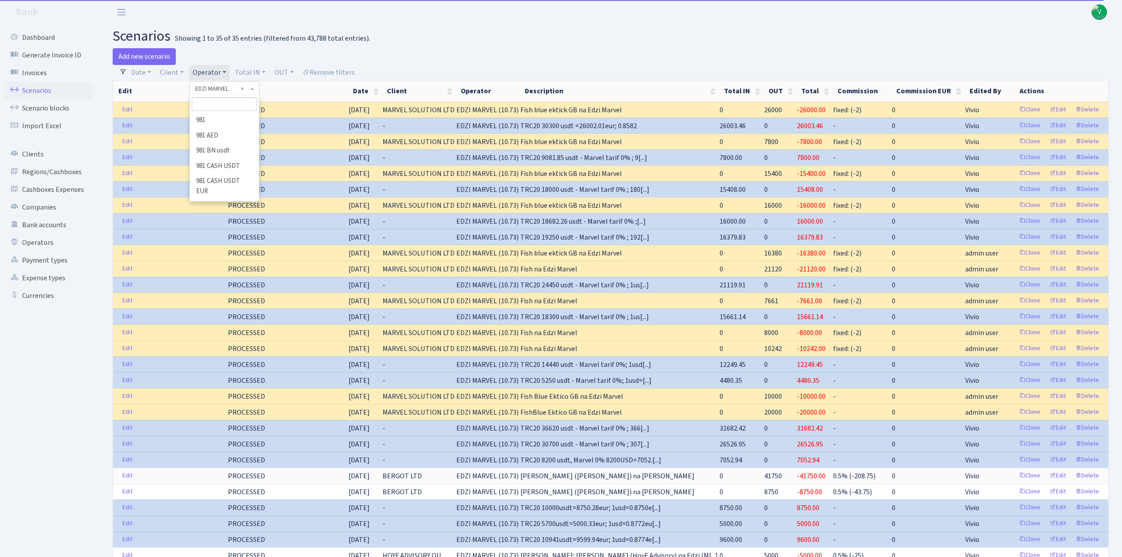
scroll to position [1524, 0]
